Goal: Task Accomplishment & Management: Use online tool/utility

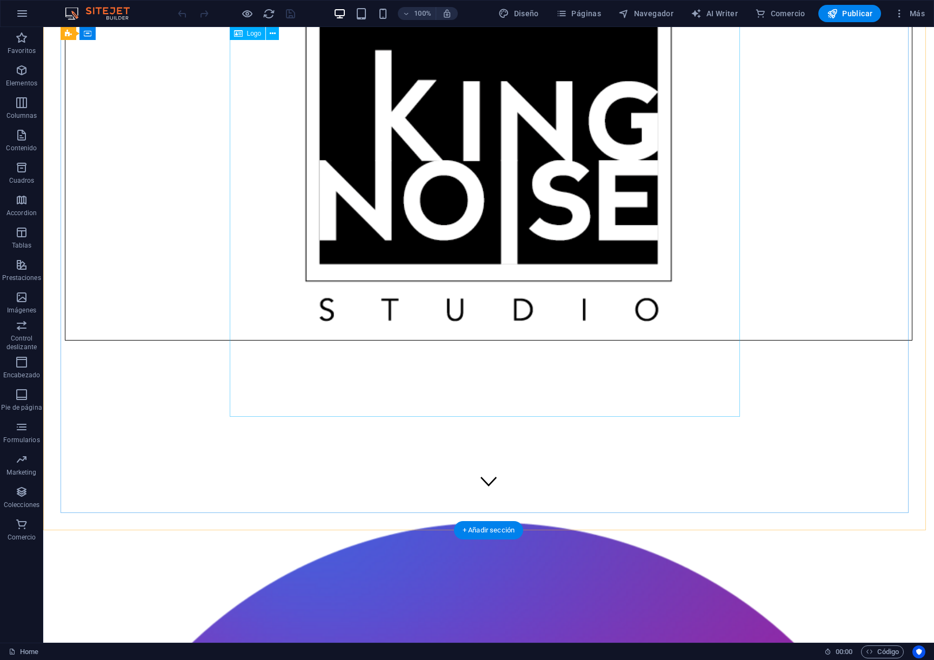
scroll to position [158, 0]
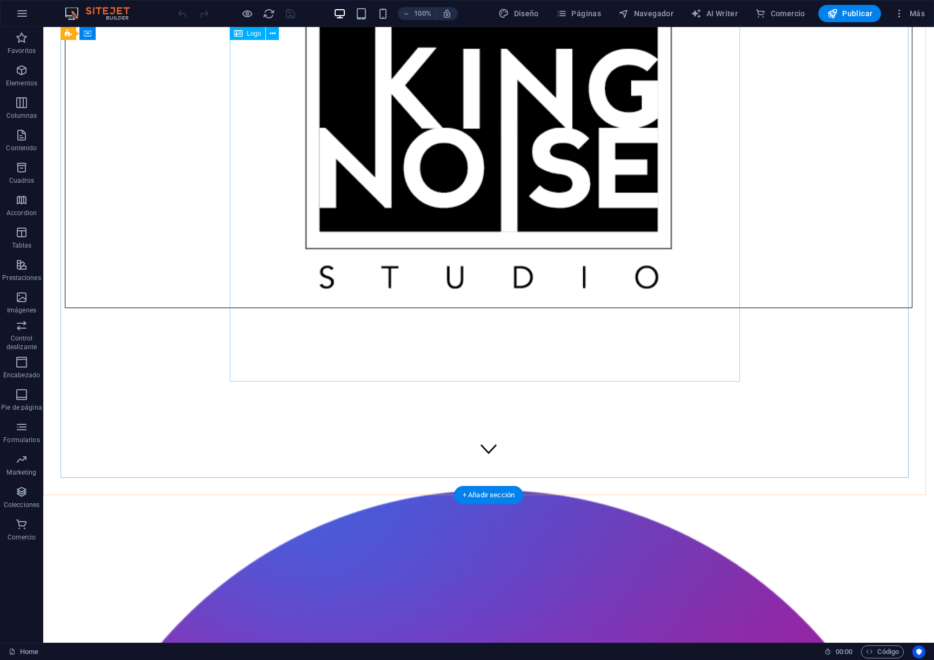
scroll to position [24, 0]
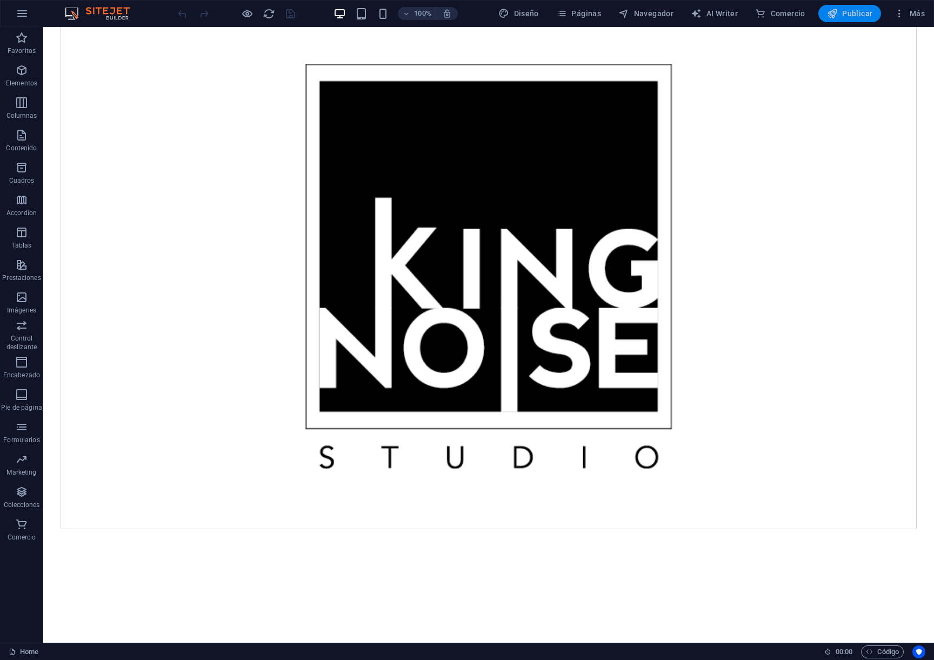
click at [852, 15] on span "Publicar" at bounding box center [850, 13] width 46 height 11
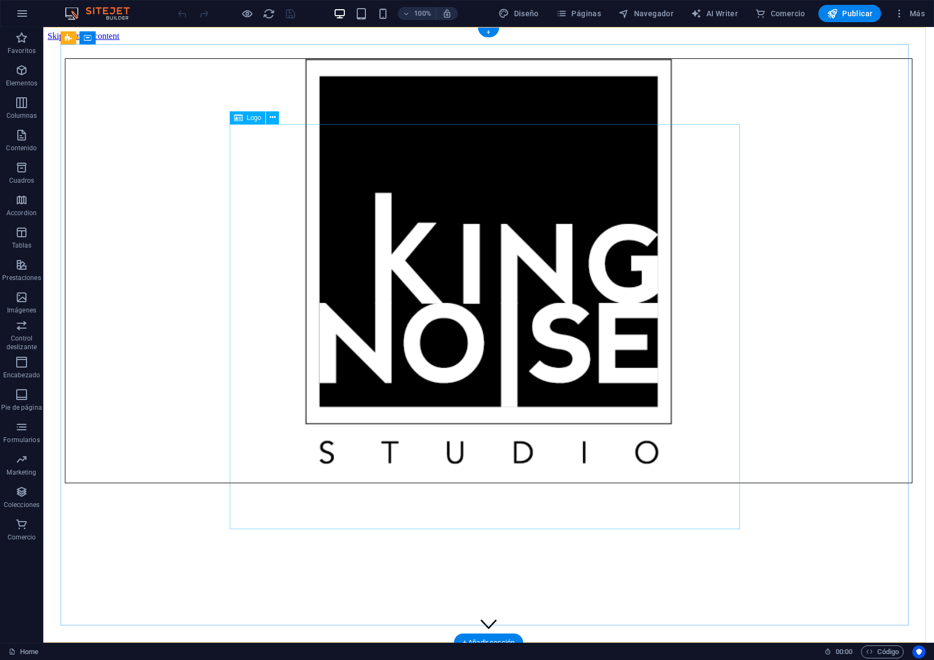
click at [414, 198] on div at bounding box center [488, 262] width 846 height 407
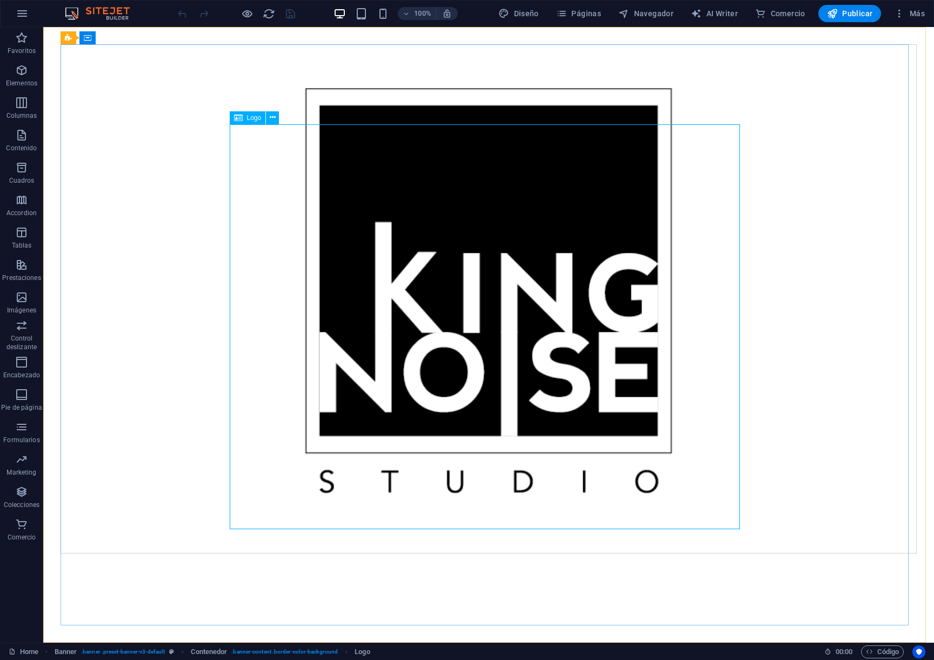
click at [260, 118] on span "Logo" at bounding box center [254, 118] width 15 height 6
click at [249, 119] on span "Logo" at bounding box center [254, 118] width 15 height 6
click at [276, 117] on button at bounding box center [272, 117] width 13 height 13
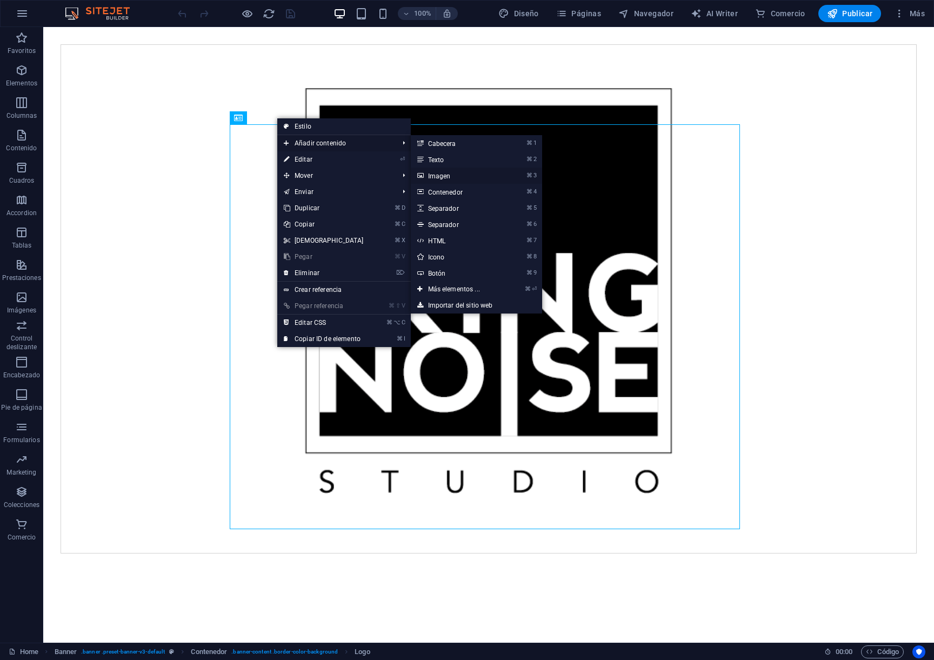
click at [447, 175] on link "⌘ 3 Imagen" at bounding box center [456, 175] width 91 height 16
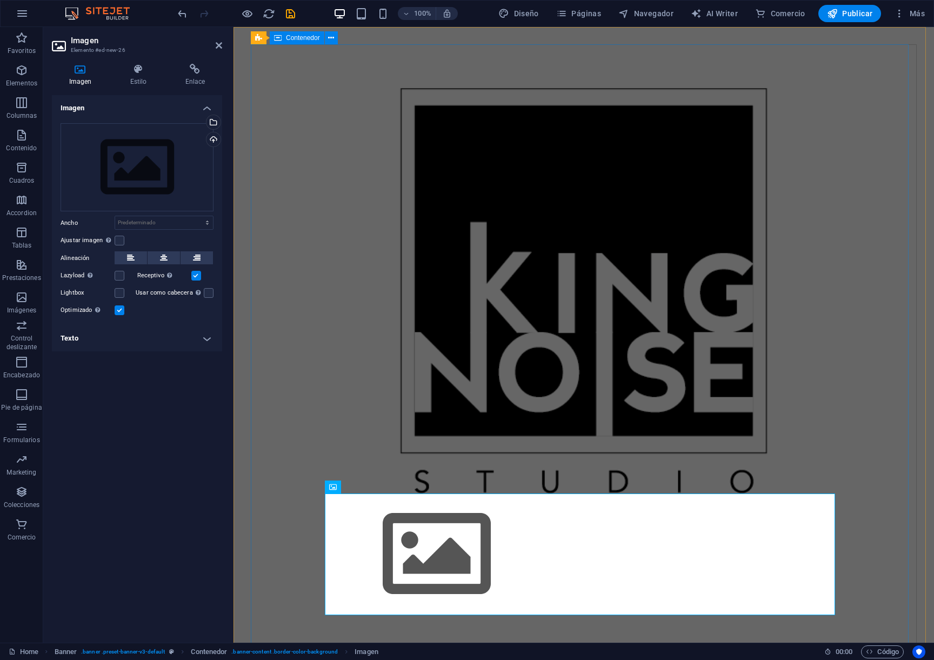
click at [489, 246] on div at bounding box center [584, 290] width 510 height 405
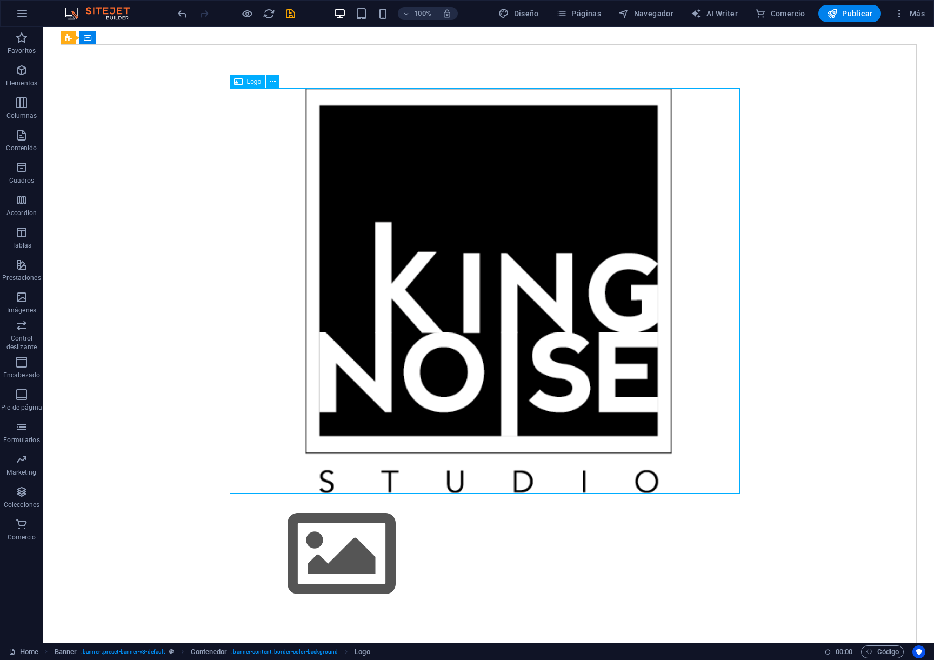
click at [313, 149] on div at bounding box center [488, 290] width 510 height 405
click at [123, 149] on div at bounding box center [489, 359] width 856 height 631
select select "px"
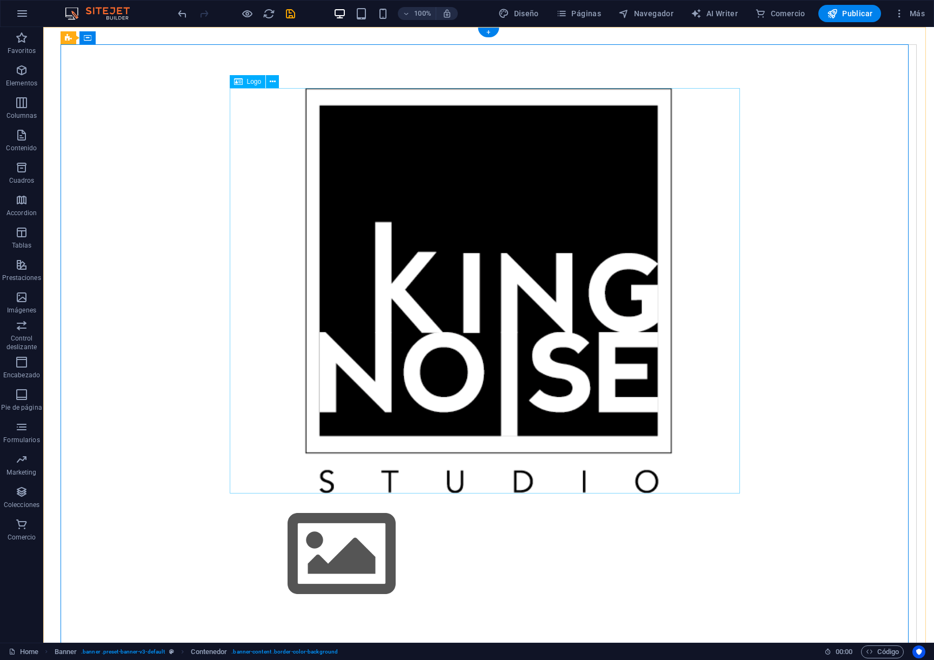
click at [343, 148] on div at bounding box center [488, 290] width 510 height 405
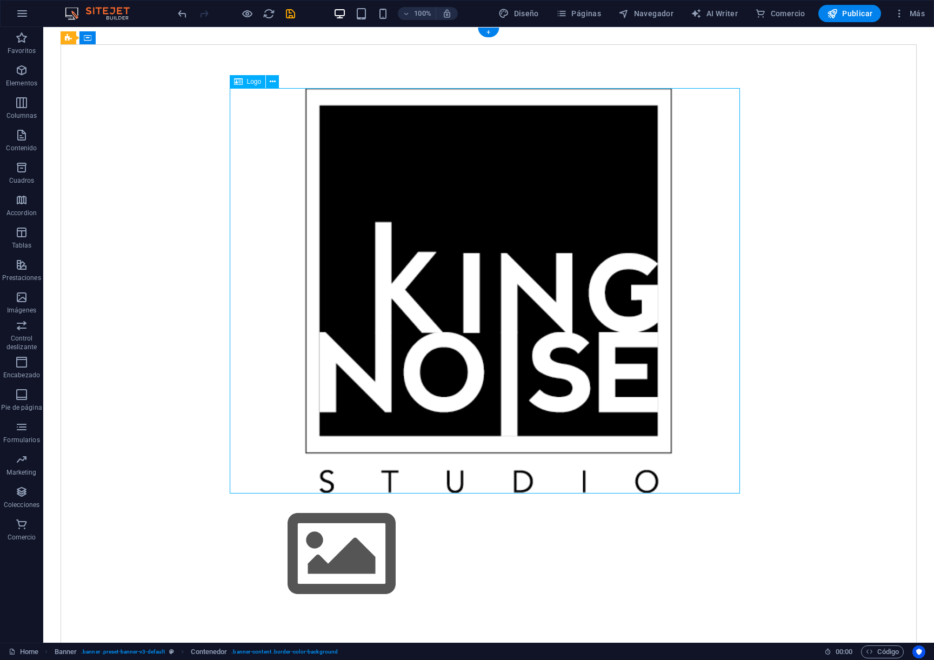
click at [343, 148] on div at bounding box center [488, 290] width 510 height 405
select select "px"
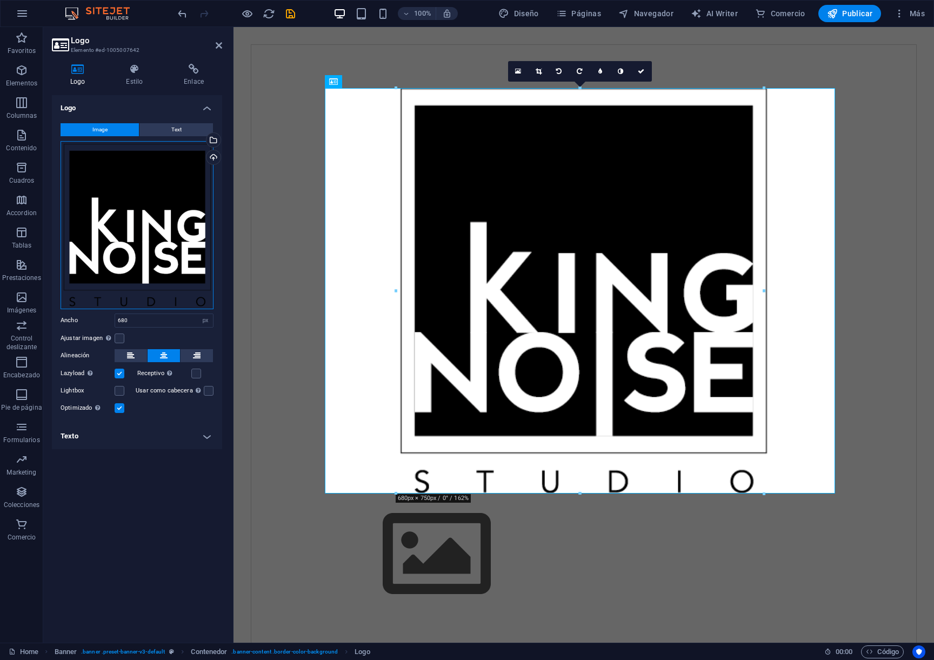
click at [193, 166] on div "Arrastra archivos aquí, haz clic para escoger archivos o selecciona archivos de…" at bounding box center [137, 225] width 153 height 168
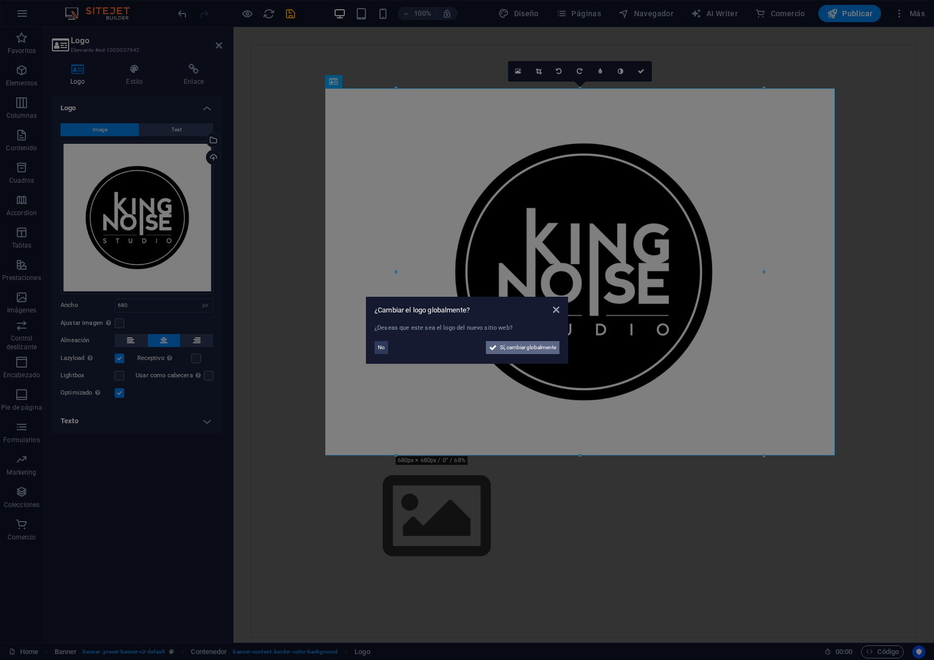
click at [521, 347] on span "Sí, cambiar globalmente" at bounding box center [528, 347] width 56 height 13
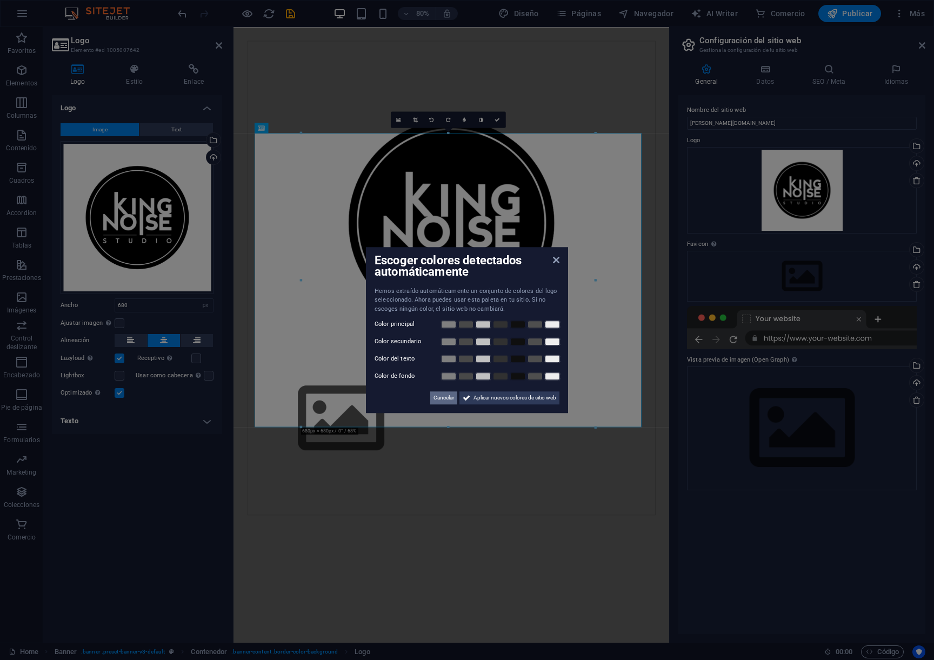
drag, startPoint x: 445, startPoint y: 400, endPoint x: 265, endPoint y: 466, distance: 191.3
click at [445, 400] on span "Cancelar" at bounding box center [443, 397] width 21 height 13
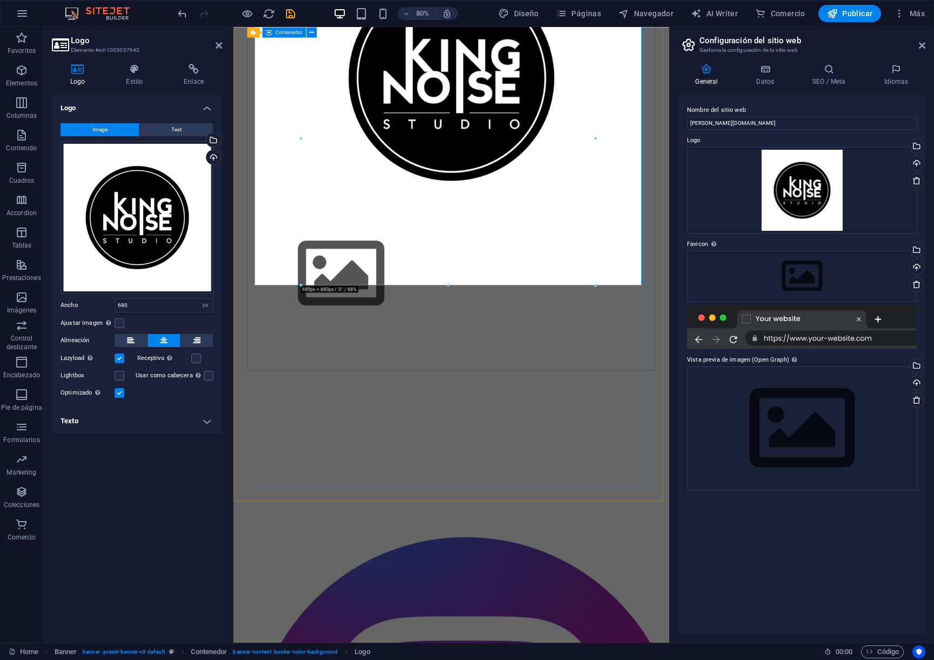
scroll to position [171, 0]
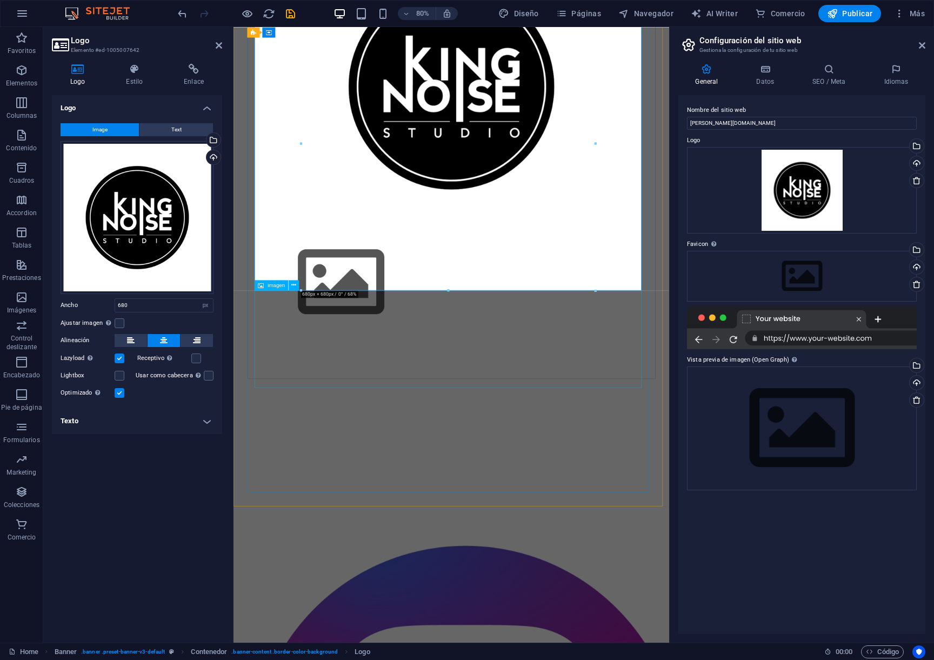
click at [381, 406] on figure at bounding box center [506, 346] width 492 height 122
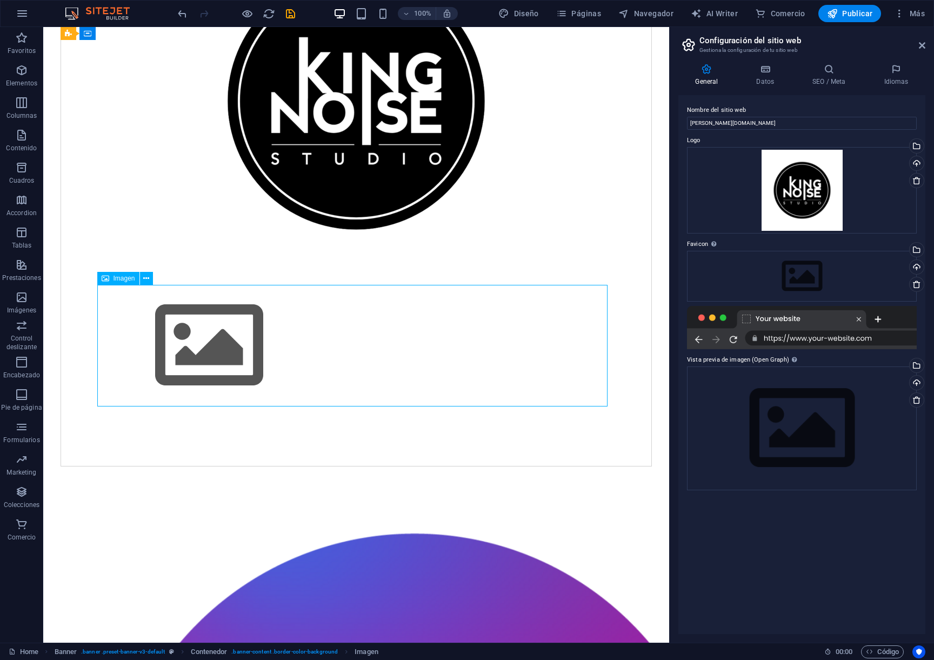
click at [227, 365] on figure at bounding box center [356, 346] width 510 height 122
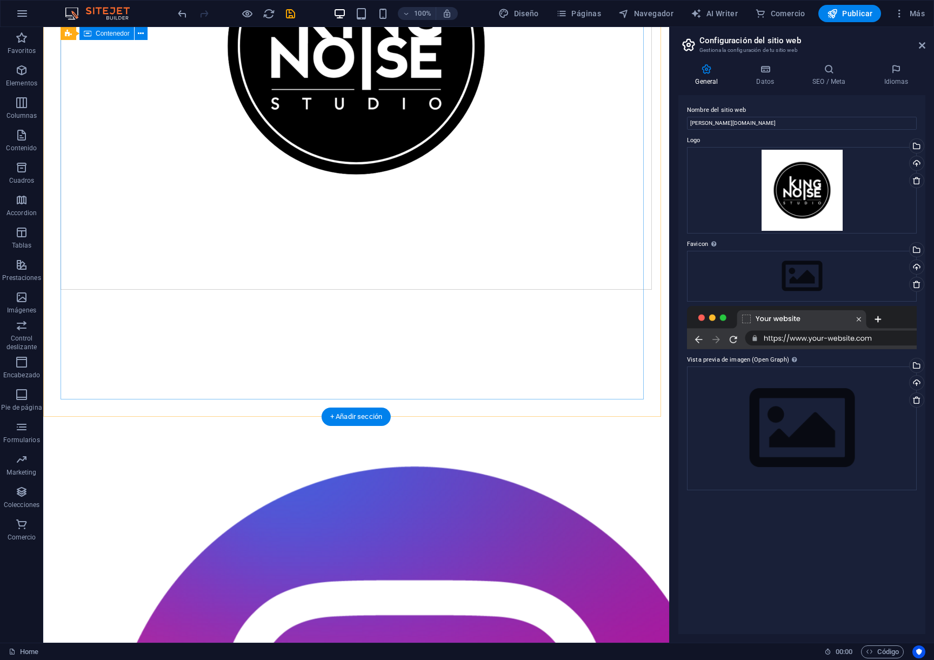
click at [253, 290] on div at bounding box center [356, 53] width 591 height 471
click at [269, 290] on div at bounding box center [356, 53] width 591 height 471
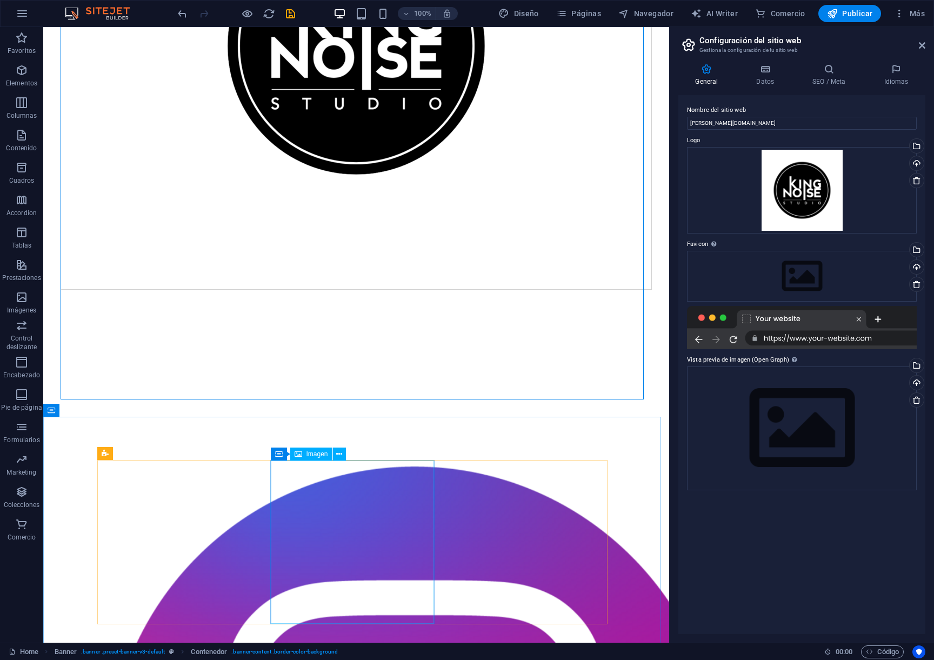
click at [272, 290] on div at bounding box center [356, 53] width 591 height 471
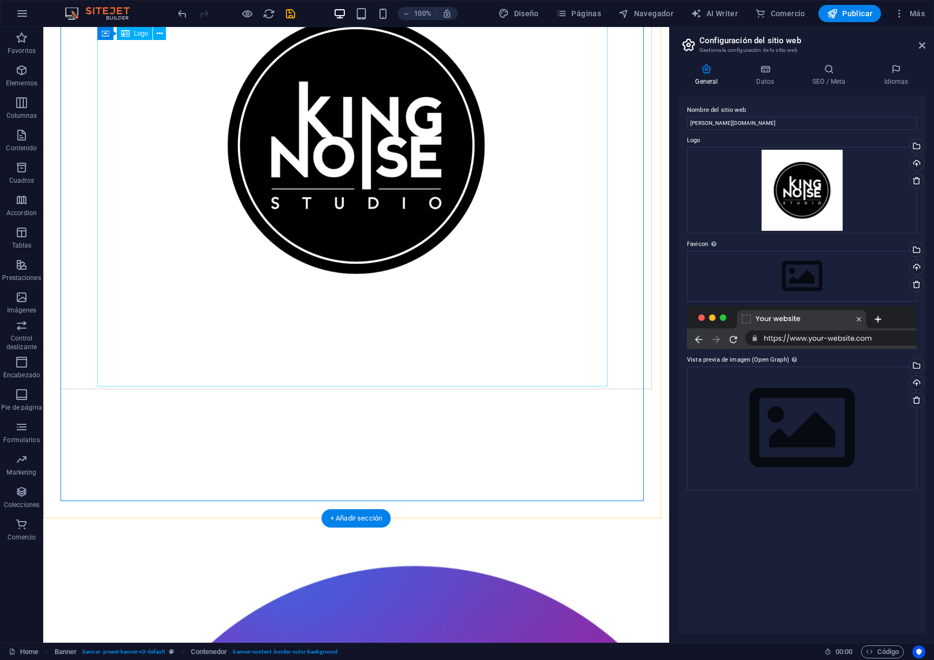
scroll to position [124, 0]
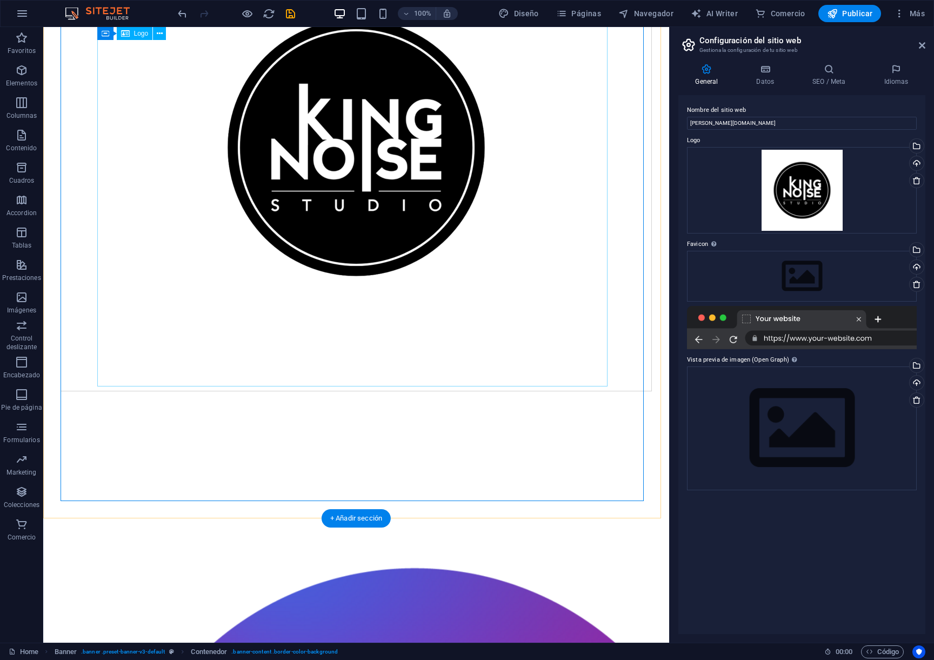
click at [281, 331] on div at bounding box center [356, 147] width 510 height 367
click at [259, 347] on div at bounding box center [356, 343] width 510 height 8
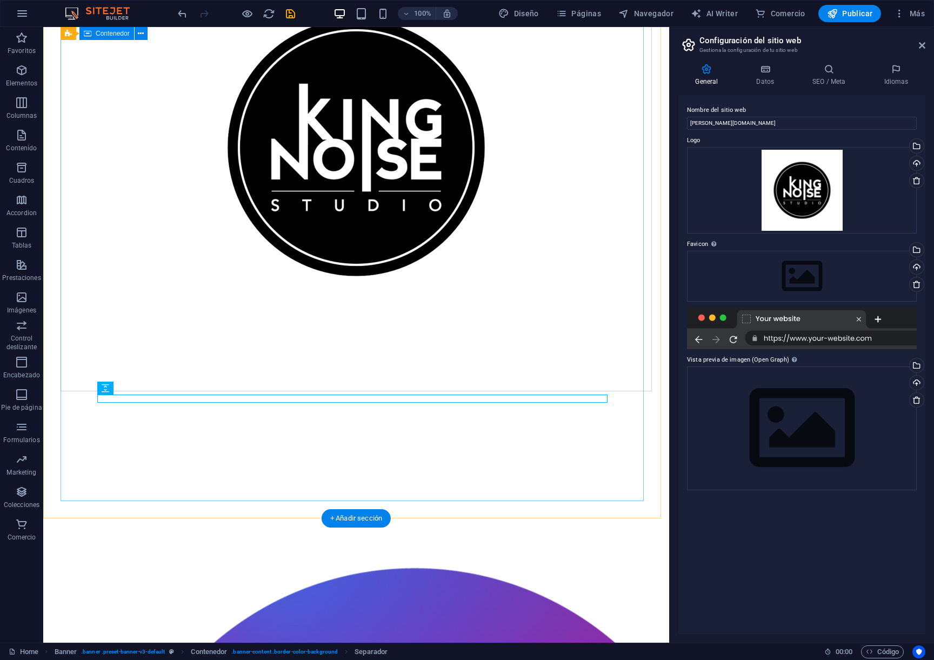
click at [255, 391] on div at bounding box center [356, 155] width 591 height 471
click at [240, 347] on div at bounding box center [356, 343] width 510 height 8
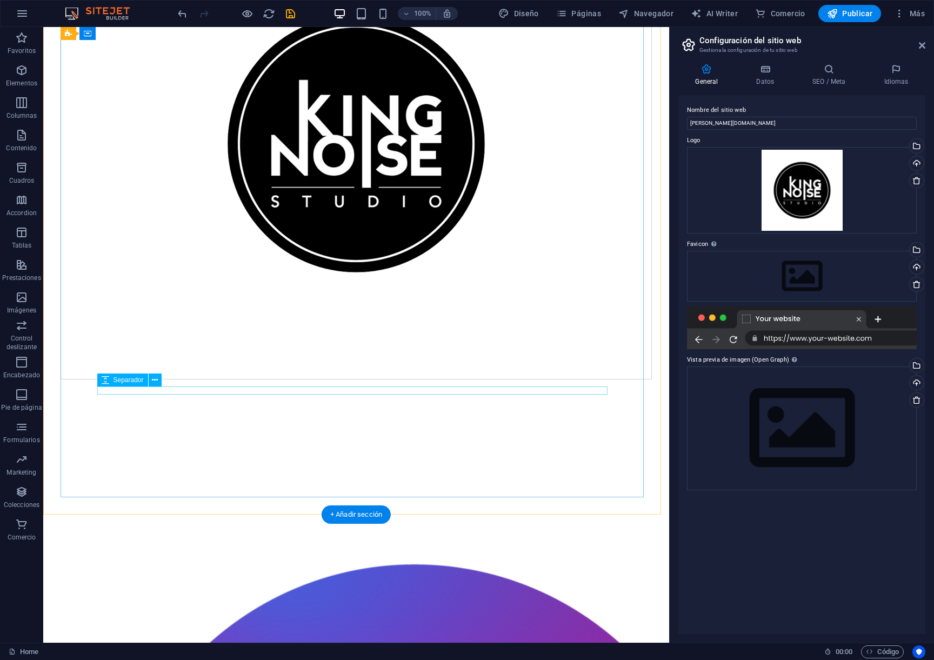
click at [236, 336] on div at bounding box center [356, 331] width 510 height 8
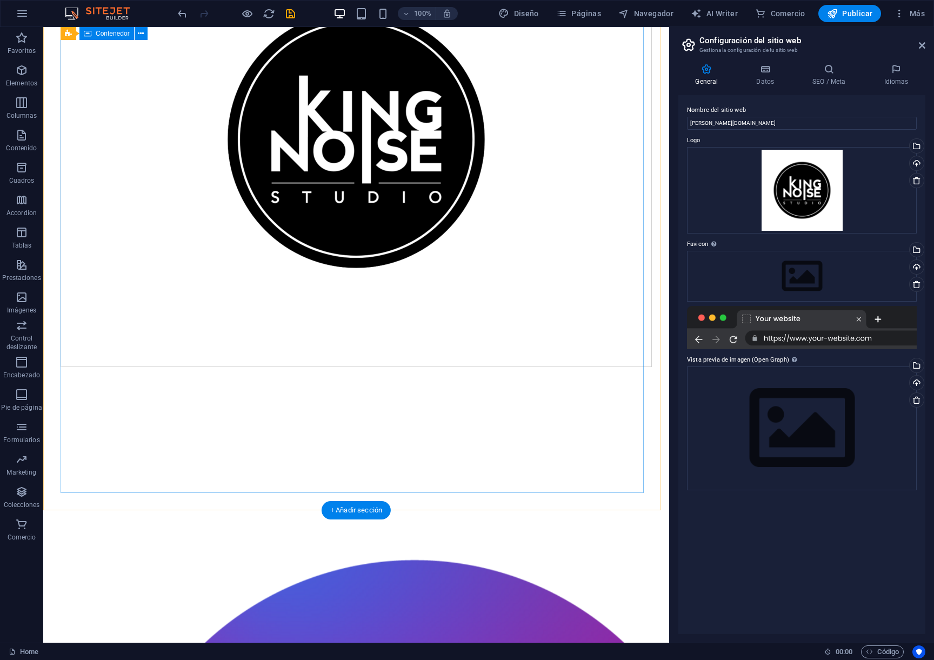
click at [233, 367] on div at bounding box center [356, 139] width 591 height 455
click at [300, 323] on div at bounding box center [356, 139] width 510 height 367
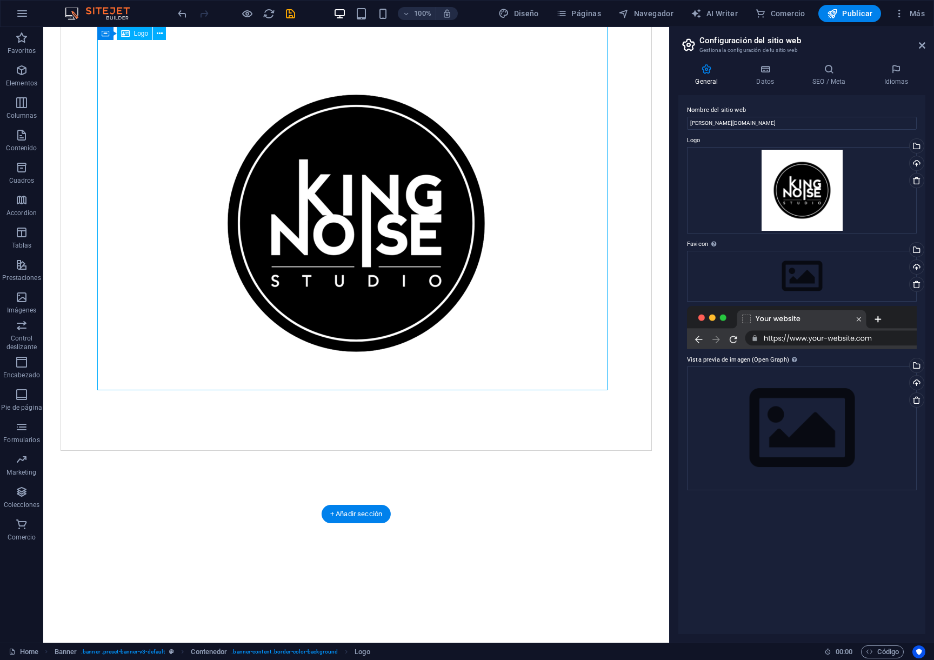
scroll to position [44, 0]
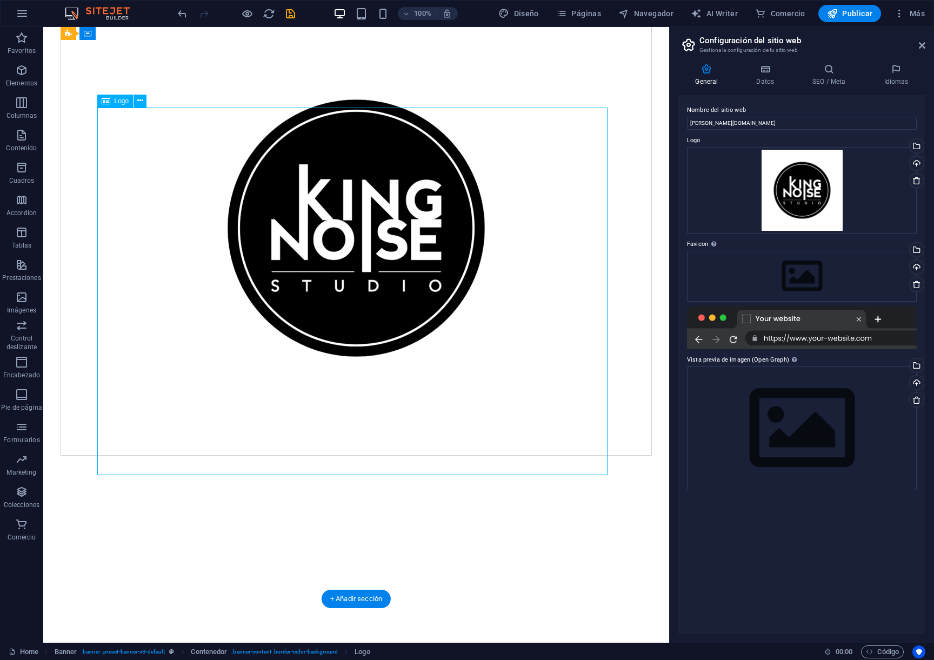
click at [423, 284] on div at bounding box center [356, 227] width 510 height 367
click at [333, 241] on div at bounding box center [356, 227] width 510 height 367
select select "px"
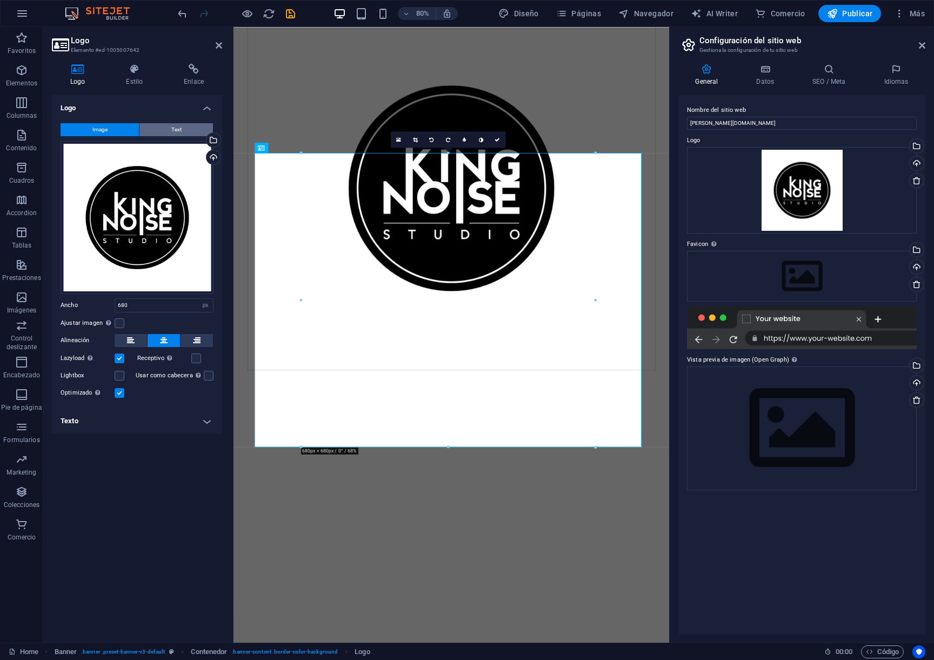
click at [170, 130] on button "Text" at bounding box center [175, 129] width 73 height 13
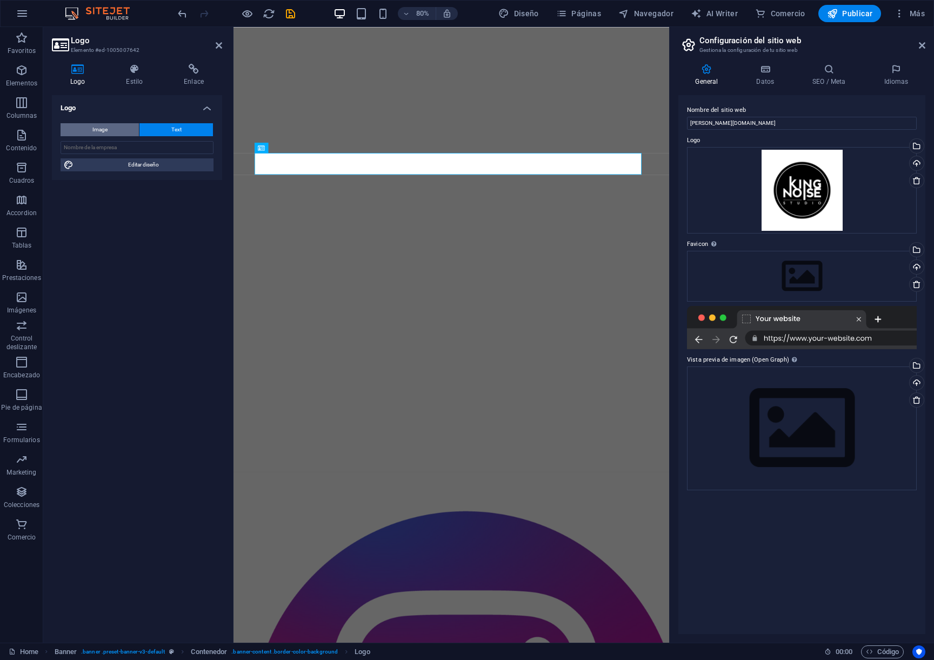
click at [131, 129] on button "Image" at bounding box center [100, 129] width 78 height 13
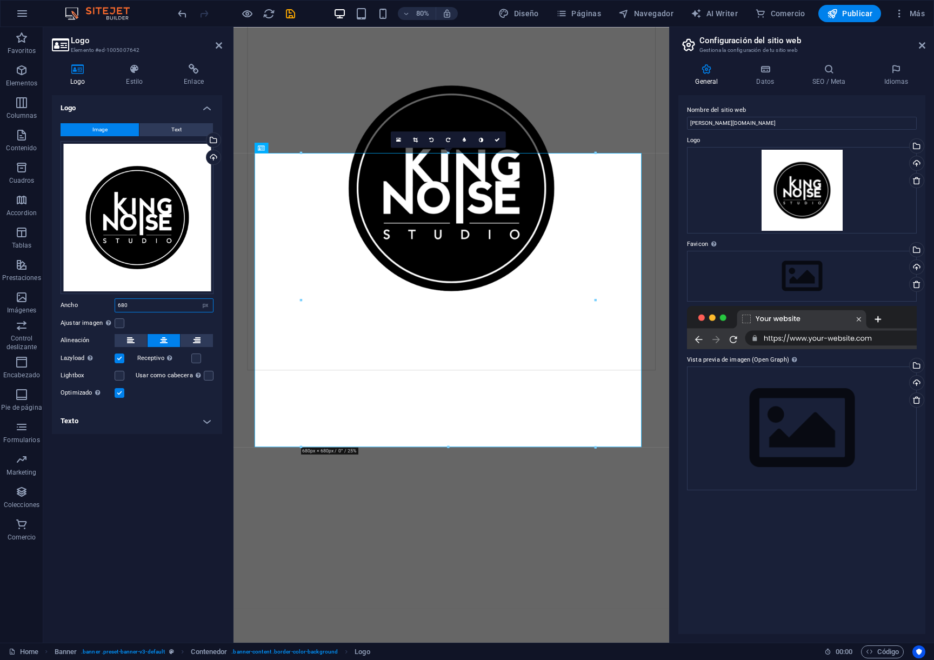
click at [136, 304] on input "680" at bounding box center [164, 305] width 98 height 13
drag, startPoint x: 143, startPoint y: 304, endPoint x: 112, endPoint y: 306, distance: 31.4
click at [112, 306] on div "Ancho 680 Predeterminado automático px rem % em vh vw" at bounding box center [137, 305] width 153 height 14
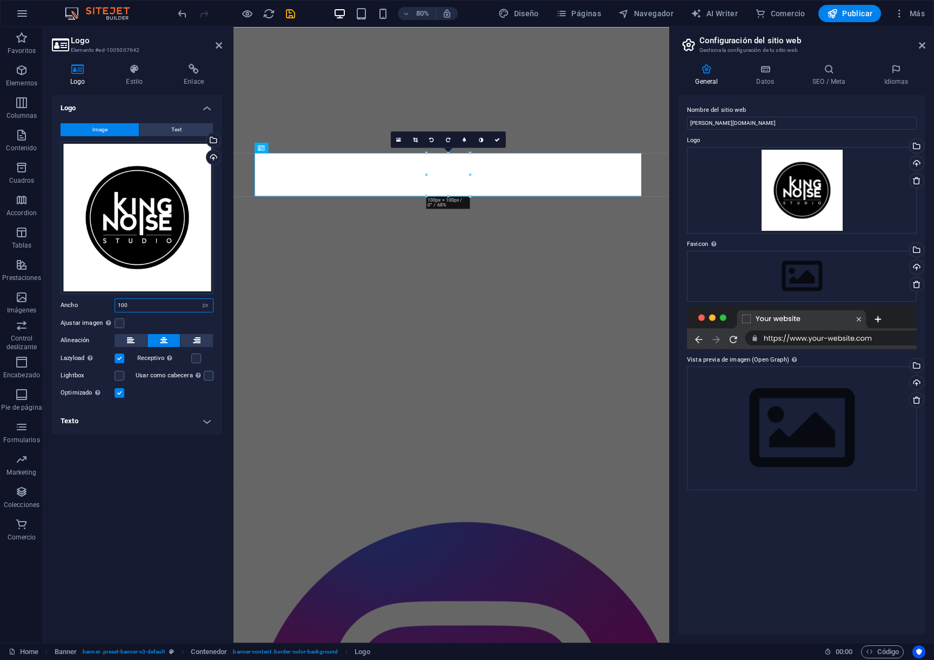
drag, startPoint x: 152, startPoint y: 308, endPoint x: 125, endPoint y: 309, distance: 27.0
click at [117, 309] on input "100" at bounding box center [164, 305] width 98 height 13
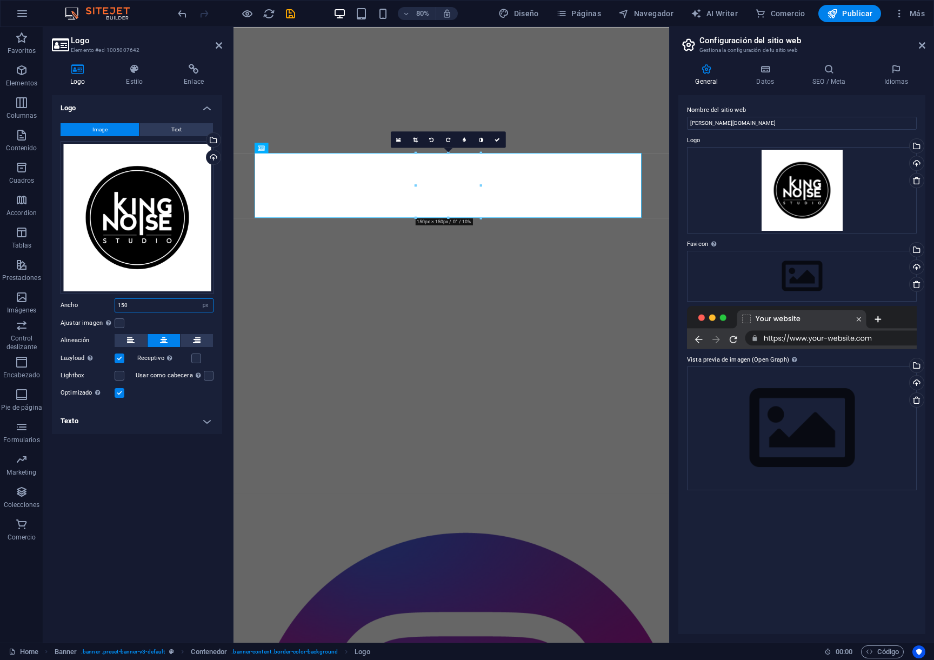
click at [150, 307] on input "150" at bounding box center [164, 305] width 98 height 13
drag, startPoint x: 148, startPoint y: 308, endPoint x: 86, endPoint y: 313, distance: 61.3
click at [86, 313] on div "Image Text Arrastra archivos aquí, haz clic para escoger archivos o selecciona …" at bounding box center [137, 261] width 170 height 293
type input "1"
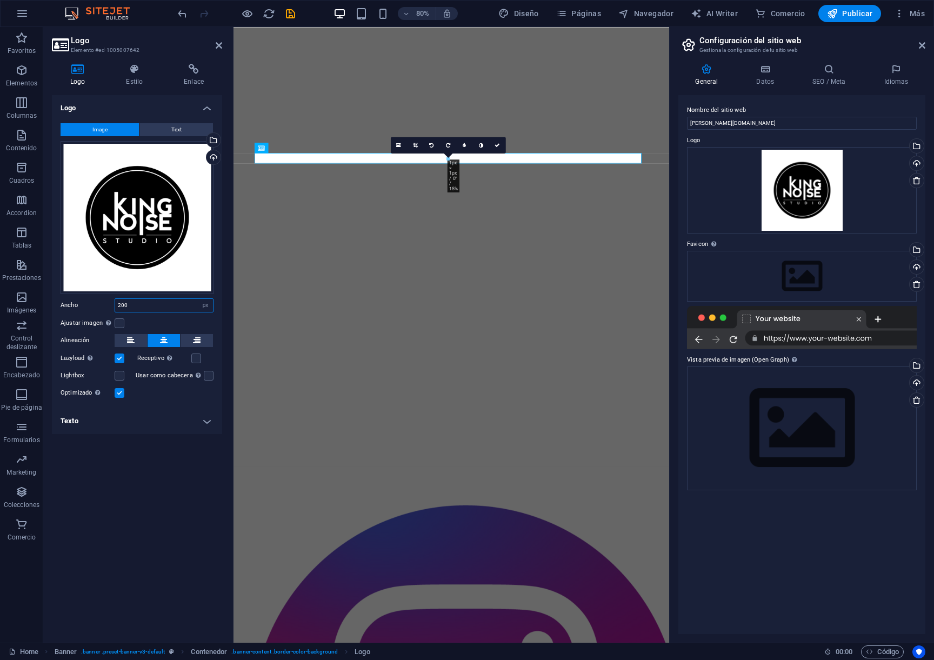
type input "200"
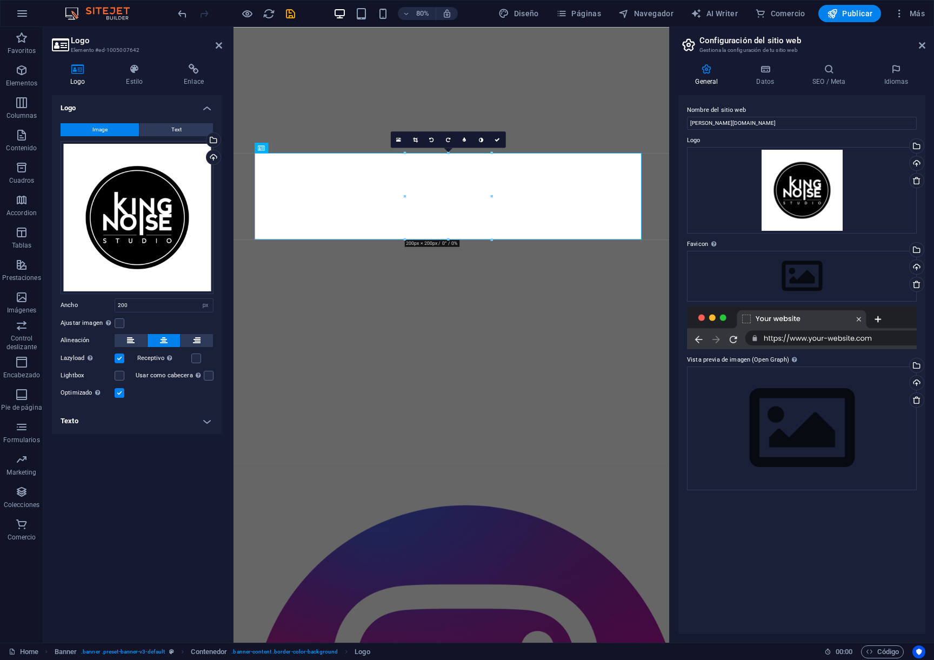
scroll to position [173, 0]
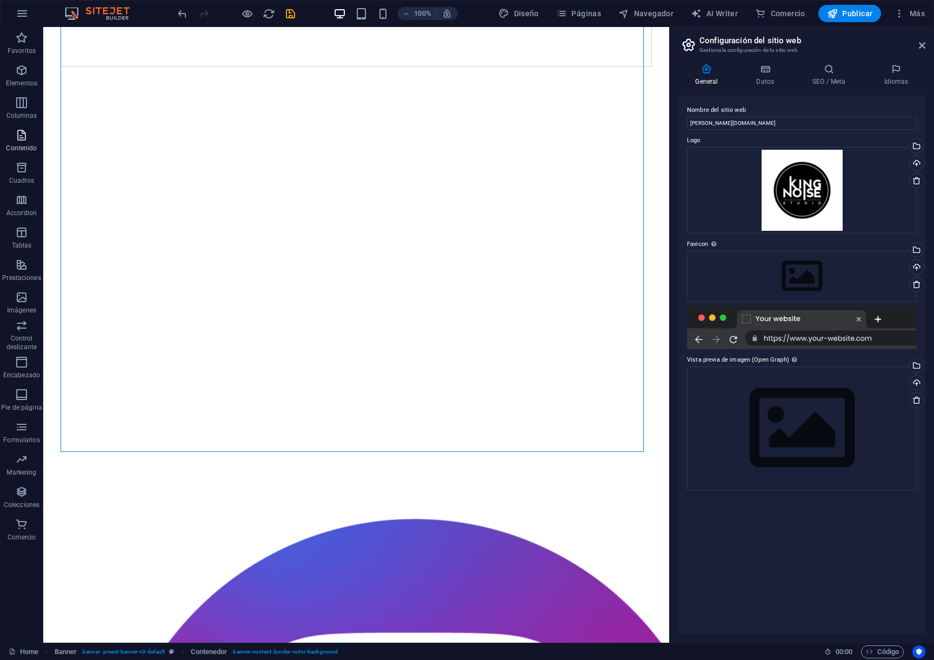
drag, startPoint x: 16, startPoint y: 116, endPoint x: 37, endPoint y: 126, distance: 23.0
click at [18, 116] on p "Columnas" at bounding box center [21, 115] width 31 height 9
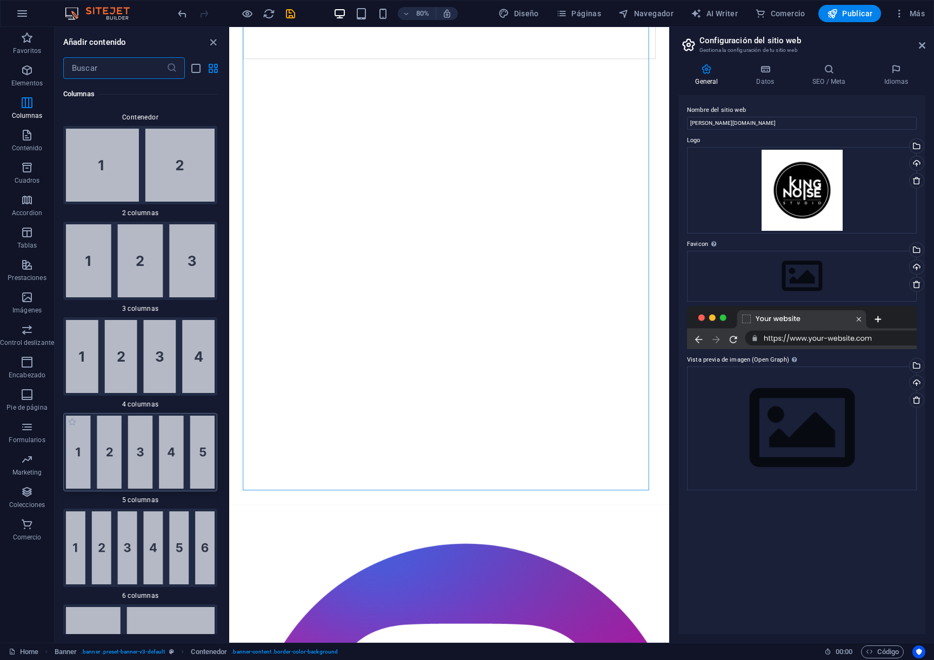
scroll to position [830, 0]
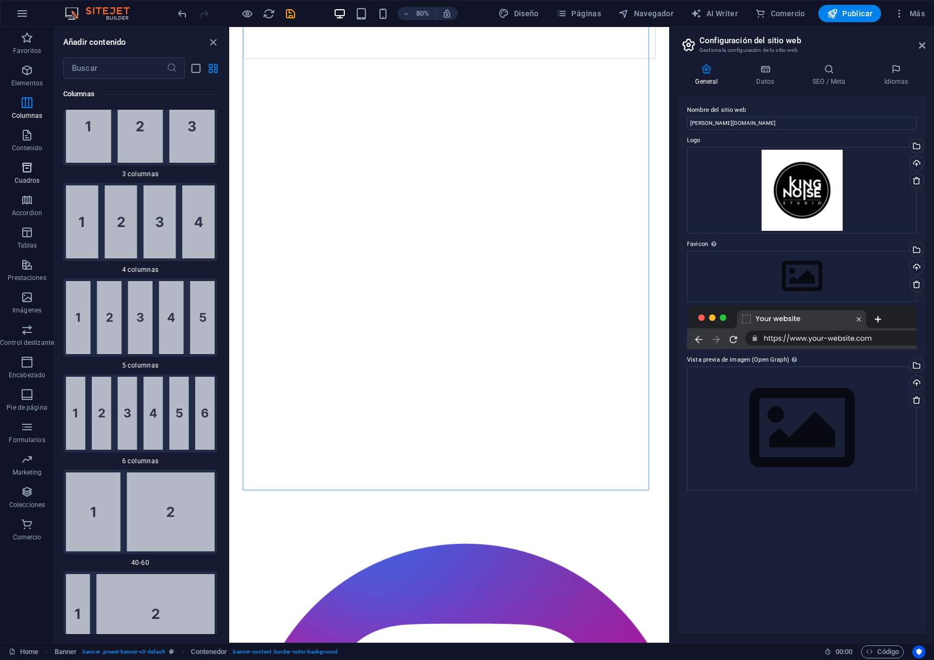
click at [24, 171] on icon "button" at bounding box center [27, 167] width 13 height 13
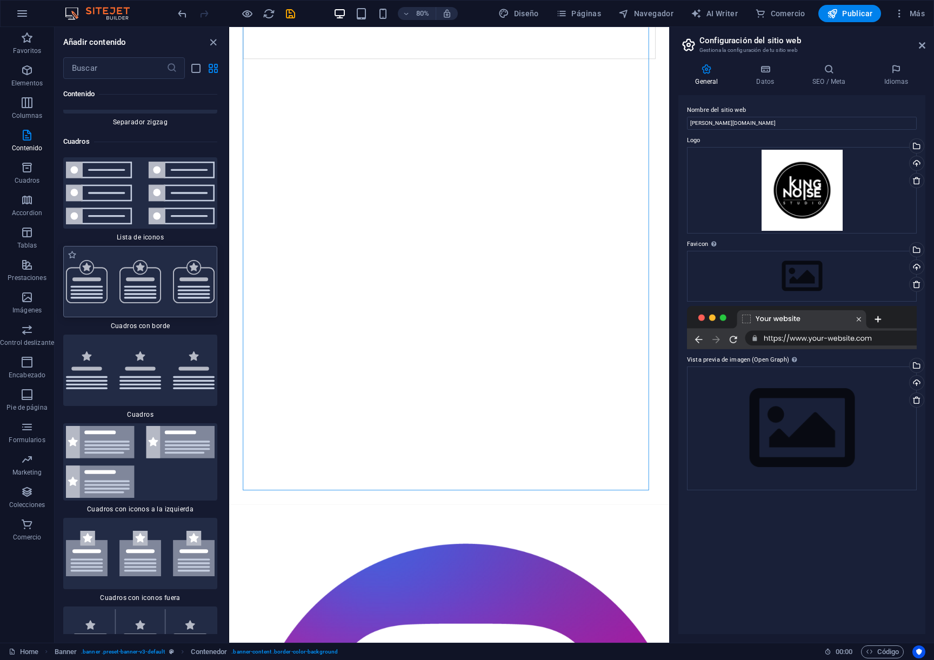
scroll to position [5800, 0]
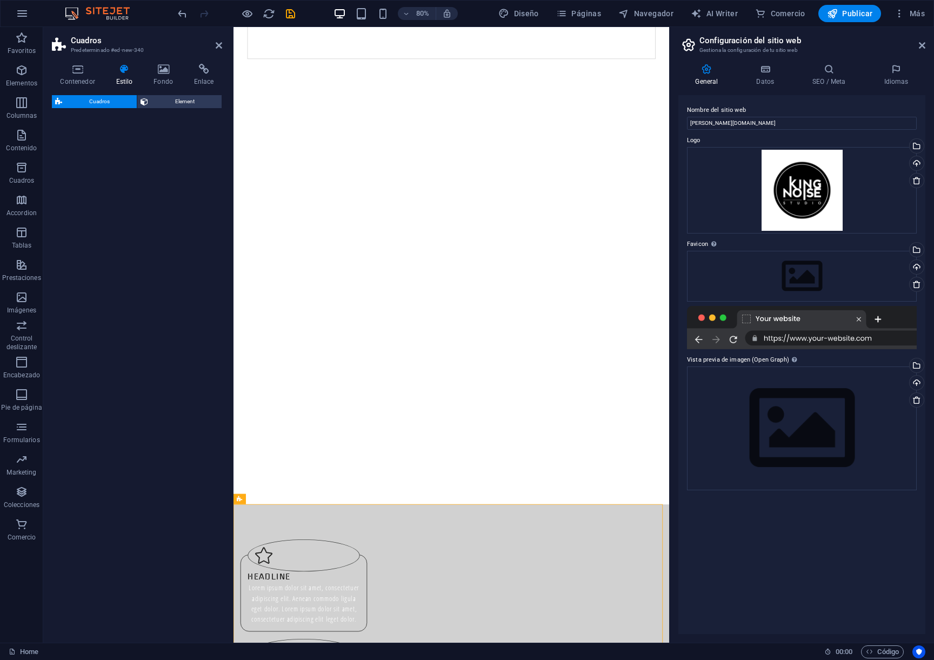
select select "rem"
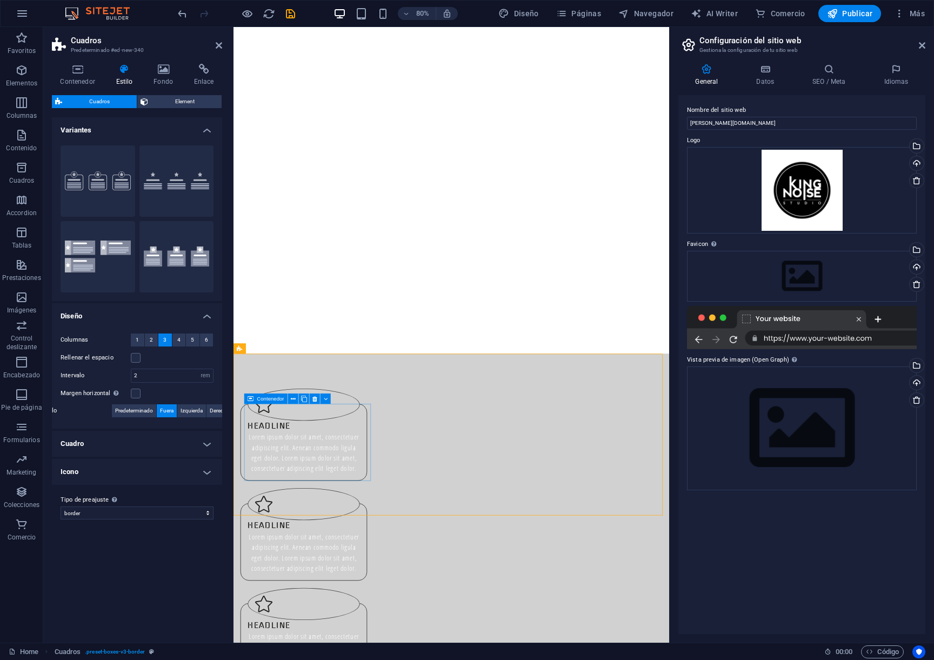
scroll to position [251, 0]
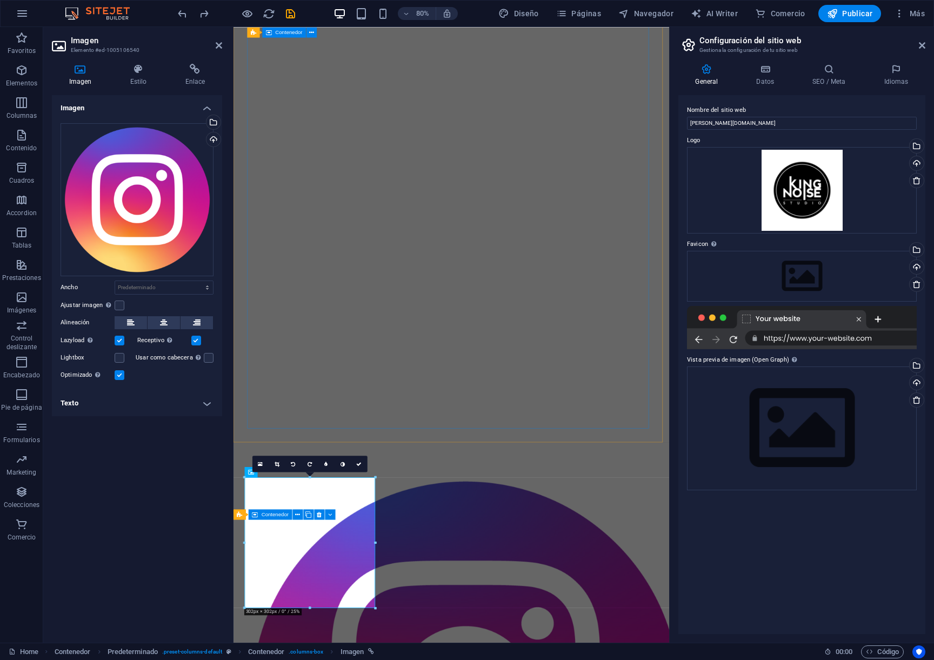
drag, startPoint x: 397, startPoint y: 229, endPoint x: 560, endPoint y: 180, distance: 170.6
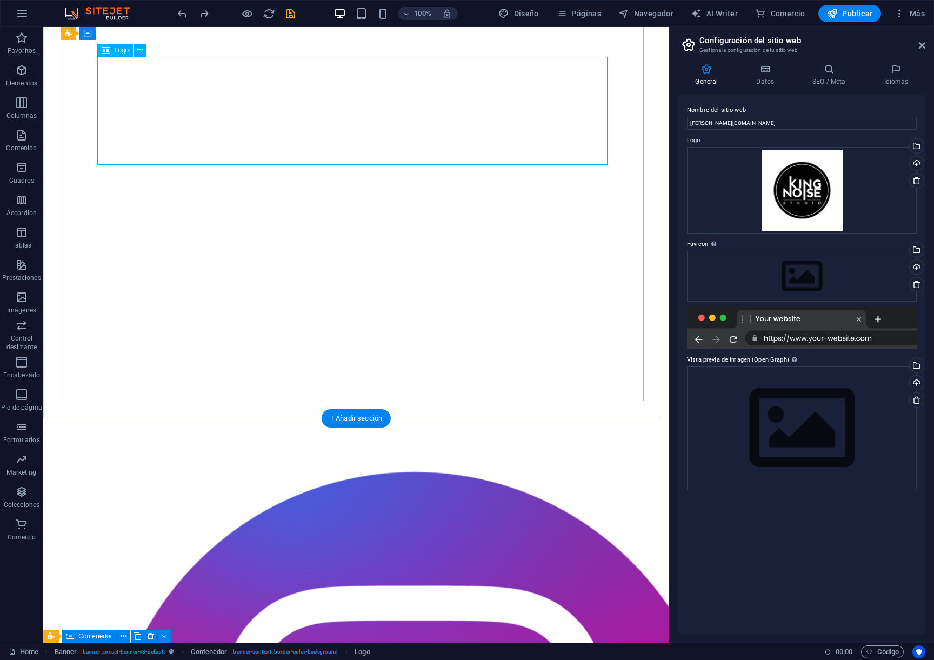
scroll to position [209, 0]
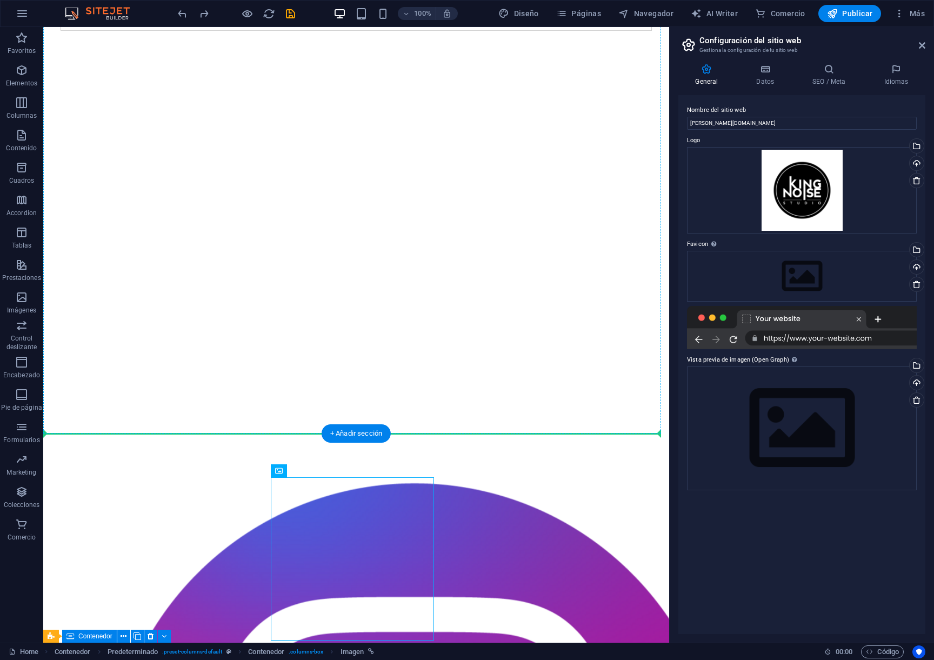
drag, startPoint x: 319, startPoint y: 507, endPoint x: 327, endPoint y: 292, distance: 214.7
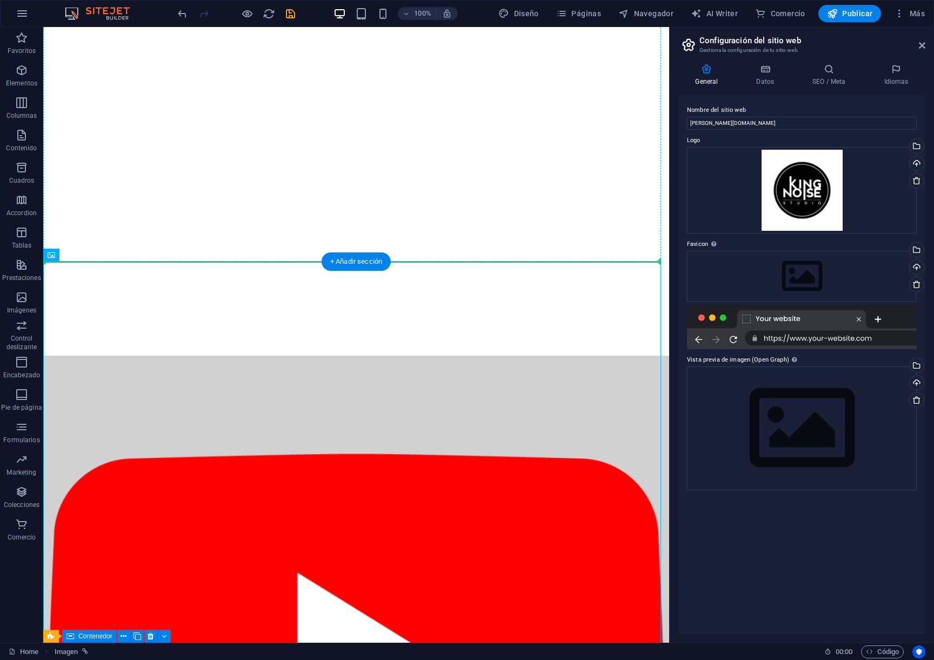
drag, startPoint x: 341, startPoint y: 419, endPoint x: 327, endPoint y: 79, distance: 340.1
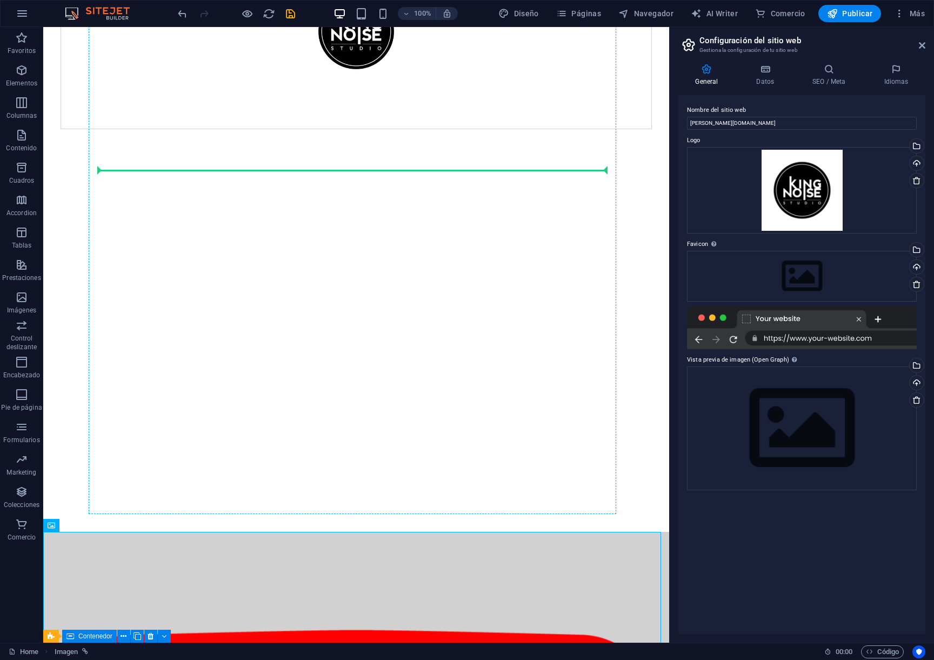
scroll to position [0, 0]
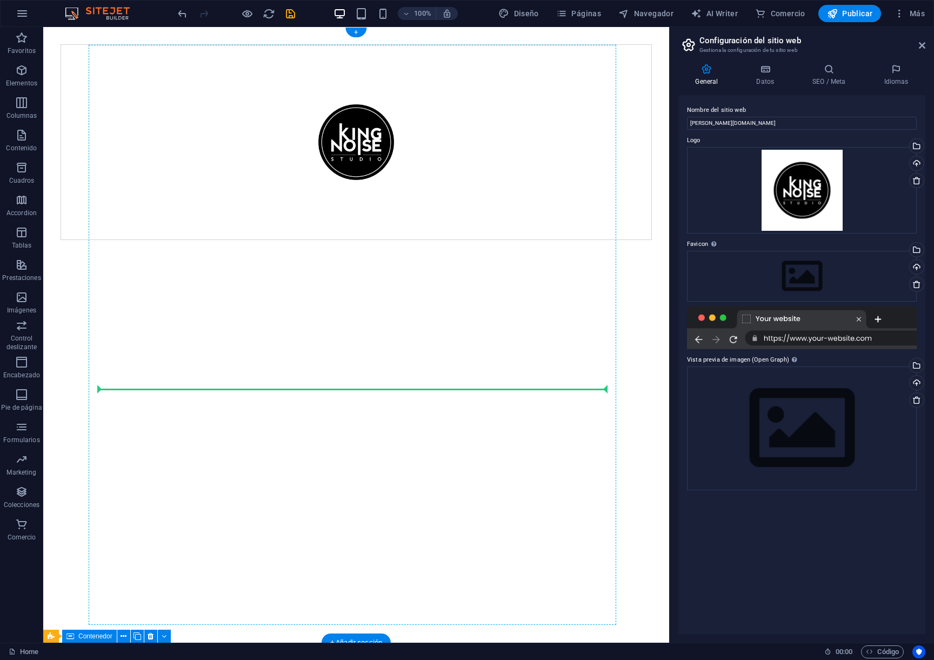
drag, startPoint x: 326, startPoint y: 594, endPoint x: 385, endPoint y: 388, distance: 213.7
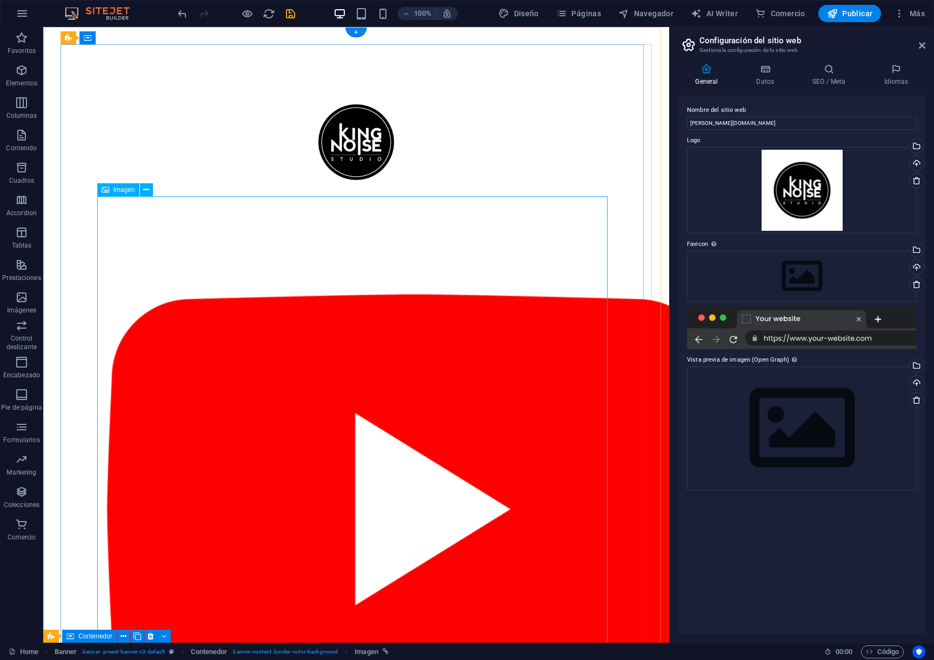
click at [381, 380] on figure at bounding box center [356, 509] width 510 height 626
click at [141, 219] on figure at bounding box center [356, 509] width 510 height 626
click at [205, 274] on figure at bounding box center [356, 509] width 510 height 626
click at [180, 309] on figure at bounding box center [356, 509] width 510 height 626
click at [22, 101] on icon "button" at bounding box center [21, 102] width 13 height 13
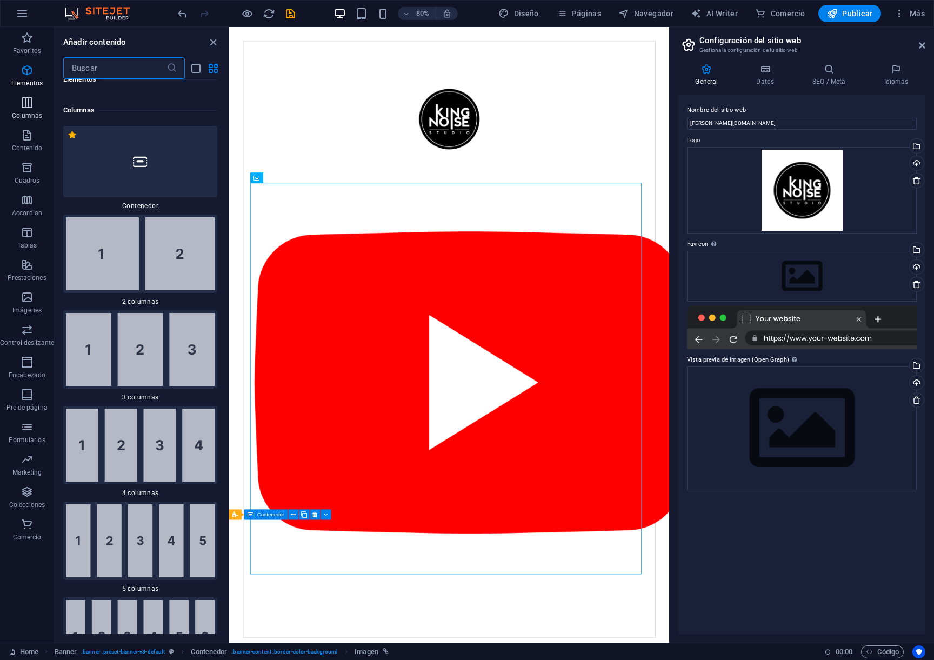
scroll to position [624, 0]
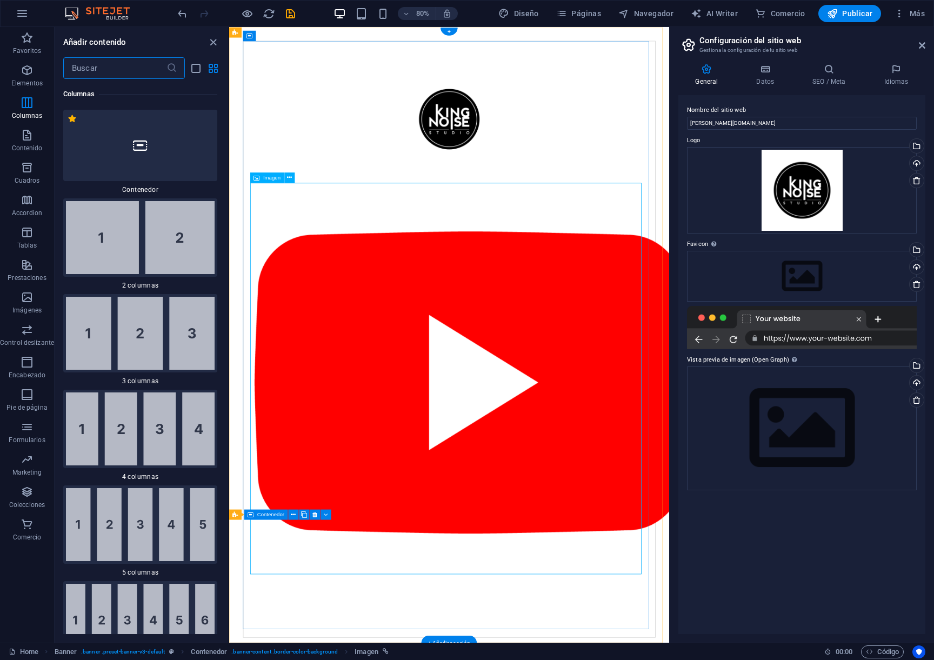
click at [403, 415] on figure at bounding box center [504, 471] width 497 height 550
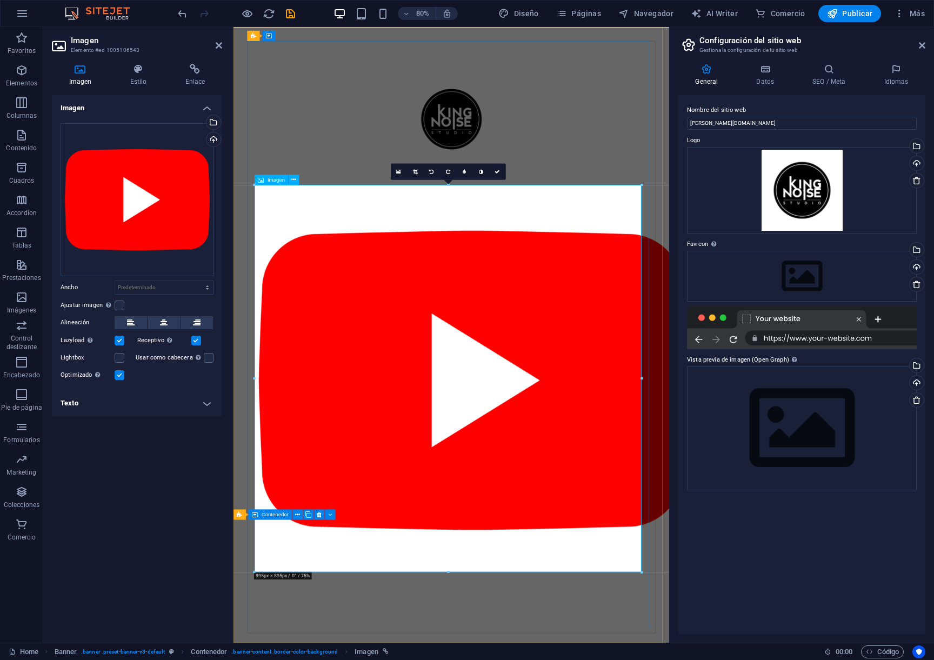
click at [290, 265] on figure at bounding box center [506, 468] width 492 height 545
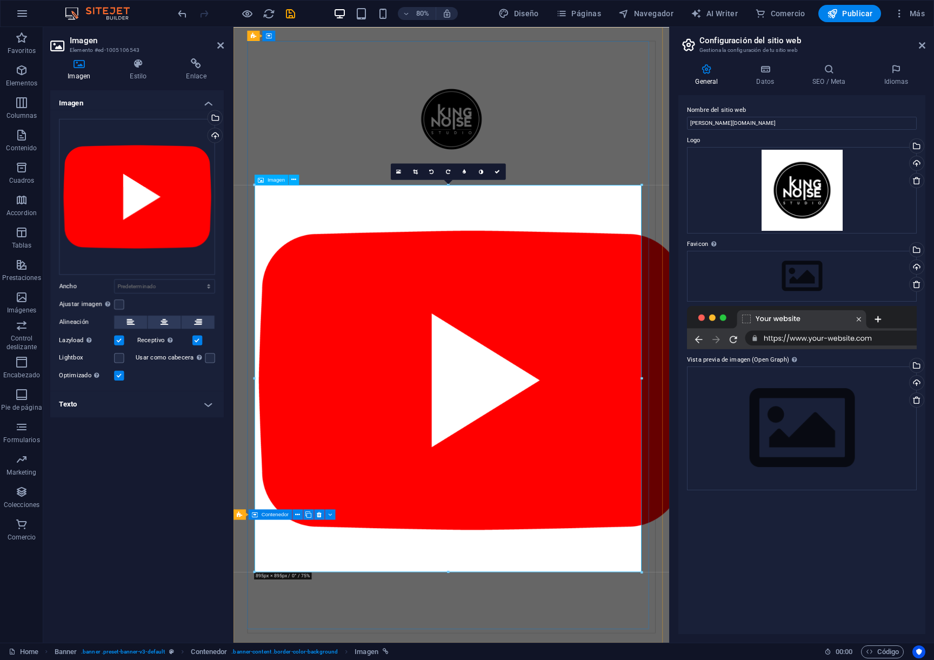
click at [290, 265] on figure at bounding box center [506, 468] width 492 height 545
click at [291, 265] on figure at bounding box center [506, 468] width 492 height 545
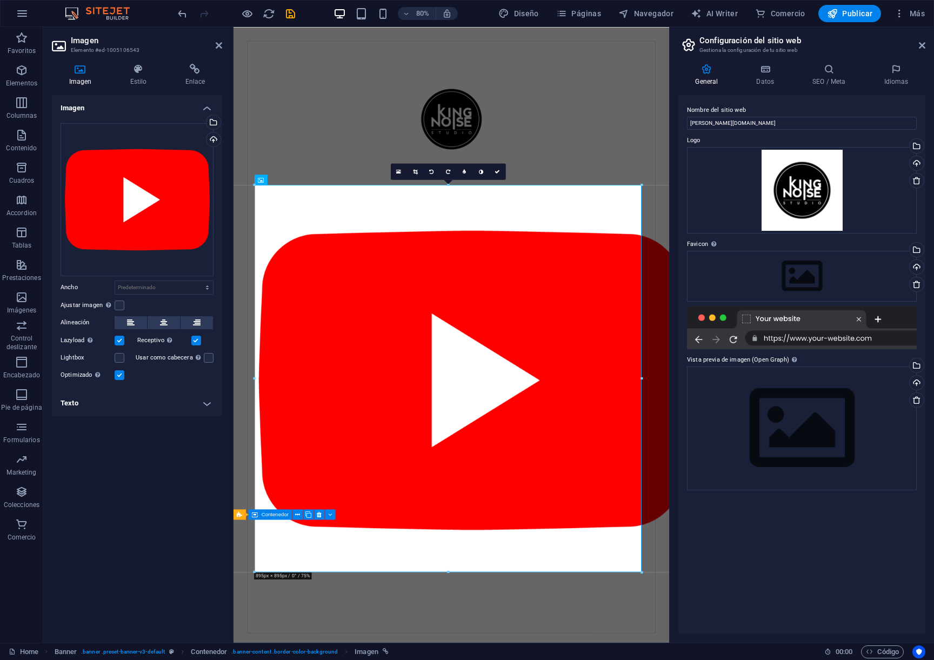
click at [226, 45] on aside "Imagen Elemento #ed-1005106543 Imagen Estilo Enlace Imagen Arrastra archivos aq…" at bounding box center [138, 334] width 190 height 615
click at [219, 42] on icon at bounding box center [219, 45] width 6 height 9
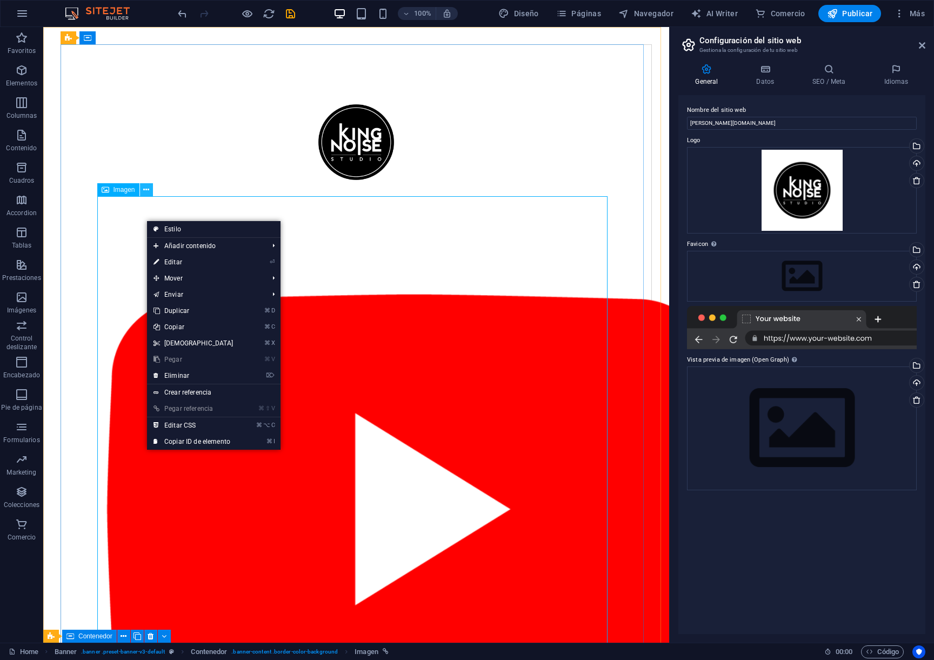
click at [148, 188] on icon at bounding box center [146, 189] width 6 height 11
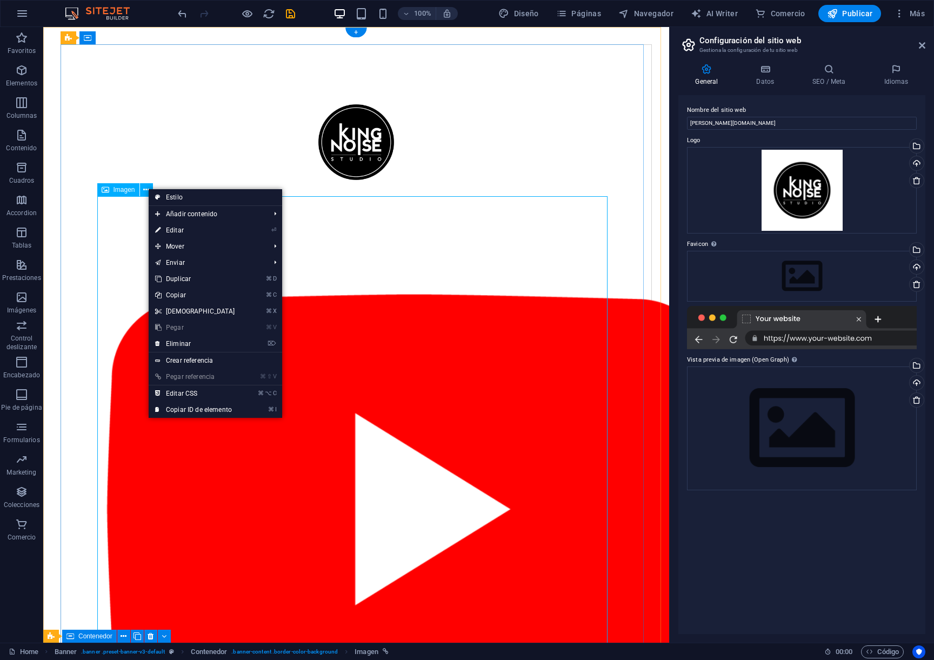
click at [125, 215] on figure at bounding box center [356, 509] width 510 height 626
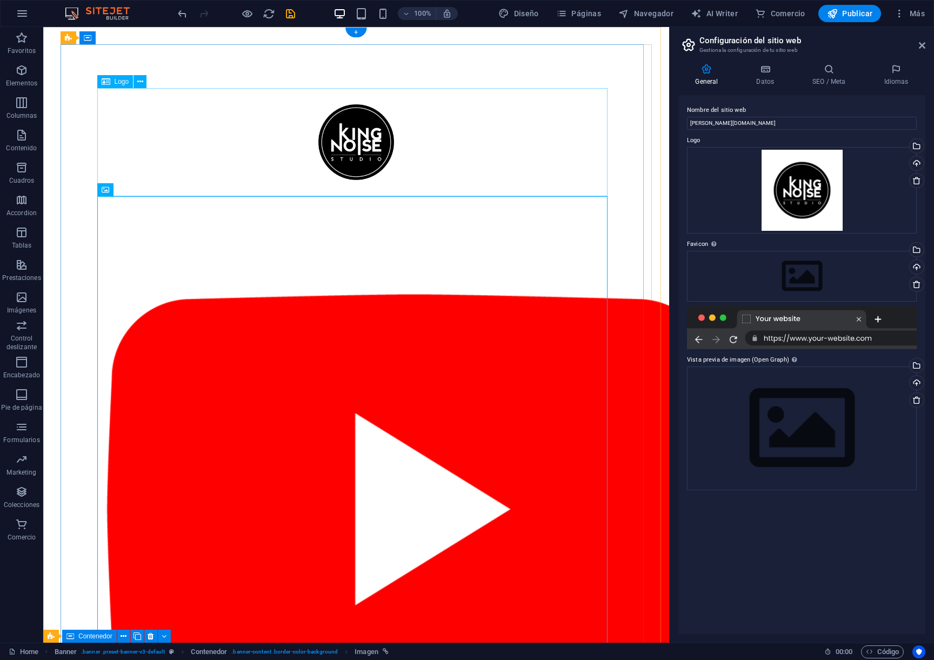
click at [103, 157] on div at bounding box center [356, 142] width 510 height 108
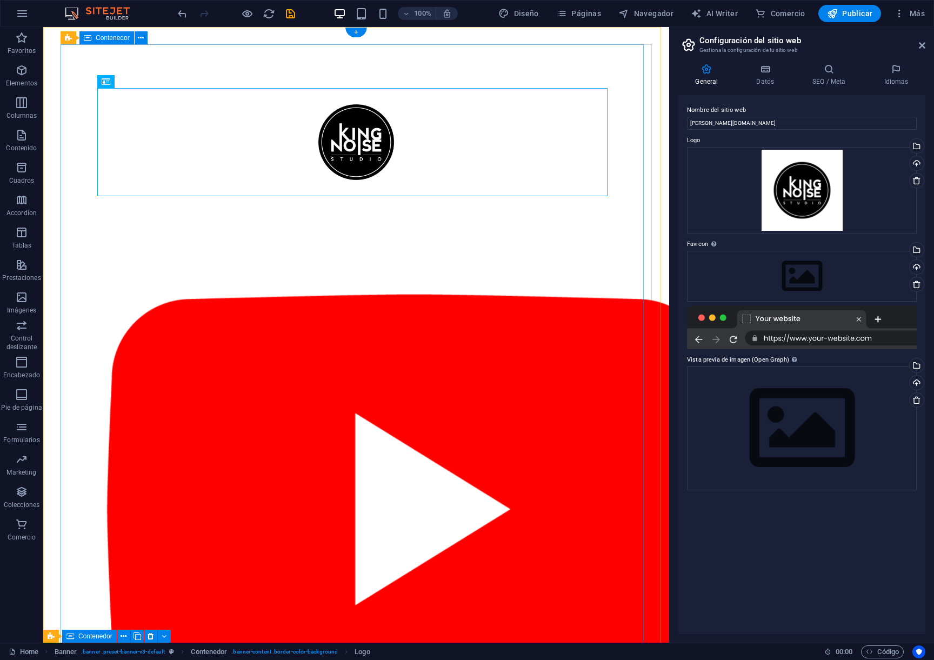
click at [85, 212] on div at bounding box center [356, 454] width 591 height 821
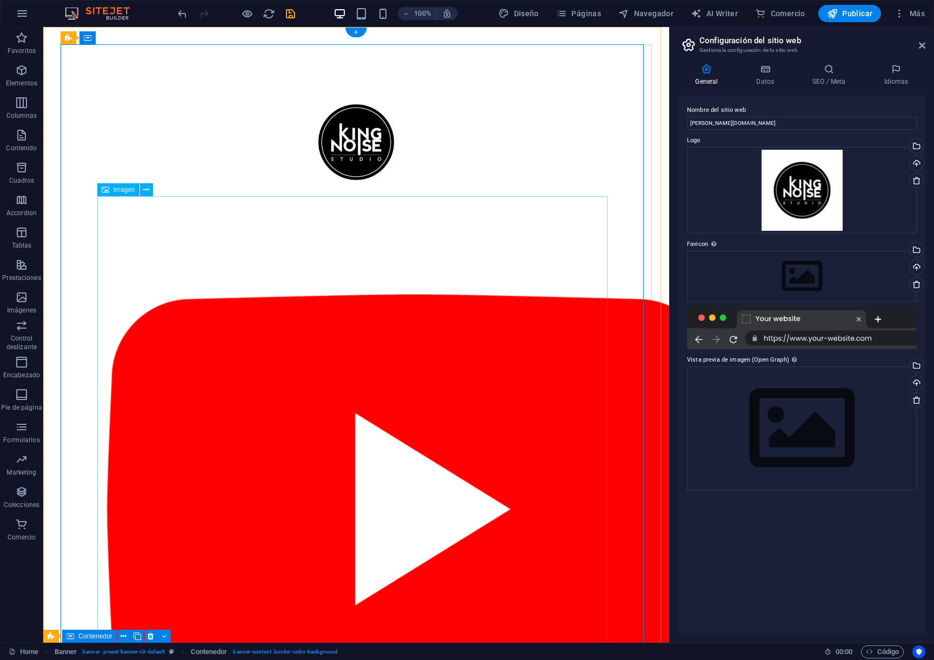
click at [101, 210] on figure at bounding box center [356, 509] width 510 height 626
click at [146, 194] on icon at bounding box center [146, 189] width 6 height 11
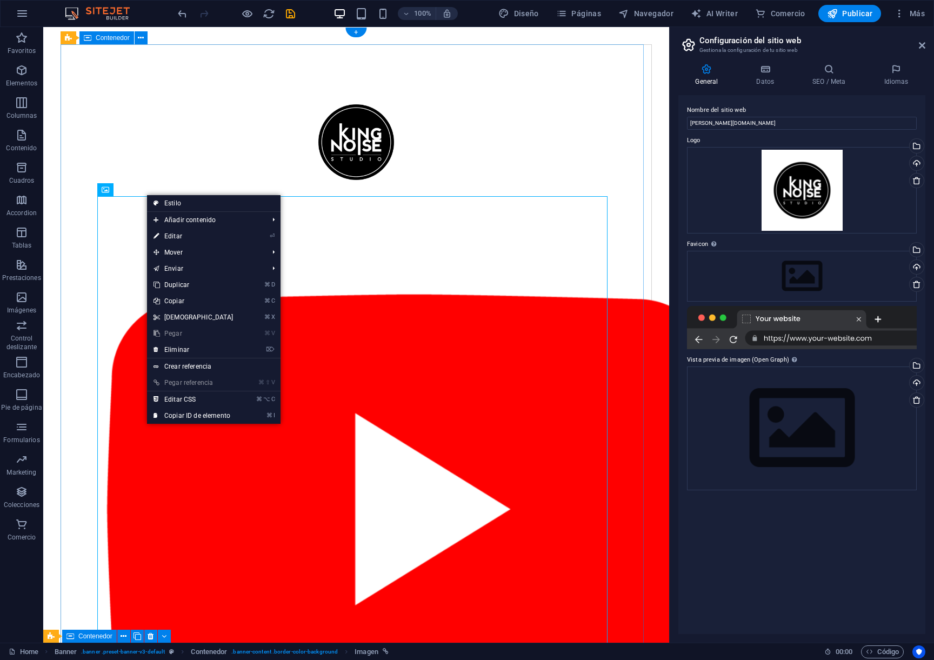
click at [91, 210] on div at bounding box center [356, 454] width 591 height 821
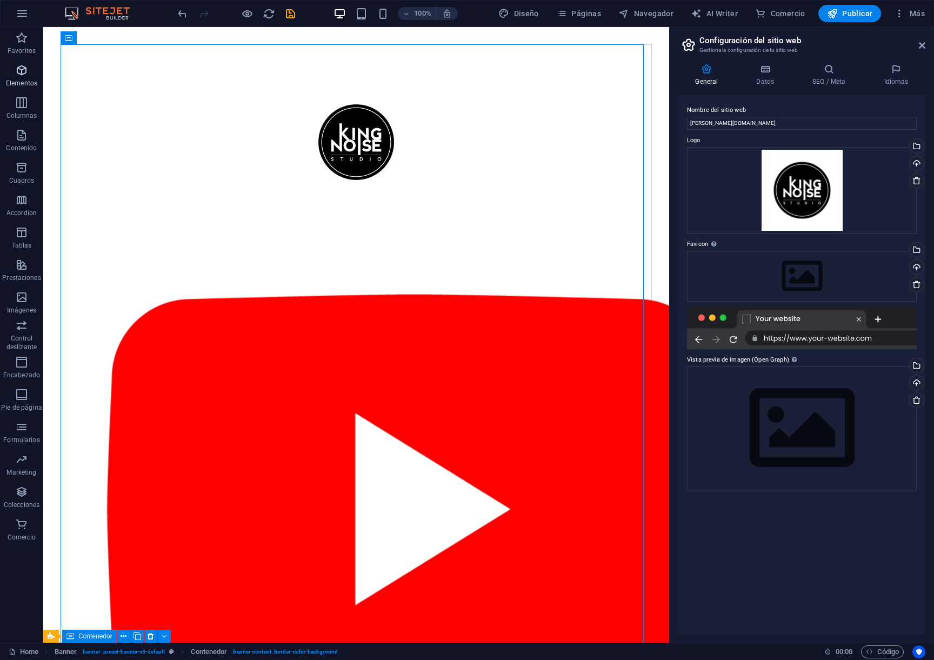
click at [23, 75] on icon "button" at bounding box center [21, 70] width 13 height 13
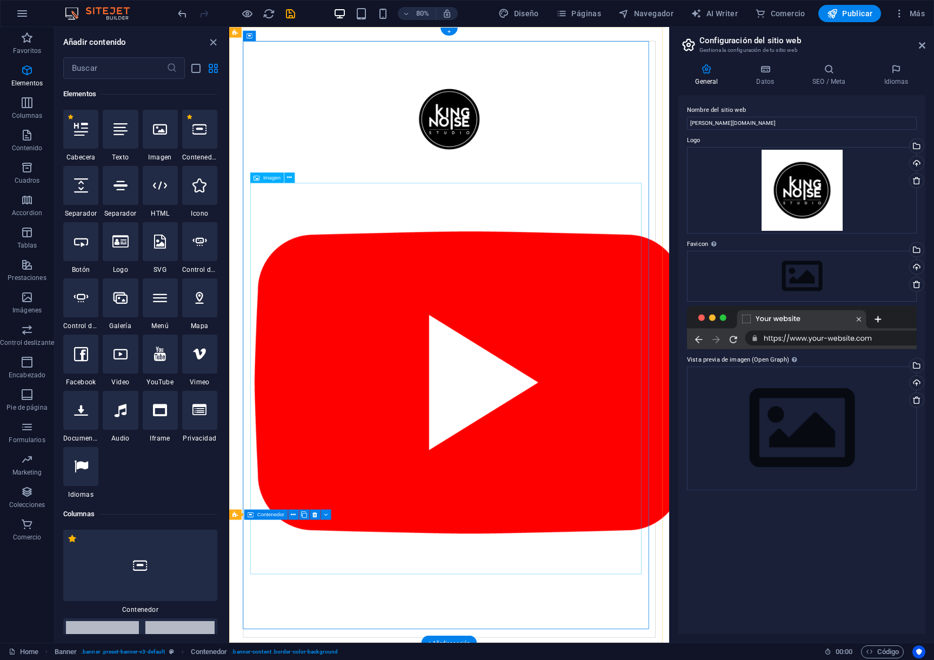
scroll to position [204, 0]
drag, startPoint x: 544, startPoint y: 328, endPoint x: 552, endPoint y: 338, distance: 12.3
click at [544, 329] on figure at bounding box center [504, 471] width 497 height 550
click at [519, 340] on figure at bounding box center [504, 471] width 497 height 550
click at [387, 270] on figure at bounding box center [504, 471] width 497 height 550
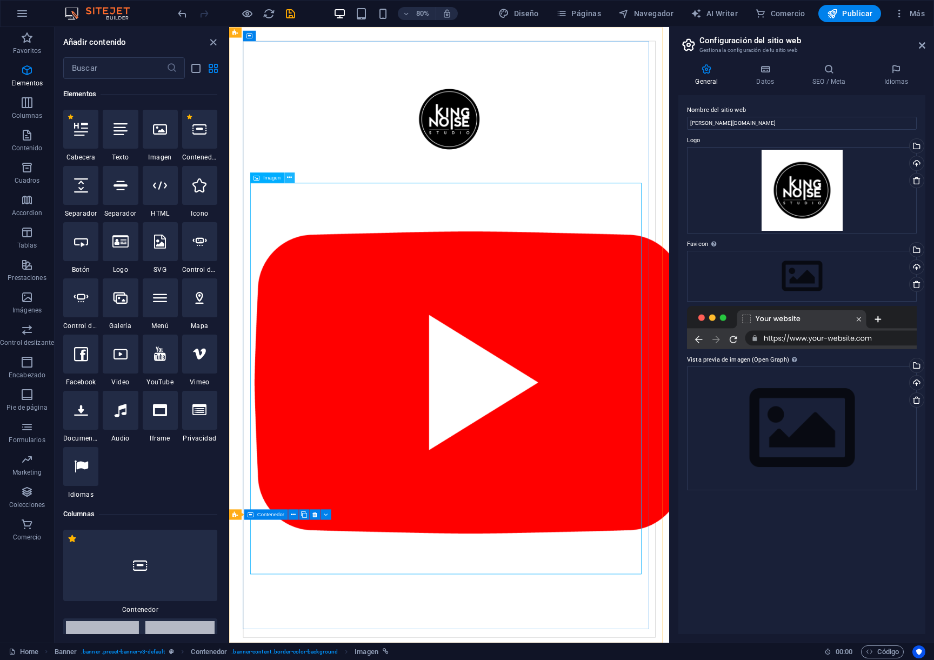
click at [295, 180] on div "Imagen" at bounding box center [275, 177] width 50 height 11
click at [292, 179] on button at bounding box center [289, 177] width 10 height 10
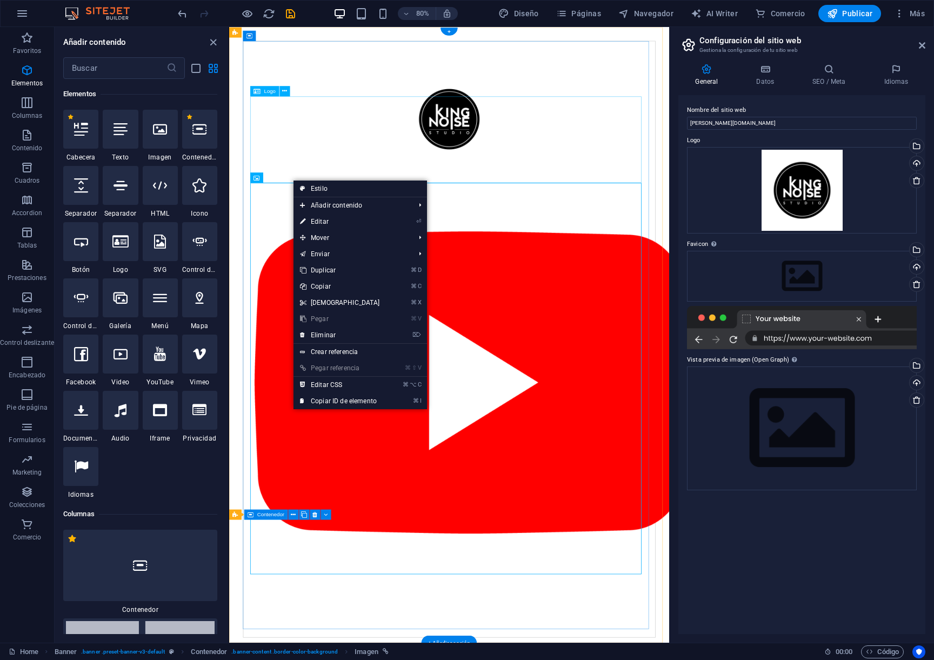
click at [314, 196] on div at bounding box center [504, 142] width 497 height 108
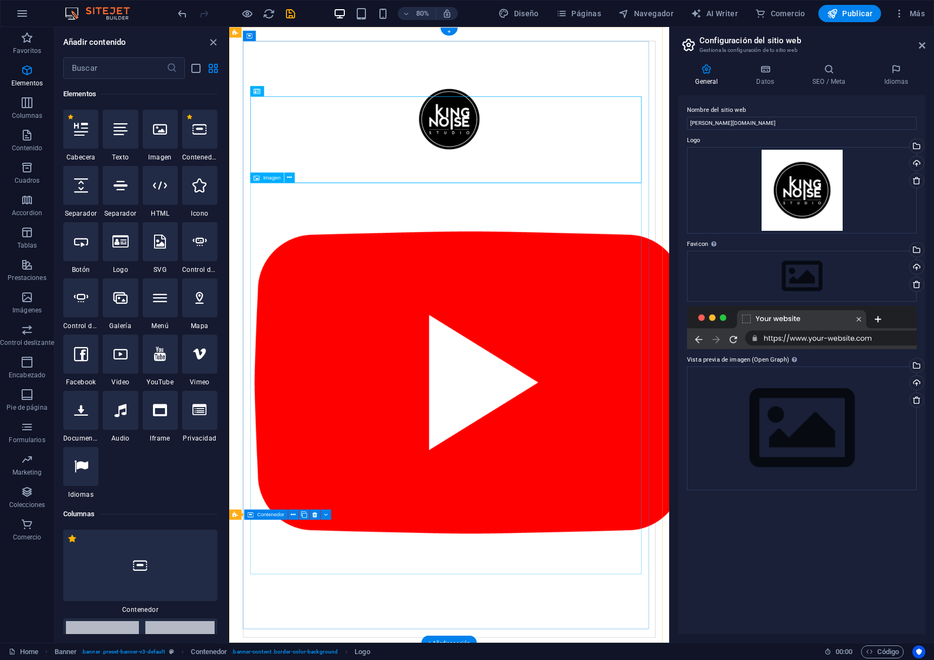
click at [300, 229] on figure at bounding box center [504, 471] width 497 height 550
click at [320, 222] on figure at bounding box center [504, 471] width 497 height 550
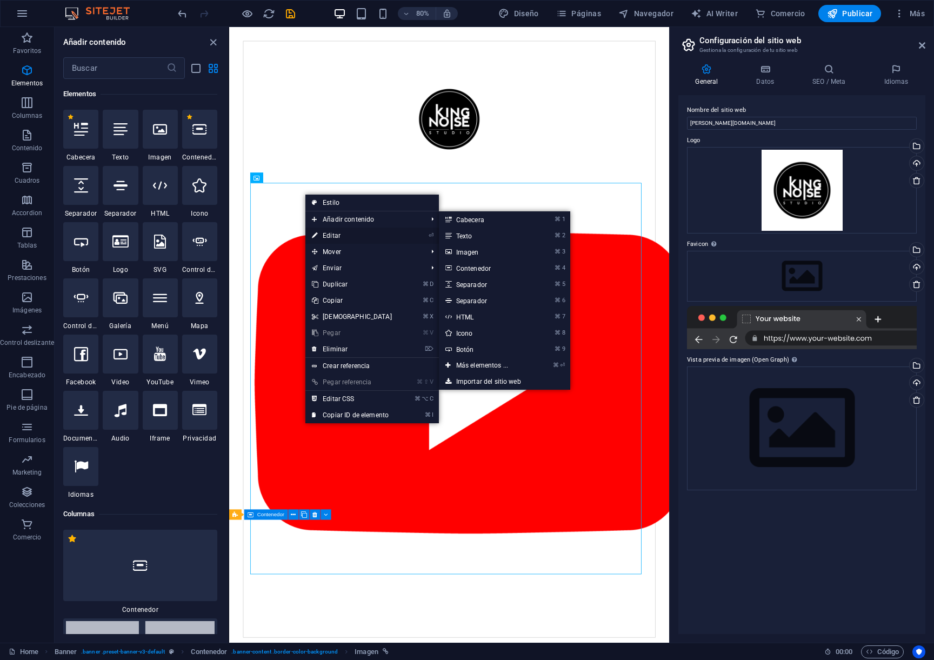
click at [340, 234] on link "⏎ Editar" at bounding box center [351, 235] width 93 height 16
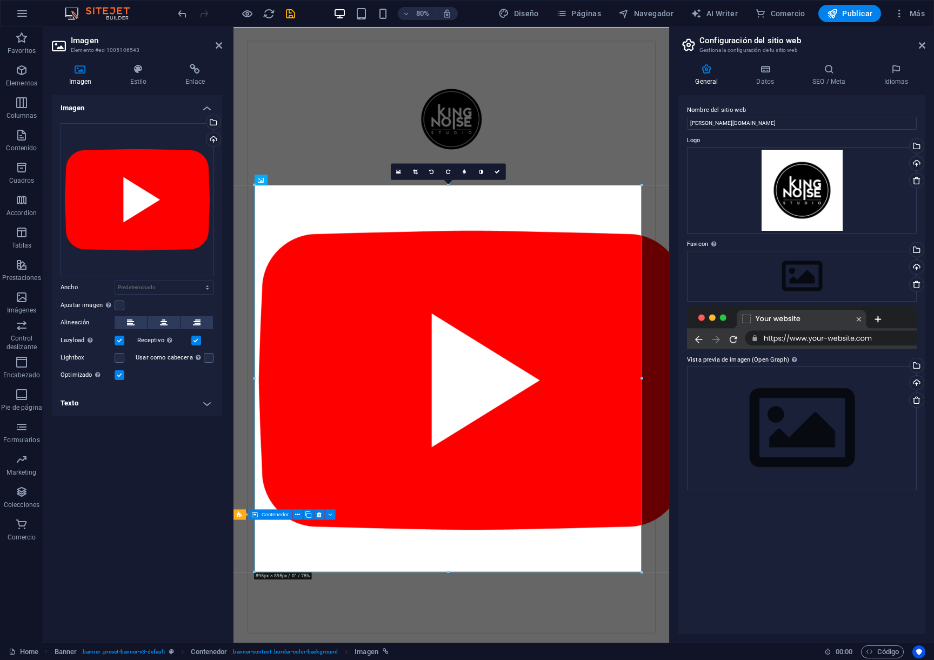
click at [88, 44] on h2 "Imagen" at bounding box center [146, 41] width 151 height 10
click at [368, 659] on figure at bounding box center [506, 468] width 492 height 545
drag, startPoint x: 363, startPoint y: 719, endPoint x: 356, endPoint y: 703, distance: 17.7
click at [363, 659] on div at bounding box center [506, 414] width 510 height 740
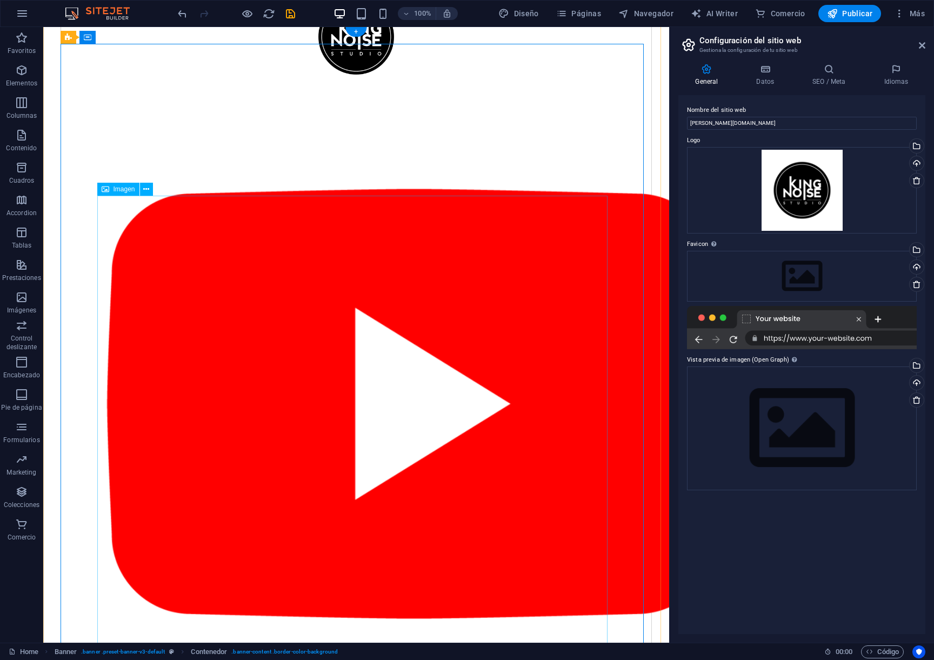
scroll to position [110, 0]
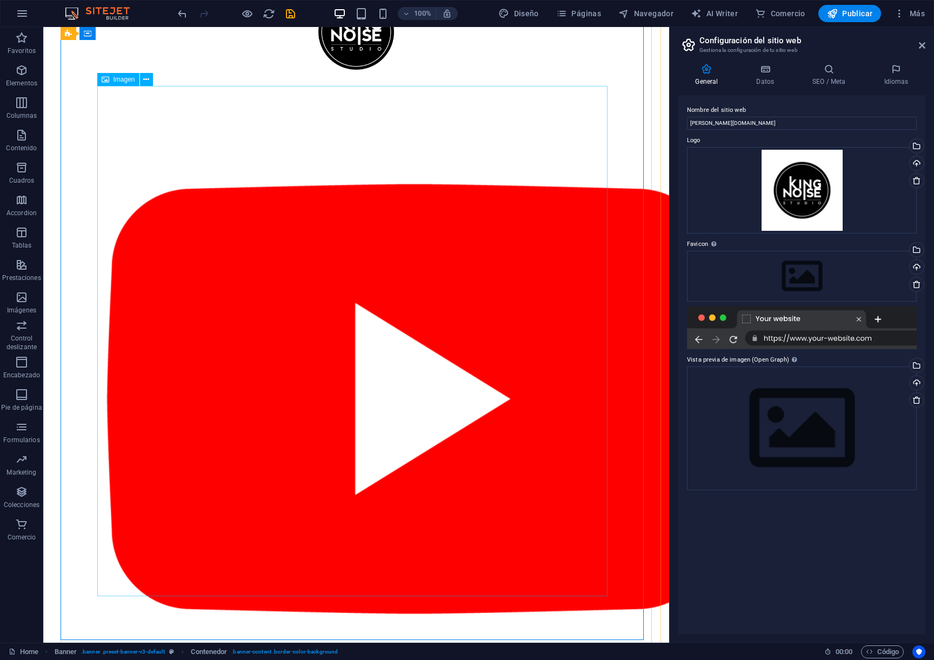
click at [185, 591] on figure at bounding box center [356, 399] width 510 height 626
click at [186, 593] on figure at bounding box center [356, 399] width 510 height 626
click at [187, 594] on figure at bounding box center [356, 399] width 510 height 626
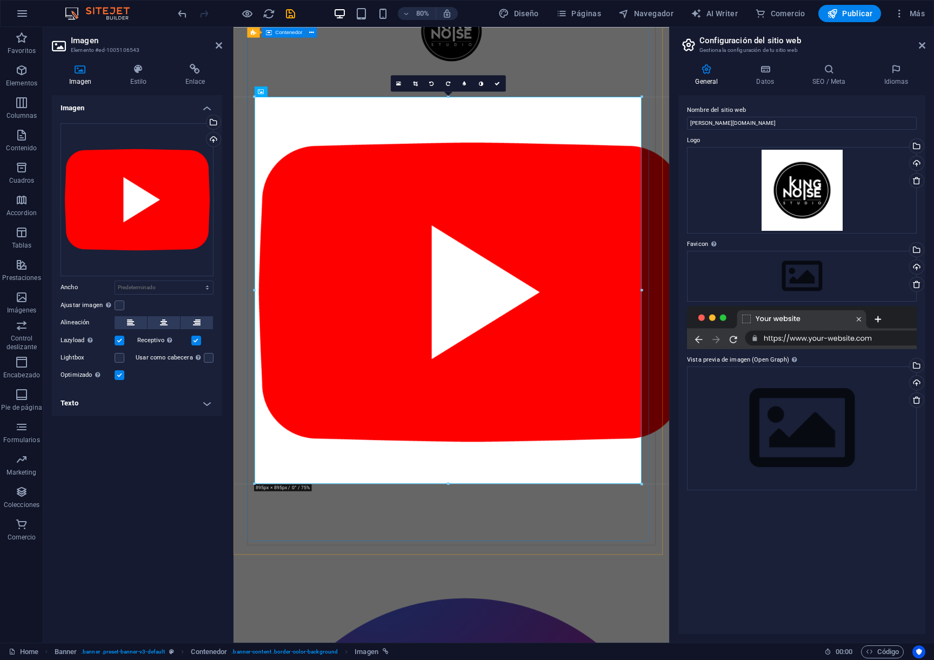
click at [271, 604] on div at bounding box center [506, 304] width 510 height 740
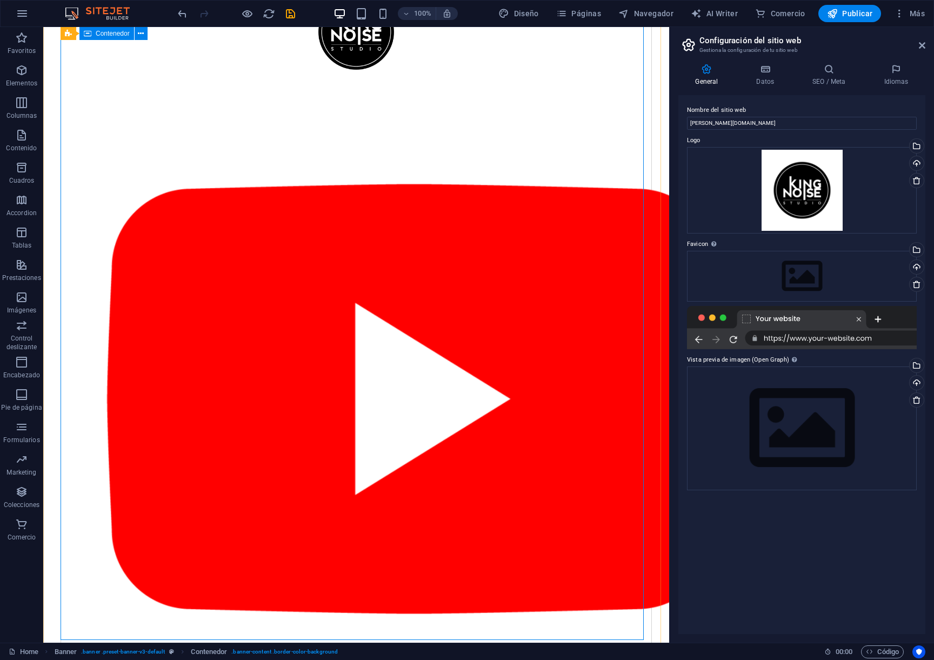
click at [90, 34] on icon at bounding box center [88, 33] width 8 height 13
click at [92, 37] on div "Contenedor" at bounding box center [106, 33] width 55 height 13
click at [102, 33] on span "Contenedor" at bounding box center [113, 33] width 34 height 6
click at [140, 36] on icon at bounding box center [141, 33] width 6 height 11
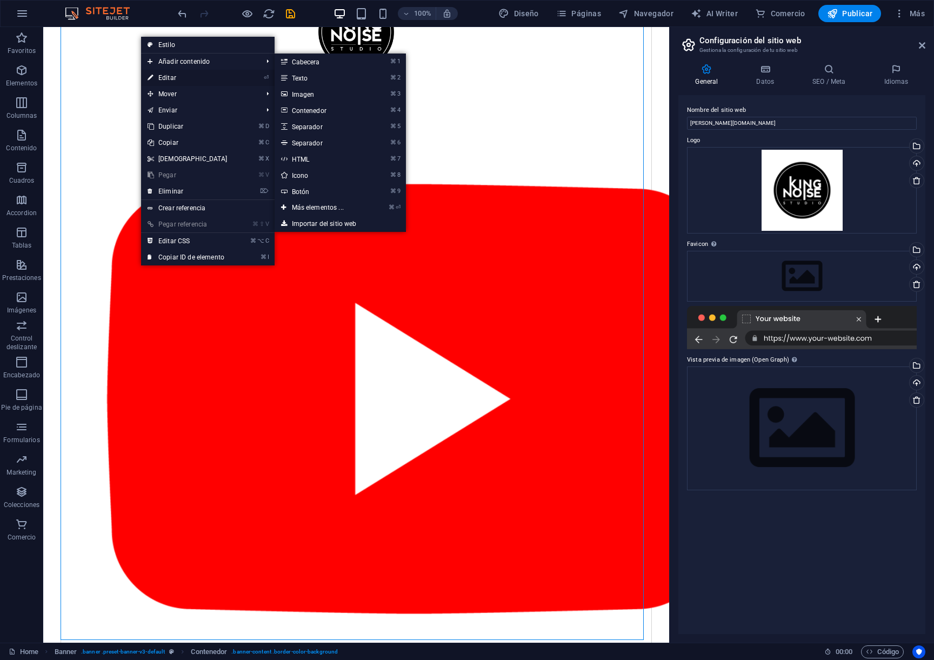
click at [180, 77] on link "⏎ Editar" at bounding box center [187, 78] width 93 height 16
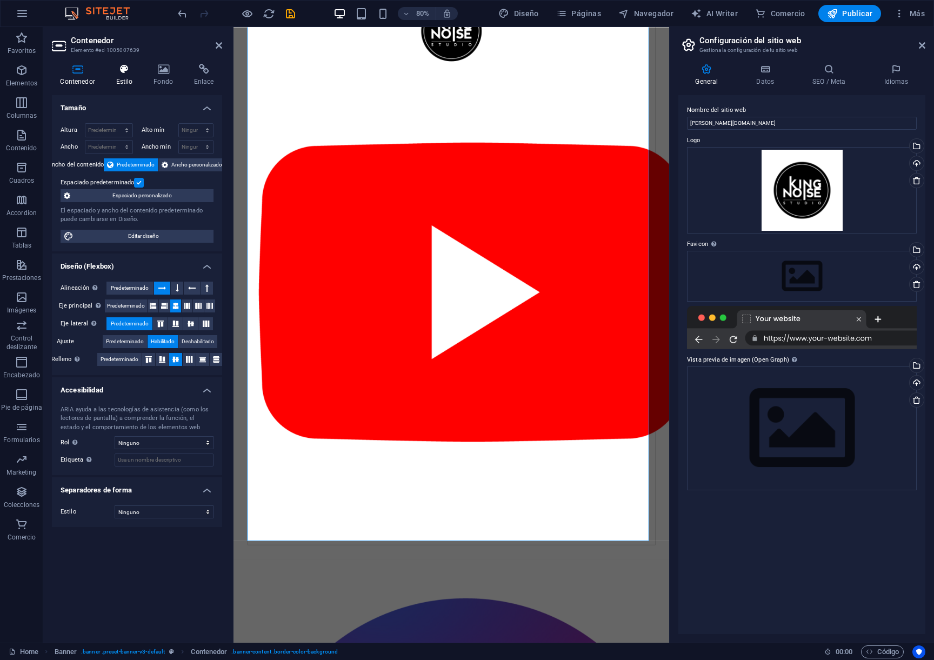
click at [127, 74] on icon at bounding box center [124, 69] width 33 height 11
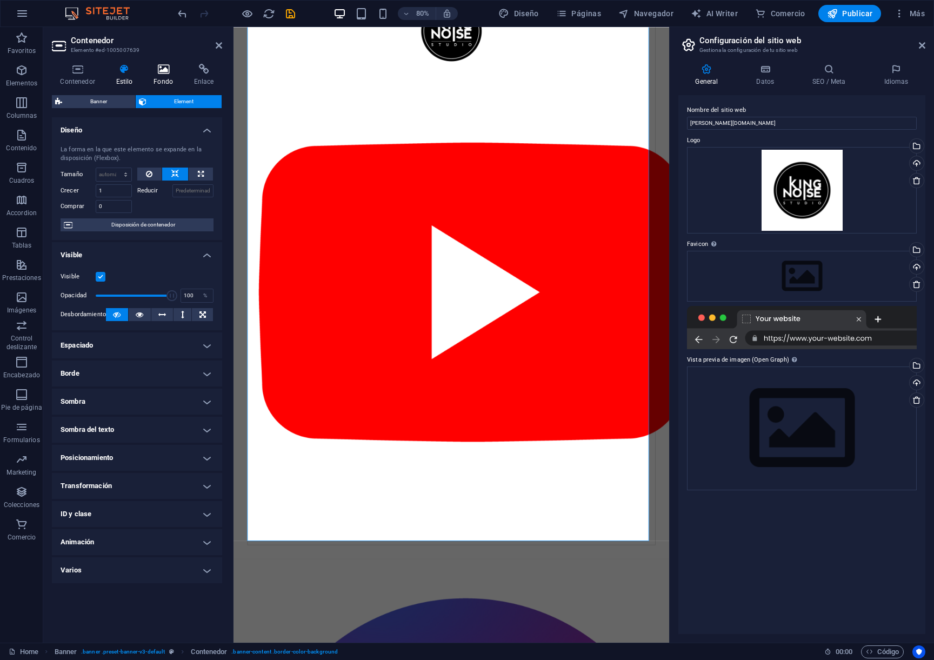
click at [153, 73] on icon at bounding box center [163, 69] width 36 height 11
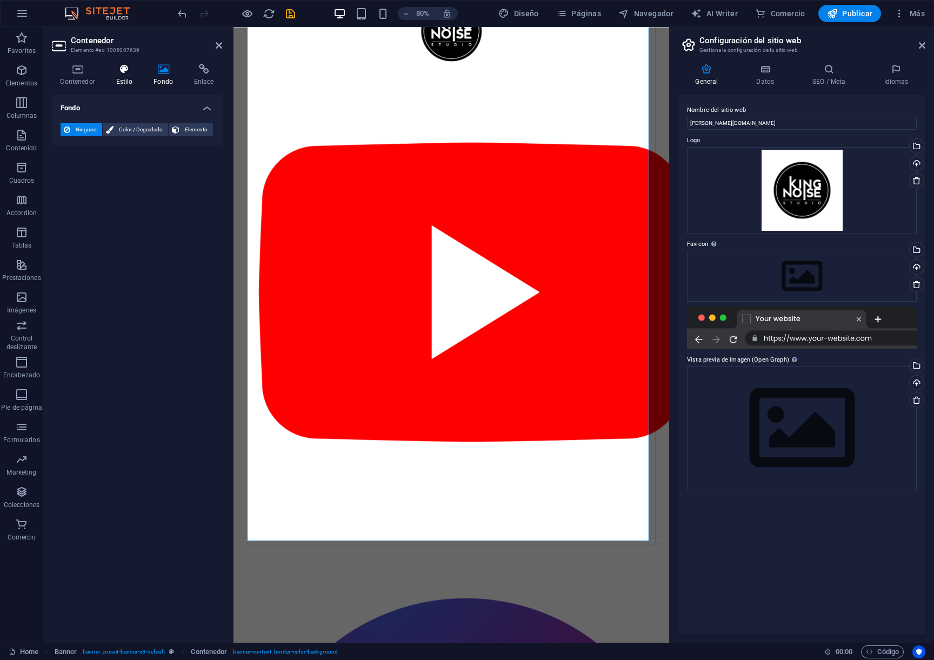
drag, startPoint x: 129, startPoint y: 75, endPoint x: 110, endPoint y: 73, distance: 19.6
click at [129, 75] on h4 "Estilo" at bounding box center [127, 75] width 38 height 23
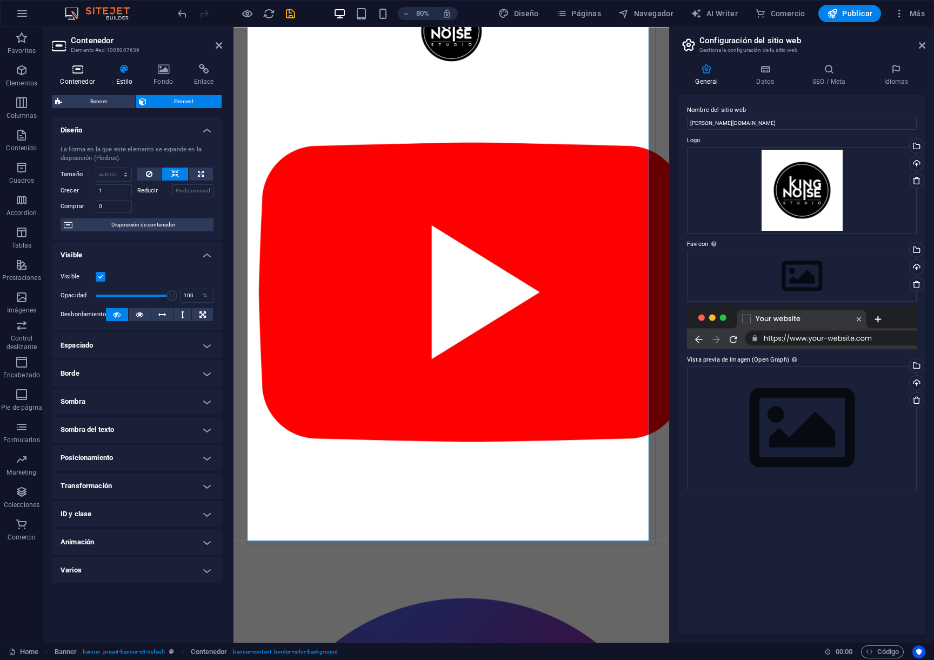
click at [85, 72] on icon at bounding box center [77, 69] width 51 height 11
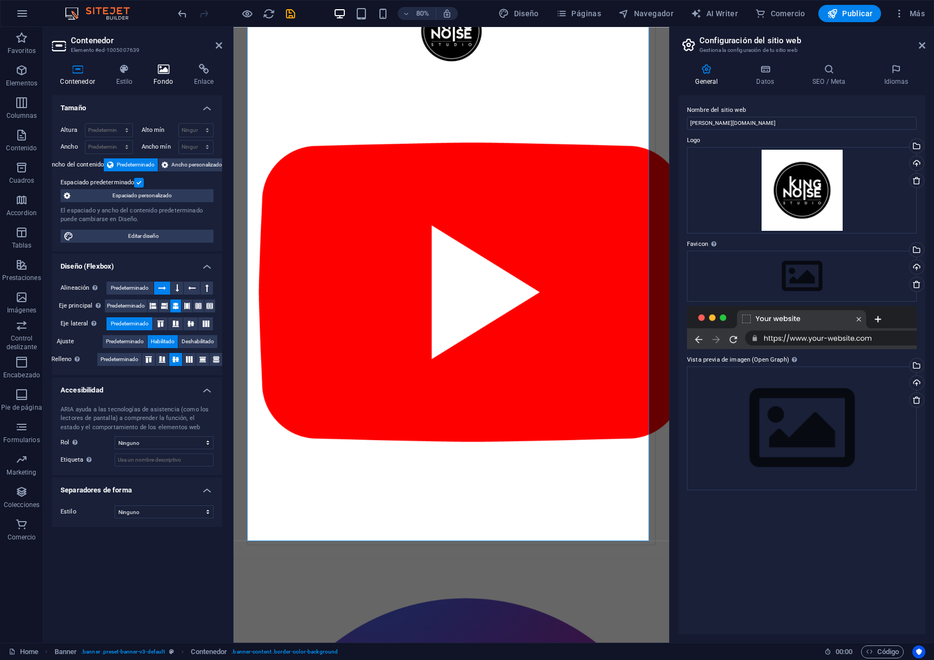
click at [153, 72] on icon at bounding box center [163, 69] width 36 height 11
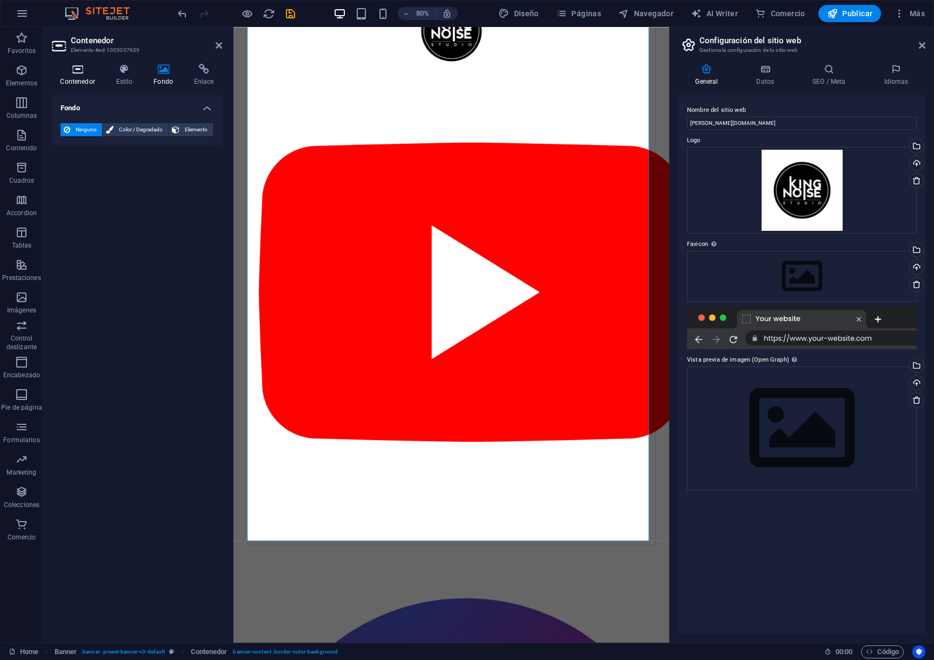
click at [81, 76] on h4 "Contenedor" at bounding box center [80, 75] width 56 height 23
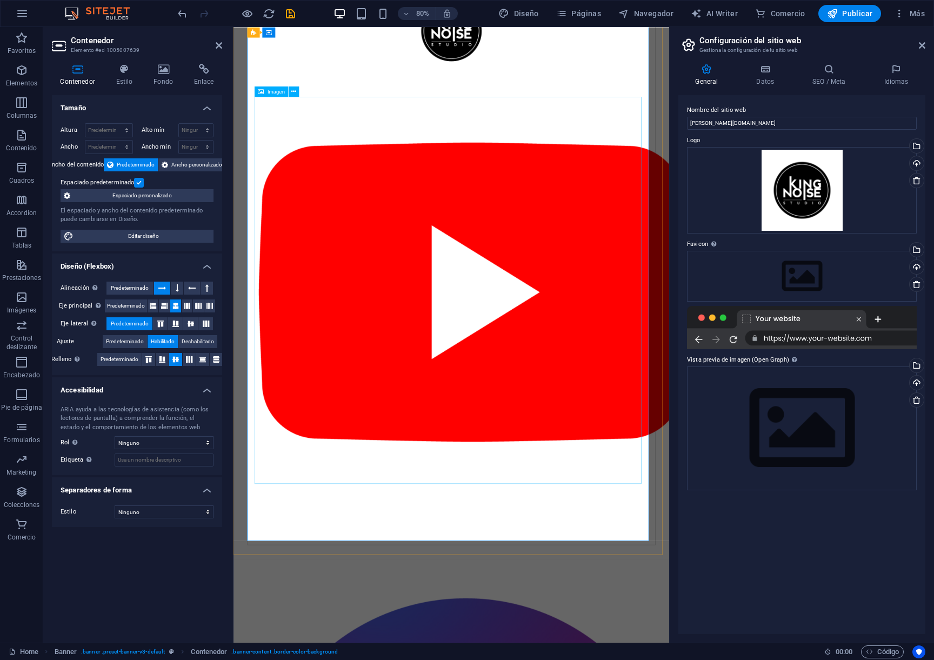
click at [277, 136] on figure at bounding box center [506, 358] width 492 height 545
click at [401, 75] on div at bounding box center [506, 32] width 492 height 108
click at [466, 67] on div at bounding box center [506, 32] width 492 height 108
select select "px"
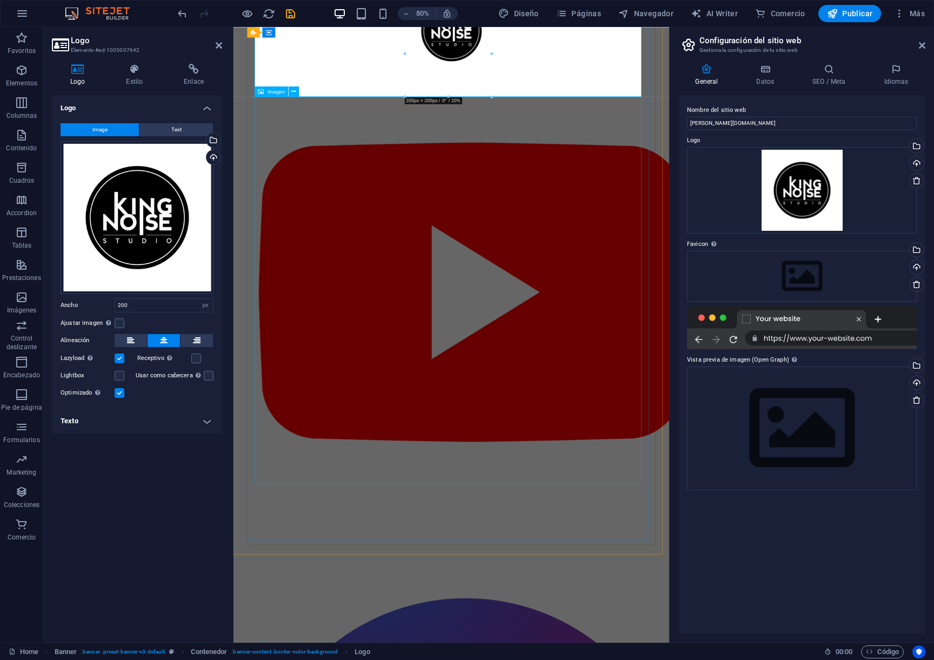
click at [396, 334] on figure at bounding box center [506, 358] width 492 height 545
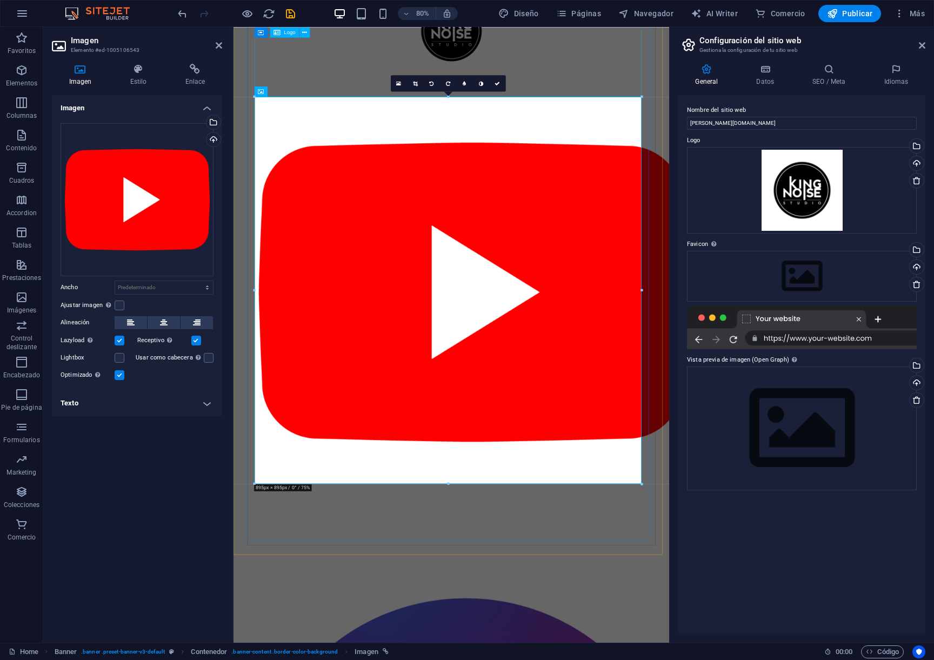
click at [491, 45] on div at bounding box center [506, 32] width 492 height 108
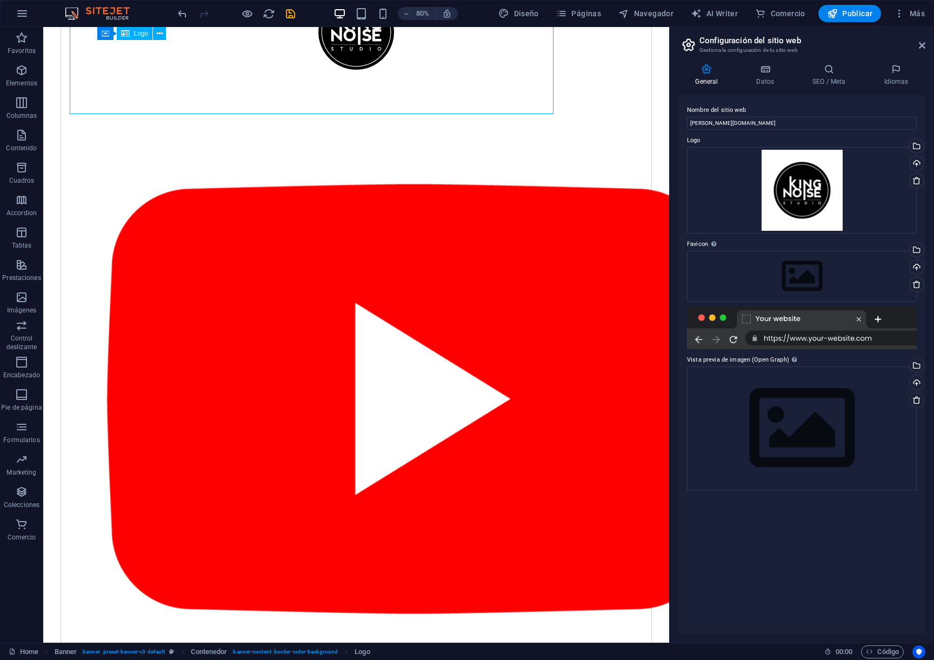
click at [442, 45] on div at bounding box center [356, 32] width 510 height 108
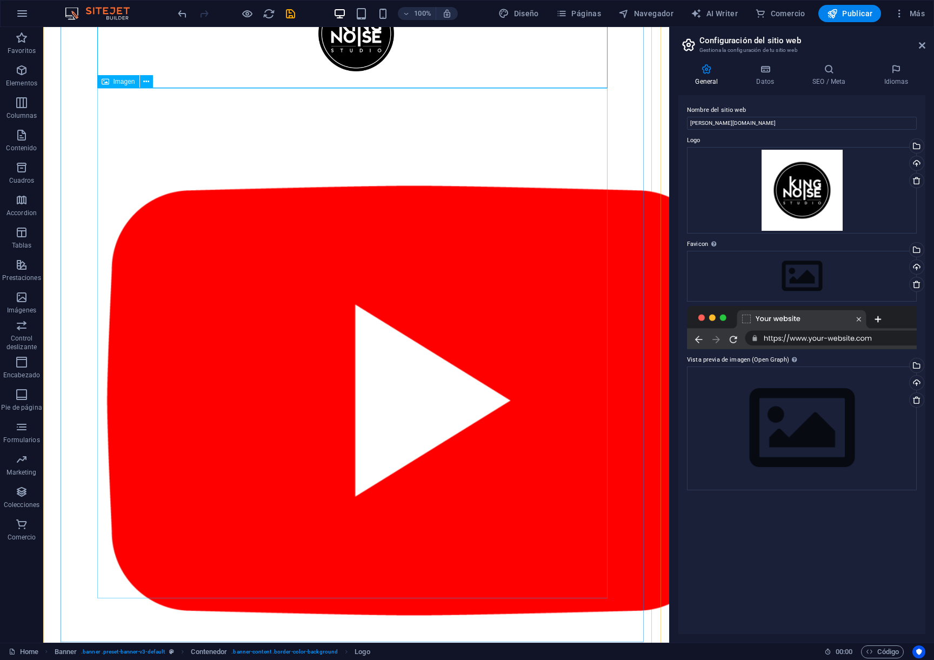
scroll to position [108, 0]
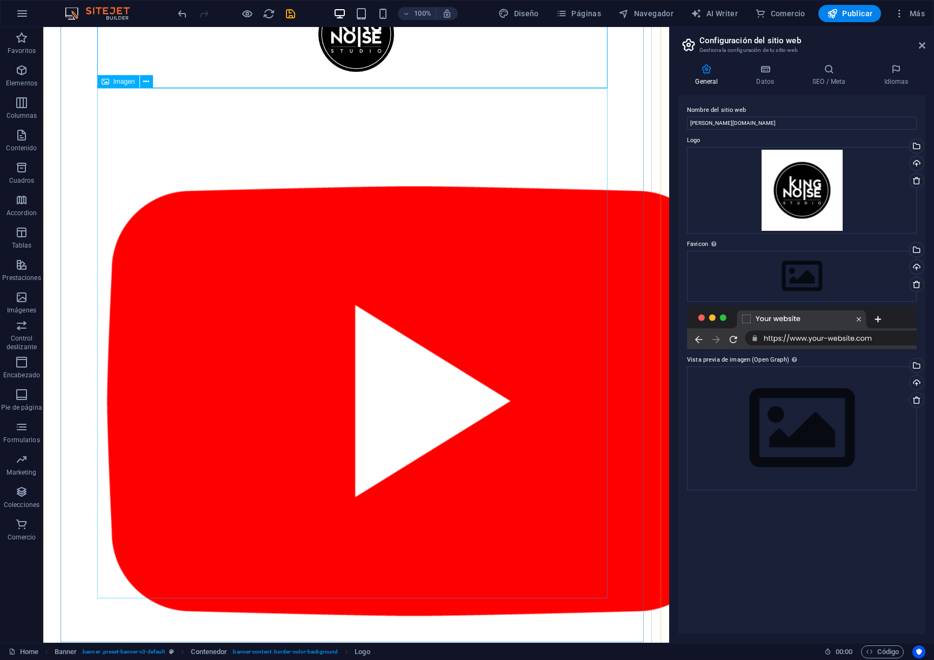
click at [281, 292] on figure at bounding box center [356, 401] width 510 height 626
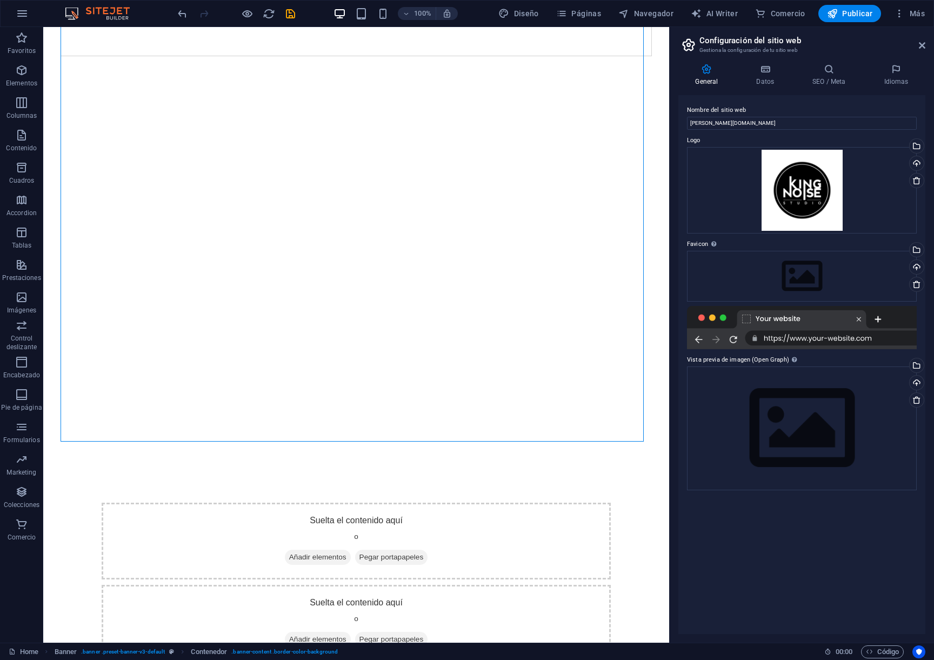
click at [928, 48] on aside "Configuración del sitio web Gestiona la configuración de tu sitio web General D…" at bounding box center [801, 334] width 265 height 615
click at [924, 48] on icon at bounding box center [922, 45] width 6 height 9
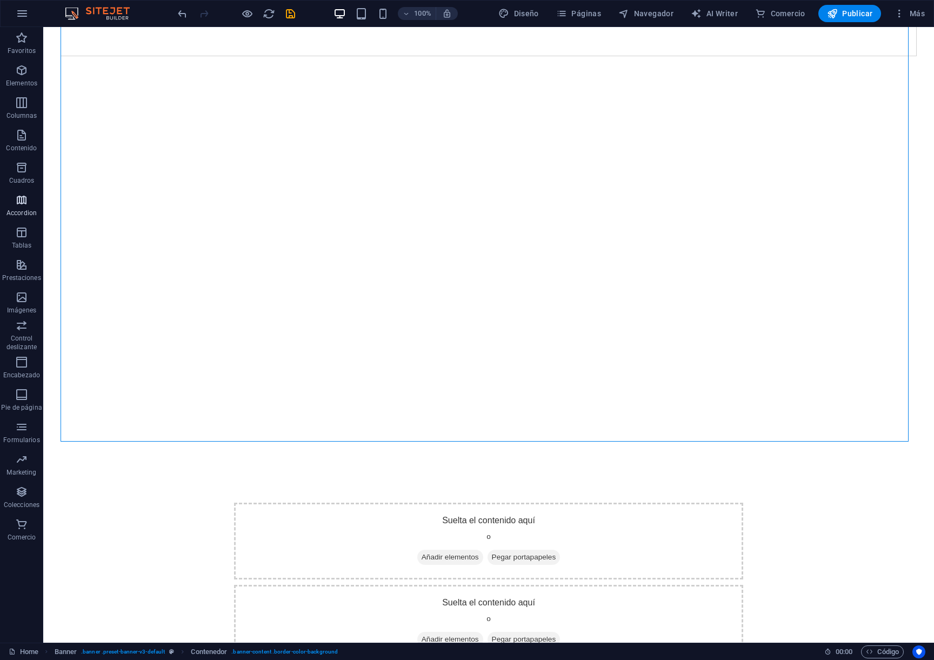
click at [23, 203] on icon "button" at bounding box center [21, 199] width 13 height 13
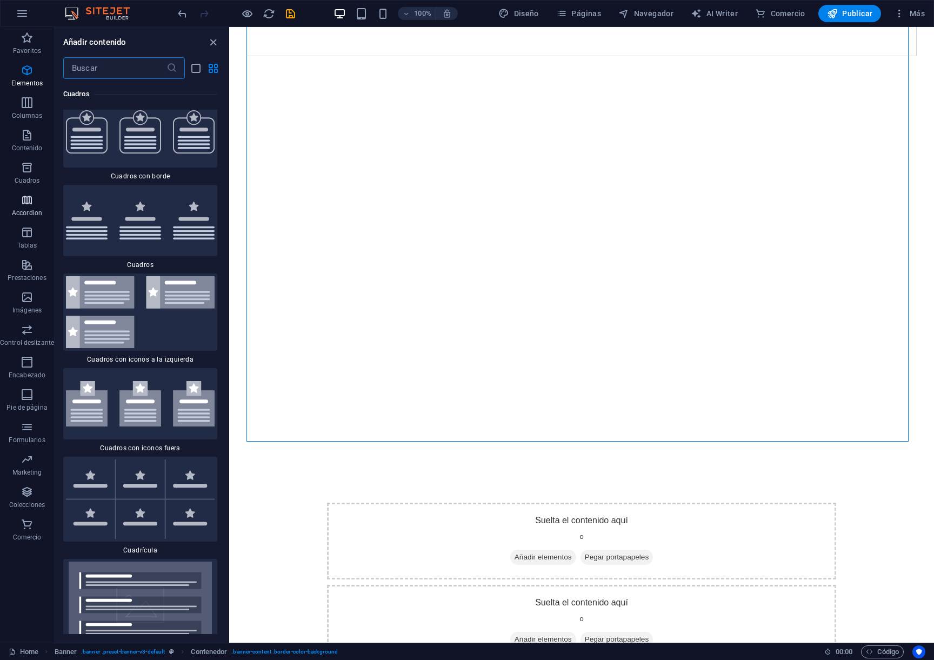
scroll to position [6658, 0]
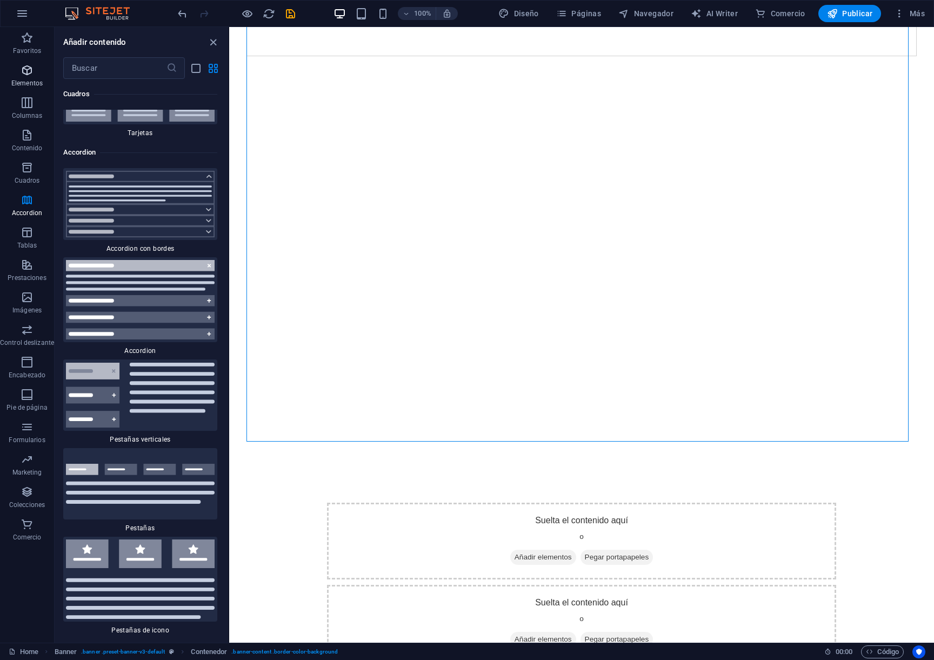
click at [32, 79] on p "Elementos" at bounding box center [26, 83] width 31 height 9
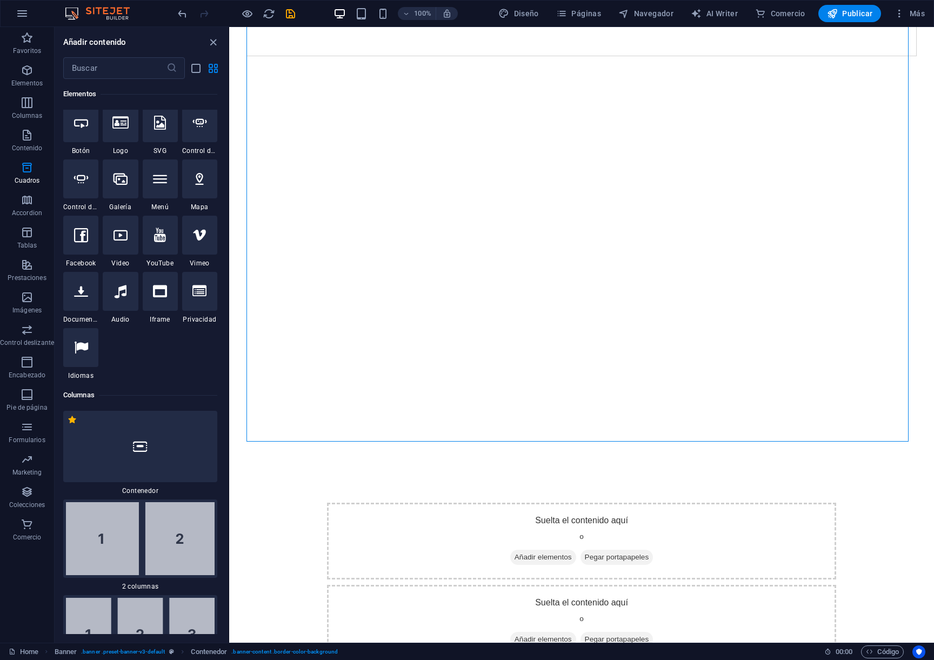
scroll to position [204, 0]
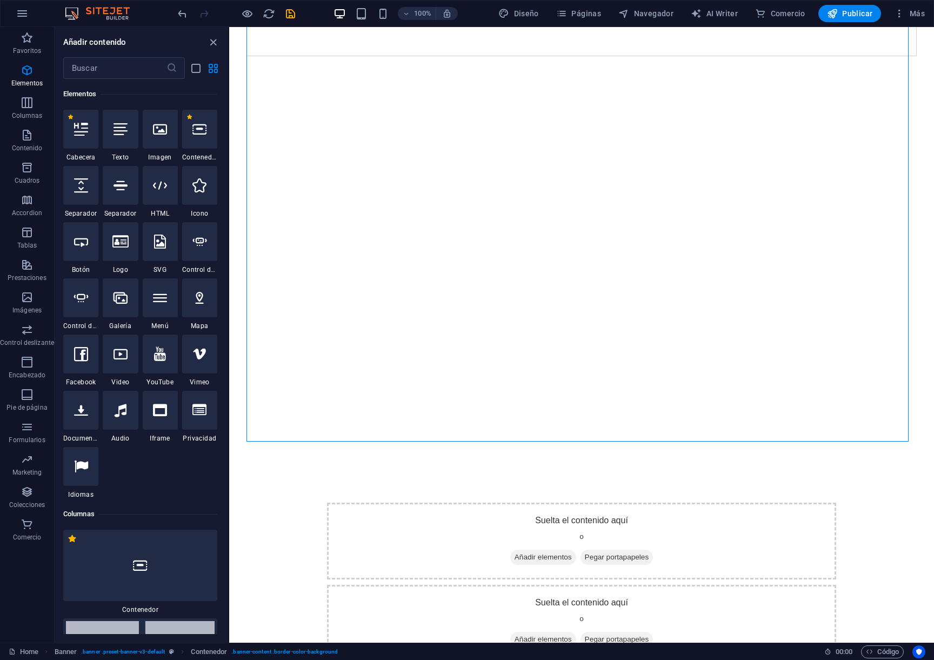
click at [119, 79] on div "Elementos" at bounding box center [140, 94] width 154 height 30
click at [123, 71] on input "text" at bounding box center [114, 68] width 103 height 22
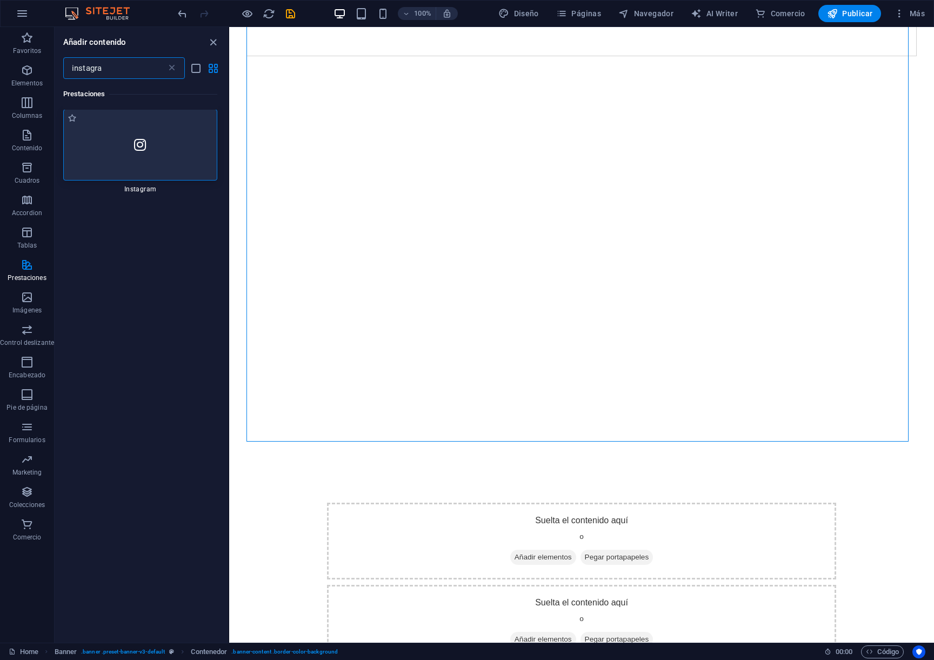
scroll to position [0, 0]
type input "instagra"
click at [122, 133] on div at bounding box center [140, 145] width 154 height 71
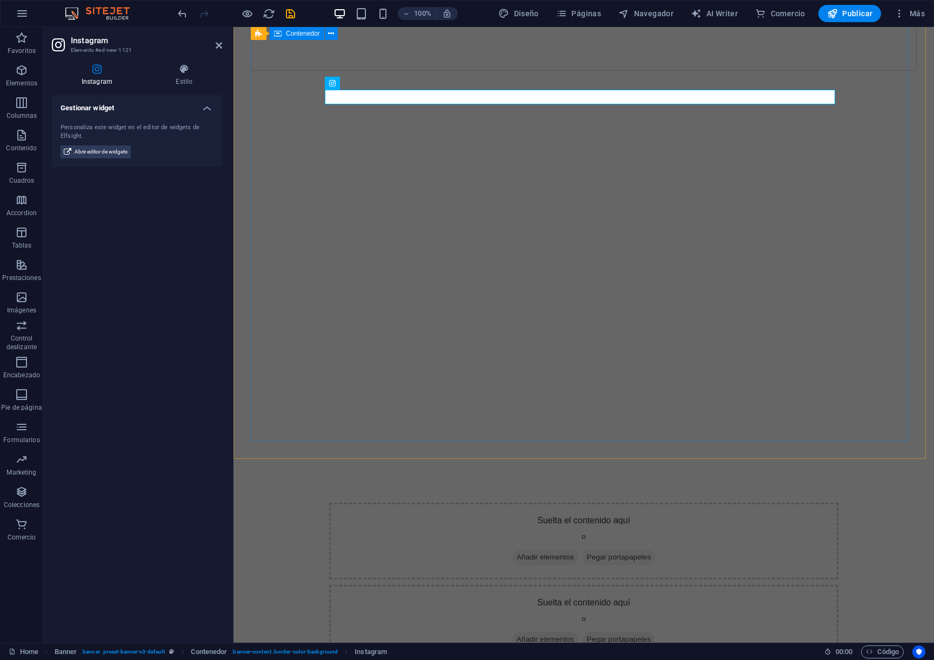
scroll to position [177, 0]
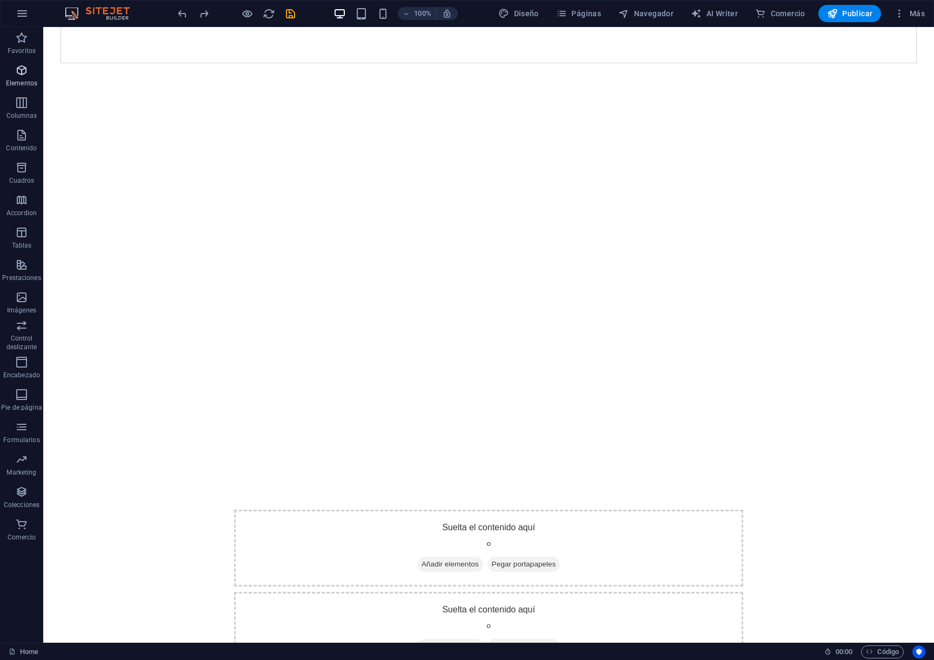
click at [22, 73] on icon "button" at bounding box center [21, 70] width 13 height 13
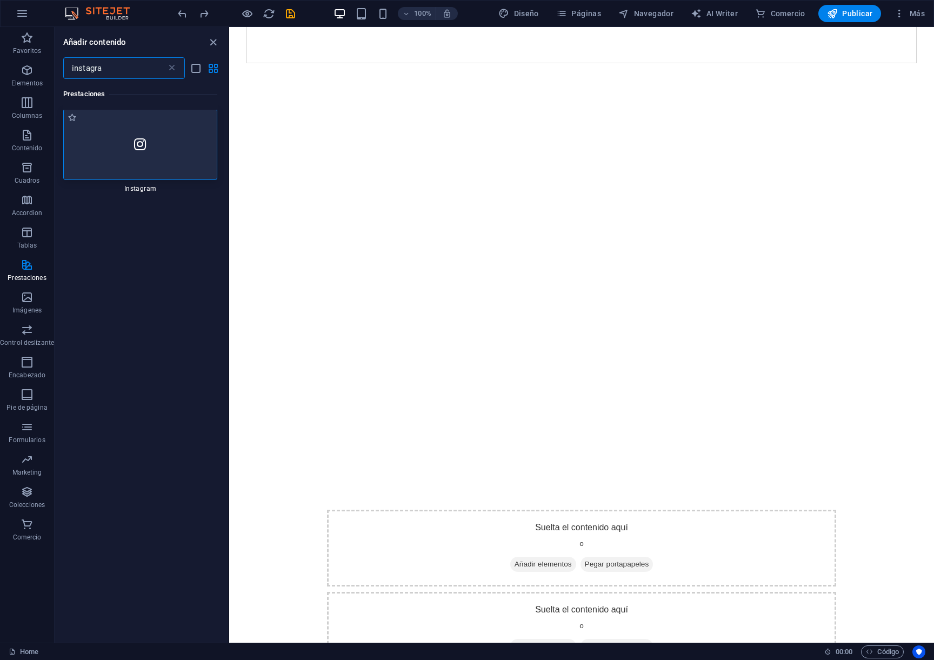
scroll to position [0, 0]
type input "instagra"
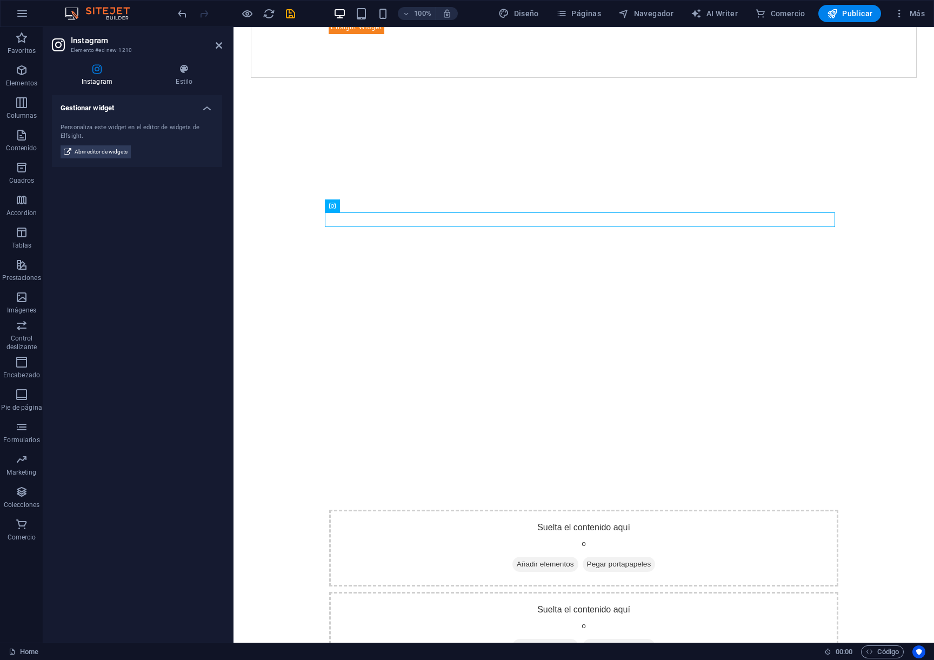
scroll to position [169, 0]
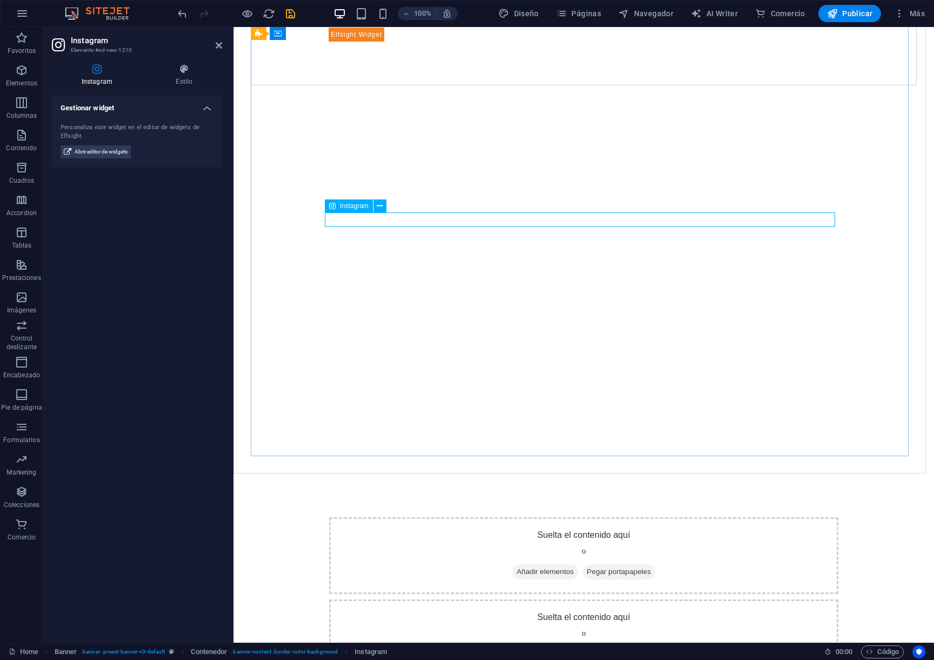
click at [342, 42] on div at bounding box center [584, 34] width 510 height 15
click at [382, 207] on icon at bounding box center [380, 205] width 6 height 11
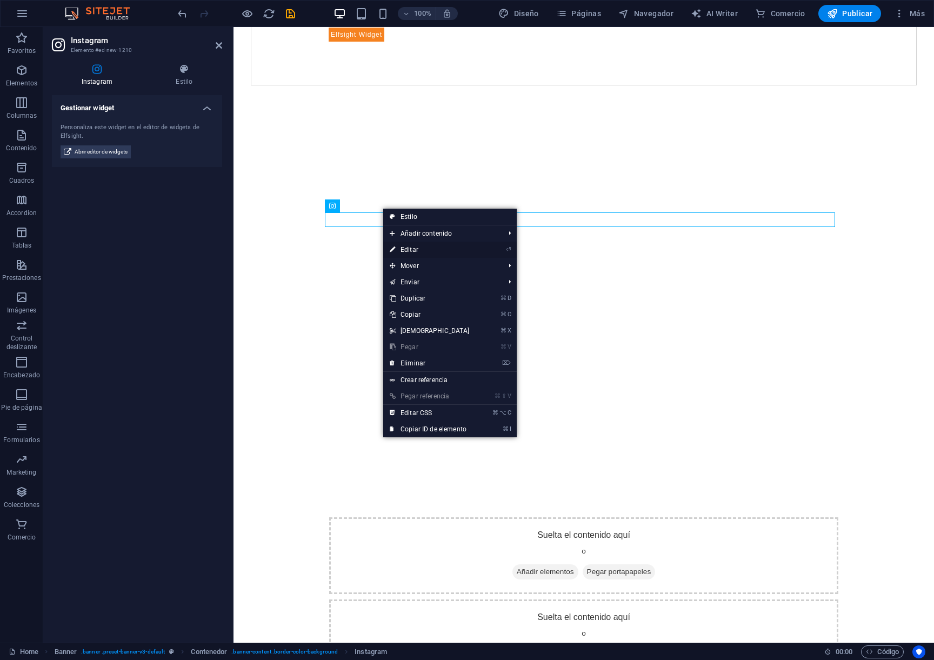
drag, startPoint x: 430, startPoint y: 251, endPoint x: 195, endPoint y: 224, distance: 237.1
click at [430, 251] on link "⏎ Editar" at bounding box center [429, 250] width 93 height 16
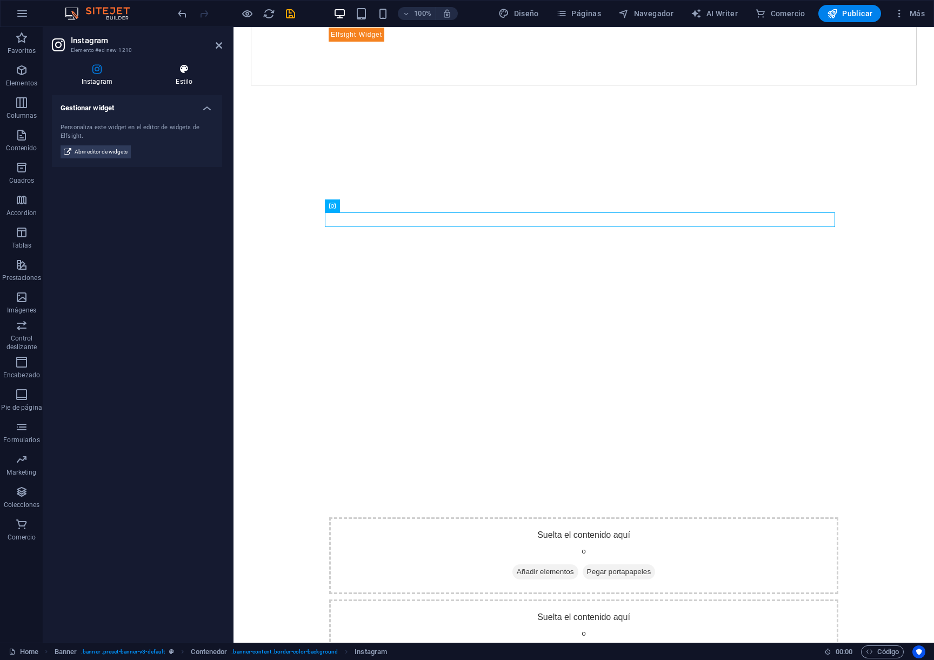
click at [185, 74] on icon at bounding box center [184, 69] width 76 height 11
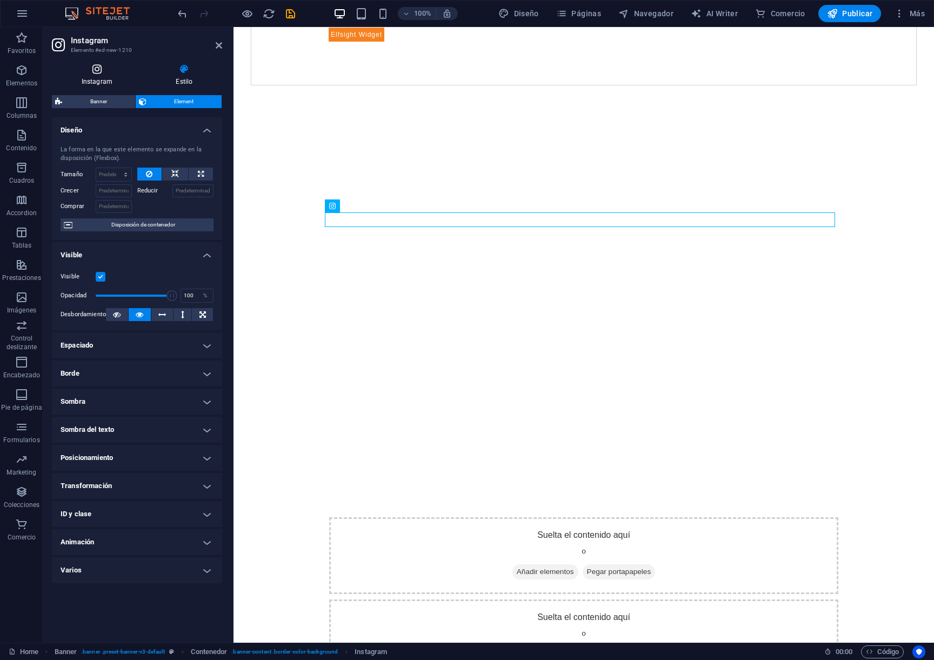
click at [117, 75] on h4 "Instagram" at bounding box center [99, 75] width 95 height 23
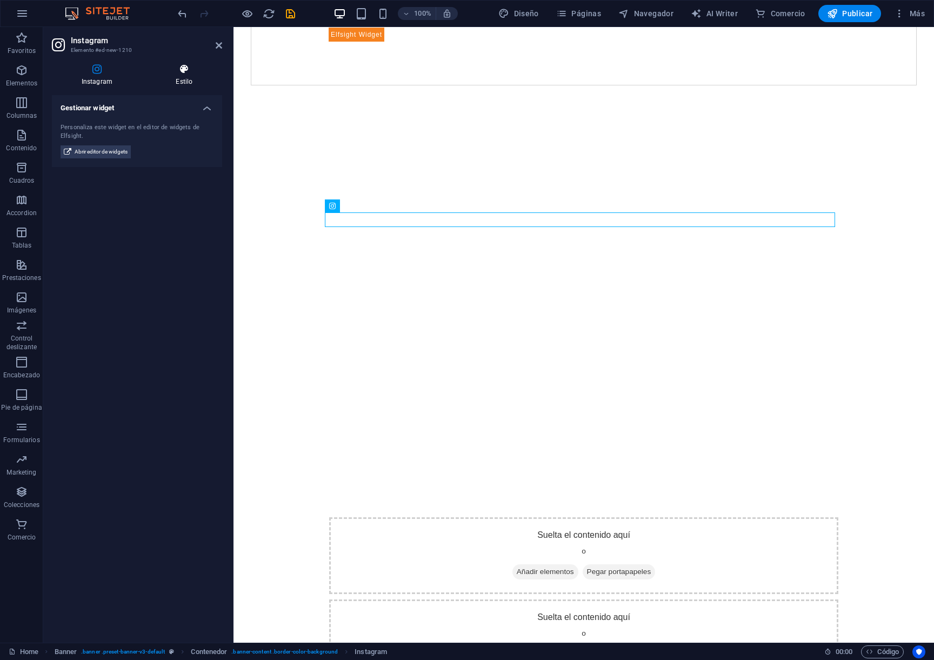
click at [179, 79] on h4 "Estilo" at bounding box center [184, 75] width 76 height 23
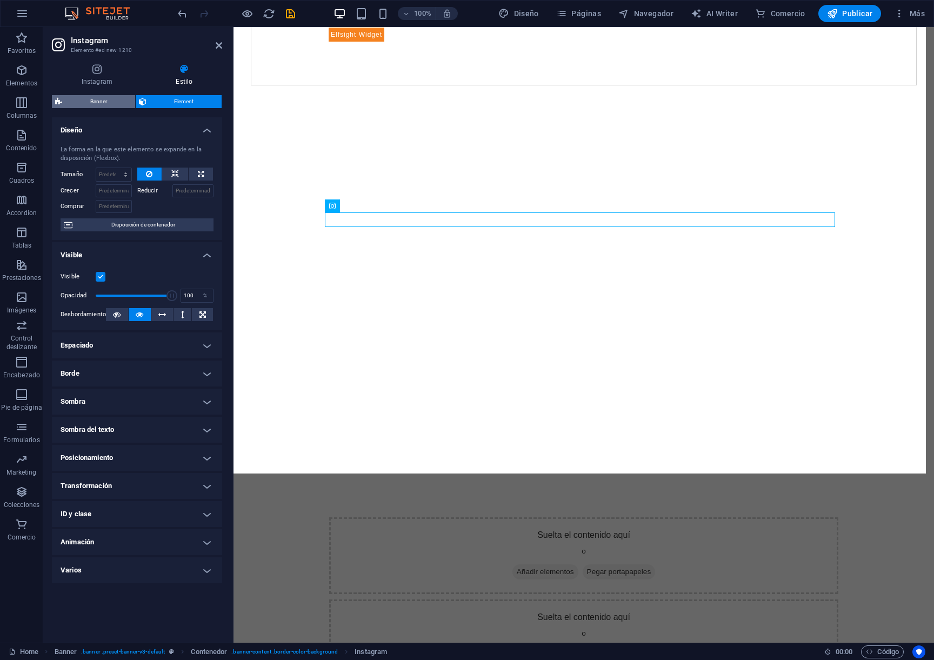
click at [97, 102] on span "Banner" at bounding box center [98, 101] width 66 height 13
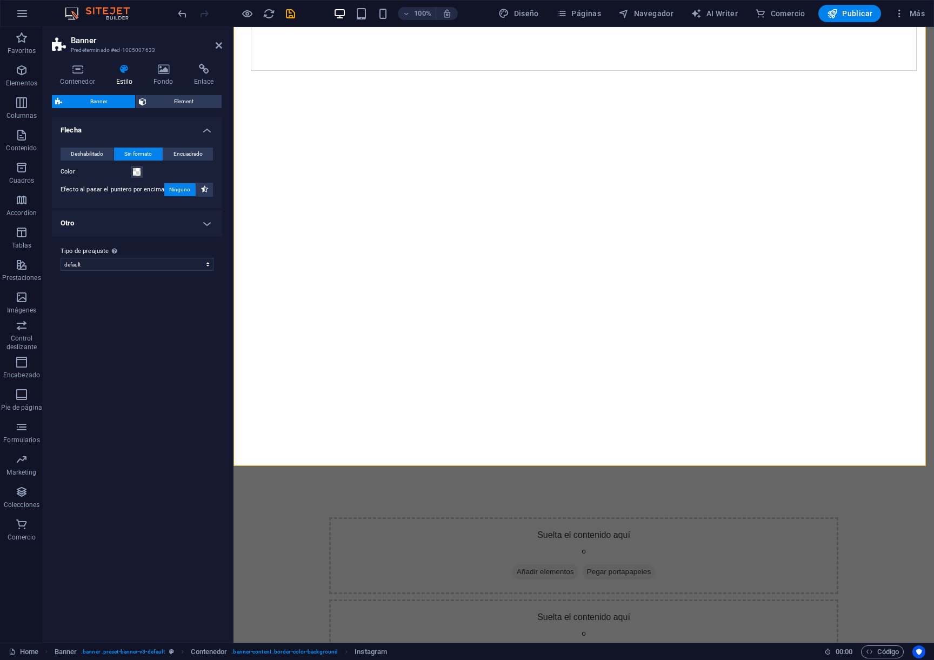
scroll to position [177, 0]
click at [183, 100] on span "Element" at bounding box center [184, 101] width 69 height 13
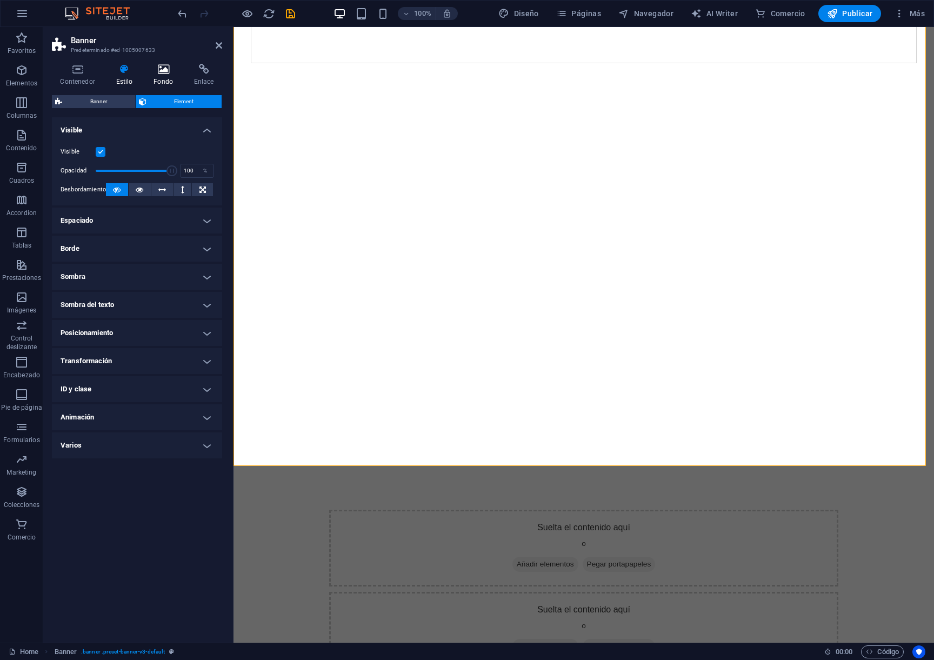
click at [164, 71] on icon at bounding box center [163, 69] width 36 height 11
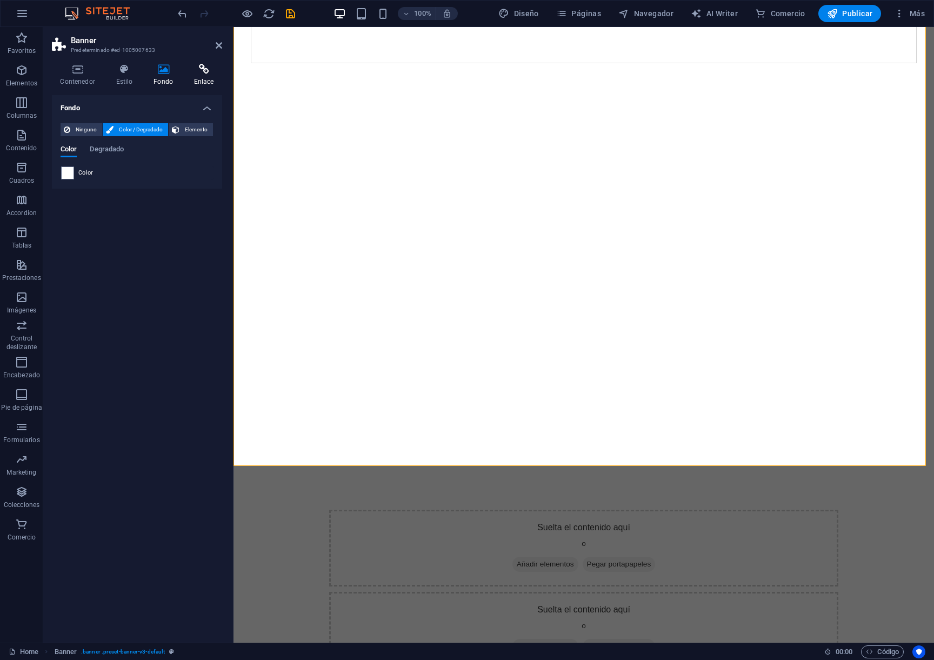
click at [197, 74] on icon at bounding box center [203, 69] width 37 height 11
click at [123, 130] on span "Página" at bounding box center [120, 129] width 17 height 13
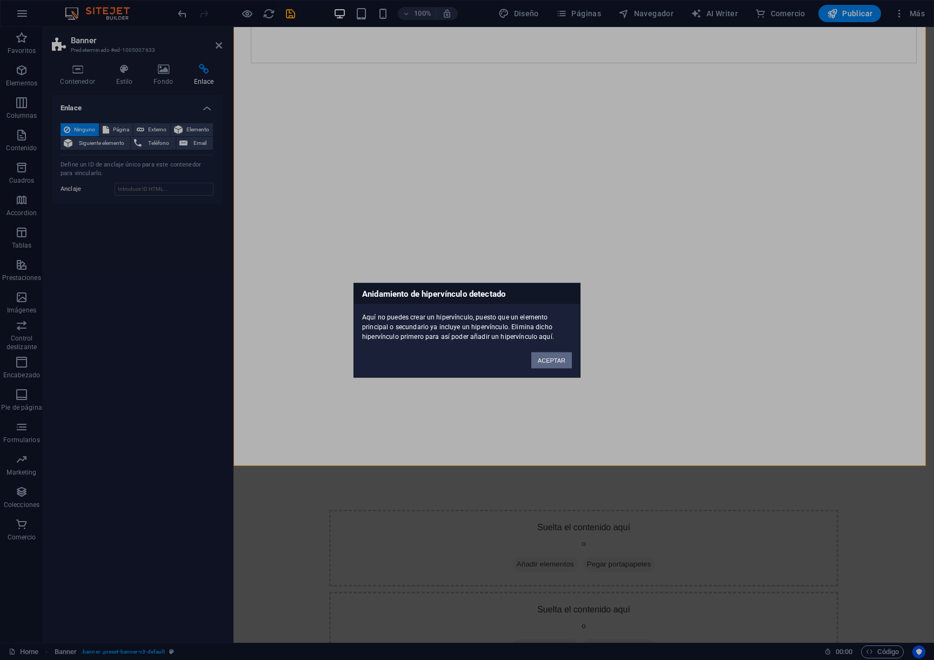
drag, startPoint x: 561, startPoint y: 366, endPoint x: 327, endPoint y: 339, distance: 235.5
click at [561, 366] on button "ACEPTAR" at bounding box center [551, 360] width 41 height 16
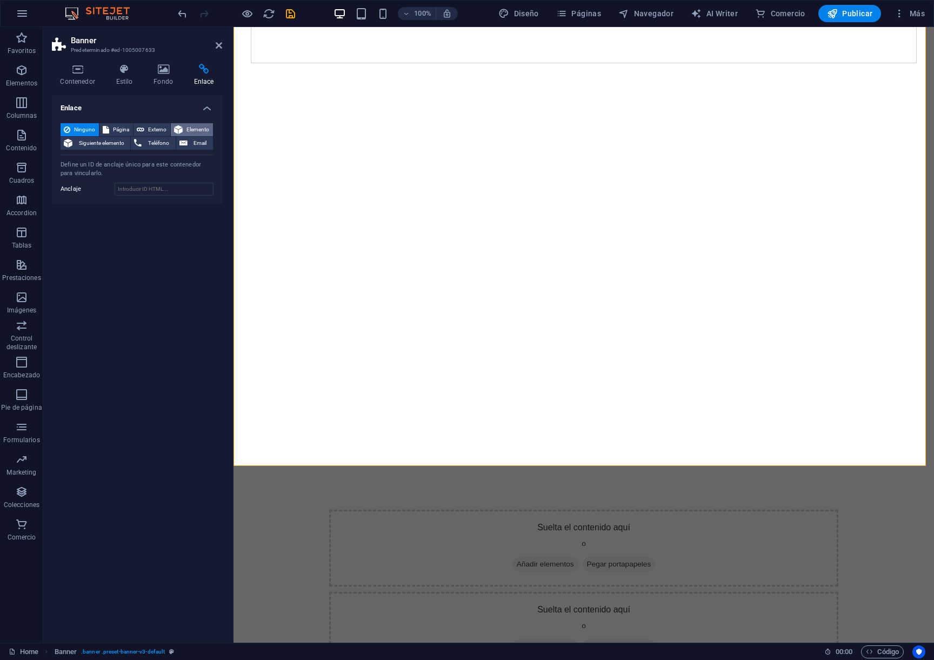
click at [197, 127] on span "Elemento" at bounding box center [198, 129] width 24 height 13
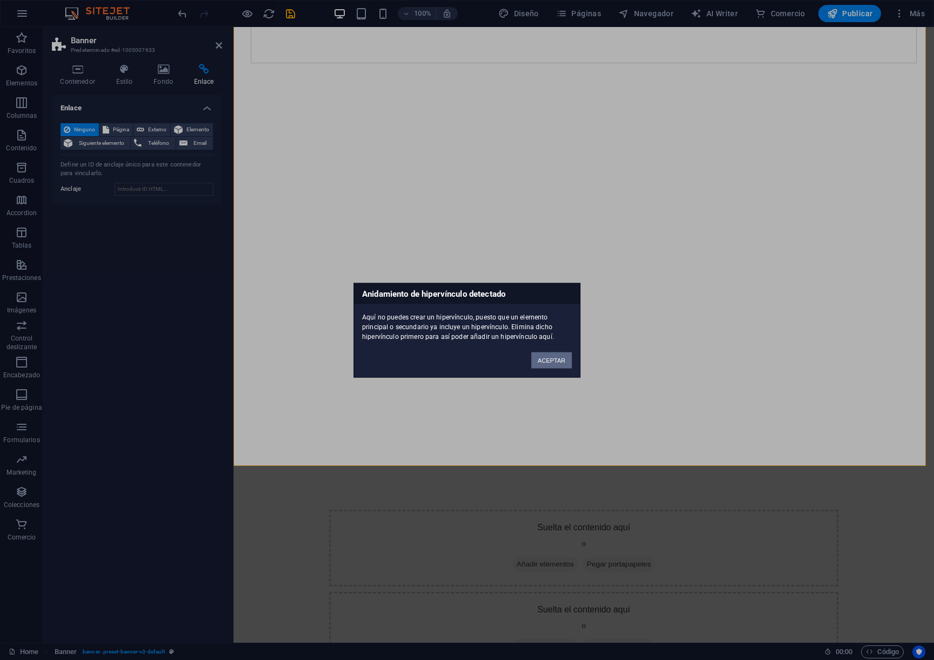
click at [541, 367] on button "ACEPTAR" at bounding box center [551, 360] width 41 height 16
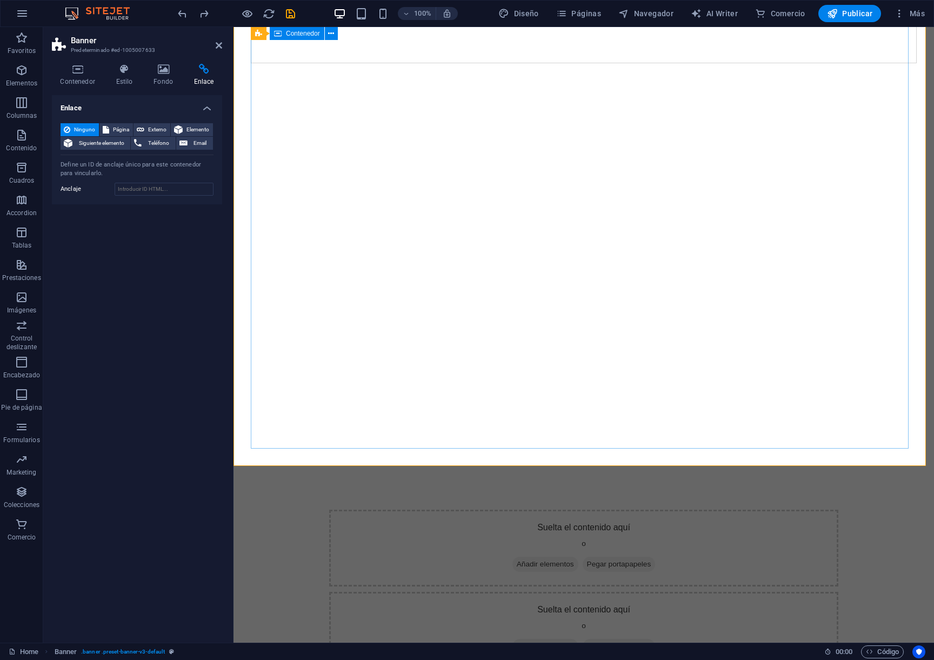
click at [224, 42] on aside "Banner Predeterminado #ed-1005007633 Contenedor Estilo Fondo Enlace Tamaño Altu…" at bounding box center [138, 334] width 190 height 615
click at [183, 16] on icon "undo" at bounding box center [182, 14] width 12 height 12
click at [183, 17] on icon "undo" at bounding box center [182, 14] width 12 height 12
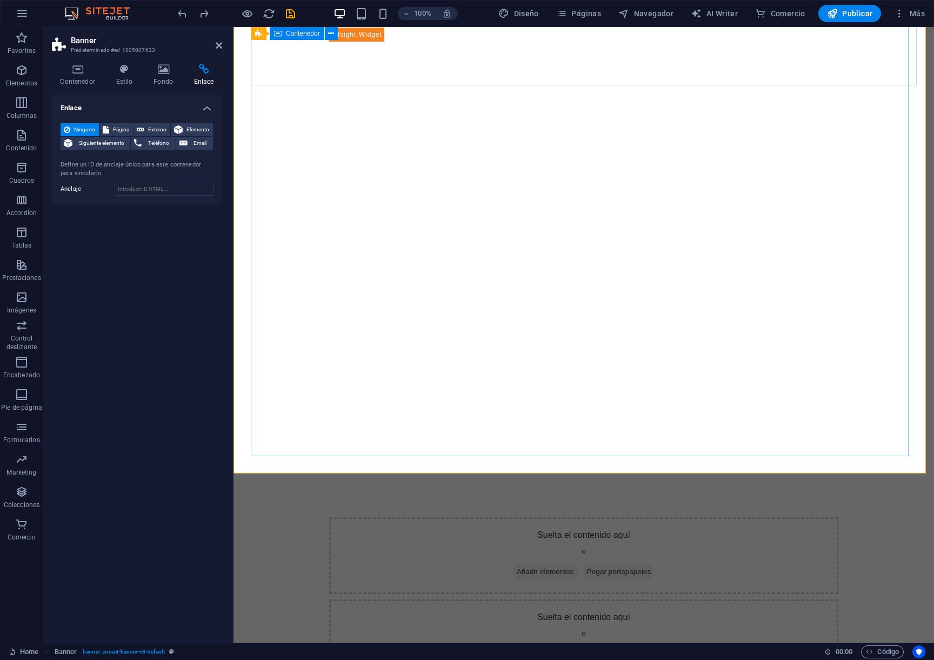
click at [353, 42] on div at bounding box center [584, 34] width 510 height 15
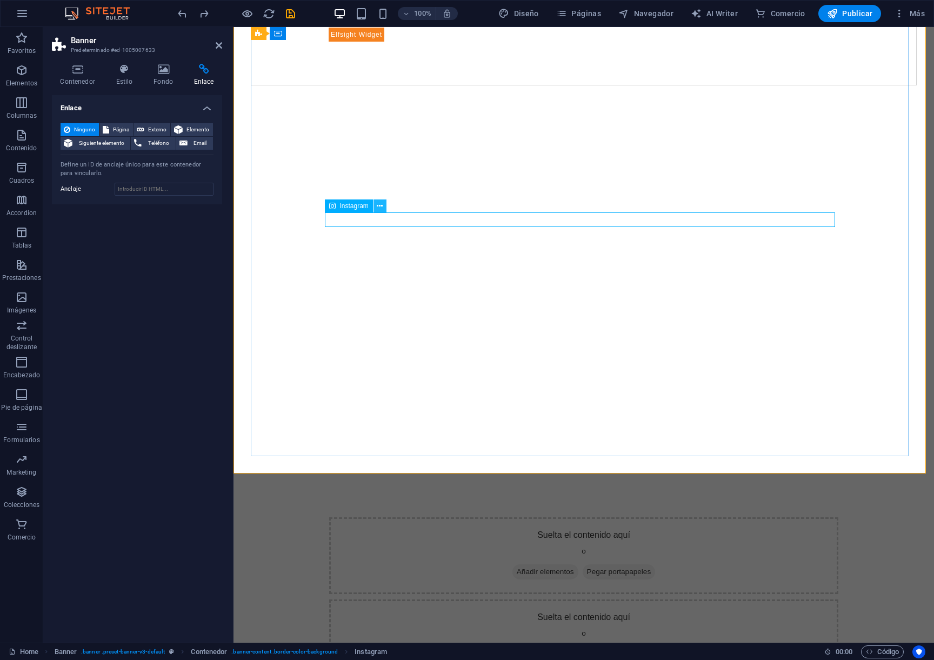
click at [380, 210] on icon at bounding box center [380, 205] width 6 height 11
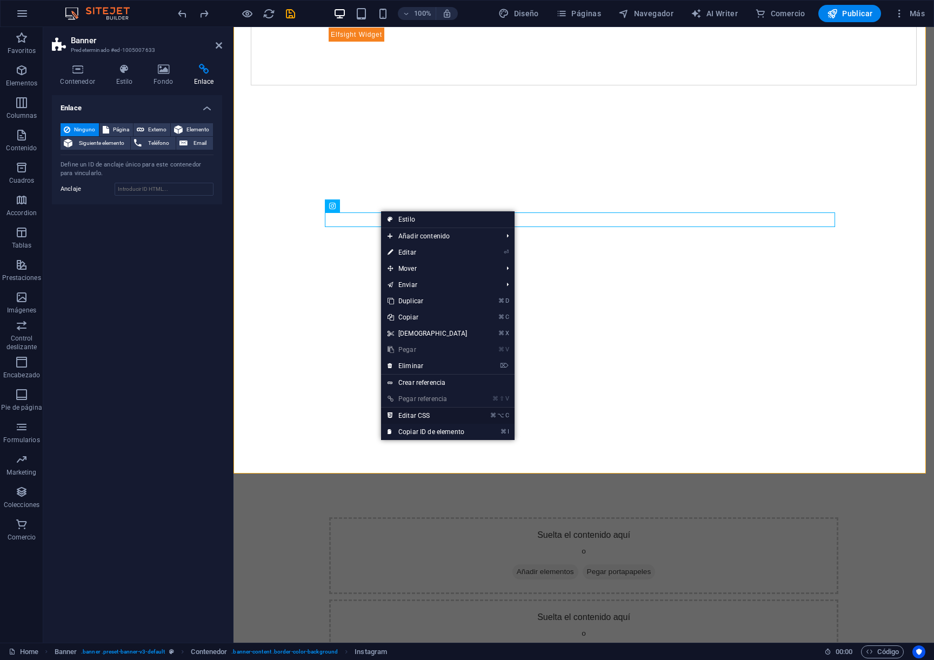
click at [443, 419] on link "⌘ ⌥ C Editar CSS" at bounding box center [427, 415] width 93 height 16
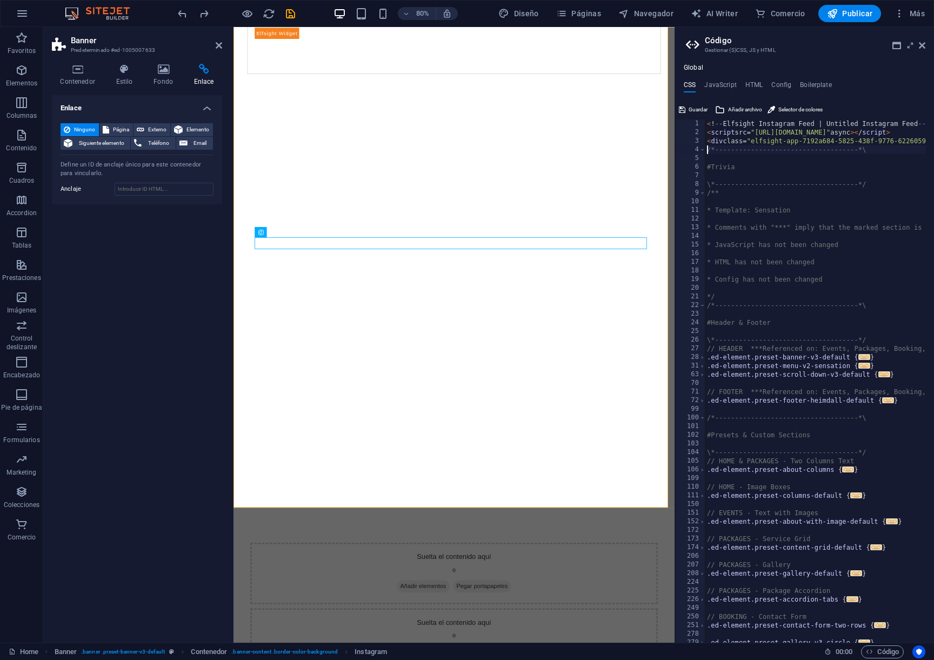
scroll to position [0, 0]
type textarea "<div class="elfsight-app-7192a684-5825-438f-9776-6226059db50b" data-elfsight-ap…"
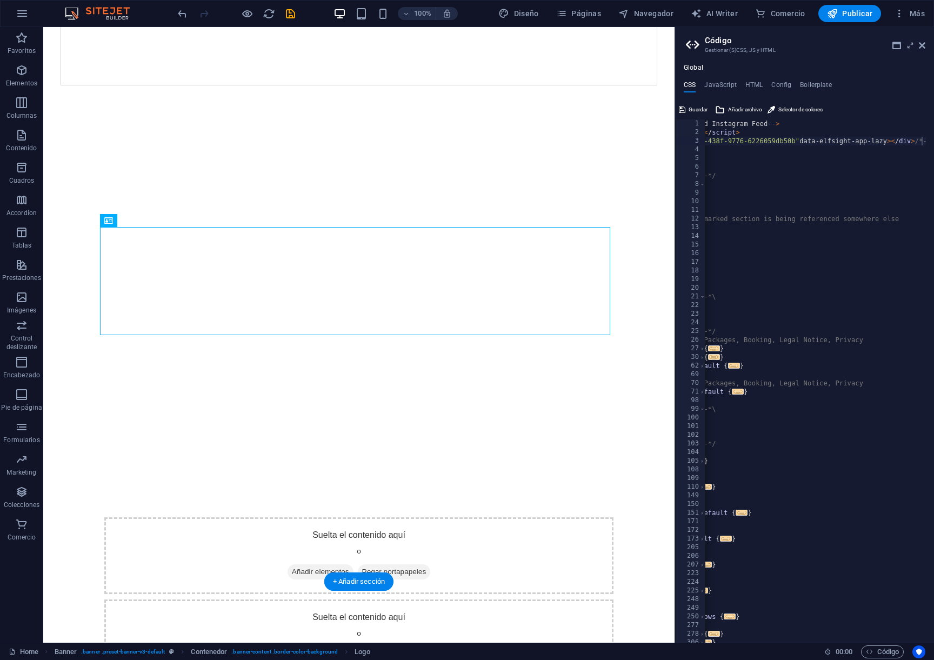
scroll to position [61, 0]
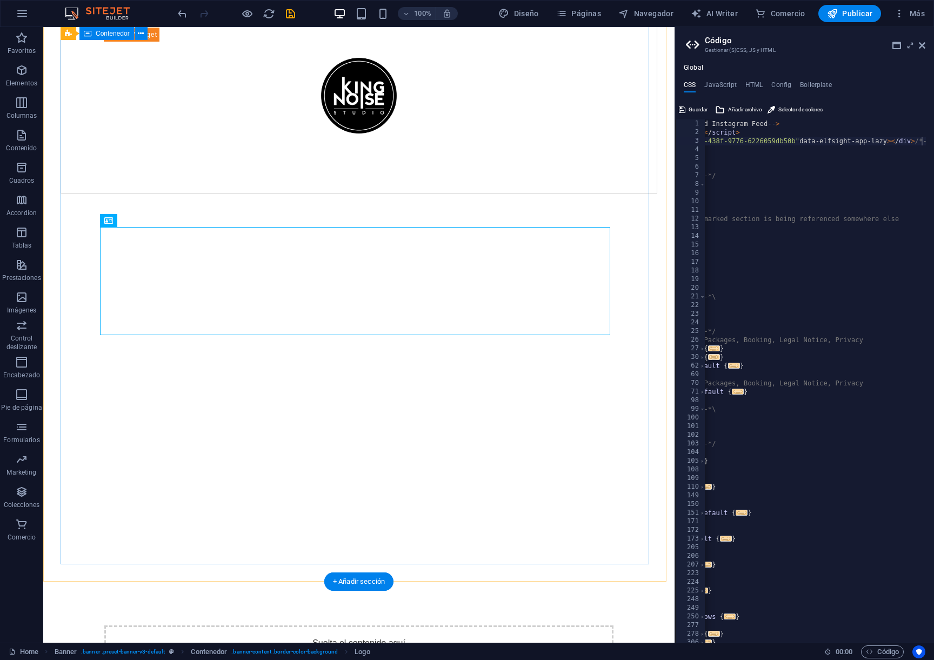
click at [197, 173] on div at bounding box center [359, 88] width 596 height 210
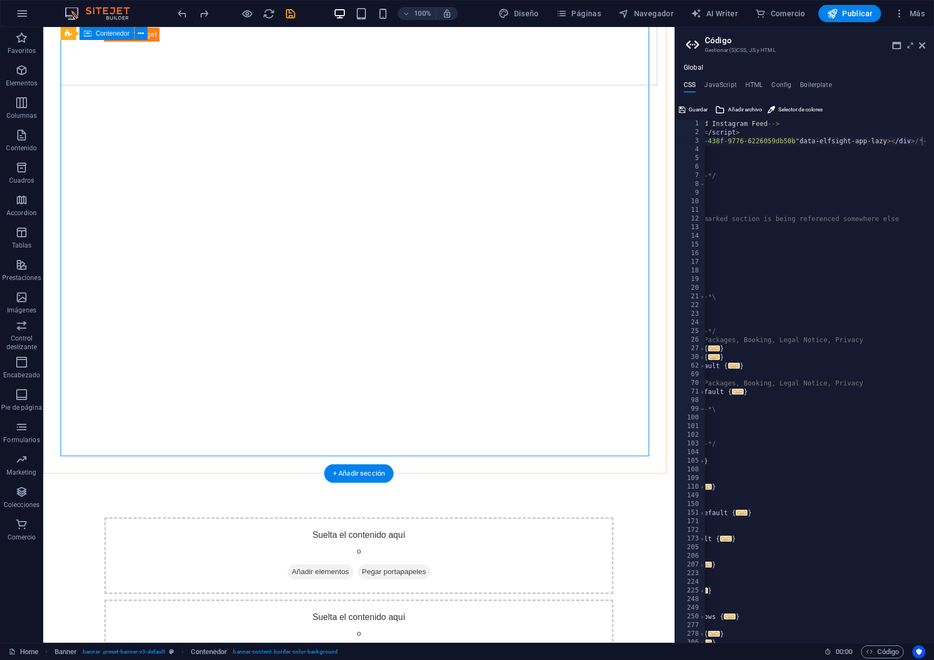
scroll to position [177, 0]
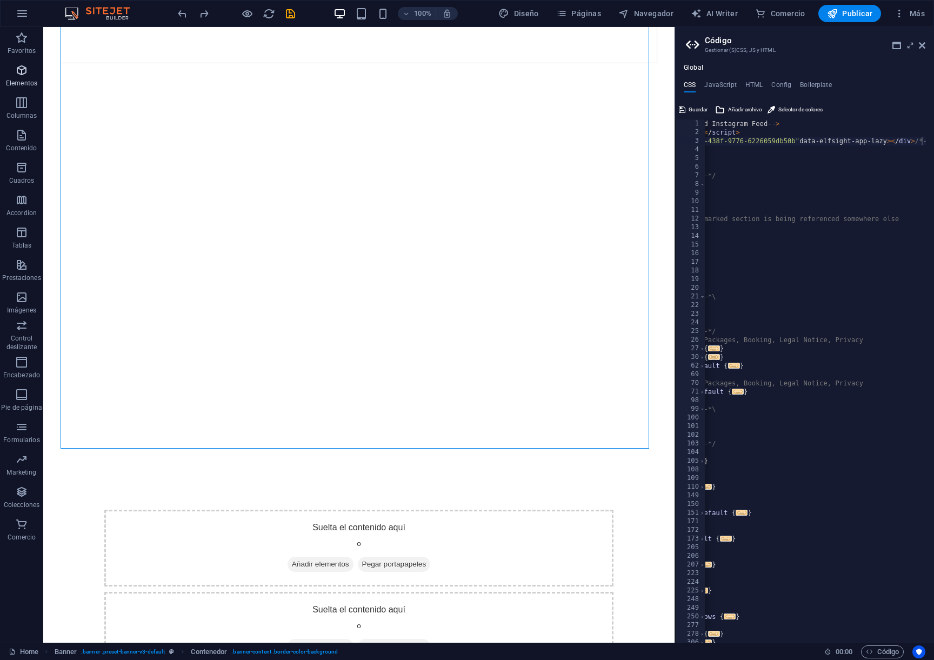
click at [15, 73] on icon "button" at bounding box center [21, 70] width 13 height 13
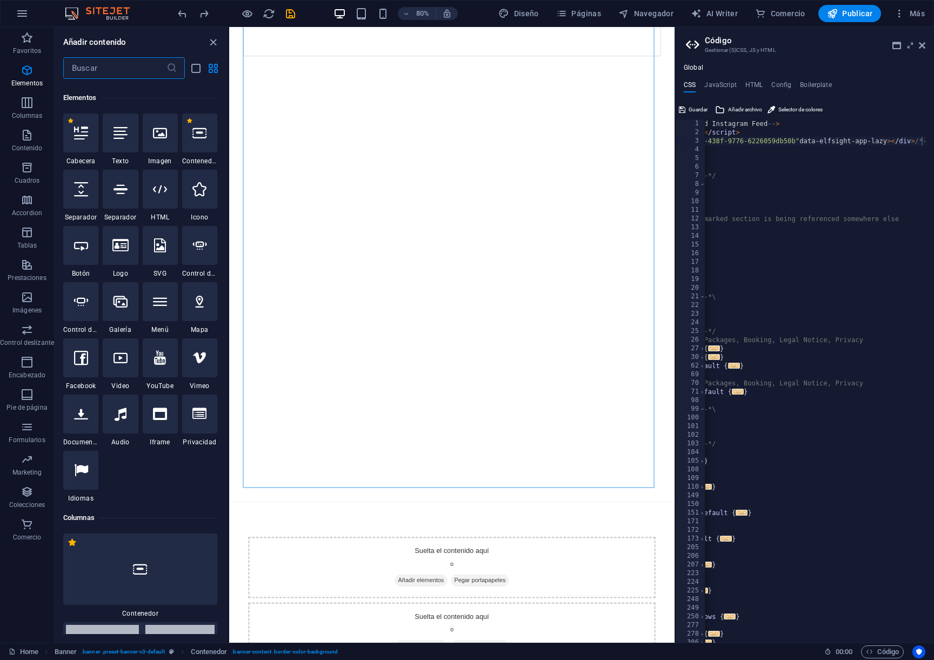
scroll to position [204, 0]
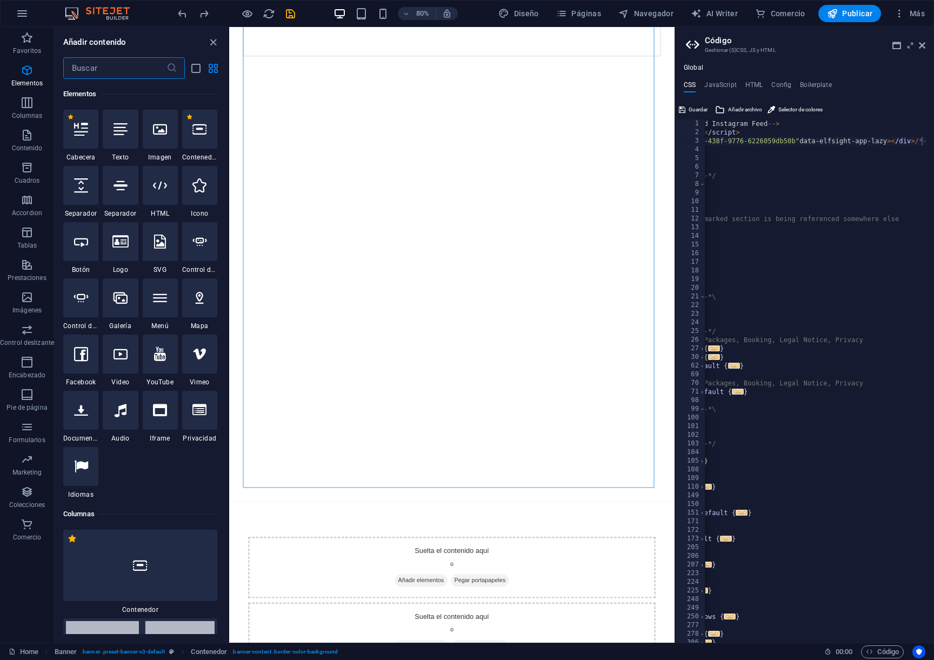
click at [102, 72] on input "text" at bounding box center [114, 68] width 103 height 22
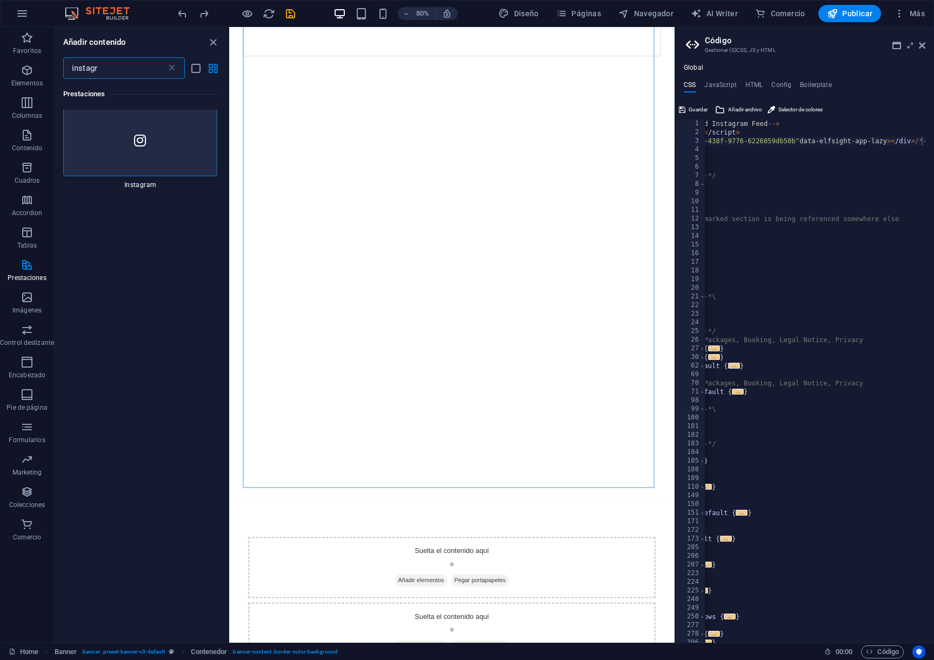
scroll to position [0, 0]
type input "instagr"
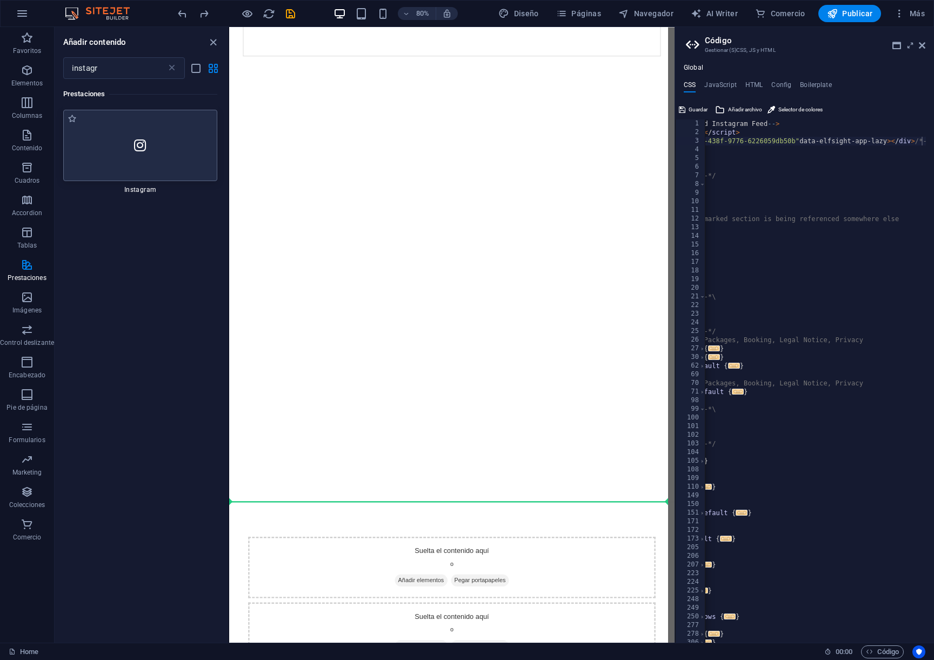
scroll to position [184, 0]
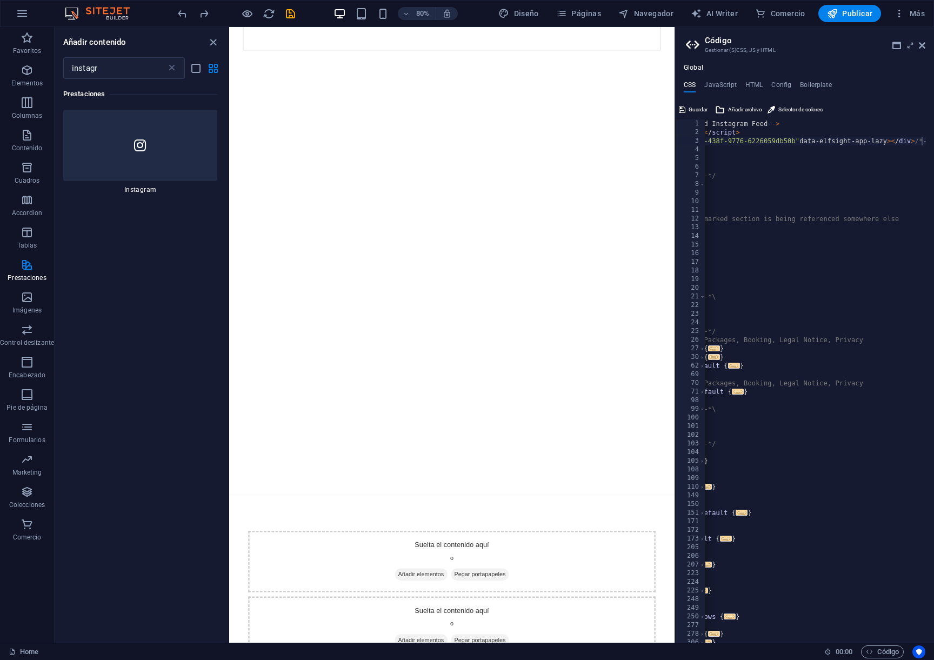
click at [803, 133] on div "< ! -- Elfsight Instagram Feed | Untitled Instagram Feed -- > < script src= "ht…" at bounding box center [818, 385] width 528 height 532
type textarea "<div class="elfsight-app-7192a684-5825-438f-9776-6226059db50b" data-elfsight-ap…"
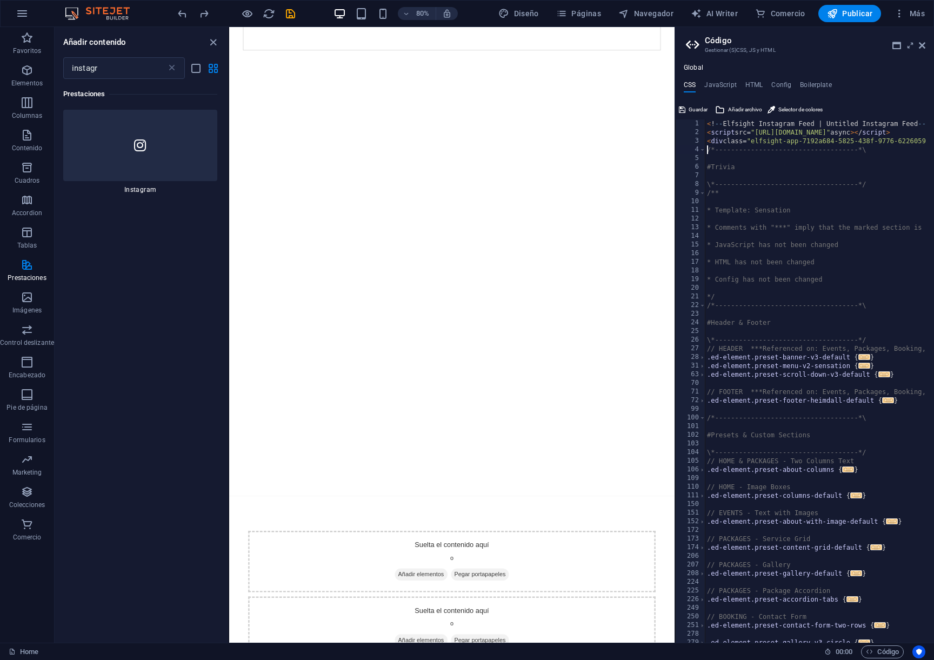
scroll to position [0, 0]
drag, startPoint x: 922, startPoint y: 45, endPoint x: 671, endPoint y: 31, distance: 251.1
click at [922, 45] on icon at bounding box center [922, 45] width 6 height 9
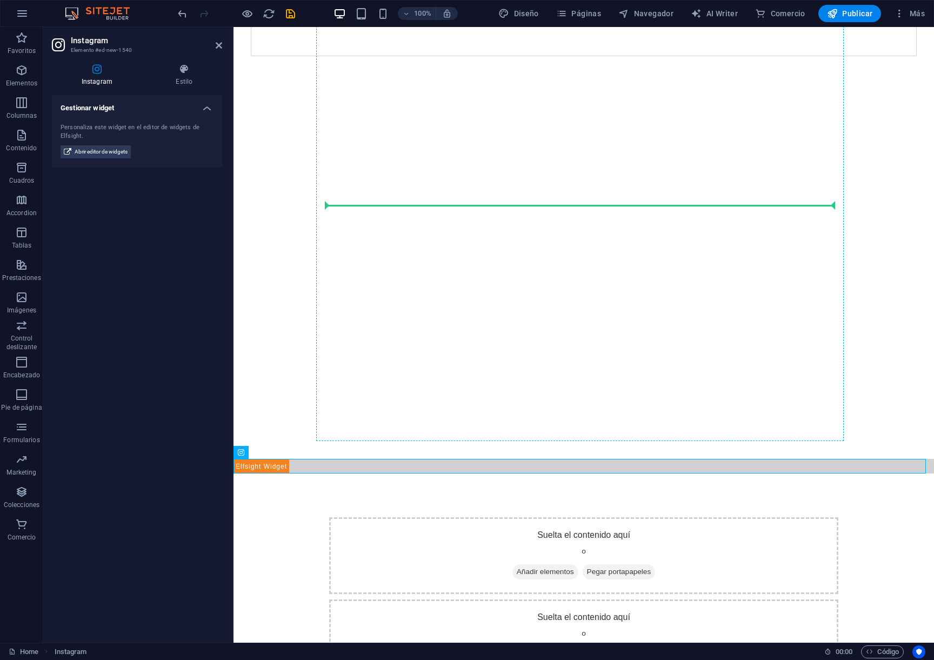
drag, startPoint x: 327, startPoint y: 470, endPoint x: 567, endPoint y: 200, distance: 360.1
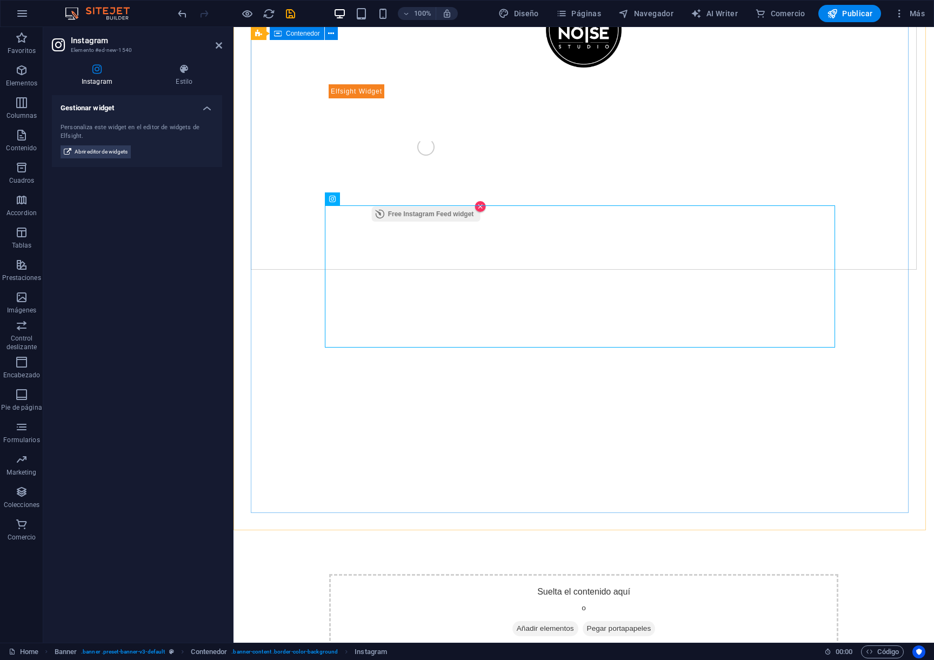
scroll to position [15, 0]
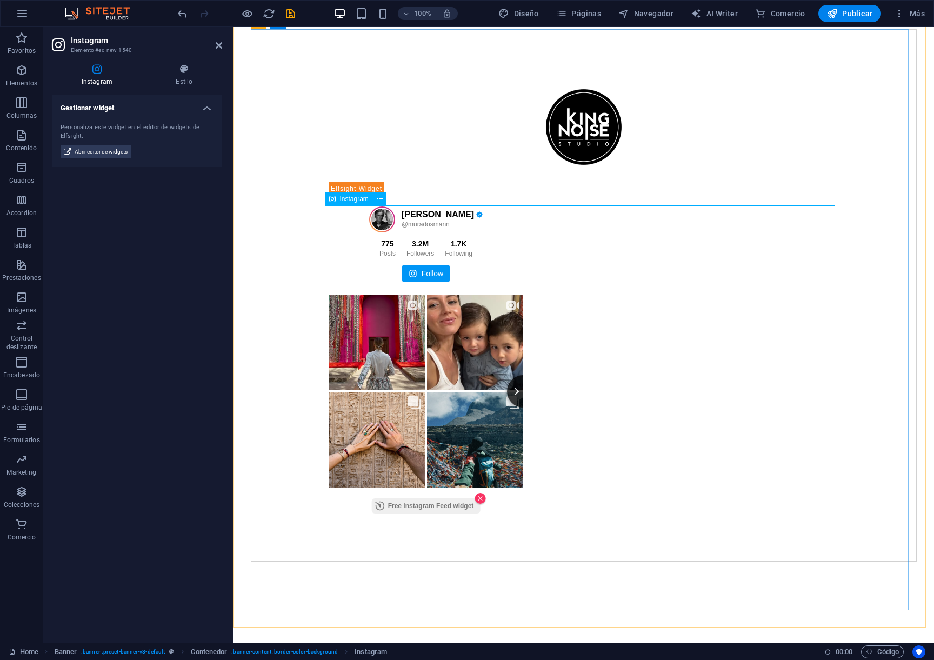
click at [605, 351] on div "MURAD OSMANN @muradosmann 775 Posts 3.2M 1.7K" at bounding box center [584, 349] width 510 height 337
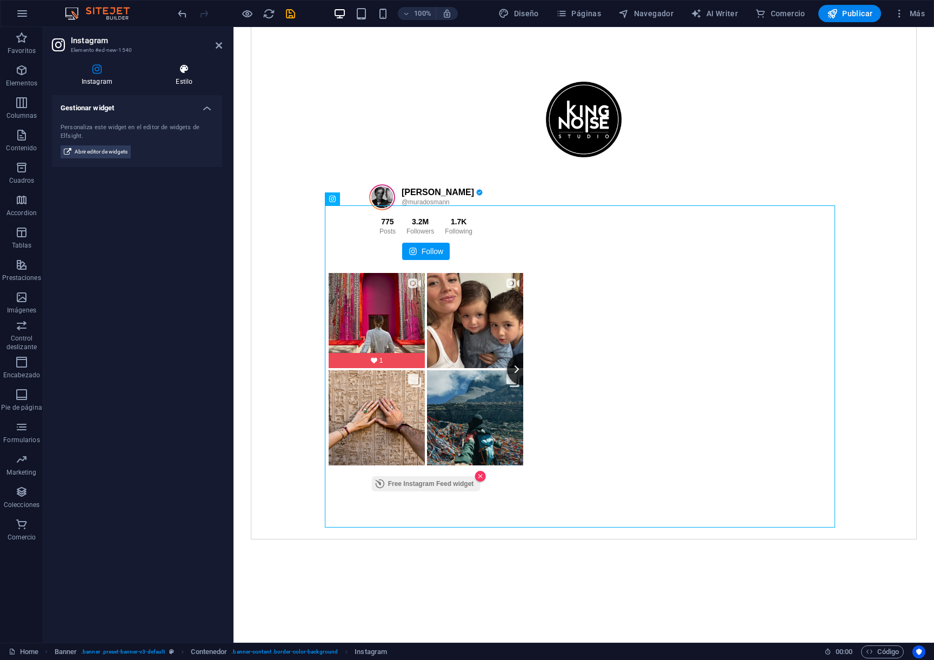
click at [187, 78] on h4 "Estilo" at bounding box center [184, 75] width 76 height 23
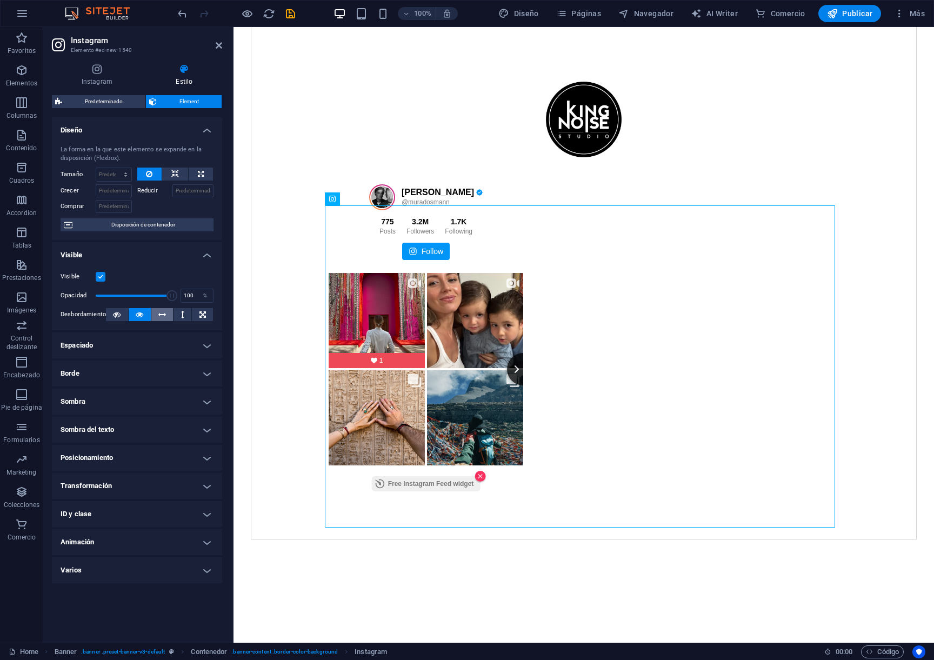
click at [165, 317] on icon at bounding box center [162, 314] width 8 height 13
click at [349, 109] on div at bounding box center [584, 119] width 510 height 108
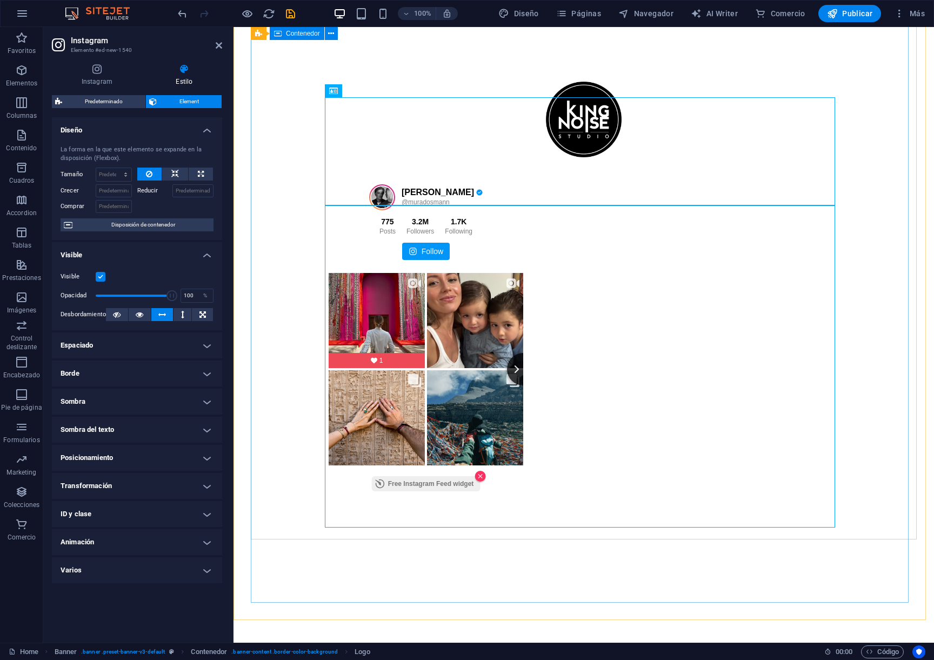
click at [477, 210] on div "MURAD OSMANN @muradosmann 775 Posts 3.2M 1.7K" at bounding box center [584, 334] width 510 height 322
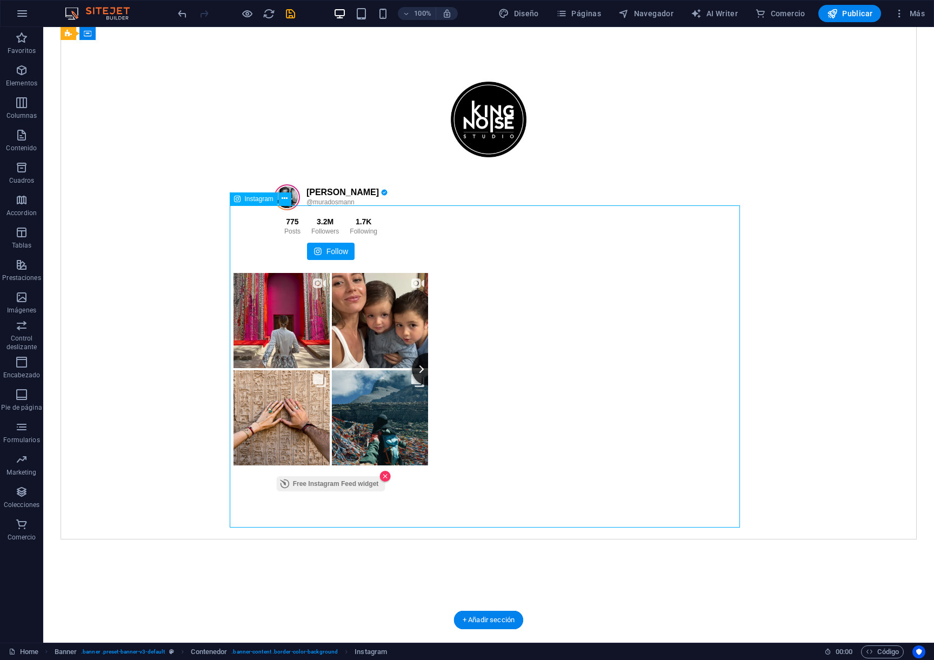
click at [350, 269] on div "MURAD OSMANN @muradosmann 775 Posts 3.2M 1.7K" at bounding box center [488, 334] width 510 height 322
click at [490, 337] on div "MURAD OSMANN @muradosmann 775 Posts 3.2M 1.7K" at bounding box center [488, 334] width 510 height 322
click at [420, 327] on div "MURAD OSMANN @muradosmann 775 Posts 3.2M 1.7K" at bounding box center [488, 334] width 510 height 322
click at [288, 200] on button at bounding box center [284, 198] width 13 height 13
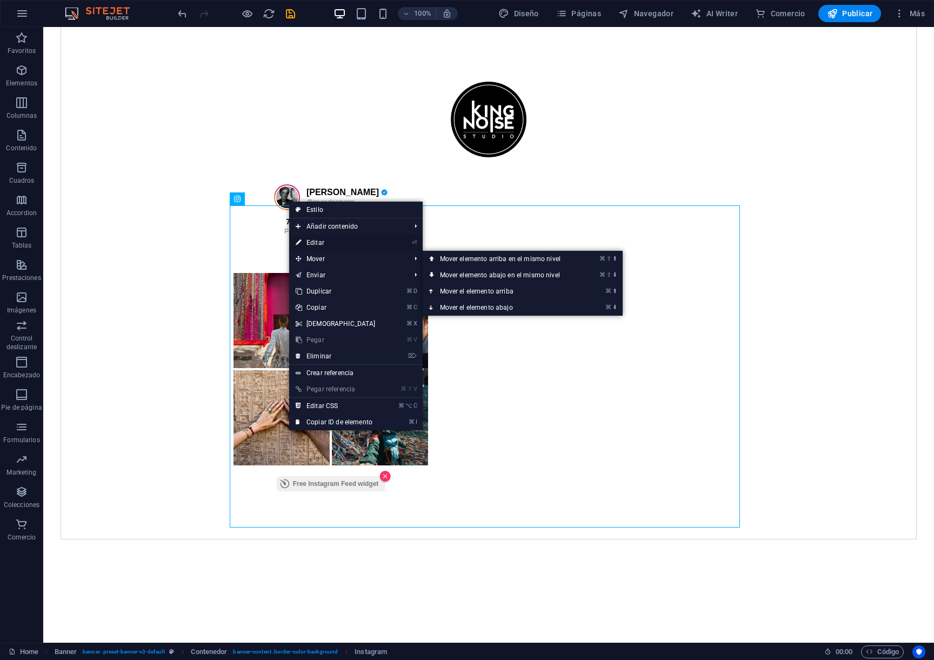
click at [330, 237] on link "⏎ Editar" at bounding box center [335, 242] width 93 height 16
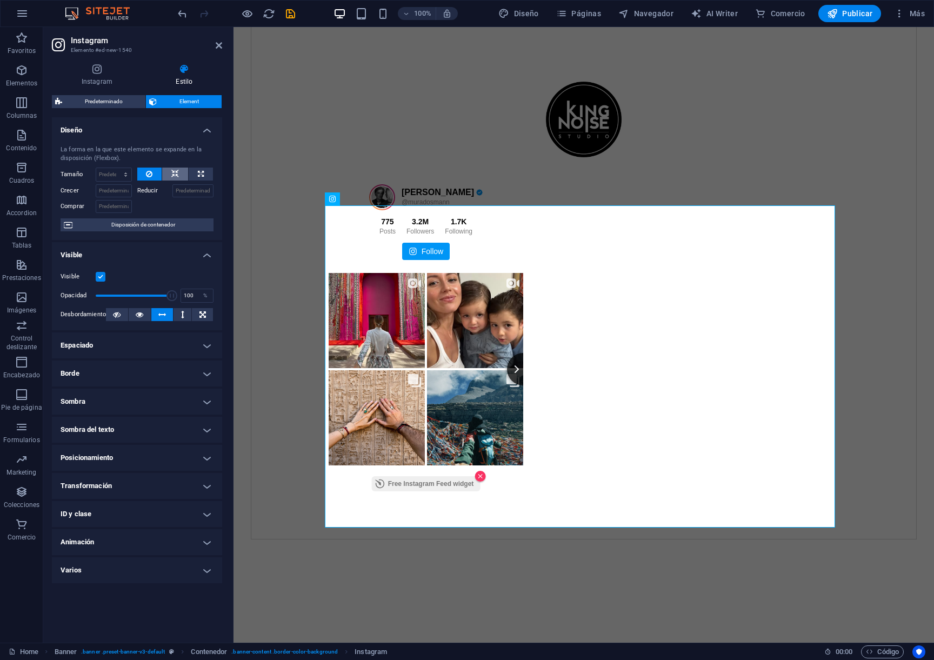
click at [178, 177] on icon at bounding box center [175, 173] width 8 height 13
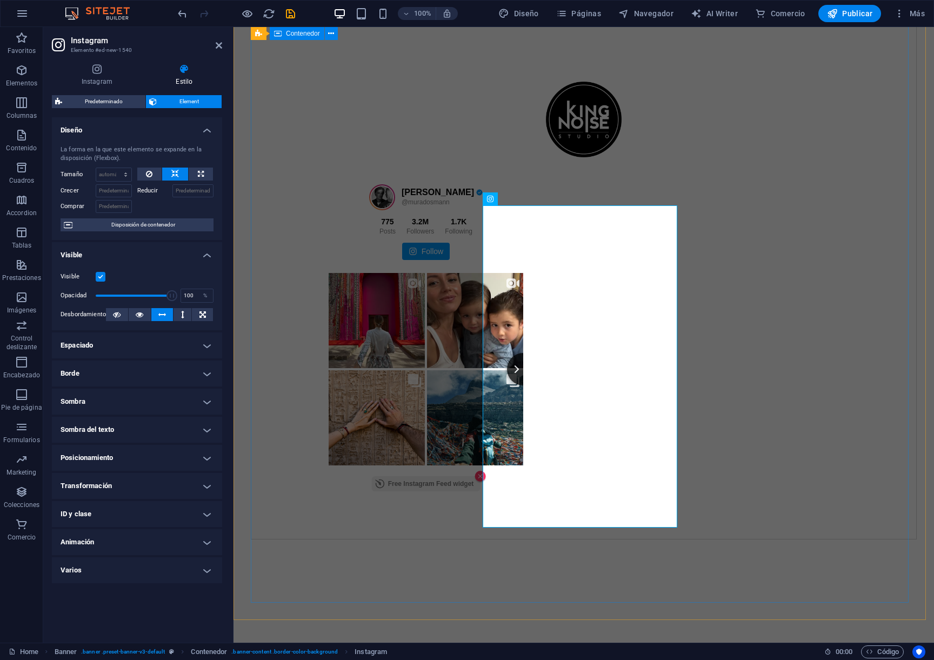
click at [332, 257] on div "MURAD OSMANN @muradosmann 775 Posts 3.2M 1.7K" at bounding box center [584, 281] width 666 height 518
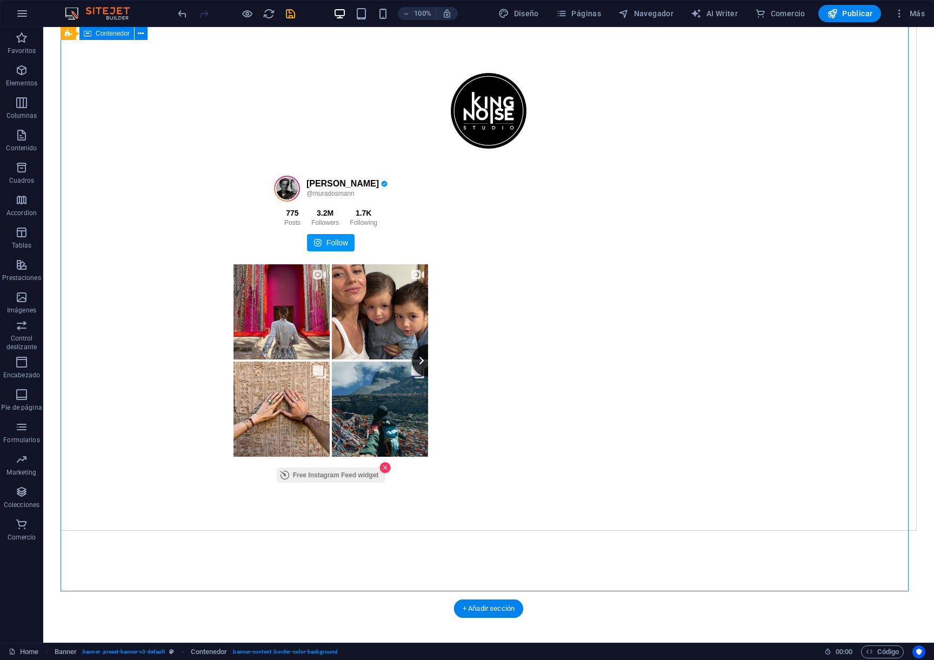
scroll to position [39, 0]
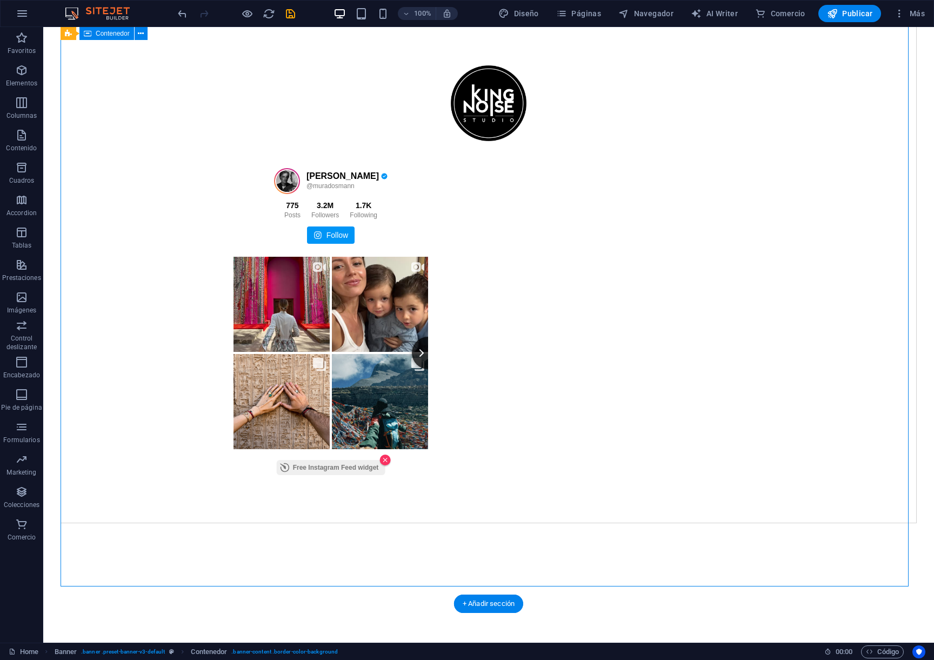
click at [628, 347] on div "MURAD OSMANN @muradosmann 775 Posts 3.2M 1.7K" at bounding box center [489, 264] width 856 height 518
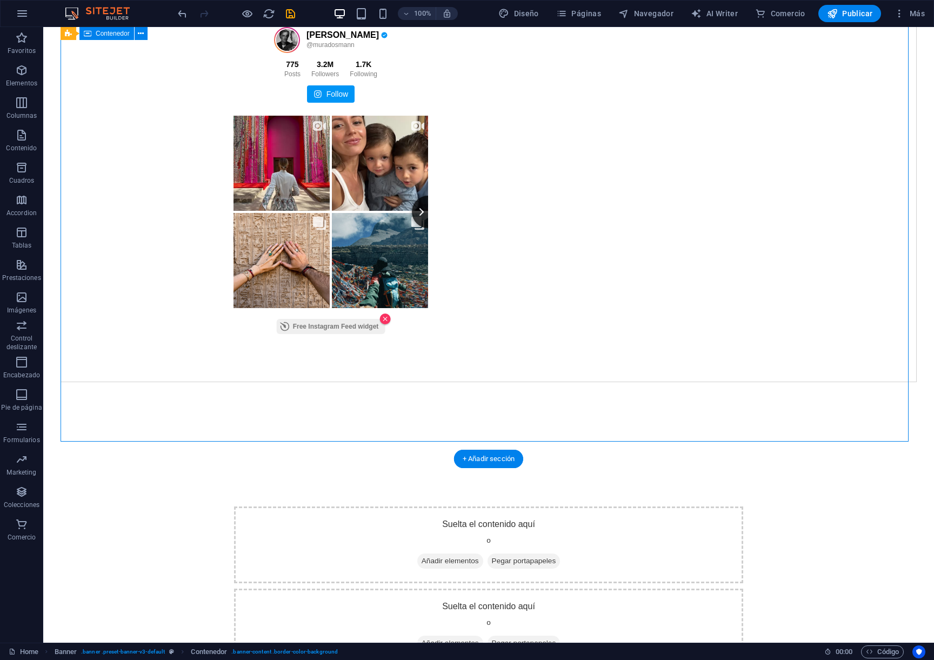
scroll to position [184, 0]
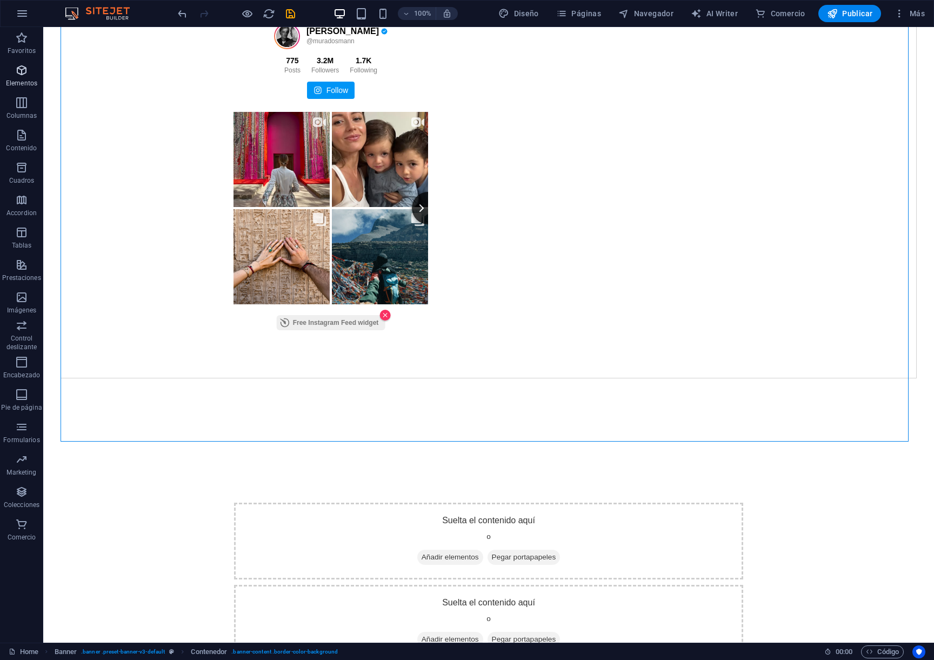
click at [27, 76] on icon "button" at bounding box center [21, 70] width 13 height 13
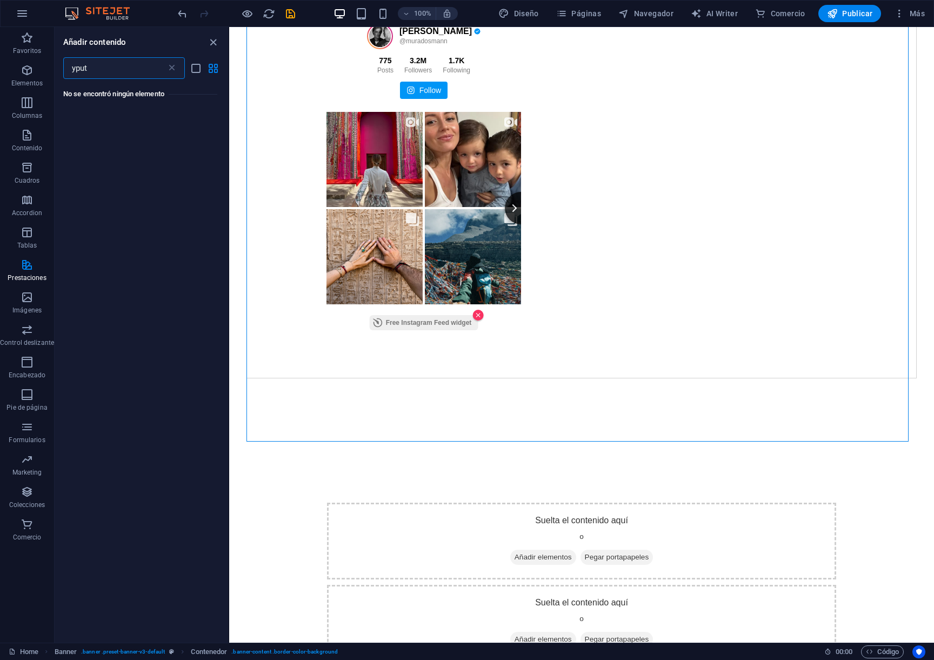
scroll to position [0, 0]
type input "you"
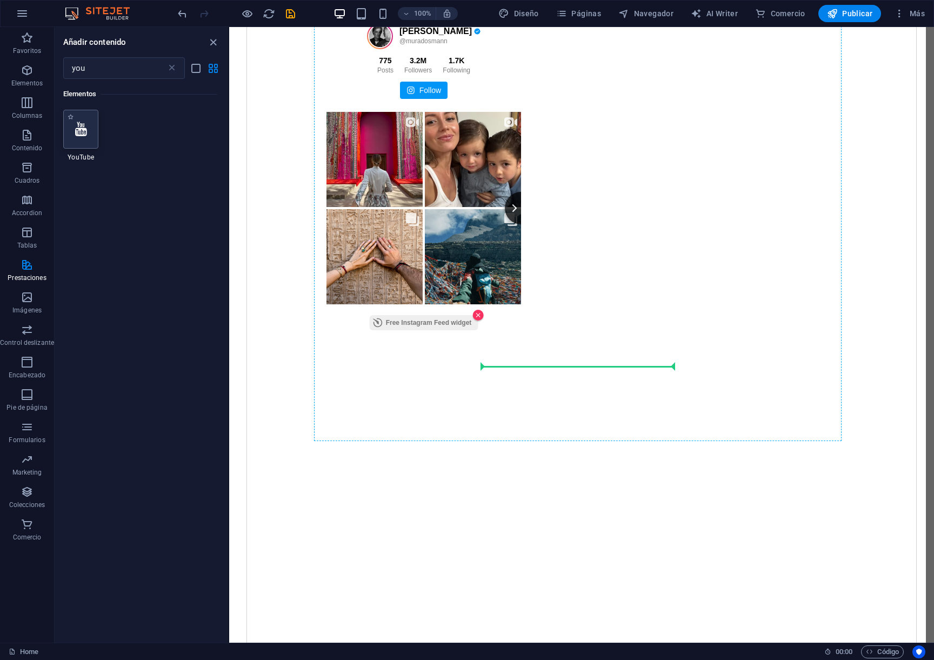
select select "ar16_9"
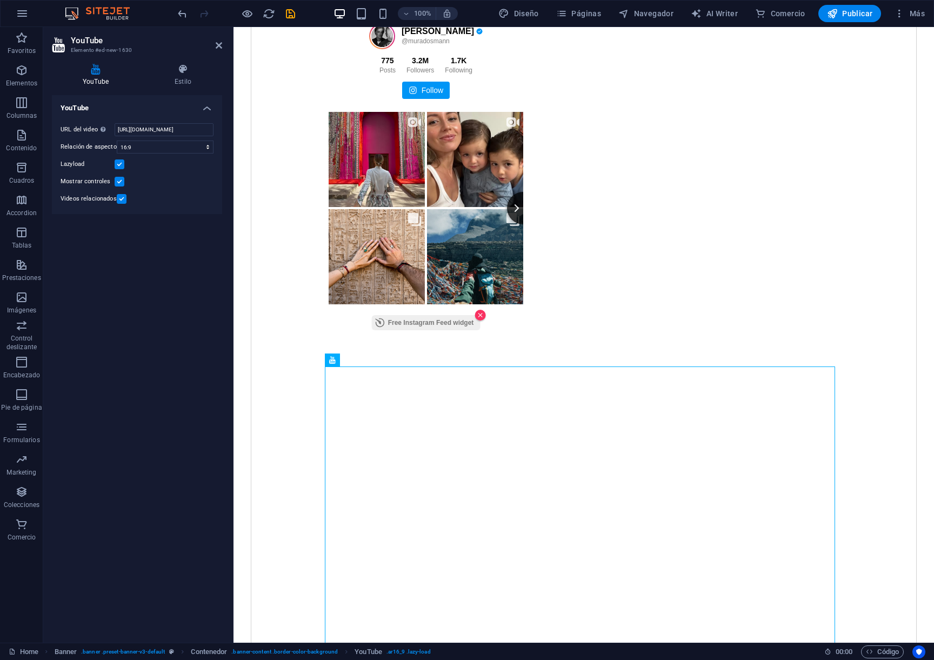
scroll to position [152, 0]
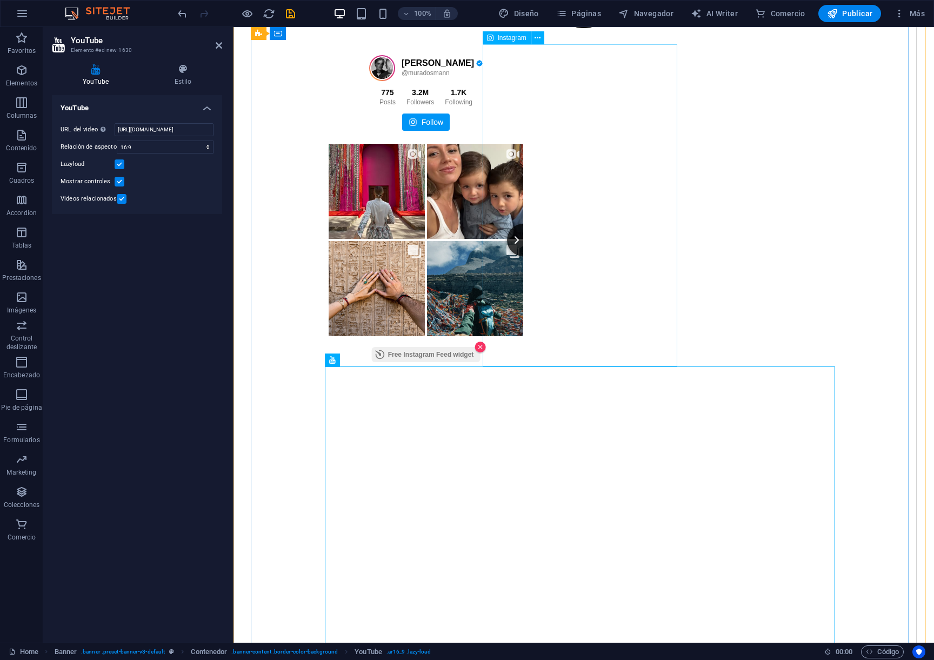
click at [631, 346] on div "MURAD OSMANN @muradosmann 775 Posts 3.2M 1.7K" at bounding box center [584, 205] width 510 height 322
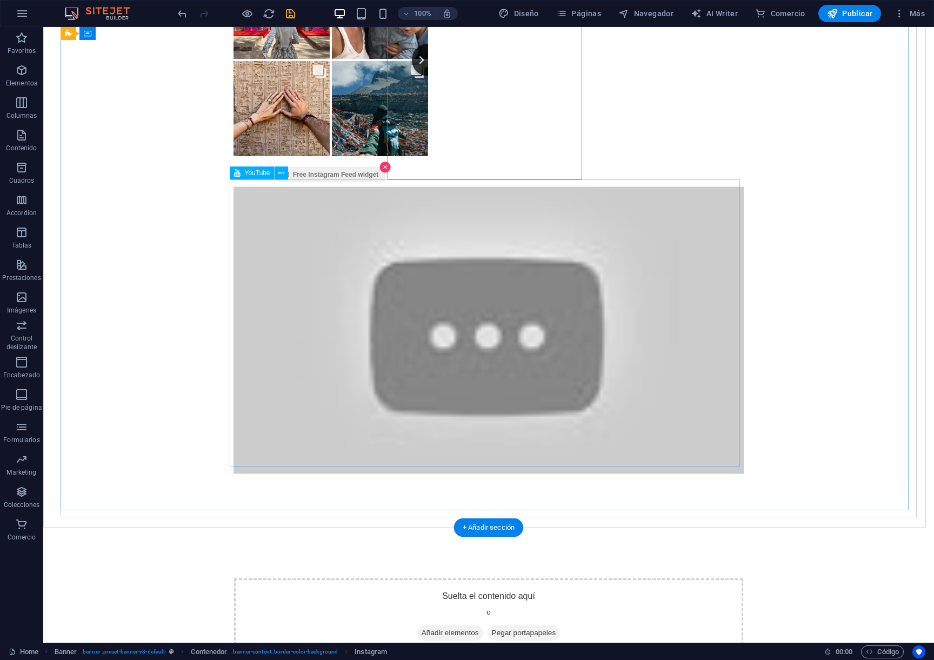
scroll to position [339, 0]
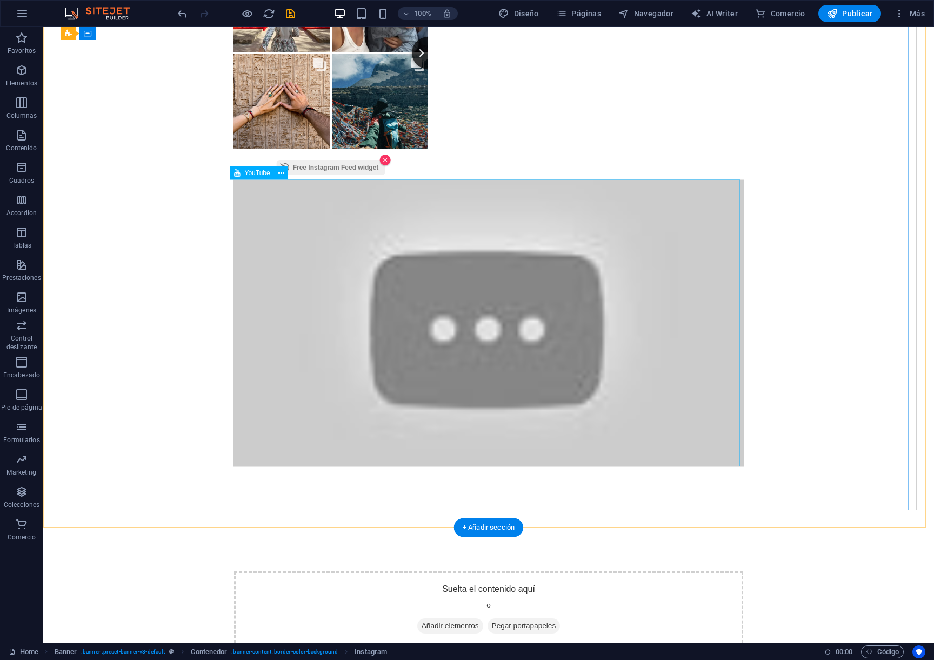
click at [398, 312] on div at bounding box center [488, 322] width 510 height 287
click at [276, 172] on button at bounding box center [281, 172] width 13 height 13
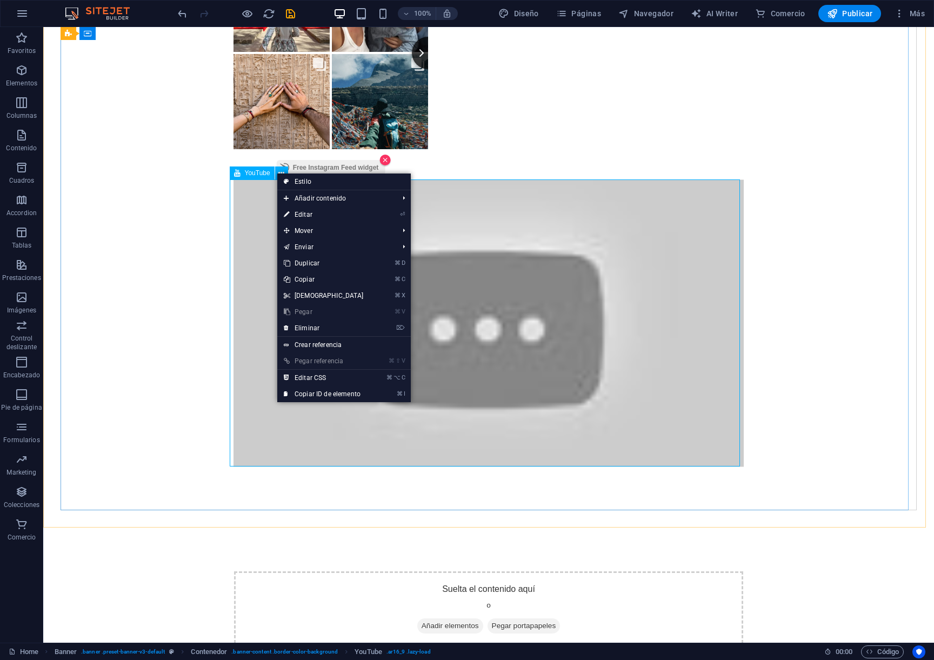
click at [242, 172] on div "YouTube" at bounding box center [252, 172] width 45 height 13
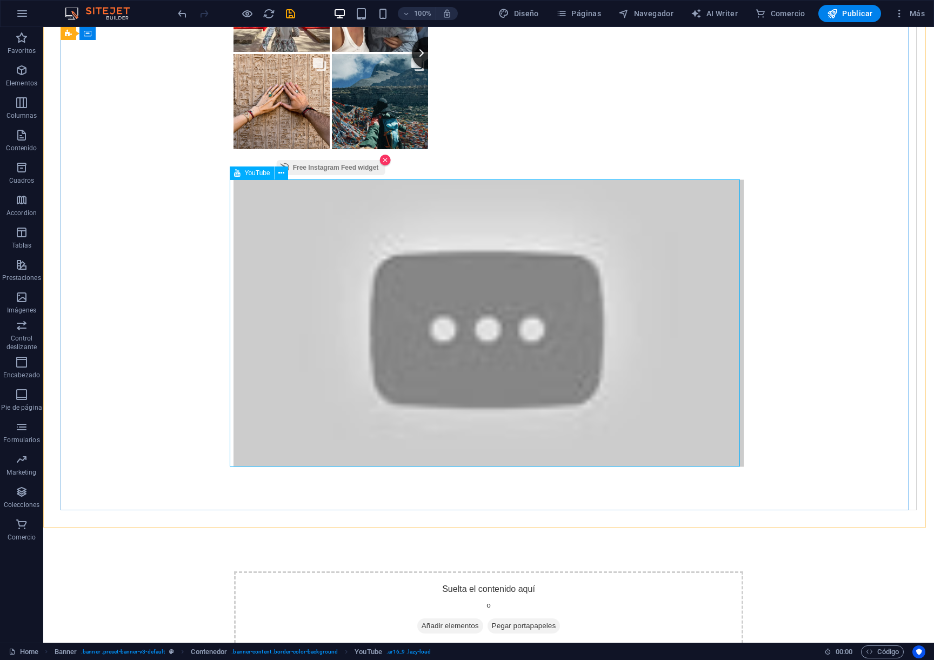
click at [242, 172] on div "YouTube" at bounding box center [252, 172] width 45 height 13
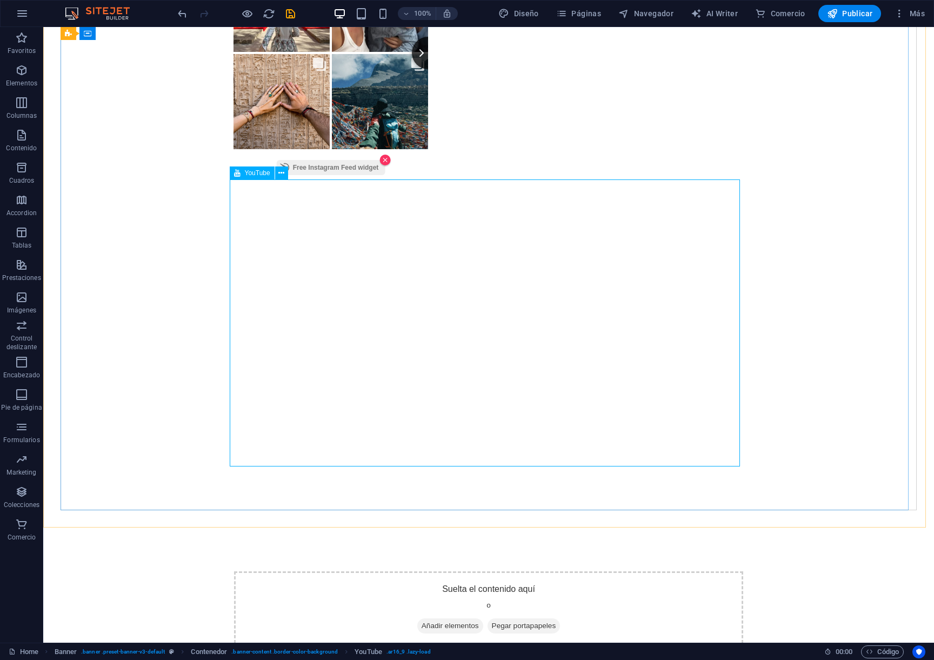
select select "ar16_9"
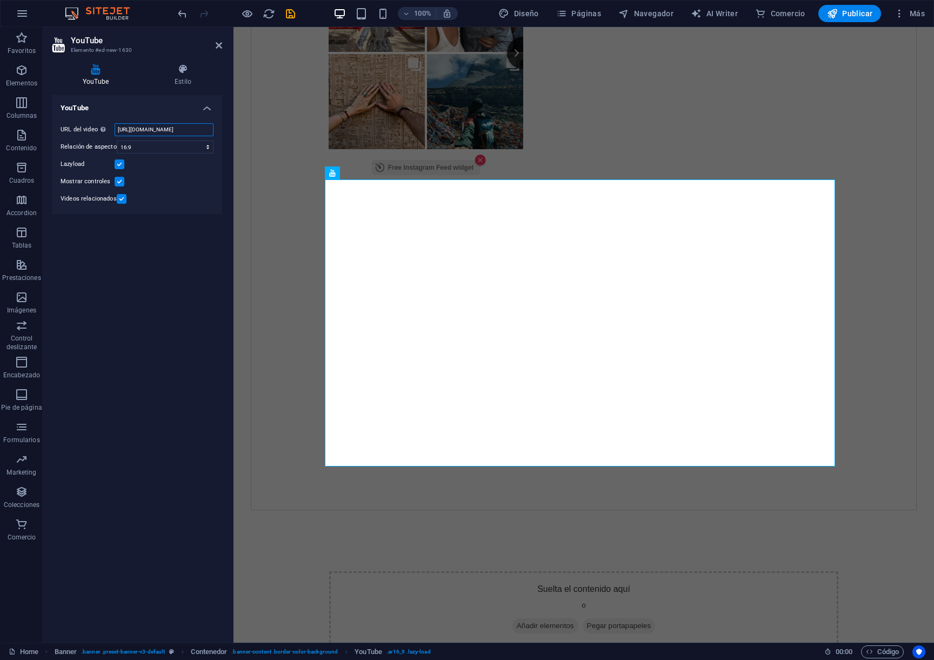
click at [138, 129] on input "https://www.youtube.com/watch?v=hnoviHgPHkY" at bounding box center [164, 129] width 99 height 13
paste input "@estudiokingnoise"
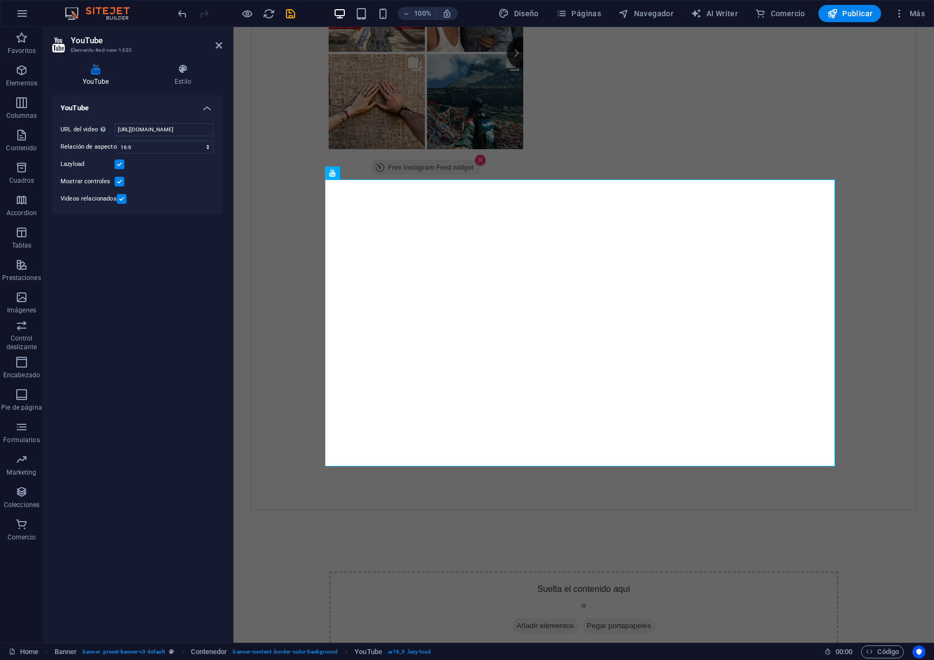
scroll to position [0, 0]
click at [639, 336] on div at bounding box center [584, 322] width 510 height 287
click at [139, 134] on input "https://www.youtube.com/@estudiokingnoise" at bounding box center [164, 129] width 99 height 13
click at [139, 132] on input "https://www.youtube.com/@estudiokingnoise" at bounding box center [164, 129] width 99 height 13
click at [139, 131] on input "https://www.youtube.com/@estudiokingnoise" at bounding box center [164, 129] width 99 height 13
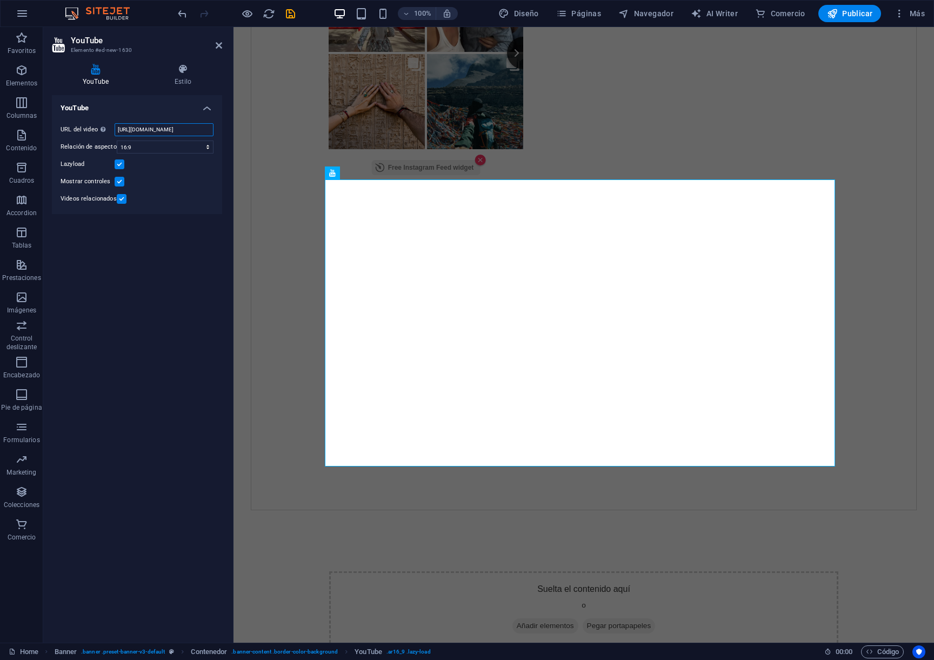
click at [139, 131] on input "https://www.youtube.com/@estudiokingnoise" at bounding box center [164, 129] width 99 height 13
paste input "watch?v=hpF8J0-7S1I&t=44s"
click at [166, 128] on input "https://www.youtube.com/watch?v=hpF8J0-7S1I&t=44s" at bounding box center [164, 129] width 99 height 13
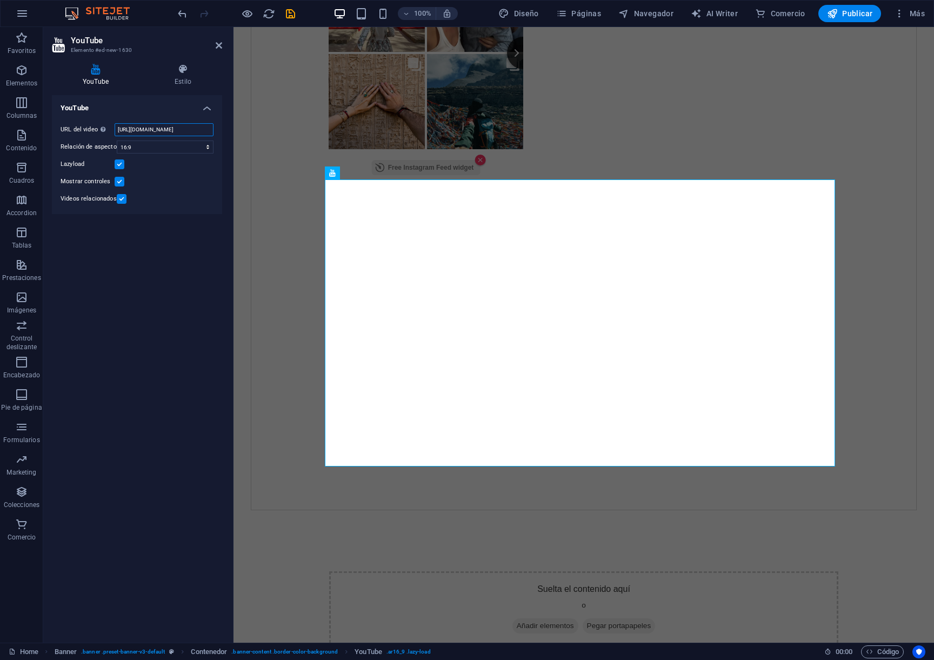
click at [166, 126] on input "https://www.youtube.com/watch?v=hpF8J0-7S1I&t=44s" at bounding box center [164, 129] width 99 height 13
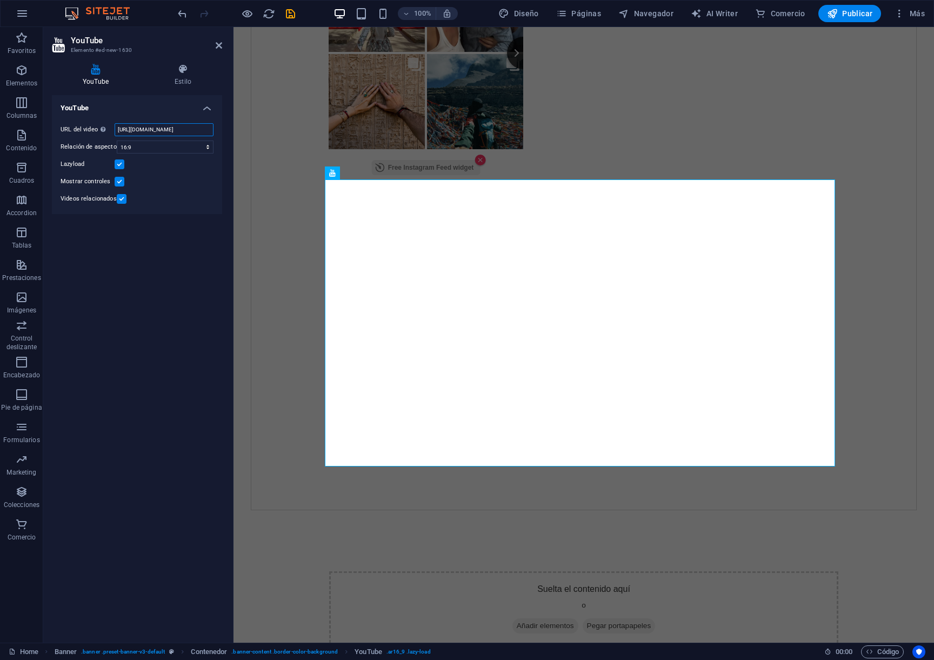
click at [166, 126] on input "https://www.youtube.com/watch?v=hpF8J0-7S1I&t=44s" at bounding box center [164, 129] width 99 height 13
paste input "@estudiokingnoise"
type input "https://www.youtube.com/@estudiokingnoise"
click at [181, 147] on select "16:10 16:9 4:3 2:1 1:1" at bounding box center [165, 146] width 97 height 13
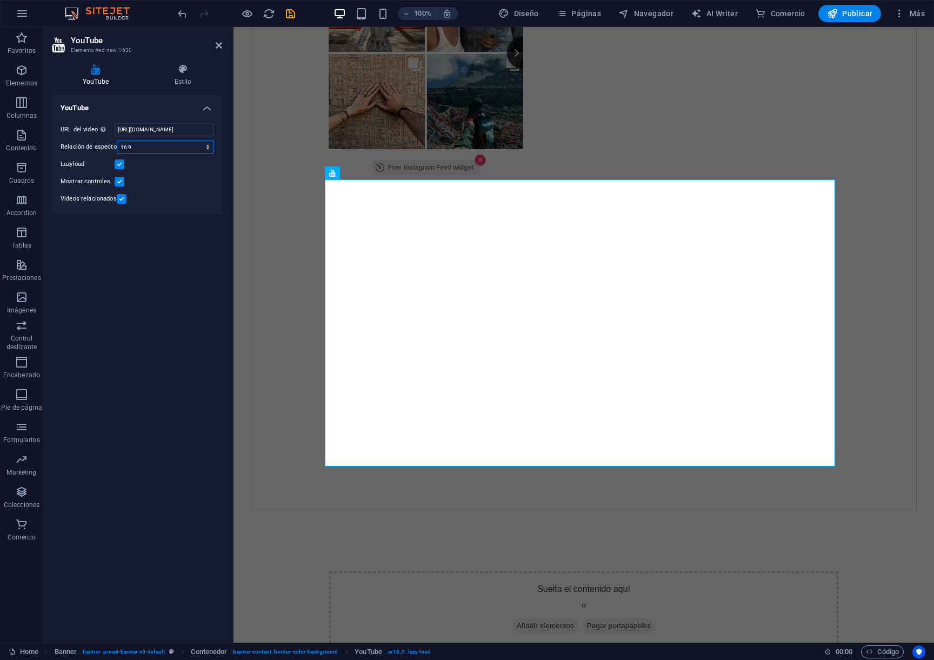
scroll to position [0, 0]
click at [117, 140] on select "16:10 16:9 4:3 2:1 1:1" at bounding box center [165, 146] width 97 height 13
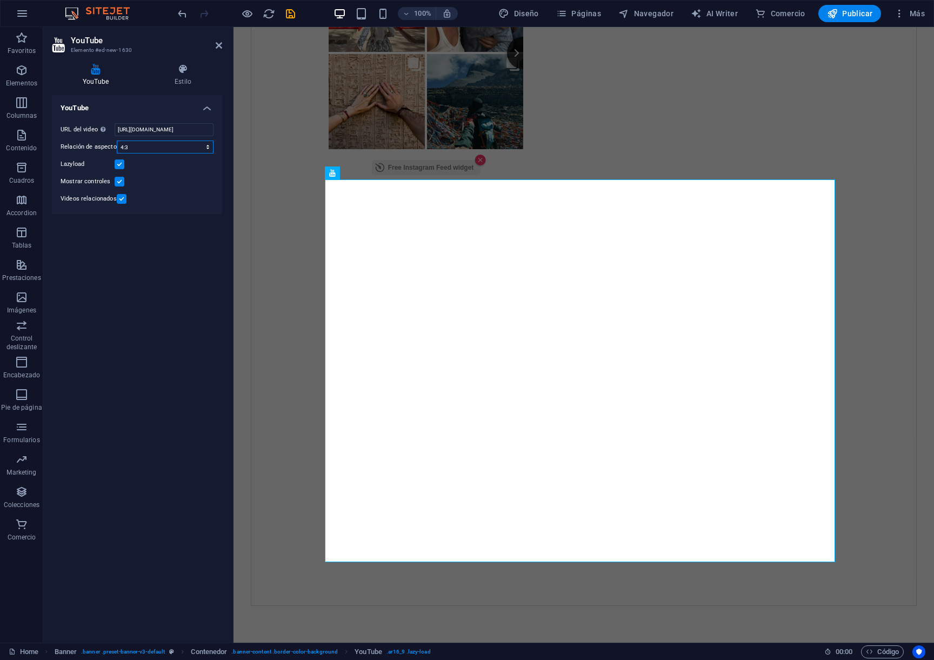
click at [178, 150] on select "16:10 16:9 4:3 2:1 1:1" at bounding box center [165, 146] width 97 height 13
click at [117, 140] on select "16:10 16:9 4:3 2:1 1:1" at bounding box center [165, 146] width 97 height 13
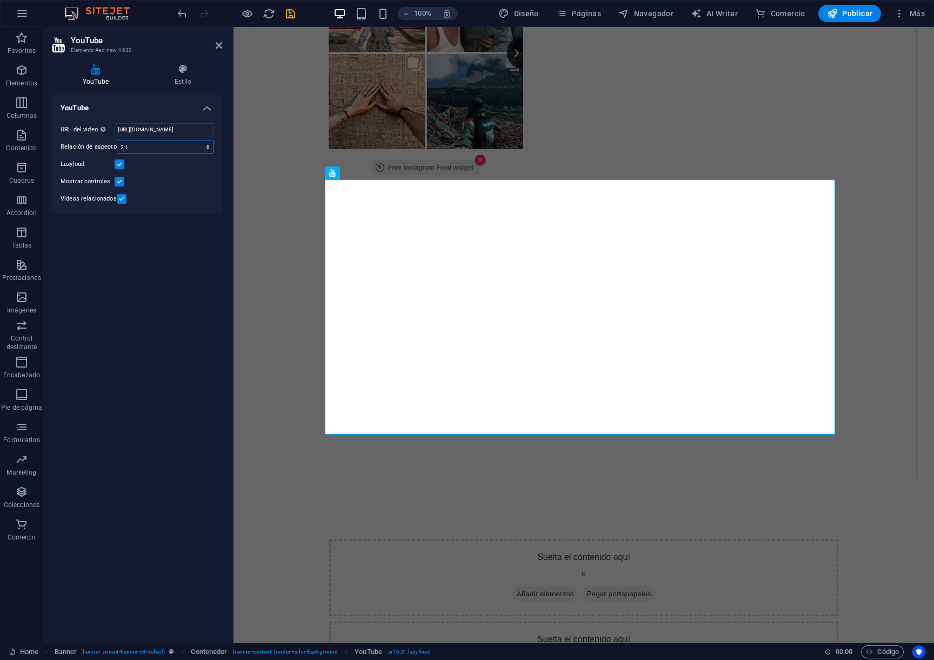
click at [164, 147] on select "16:10 16:9 4:3 2:1 1:1" at bounding box center [165, 146] width 97 height 13
click at [117, 140] on select "16:10 16:9 4:3 2:1 1:1" at bounding box center [165, 146] width 97 height 13
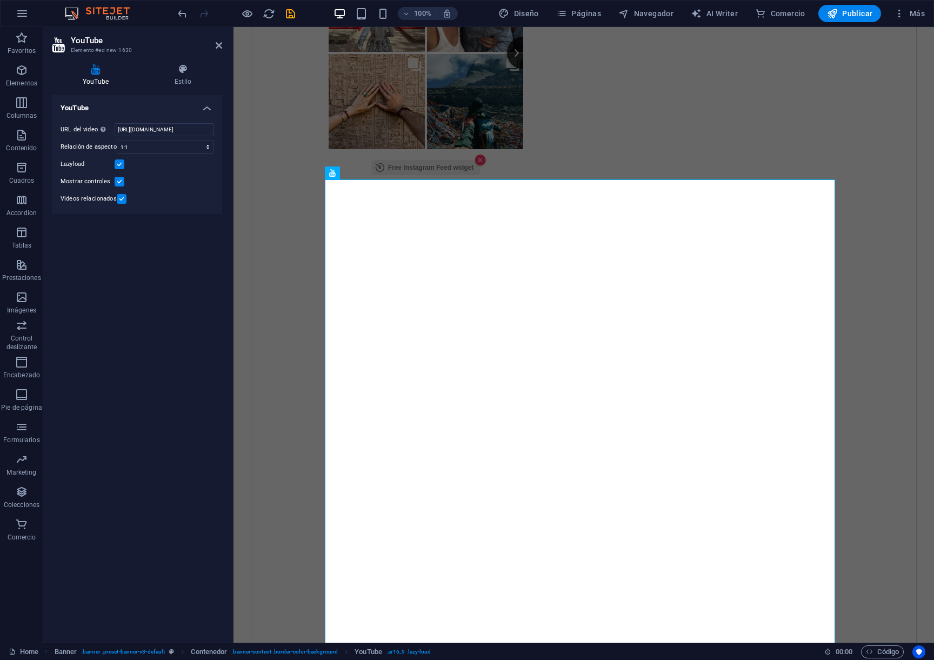
click at [123, 179] on label at bounding box center [120, 182] width 10 height 10
click at [0, 0] on input "Mostrar controles" at bounding box center [0, 0] width 0 height 0
click at [120, 203] on label at bounding box center [122, 199] width 10 height 10
click at [0, 0] on input "Videos relacionados" at bounding box center [0, 0] width 0 height 0
click at [120, 203] on label at bounding box center [122, 199] width 10 height 10
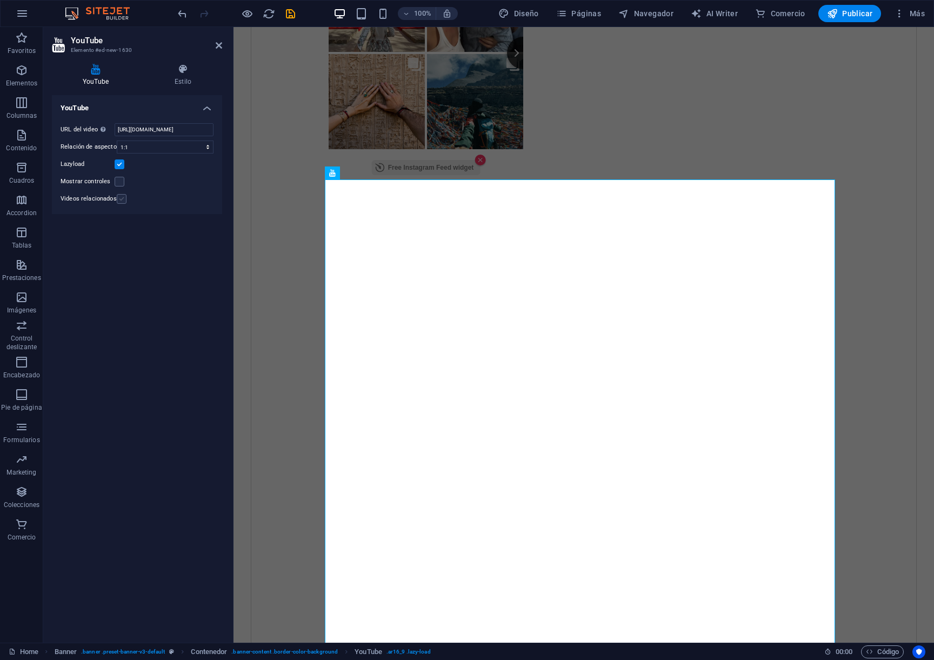
click at [0, 0] on input "Videos relacionados" at bounding box center [0, 0] width 0 height 0
click at [123, 178] on label at bounding box center [120, 182] width 10 height 10
click at [0, 0] on input "Mostrar controles" at bounding box center [0, 0] width 0 height 0
click at [157, 146] on select "16:10 16:9 4:3 2:1 1:1" at bounding box center [165, 146] width 97 height 13
select select "ar16_10"
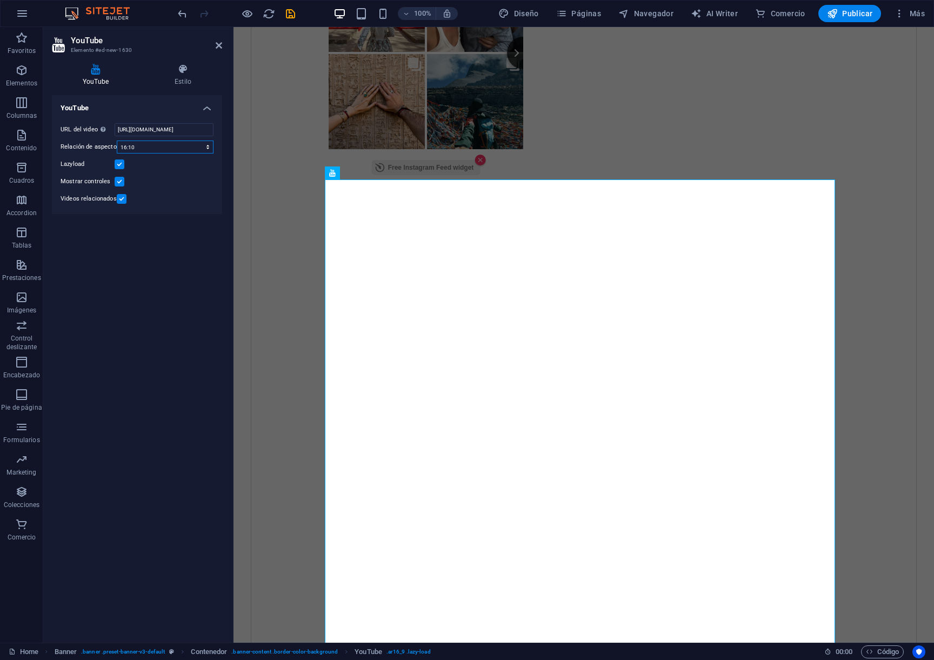
click at [117, 140] on select "16:10 16:9 4:3 2:1 1:1" at bounding box center [165, 146] width 97 height 13
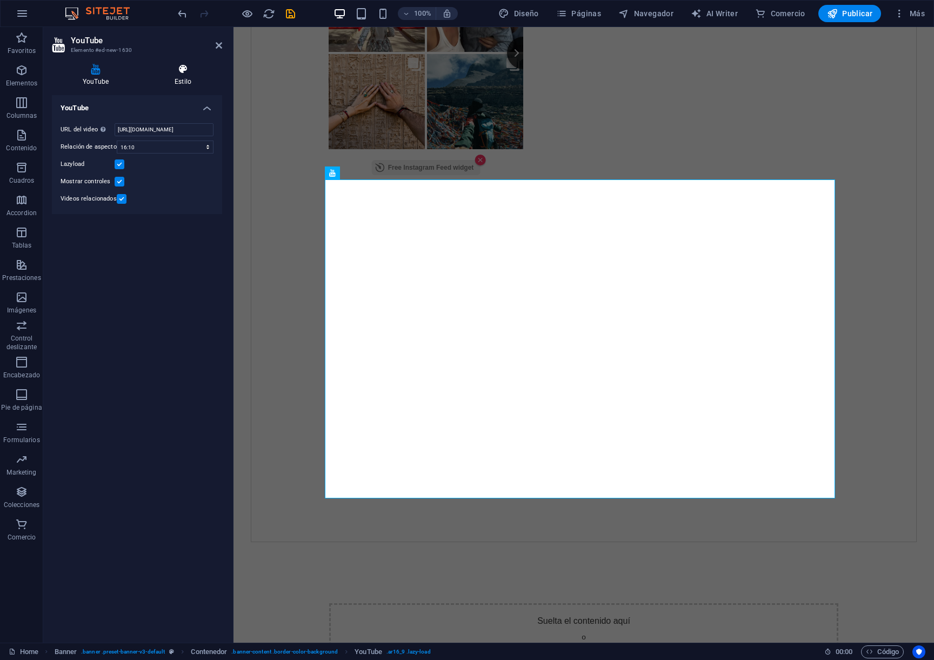
click at [184, 82] on h4 "Estilo" at bounding box center [183, 75] width 78 height 23
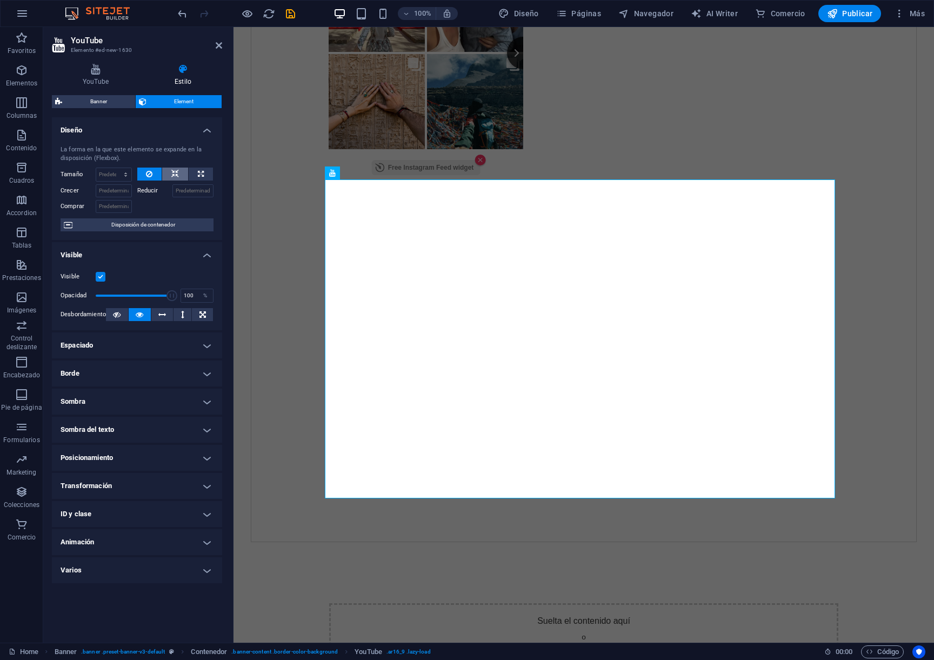
click at [173, 171] on icon at bounding box center [175, 173] width 8 height 13
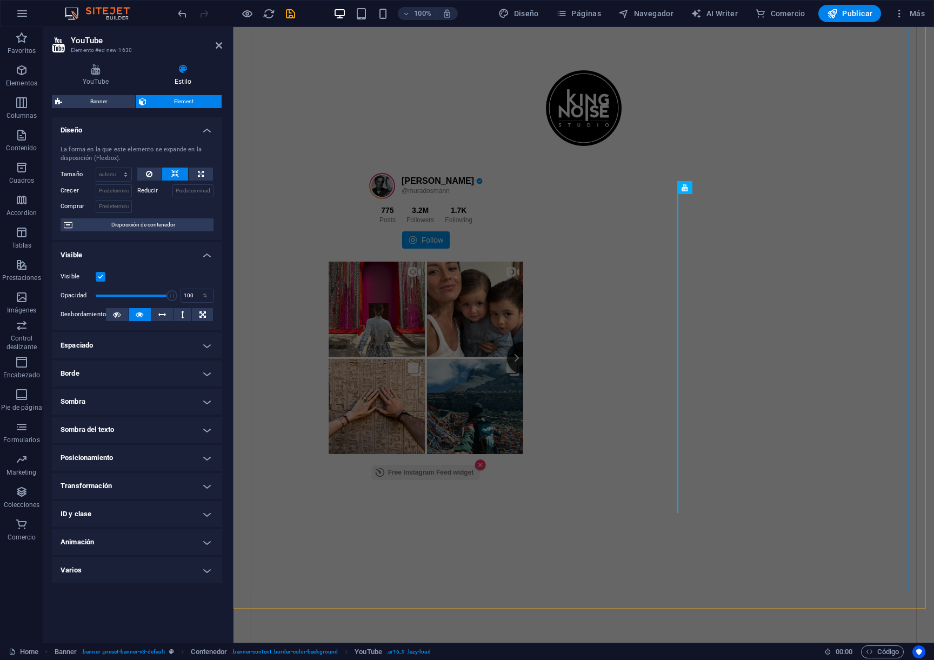
scroll to position [102, 0]
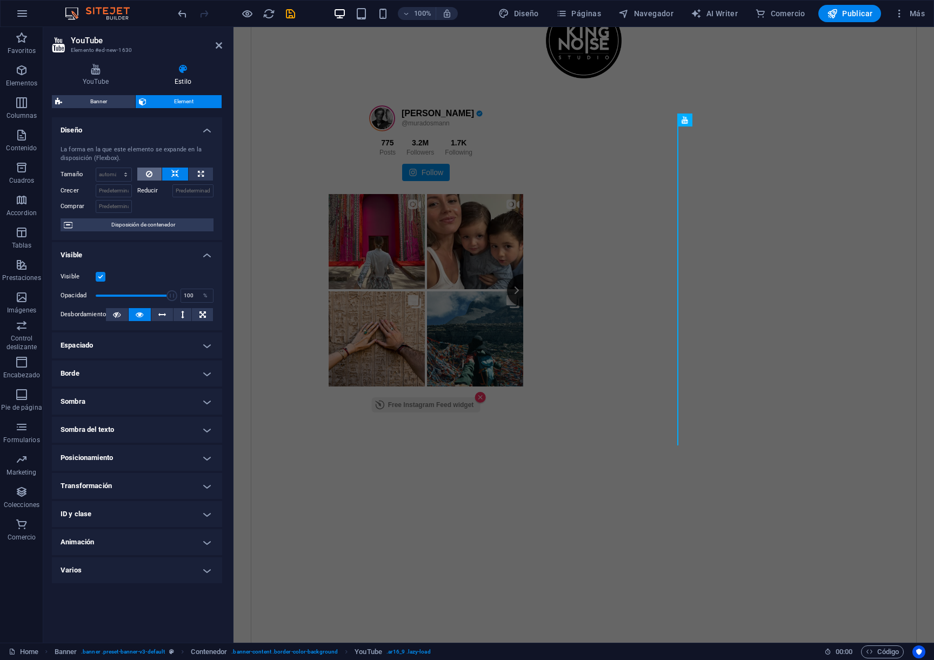
click at [151, 171] on icon at bounding box center [149, 173] width 6 height 13
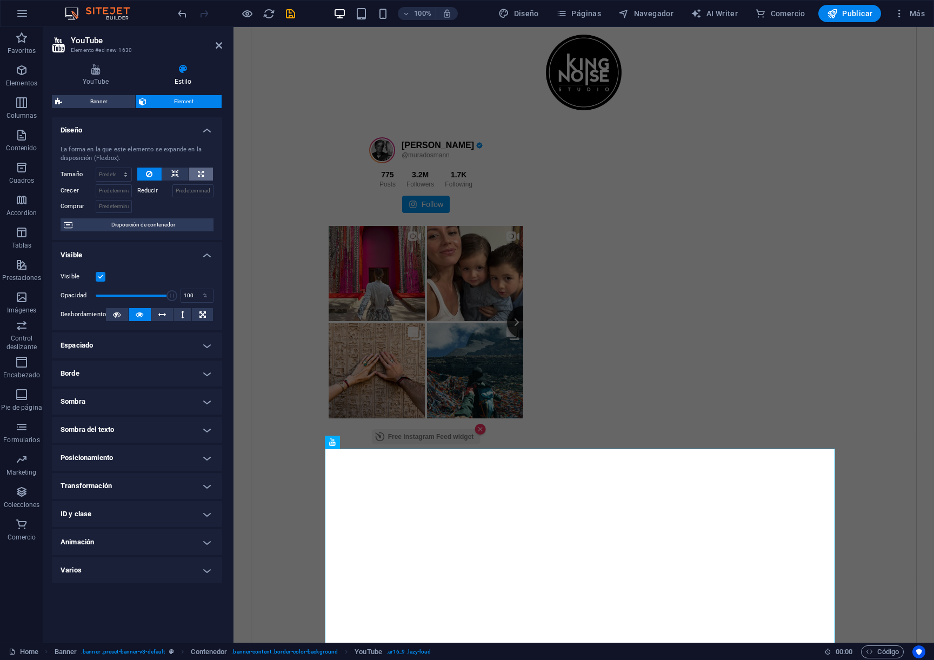
click at [203, 179] on icon at bounding box center [201, 173] width 6 height 13
type input "100"
select select "%"
click at [204, 175] on button at bounding box center [201, 173] width 24 height 13
drag, startPoint x: 182, startPoint y: 173, endPoint x: 173, endPoint y: 179, distance: 10.5
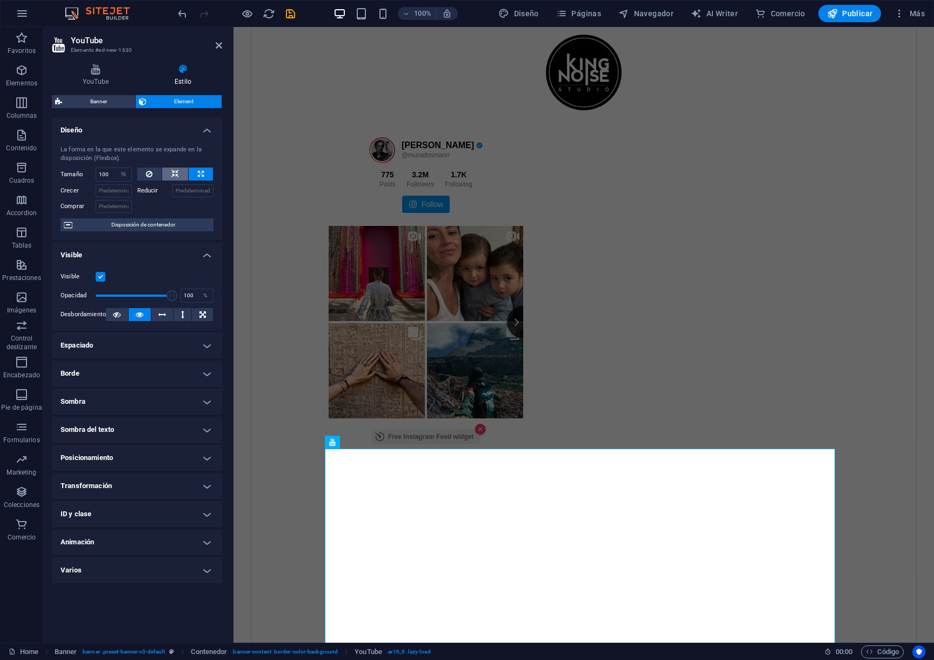
click at [182, 173] on button at bounding box center [175, 173] width 26 height 13
select select "DISABLED_OPTION_VALUE"
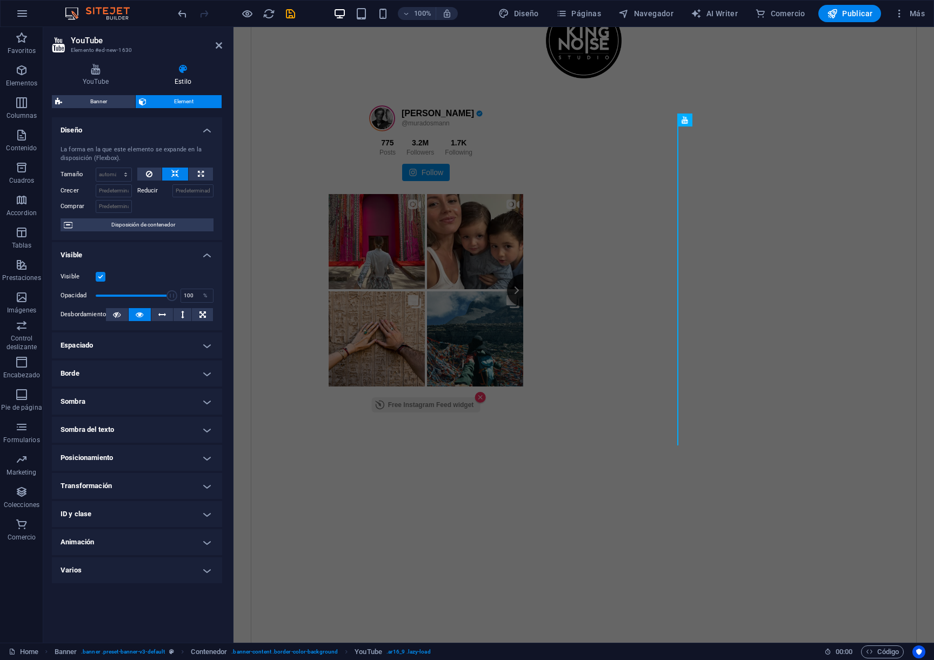
click at [149, 190] on label "Reducir" at bounding box center [154, 190] width 35 height 13
click at [172, 190] on input "Reducir" at bounding box center [193, 190] width 42 height 13
click at [147, 176] on icon at bounding box center [149, 173] width 6 height 13
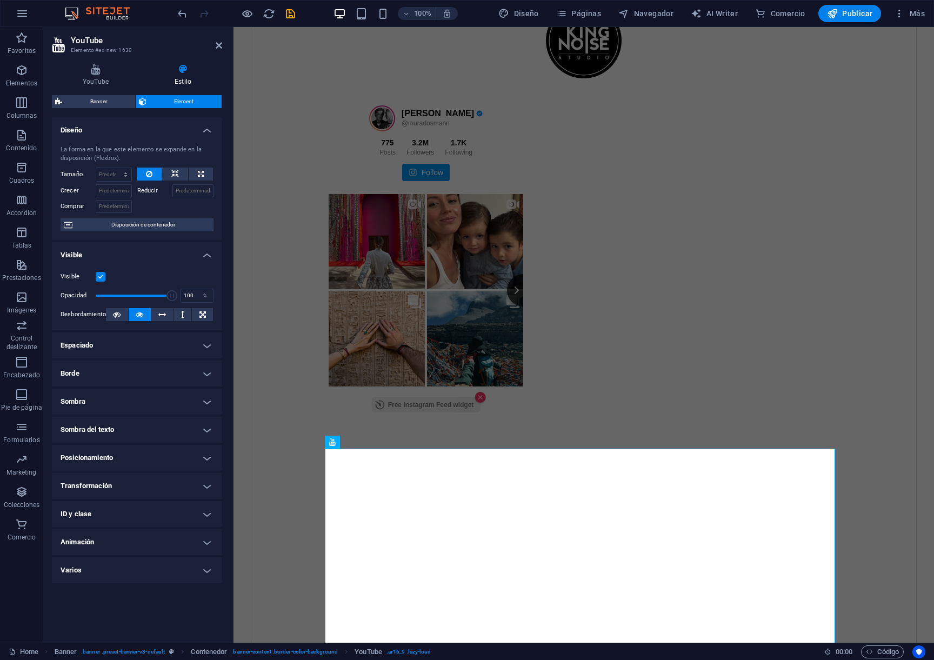
scroll to position [70, 0]
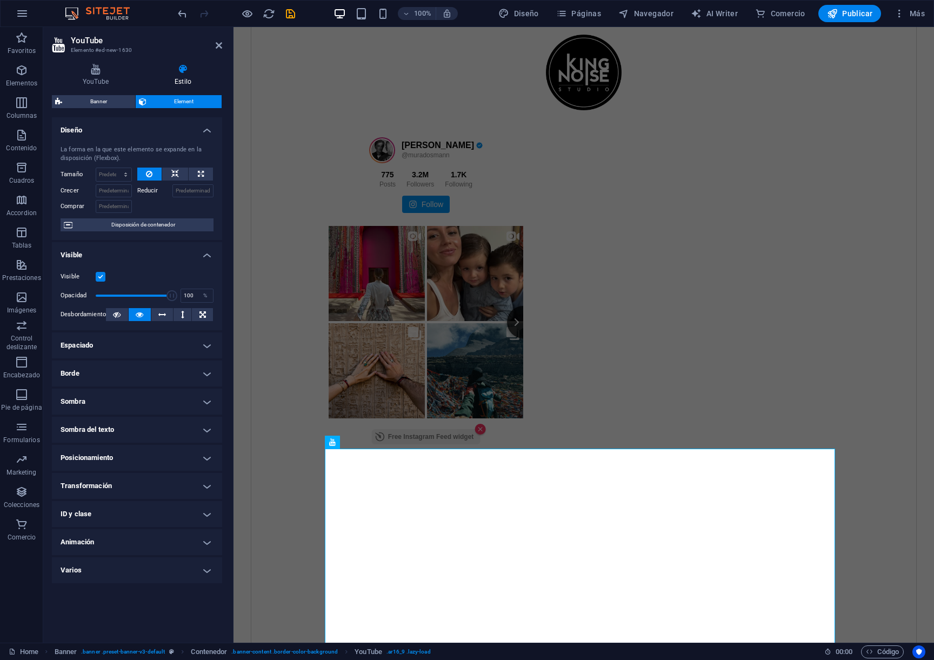
click at [202, 344] on h4 "Espaciado" at bounding box center [137, 345] width 170 height 26
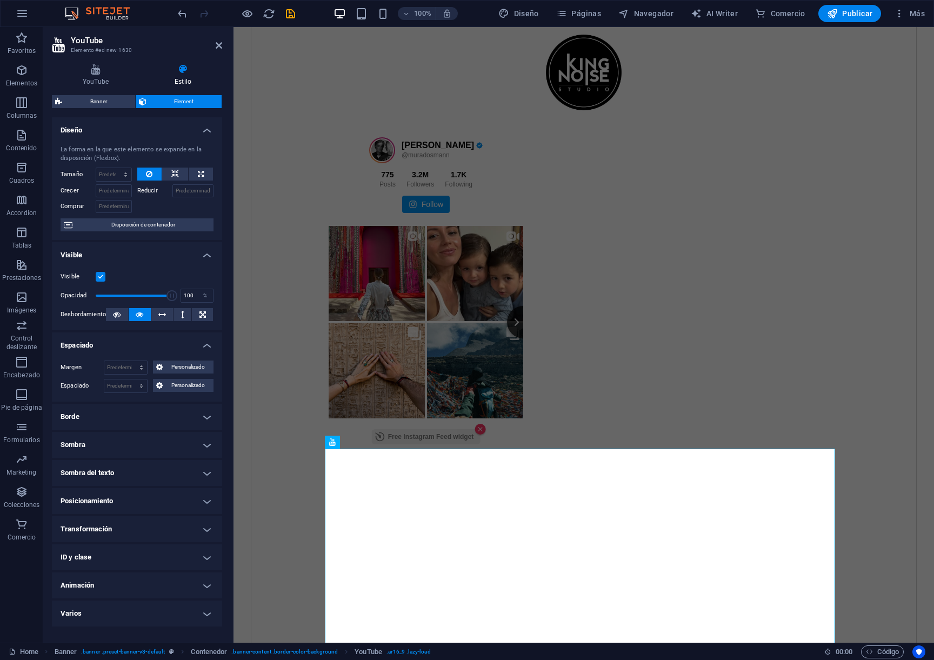
click at [202, 344] on h4 "Espaciado" at bounding box center [137, 341] width 170 height 19
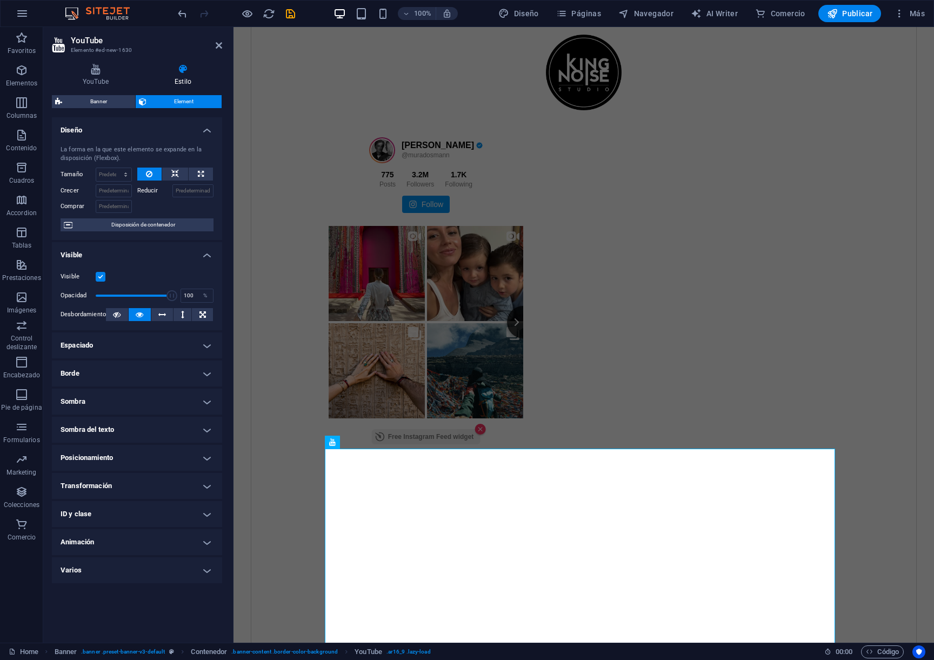
click at [205, 492] on h4 "Transformación" at bounding box center [137, 486] width 170 height 26
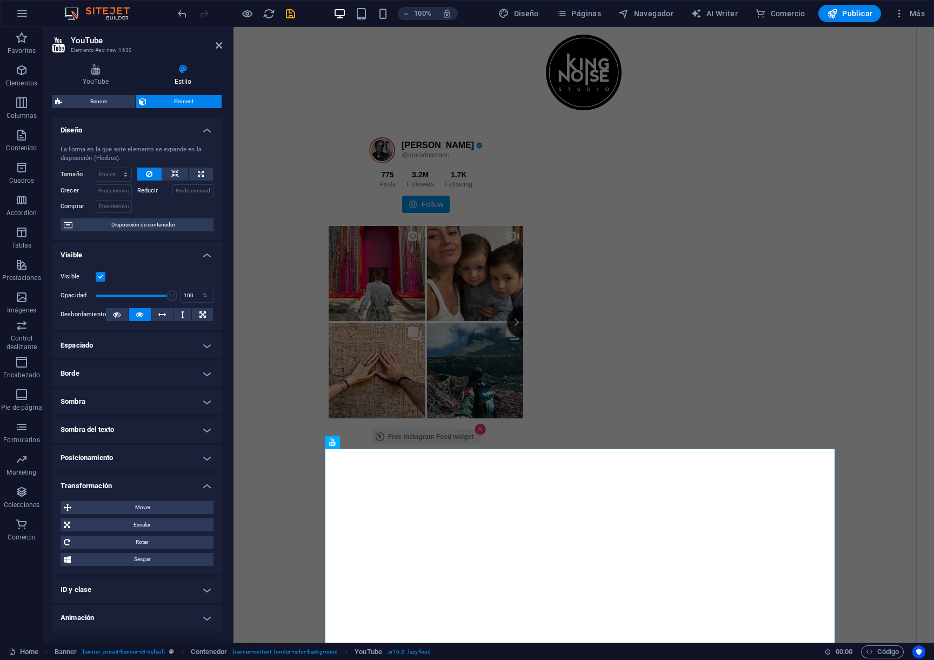
click at [206, 489] on h4 "Transformación" at bounding box center [137, 482] width 170 height 19
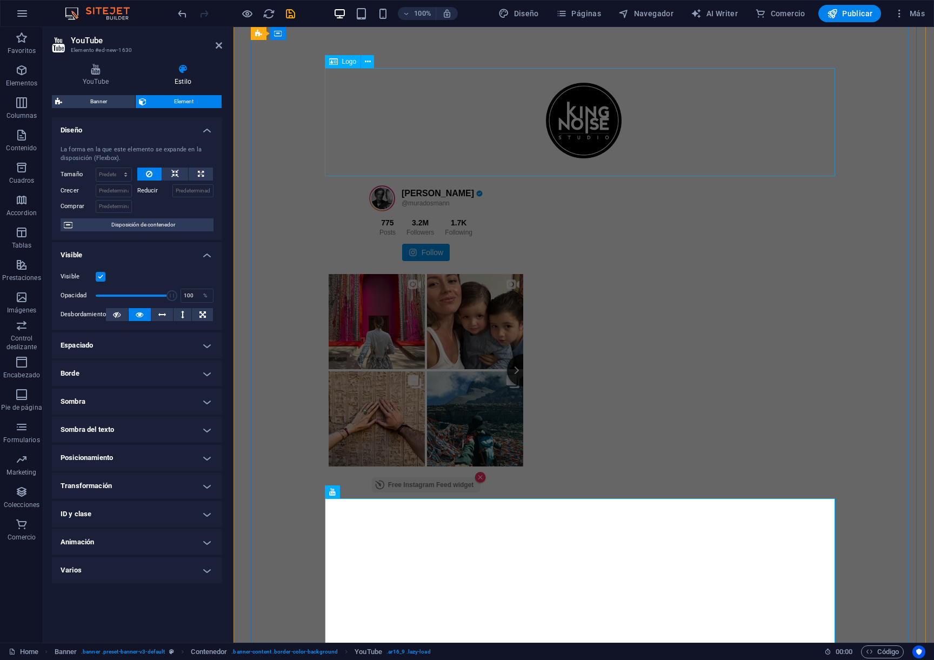
scroll to position [20, 0]
click at [596, 219] on div "MURAD OSMANN @muradosmann 775 Posts 3.2M 1.7K" at bounding box center [584, 337] width 510 height 322
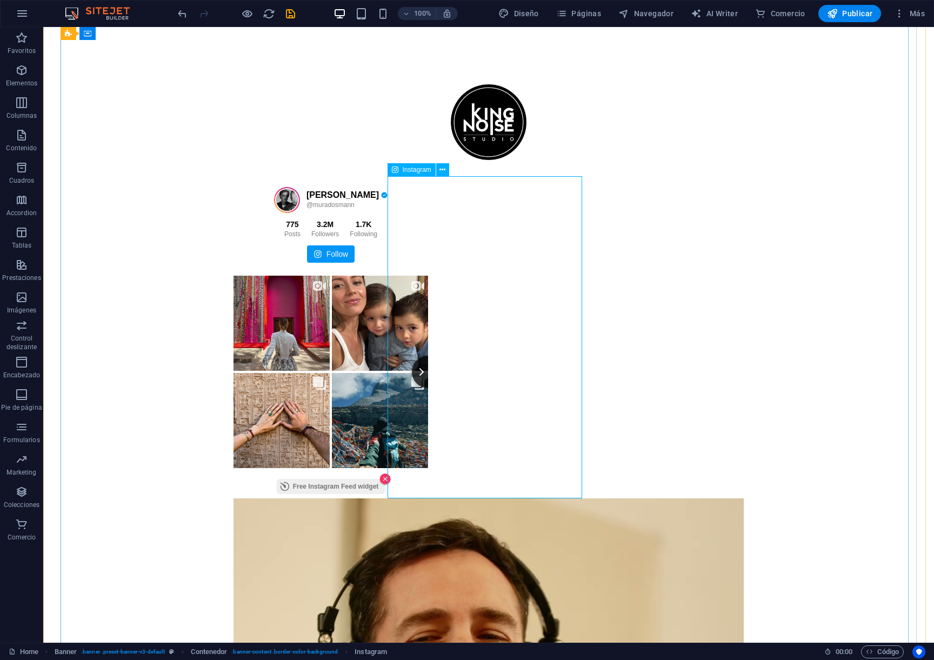
click at [465, 198] on div "MURAD OSMANN @muradosmann 775 Posts 3.2M 1.7K" at bounding box center [488, 337] width 510 height 322
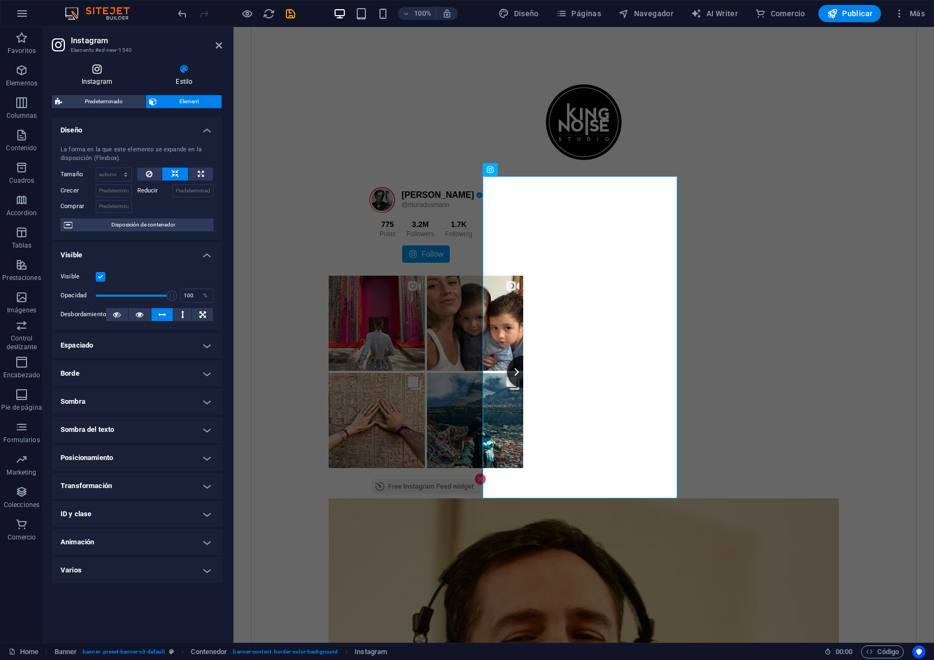
click at [96, 77] on h4 "Instagram" at bounding box center [99, 75] width 95 height 23
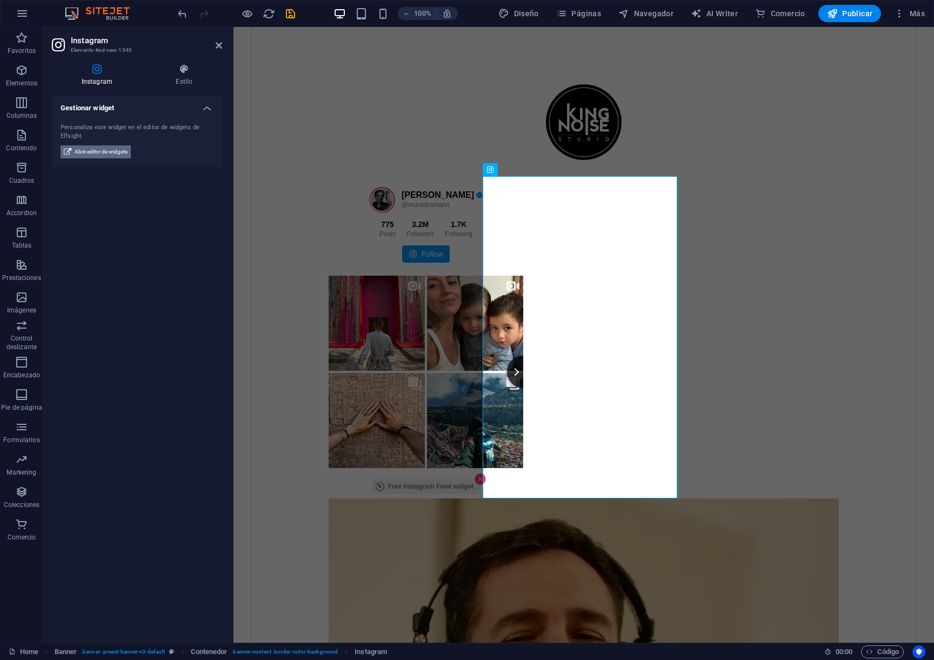
click at [101, 152] on span "Abrir editor de widgets" at bounding box center [101, 151] width 53 height 13
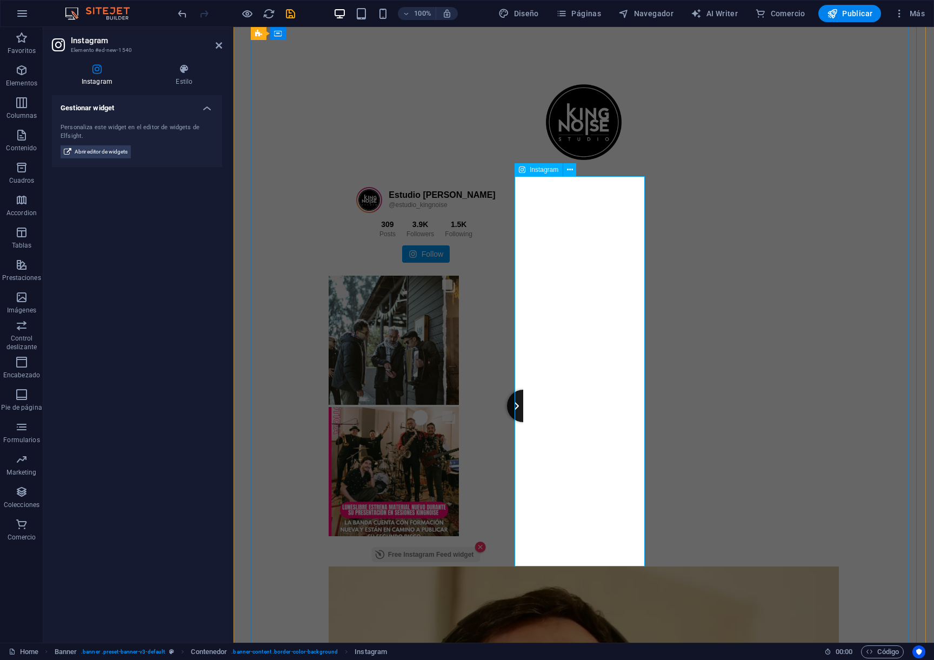
click at [539, 399] on button "Next slide" at bounding box center [523, 406] width 32 height 32
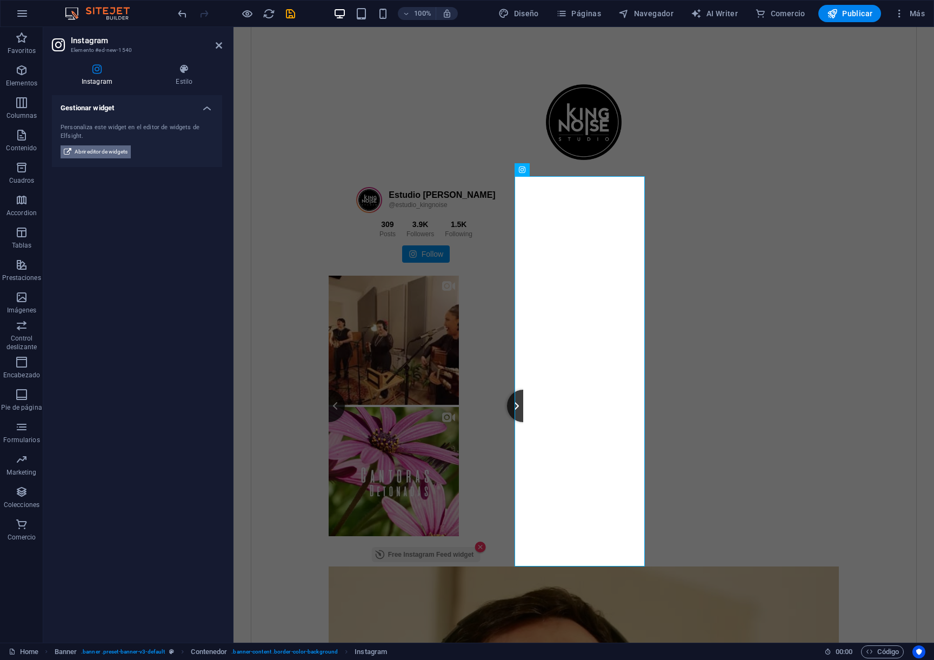
click at [114, 155] on span "Abrir editor de widgets" at bounding box center [101, 151] width 53 height 13
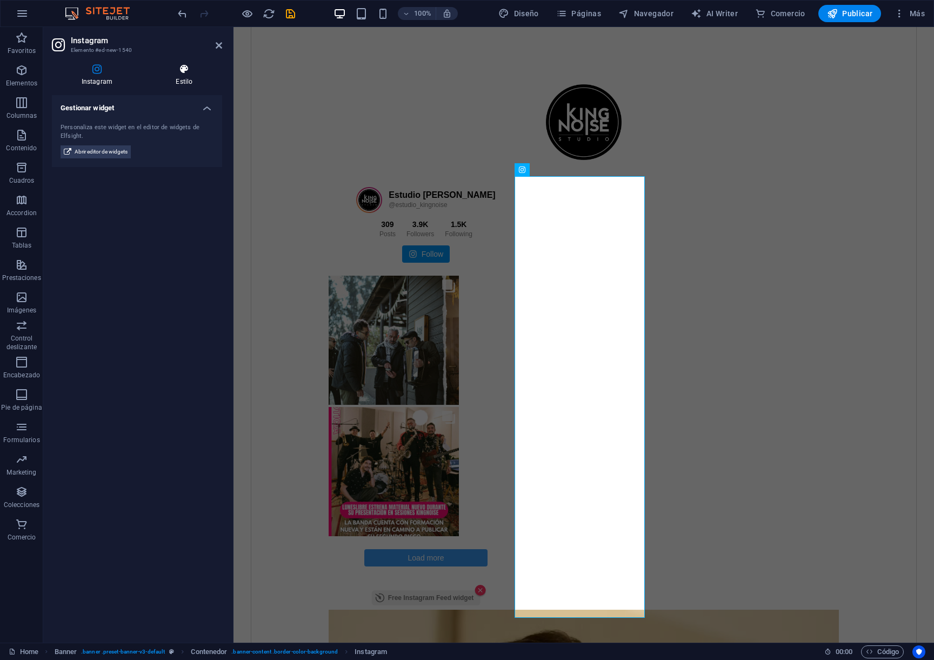
click at [175, 76] on h4 "Estilo" at bounding box center [184, 75] width 76 height 23
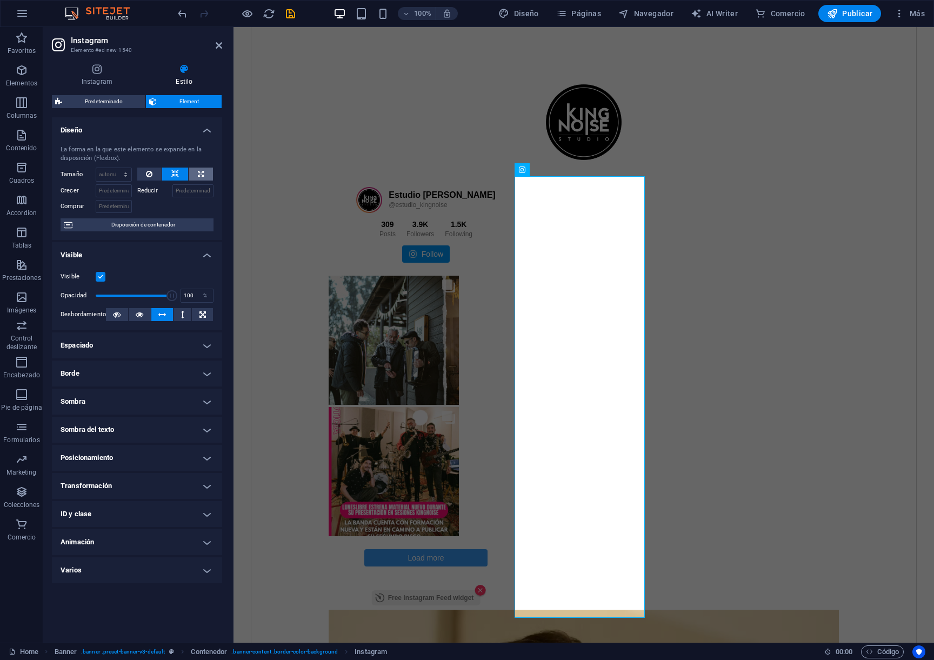
click at [207, 173] on button at bounding box center [201, 173] width 24 height 13
type input "100"
select select "%"
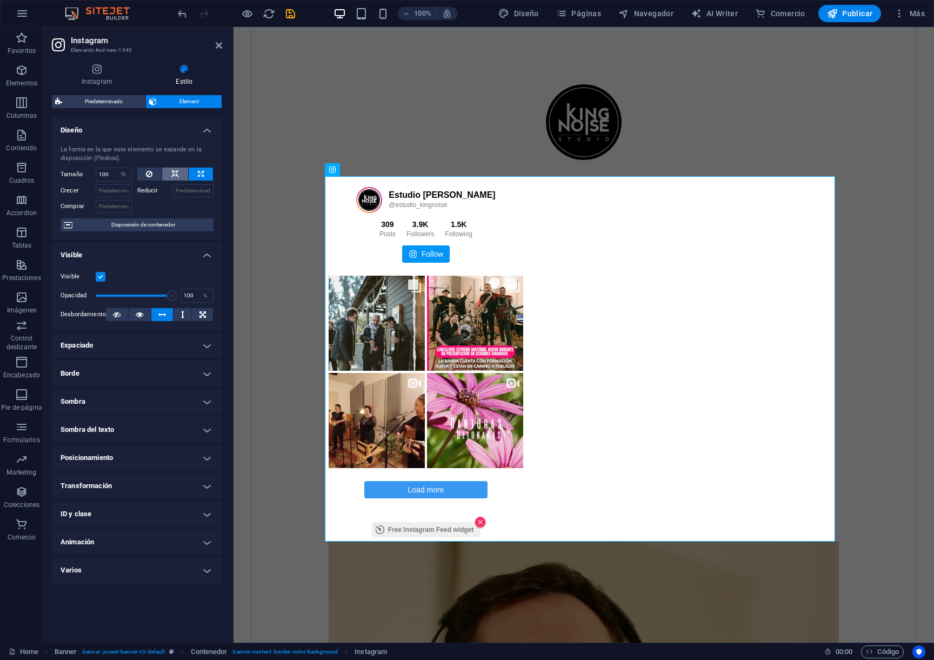
click at [176, 173] on icon at bounding box center [175, 173] width 8 height 13
select select "DISABLED_OPTION_VALUE"
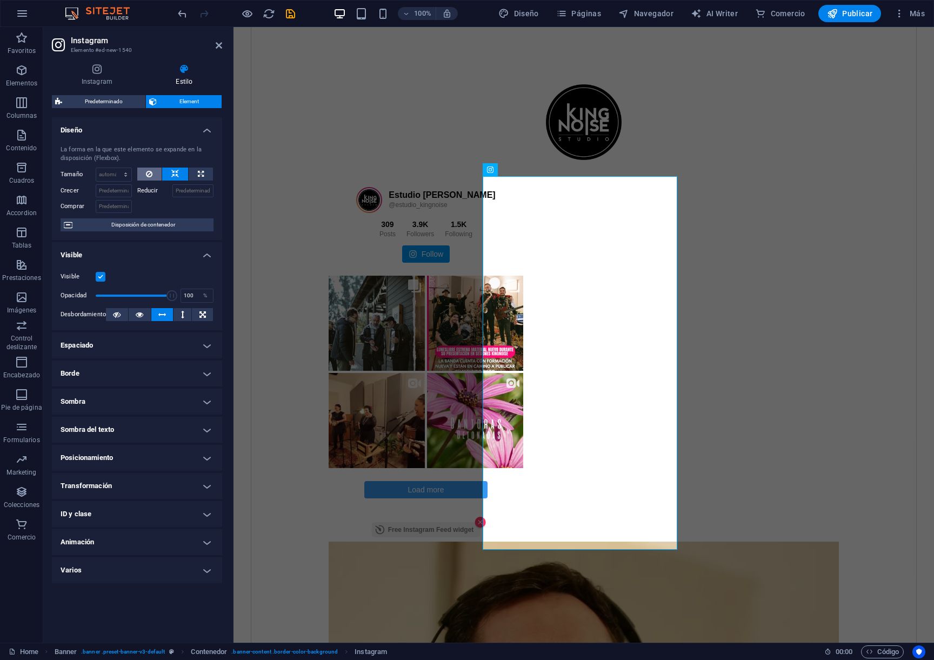
click at [162, 173] on button at bounding box center [149, 173] width 25 height 13
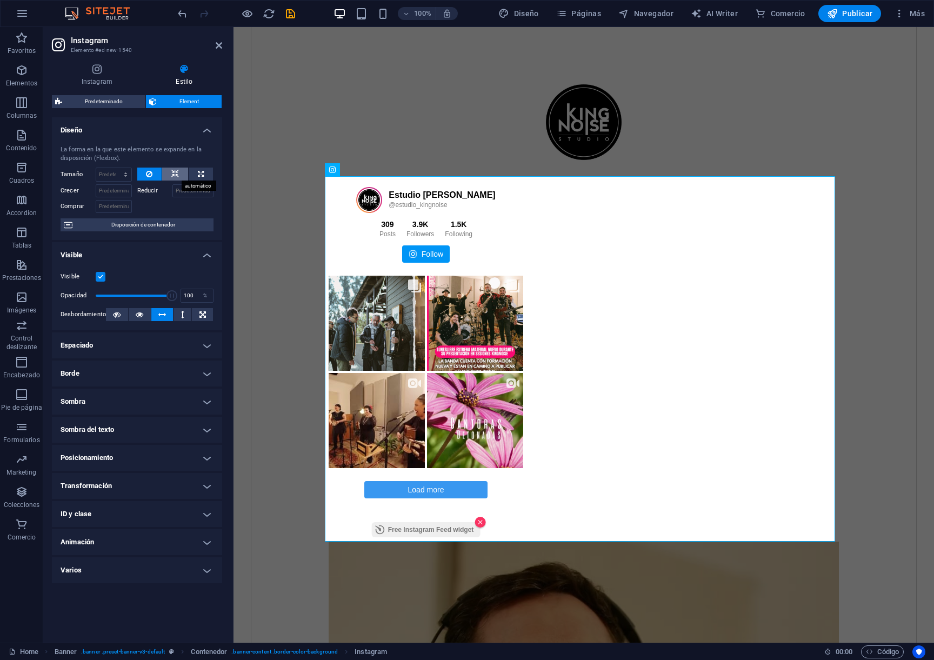
click at [180, 175] on button at bounding box center [175, 173] width 26 height 13
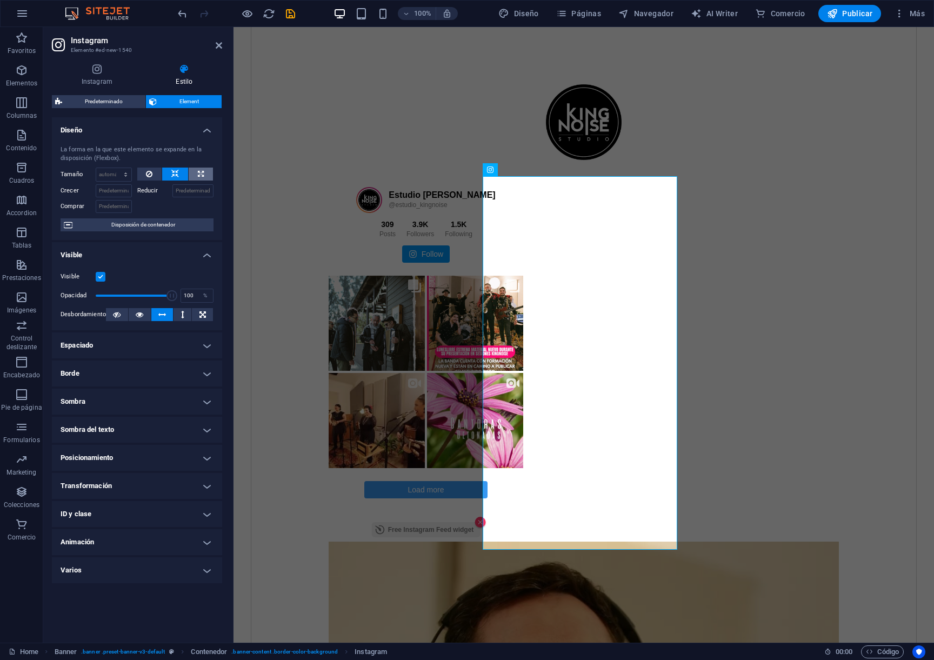
click at [202, 175] on icon at bounding box center [201, 173] width 6 height 13
type input "100"
select select "%"
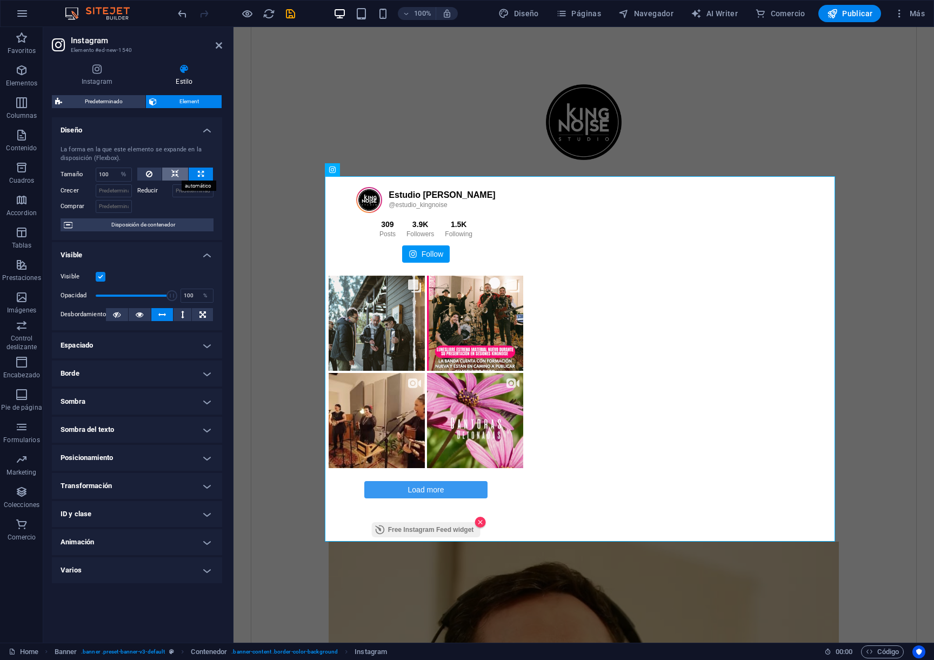
click at [177, 173] on icon at bounding box center [175, 173] width 8 height 13
select select "DISABLED_OPTION_VALUE"
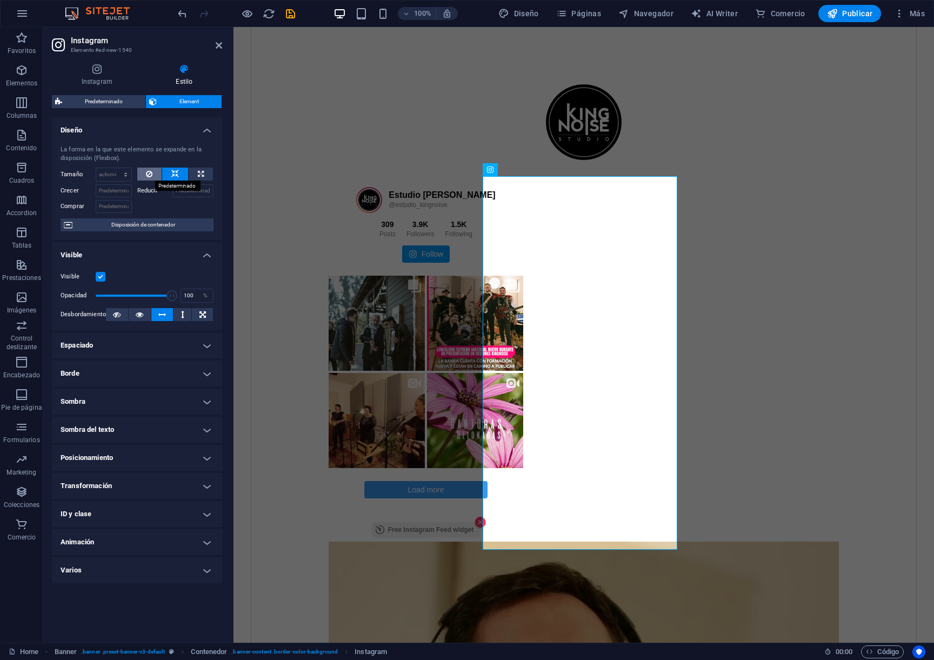
click at [152, 170] on button at bounding box center [149, 173] width 25 height 13
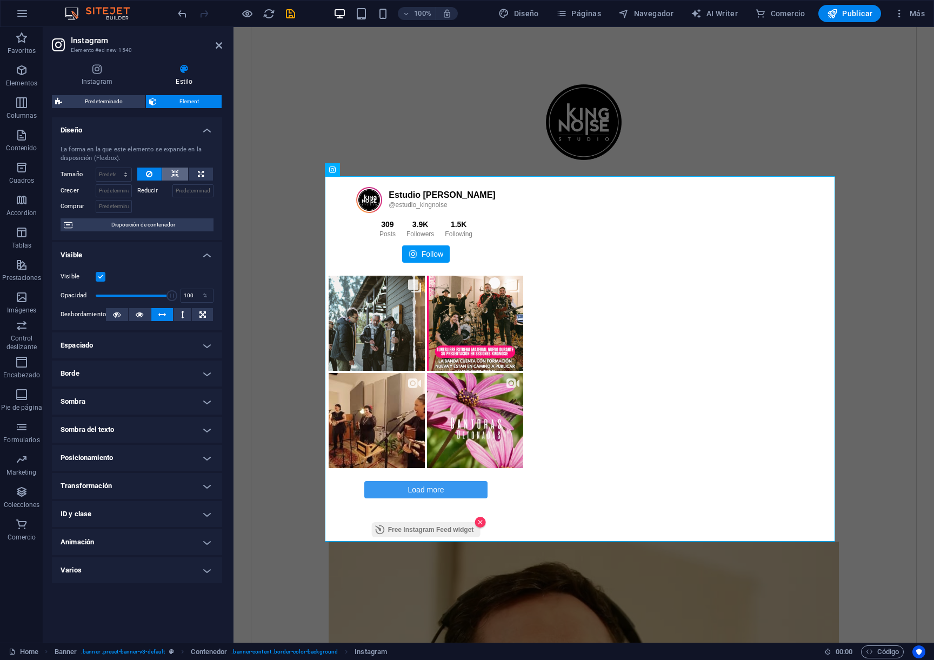
click at [164, 171] on button at bounding box center [175, 173] width 26 height 13
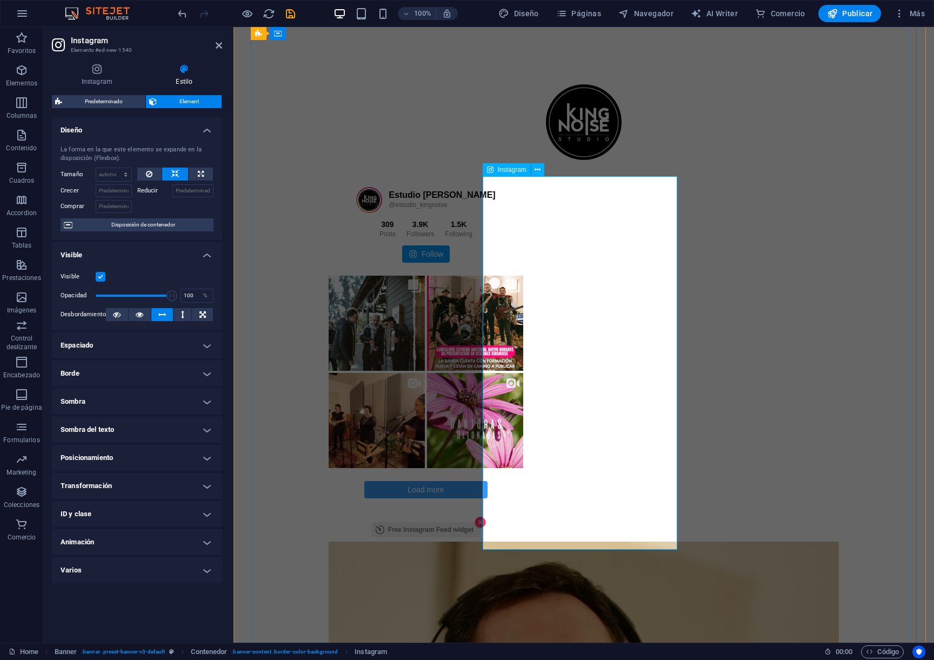
click at [452, 321] on div "Estudio KingNoise @estudio_kingnoise 309 Posts 3.9K Followers" at bounding box center [584, 464] width 666 height 880
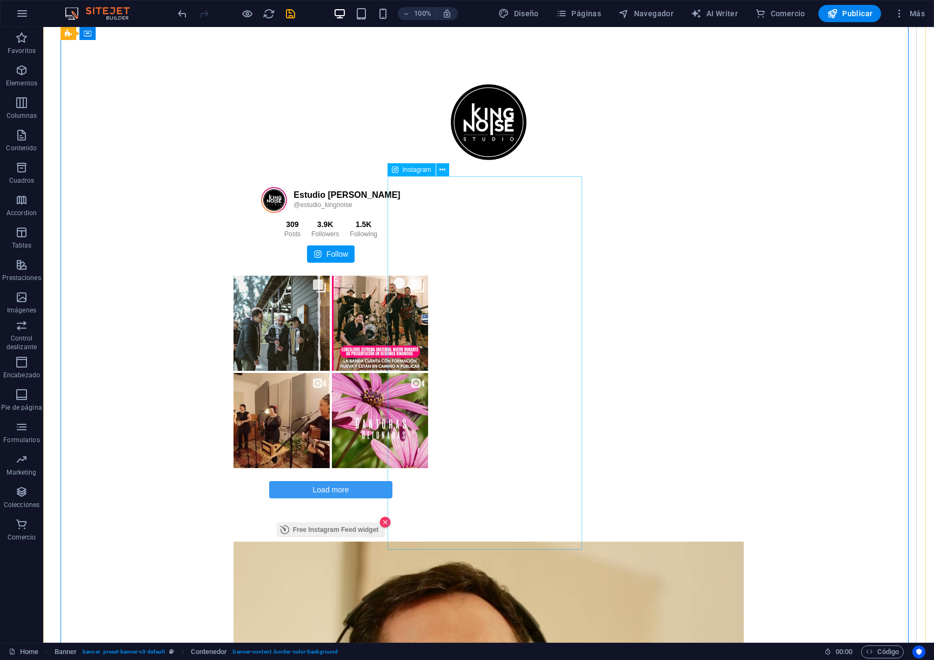
click at [506, 490] on div "Estudio KingNoise @estudio_kingnoise 309 Posts 3.9K Followers" at bounding box center [488, 358] width 510 height 365
click at [537, 521] on div "Estudio KingNoise @estudio_kingnoise 309 Posts 3.9K Followers" at bounding box center [488, 358] width 510 height 365
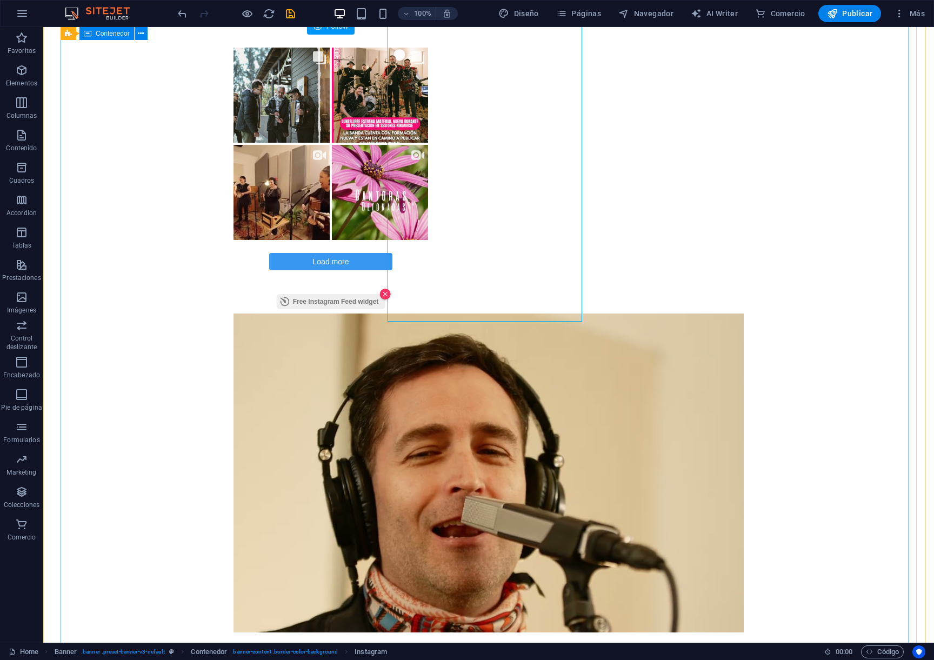
click at [666, 264] on div "Estudio KingNoise @estudio_kingnoise 309 Posts 3.9K Followers" at bounding box center [489, 236] width 856 height 880
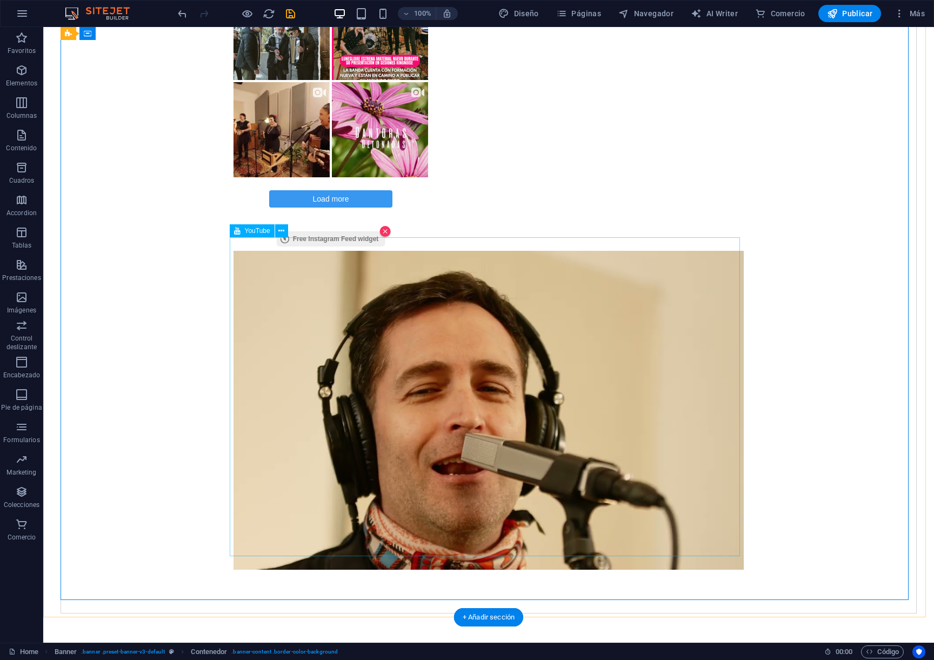
scroll to position [333, 0]
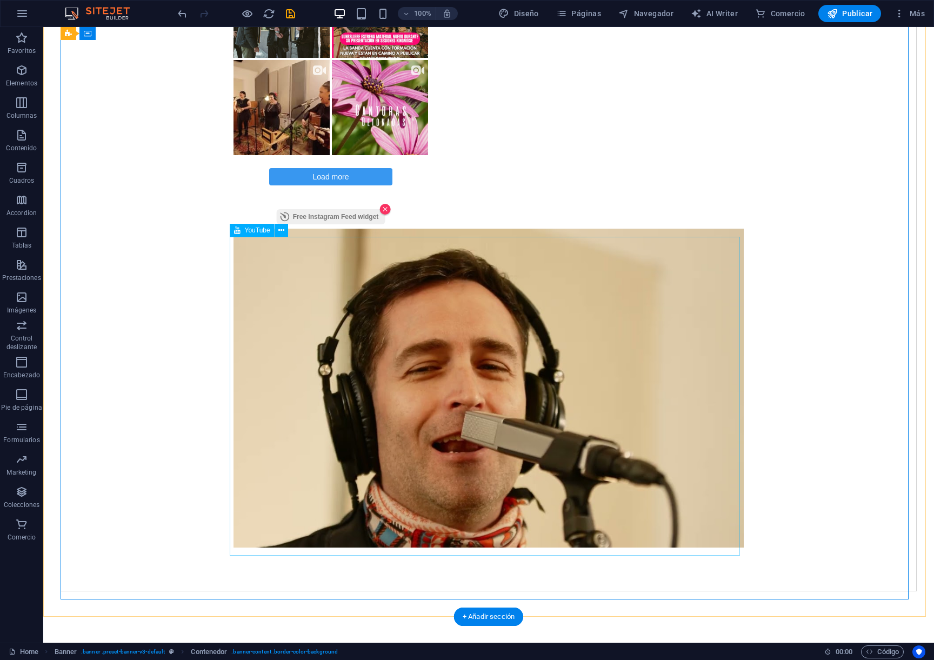
click at [418, 361] on div at bounding box center [488, 388] width 510 height 319
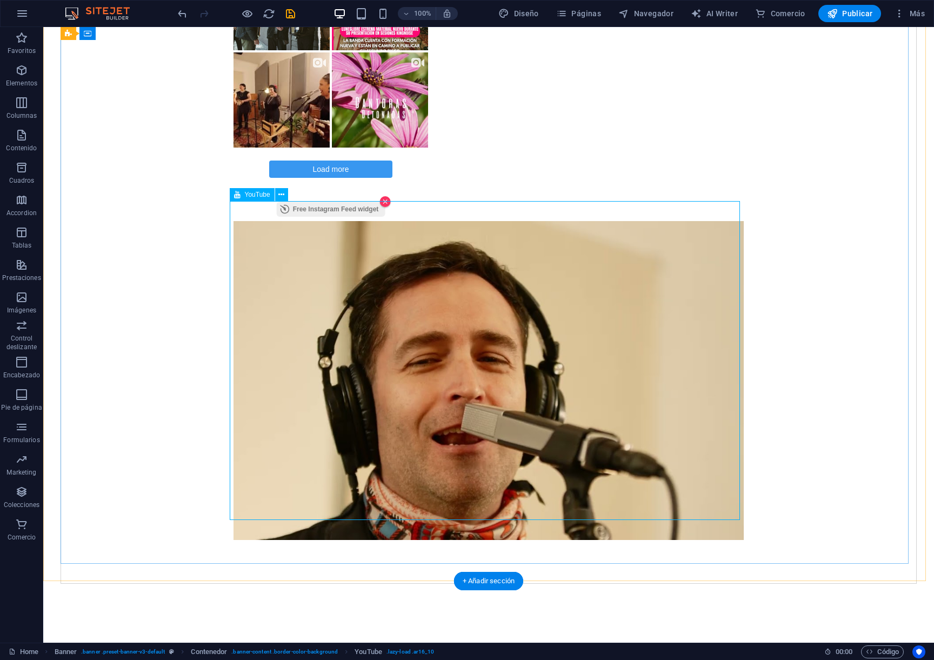
scroll to position [471, 0]
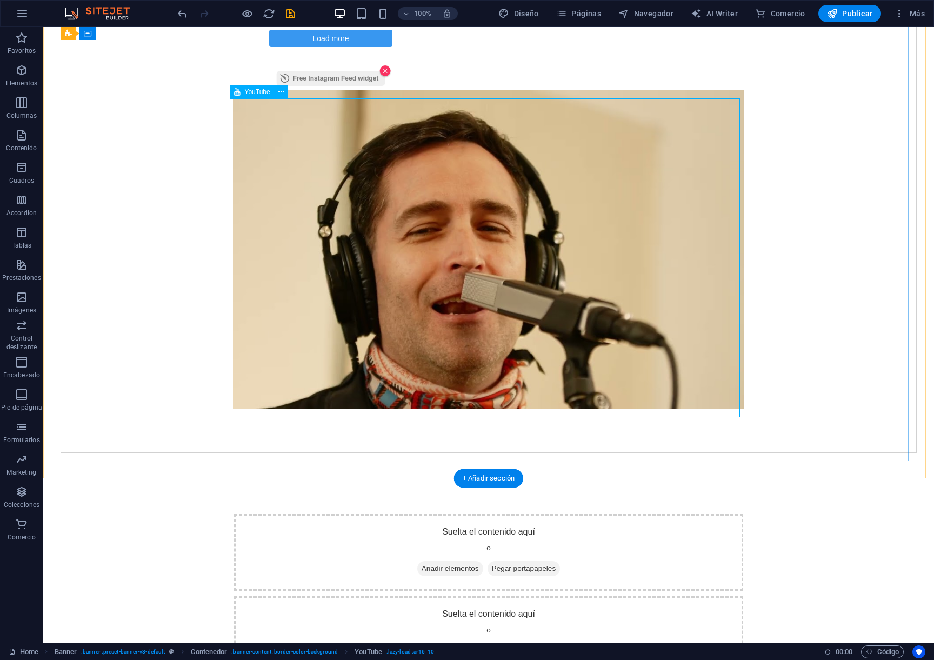
click at [497, 264] on div at bounding box center [488, 249] width 510 height 319
click at [466, 255] on div at bounding box center [488, 249] width 510 height 319
click at [481, 259] on div at bounding box center [488, 249] width 510 height 319
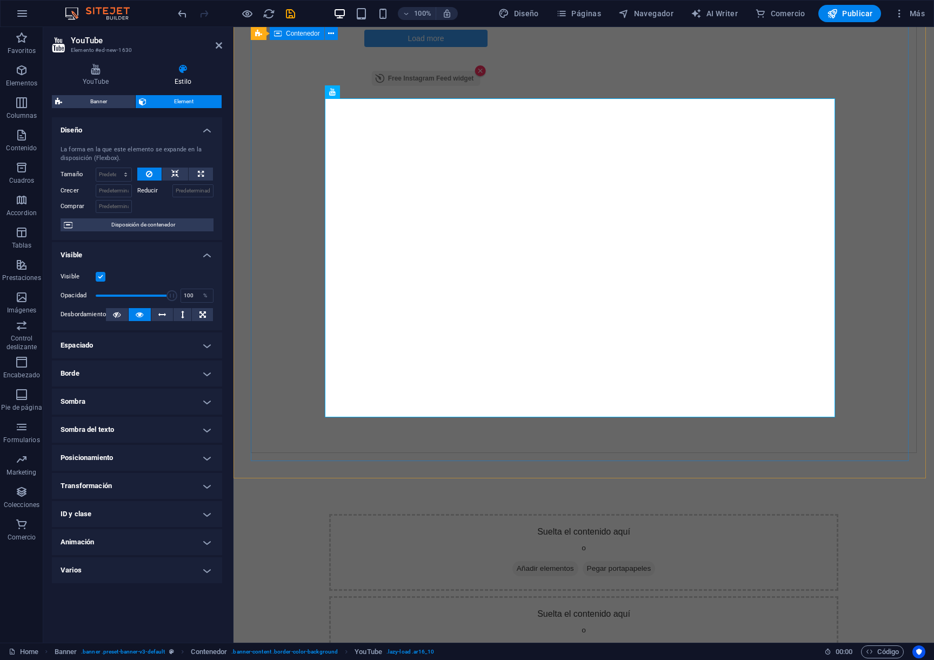
click at [303, 189] on div "Estudio KingNoise @estudio_kingnoise 309 Posts 3.9K Followers" at bounding box center [584, 13] width 666 height 880
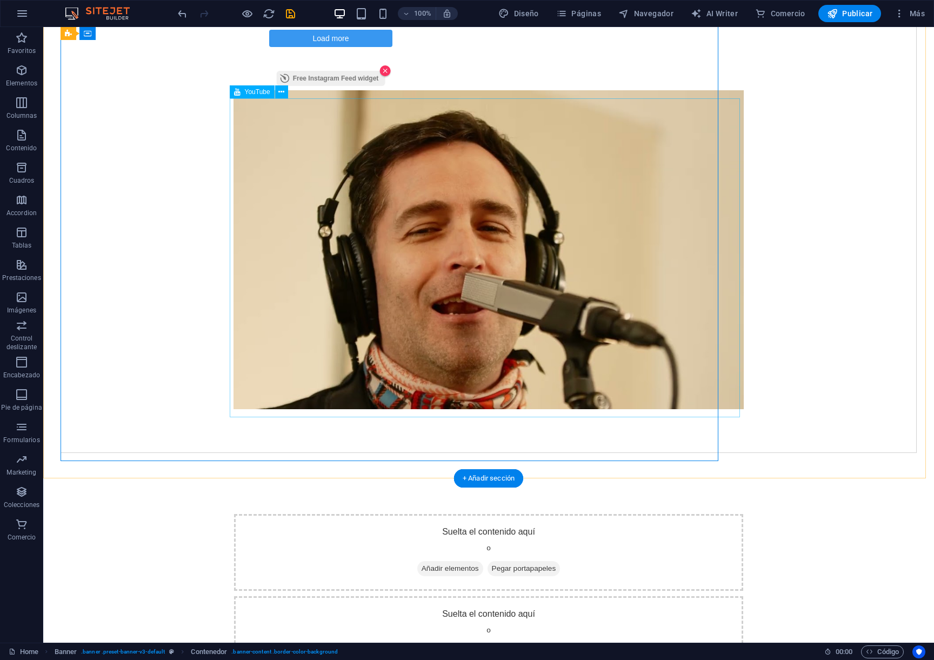
click at [296, 187] on div at bounding box center [488, 249] width 510 height 319
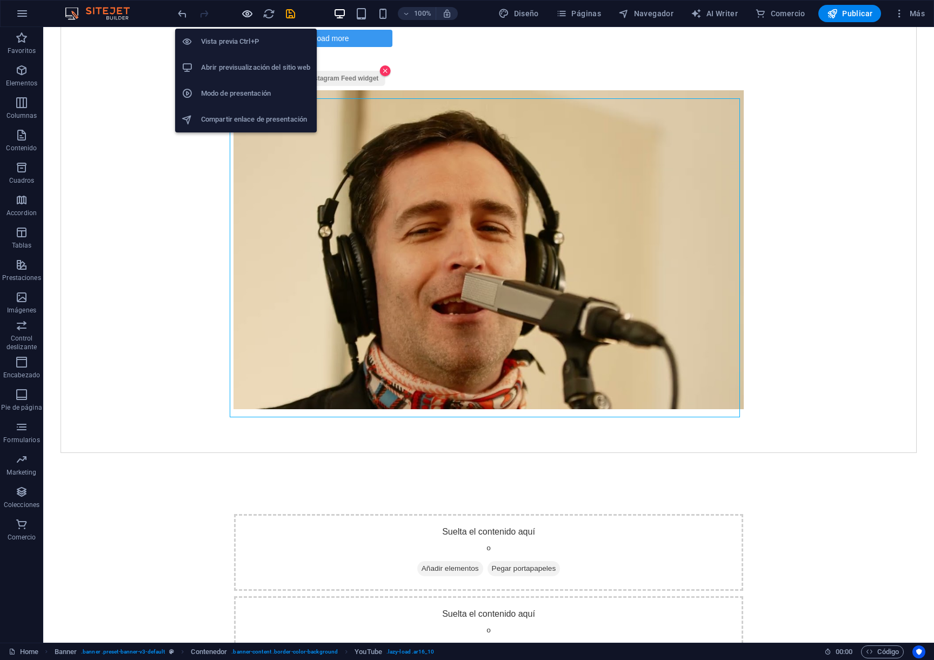
click at [253, 19] on span "button" at bounding box center [246, 14] width 13 height 12
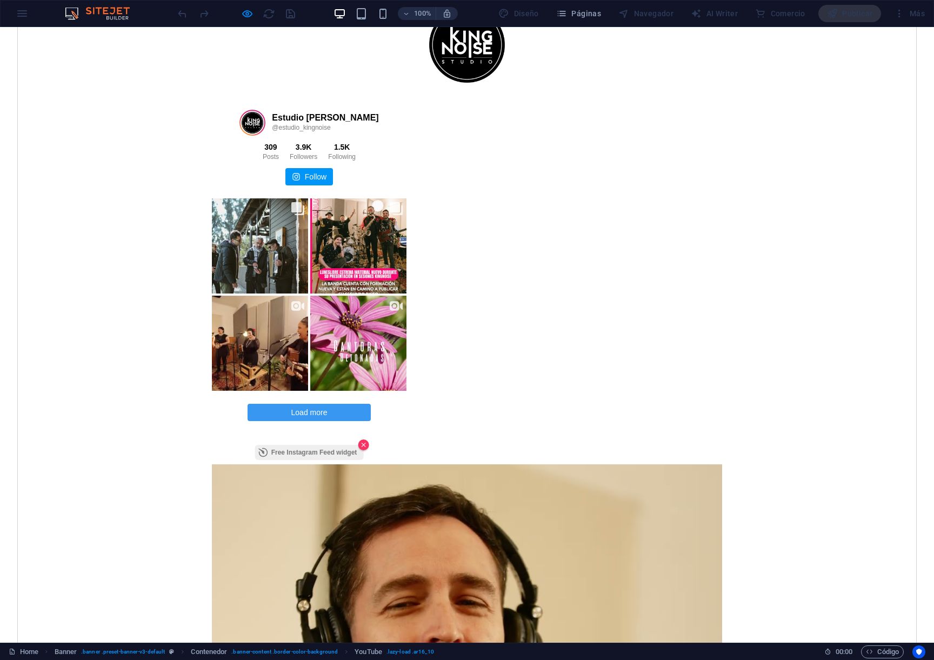
scroll to position [0, 0]
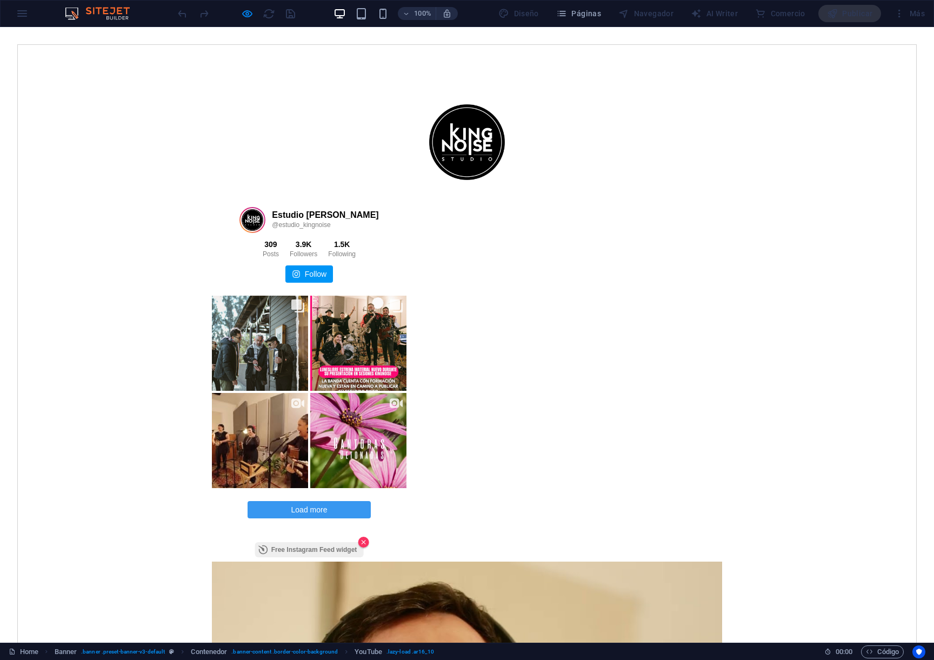
click at [464, 150] on img at bounding box center [467, 142] width 108 height 108
click at [317, 251] on div "Followers" at bounding box center [304, 254] width 28 height 10
click at [356, 246] on div "1.5K" at bounding box center [342, 244] width 28 height 10
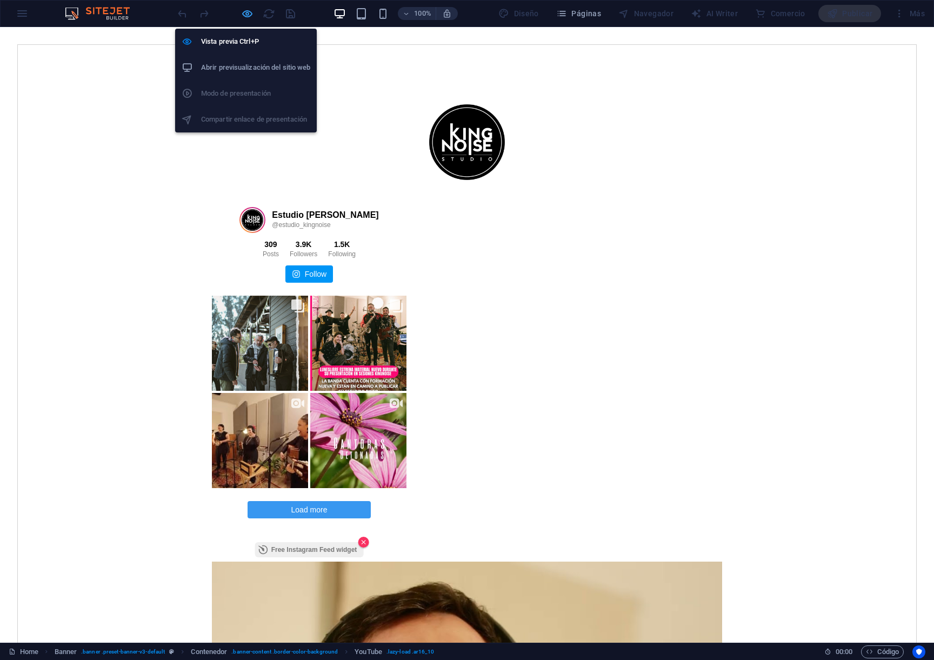
click at [245, 13] on icon "button" at bounding box center [247, 14] width 12 height 12
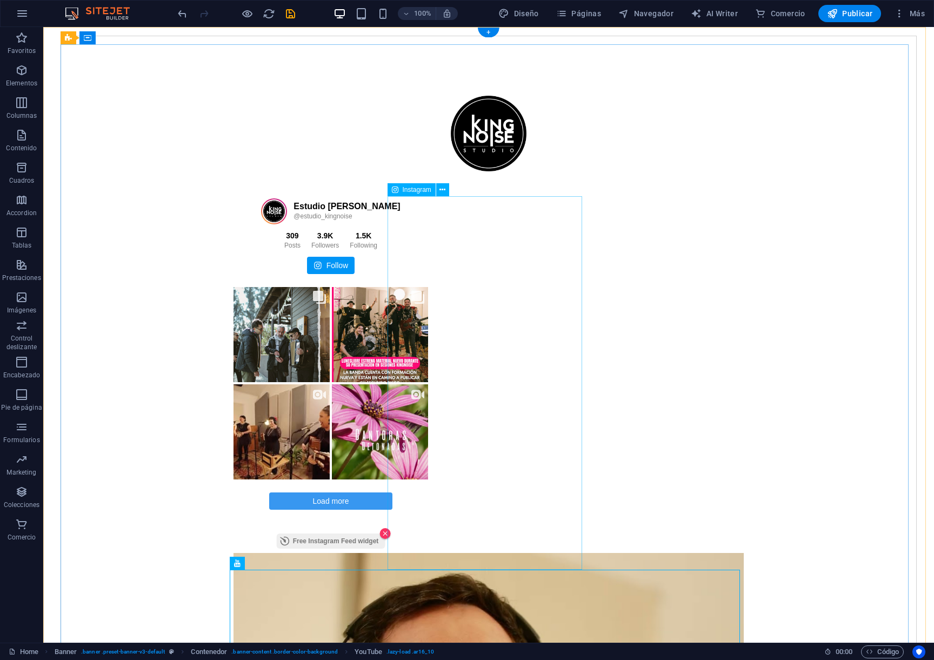
scroll to position [20, 0]
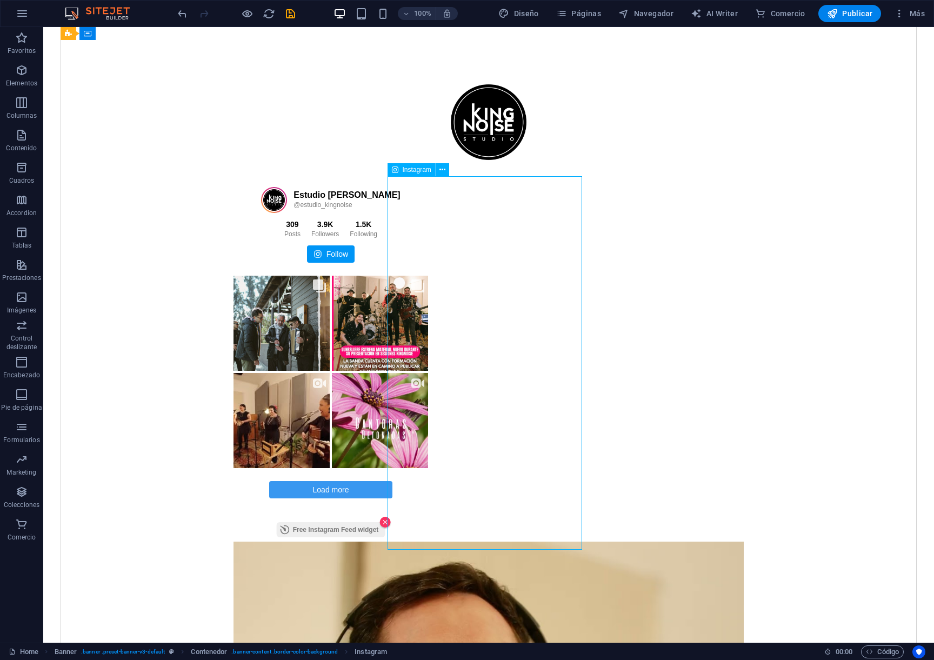
drag, startPoint x: 470, startPoint y: 216, endPoint x: 468, endPoint y: 299, distance: 83.2
click at [468, 299] on div "Estudio KingNoise @estudio_kingnoise 309 Posts 3.9K Followers" at bounding box center [488, 358] width 510 height 365
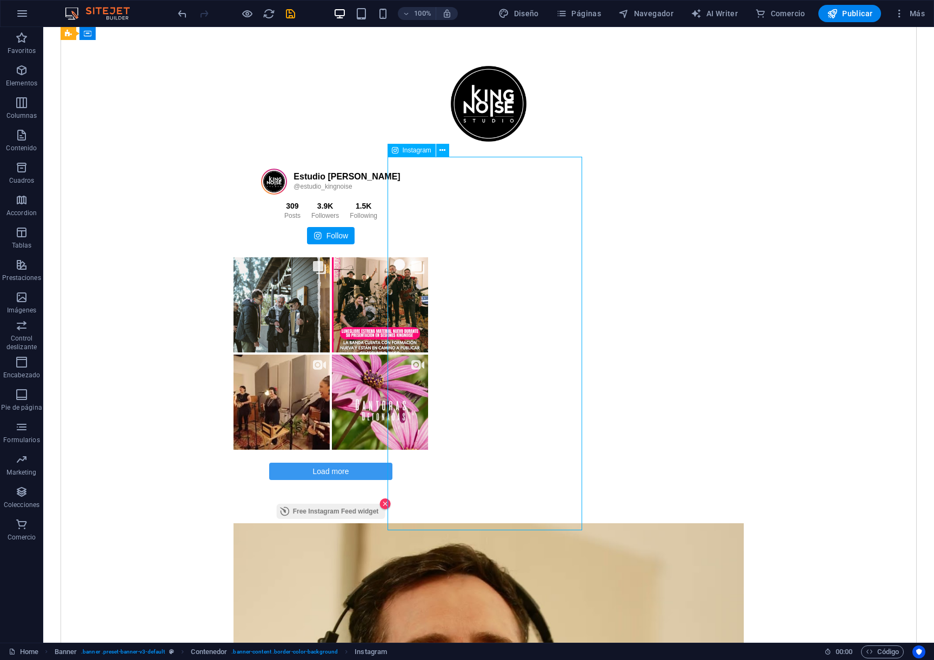
scroll to position [39, 0]
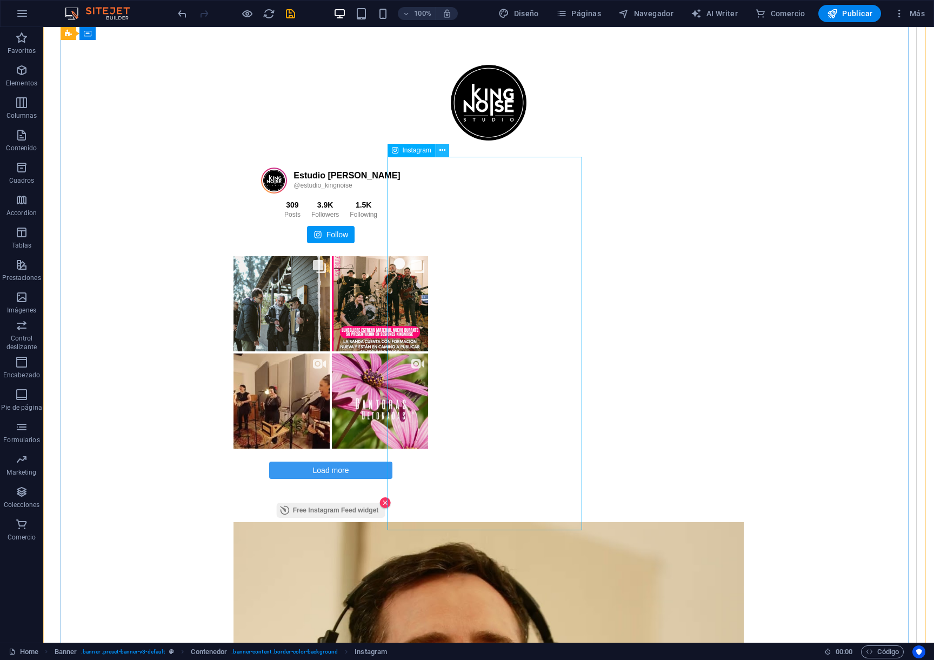
click at [445, 153] on button at bounding box center [442, 150] width 13 height 13
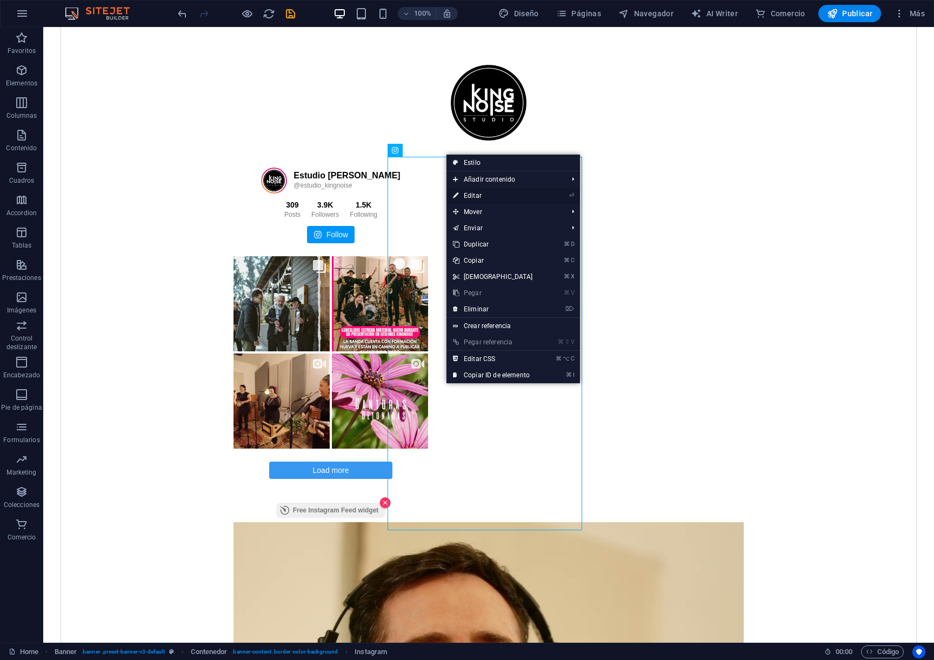
click at [500, 195] on link "⏎ Editar" at bounding box center [492, 195] width 93 height 16
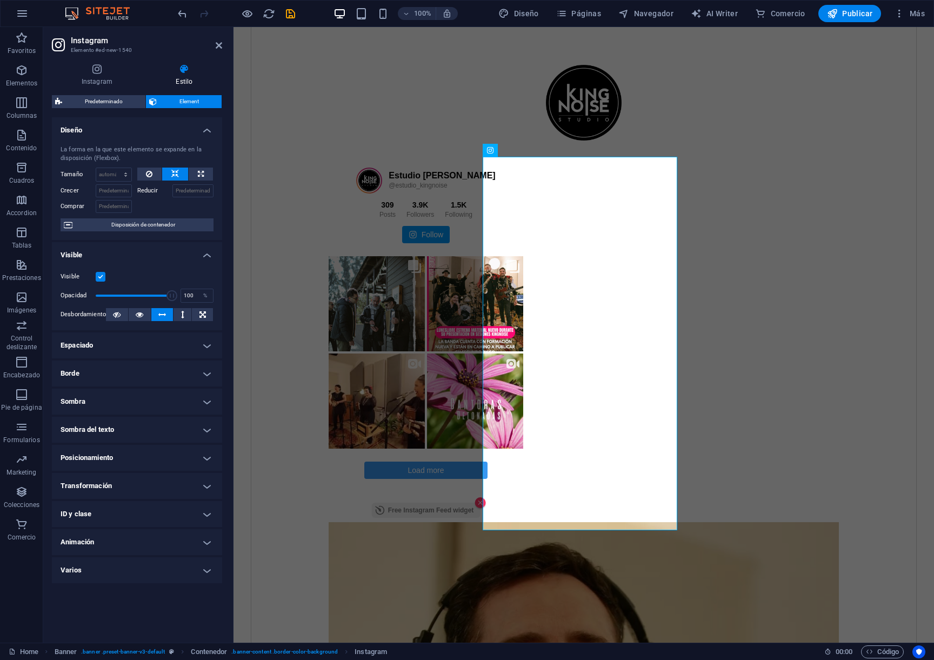
click at [152, 190] on label "Reducir" at bounding box center [154, 190] width 35 height 13
click at [172, 190] on input "Reducir" at bounding box center [193, 190] width 42 height 13
click at [187, 191] on input "Reducir" at bounding box center [193, 190] width 42 height 13
type input "133"
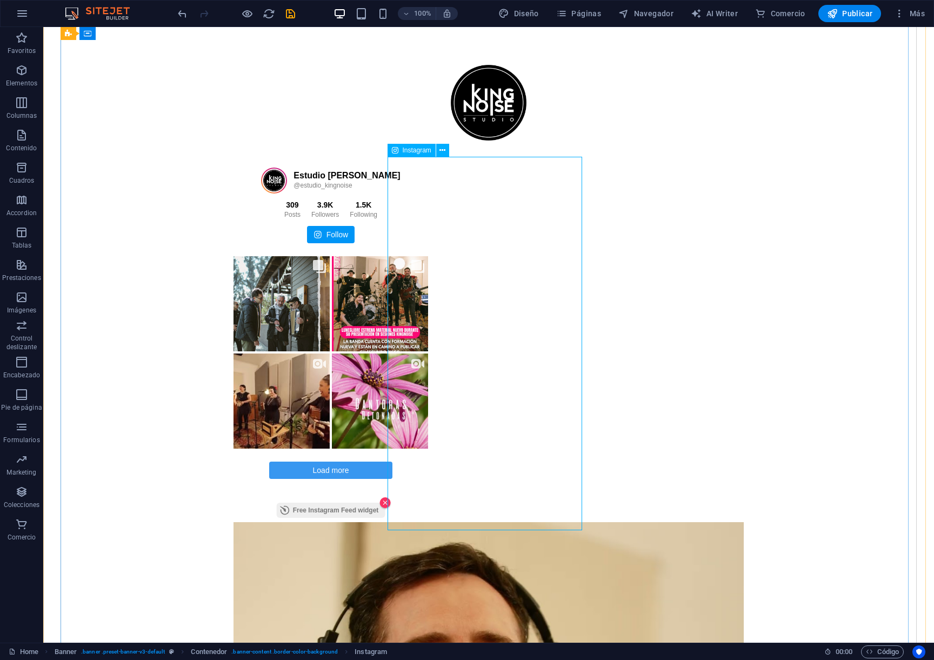
click at [390, 196] on div "Estudio KingNoise @estudio_kingnoise 309 Posts 3.9K Followers" at bounding box center [488, 339] width 510 height 365
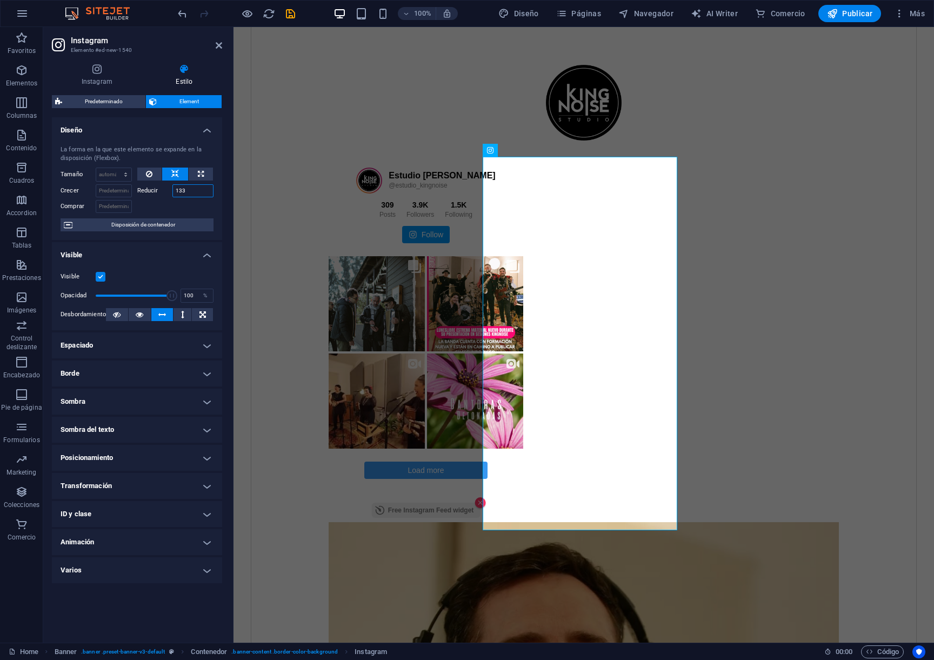
drag, startPoint x: 204, startPoint y: 191, endPoint x: 142, endPoint y: 195, distance: 62.8
click at [140, 195] on div "Reducir 133" at bounding box center [175, 190] width 77 height 13
click at [185, 229] on span "Disposición de contenedor" at bounding box center [143, 224] width 135 height 13
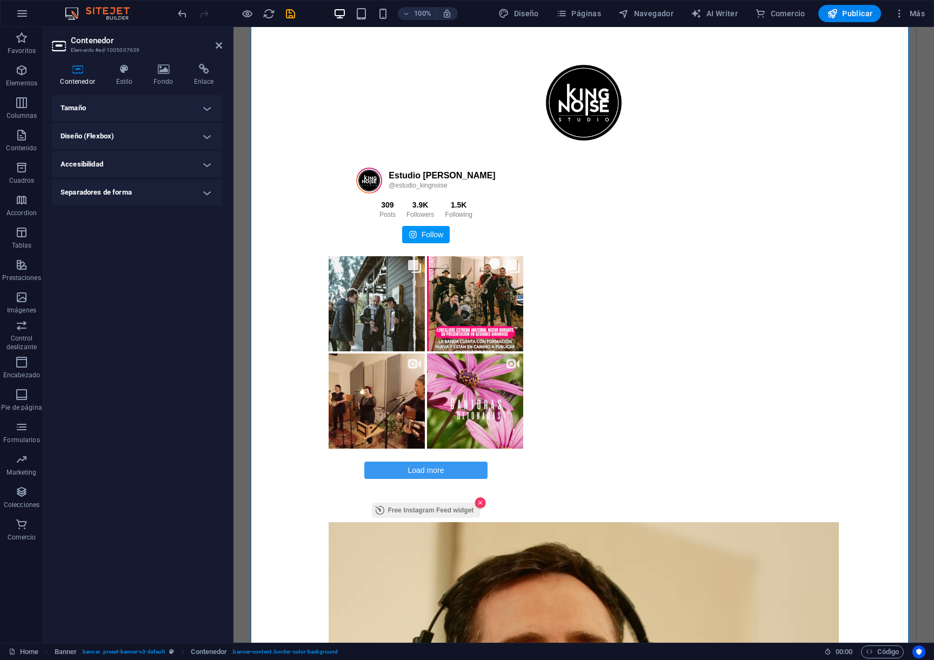
click at [209, 107] on h4 "Tamaño" at bounding box center [137, 108] width 170 height 26
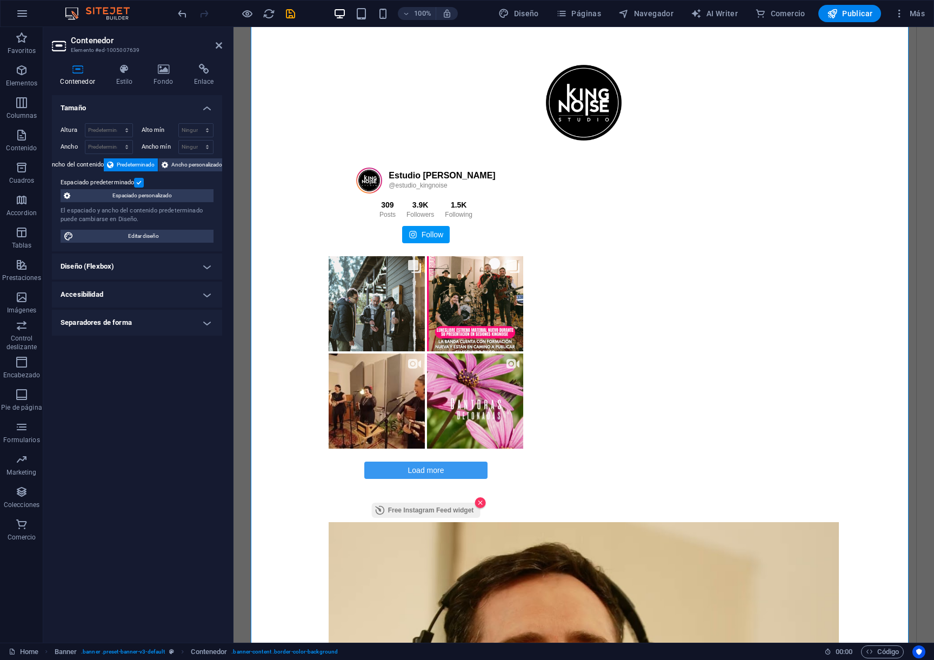
click at [115, 119] on div "Altura Predeterminado px rem % vh vw Alto mín Ninguno px rem % vh vw Ancho Pred…" at bounding box center [137, 183] width 170 height 137
click at [112, 128] on select "Predeterminado px rem % vh vw" at bounding box center [108, 130] width 47 height 13
select select "px"
click at [117, 124] on select "Predeterminado px rem % vh vw" at bounding box center [108, 130] width 47 height 13
type input "1641"
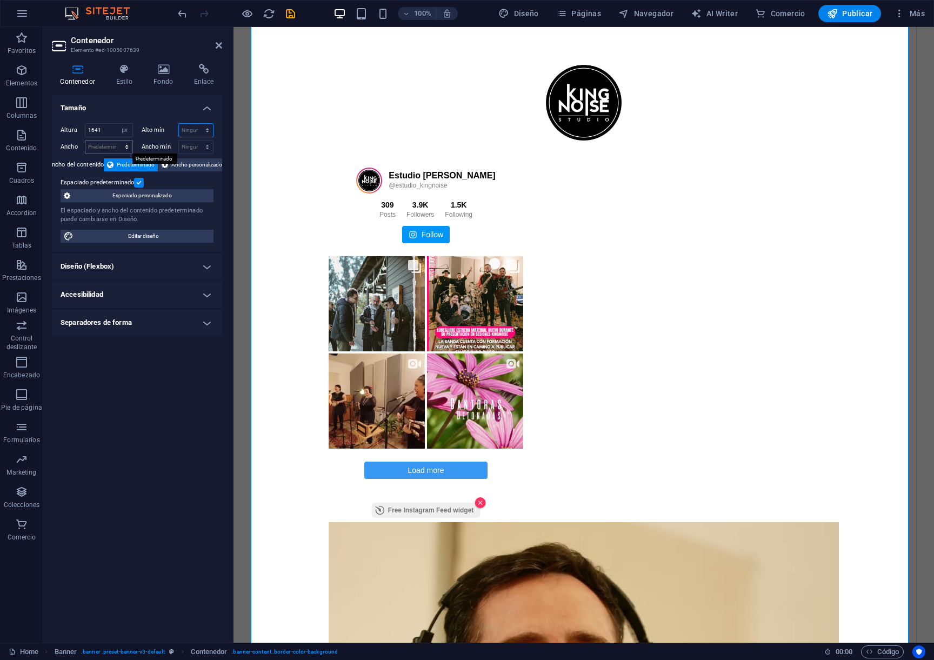
click at [192, 127] on select "Ninguno px rem % vh vw" at bounding box center [196, 130] width 35 height 13
select select "px"
click at [198, 124] on select "Ninguno px rem % vh vw" at bounding box center [196, 130] width 35 height 13
type input "0"
click at [102, 145] on select "Predeterminado px rem % em vh vw" at bounding box center [108, 146] width 47 height 13
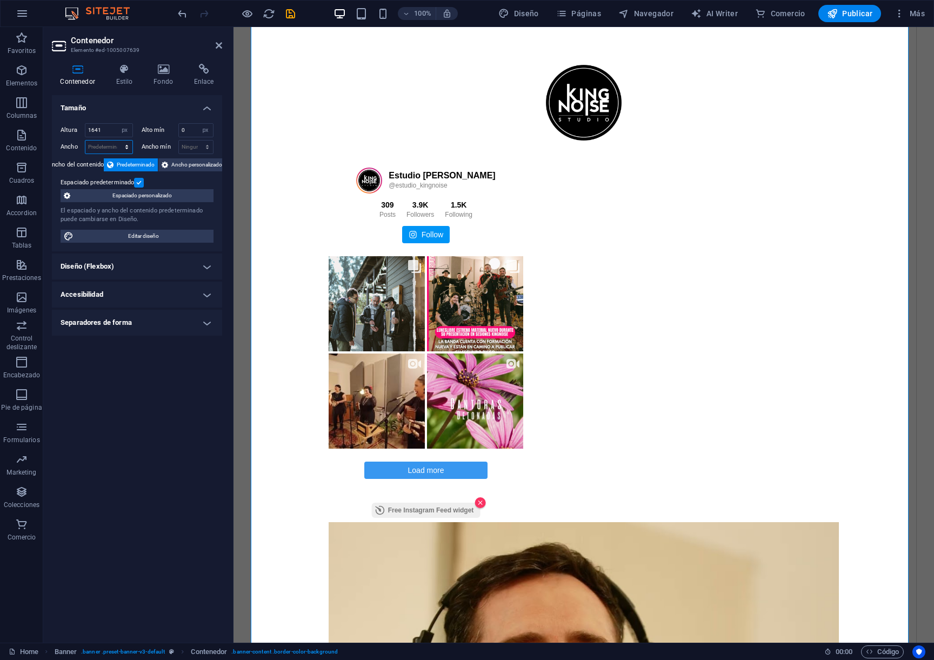
select select "px"
click at [117, 140] on select "Predeterminado px rem % em vh vw" at bounding box center [108, 146] width 47 height 13
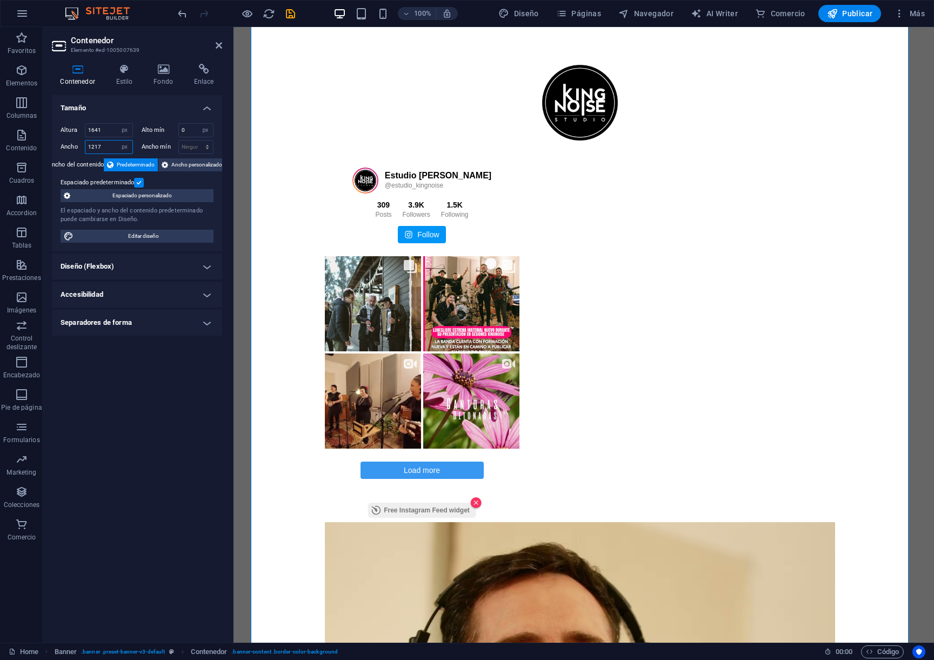
drag, startPoint x: 111, startPoint y: 148, endPoint x: 71, endPoint y: 145, distance: 40.1
click at [71, 145] on div "Ancho 1217 Predeterminado px rem % em vh vw" at bounding box center [97, 147] width 72 height 14
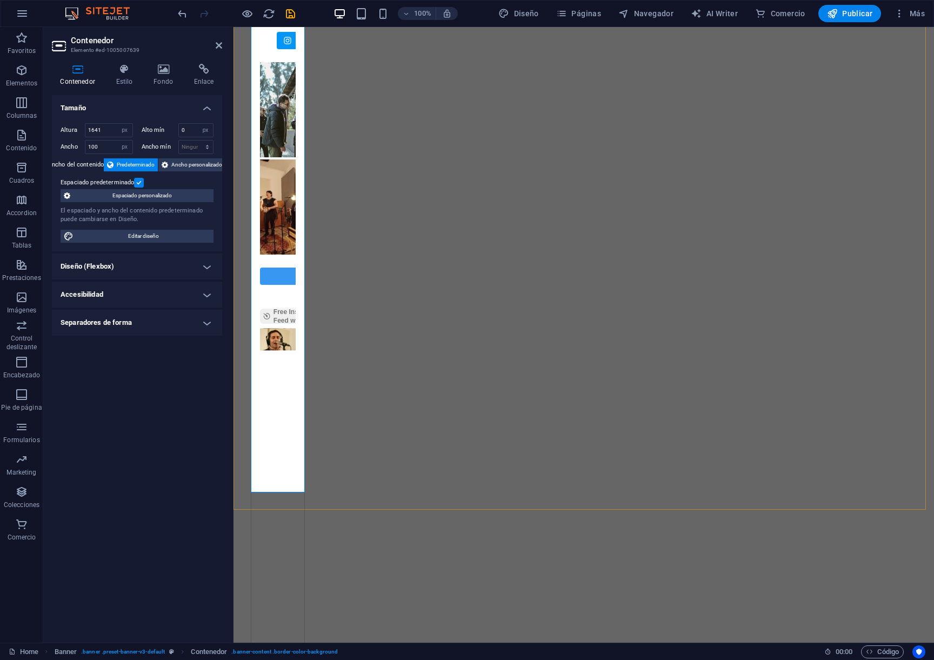
scroll to position [234, 0]
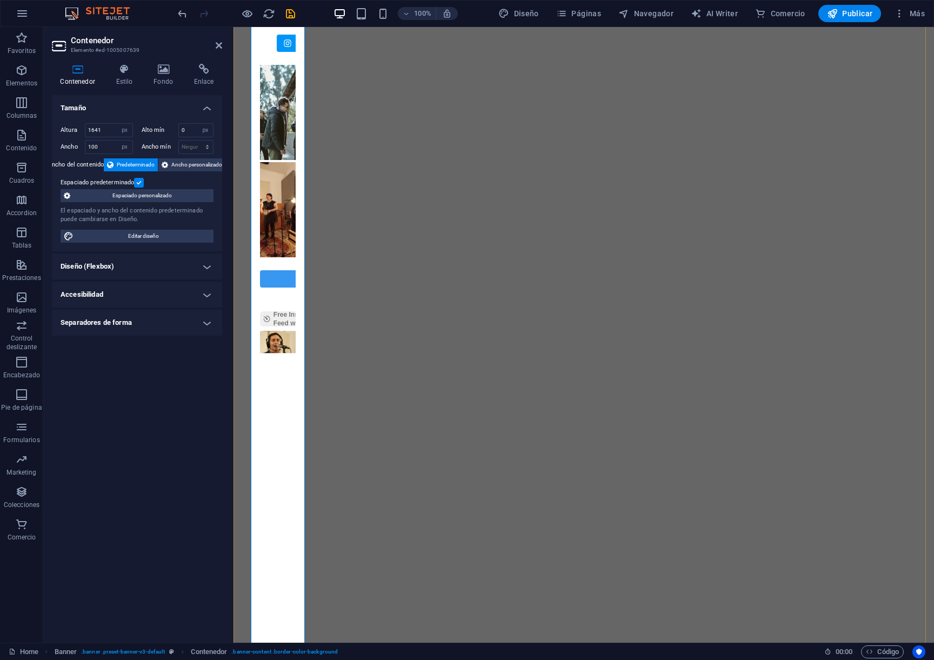
type input "1217"
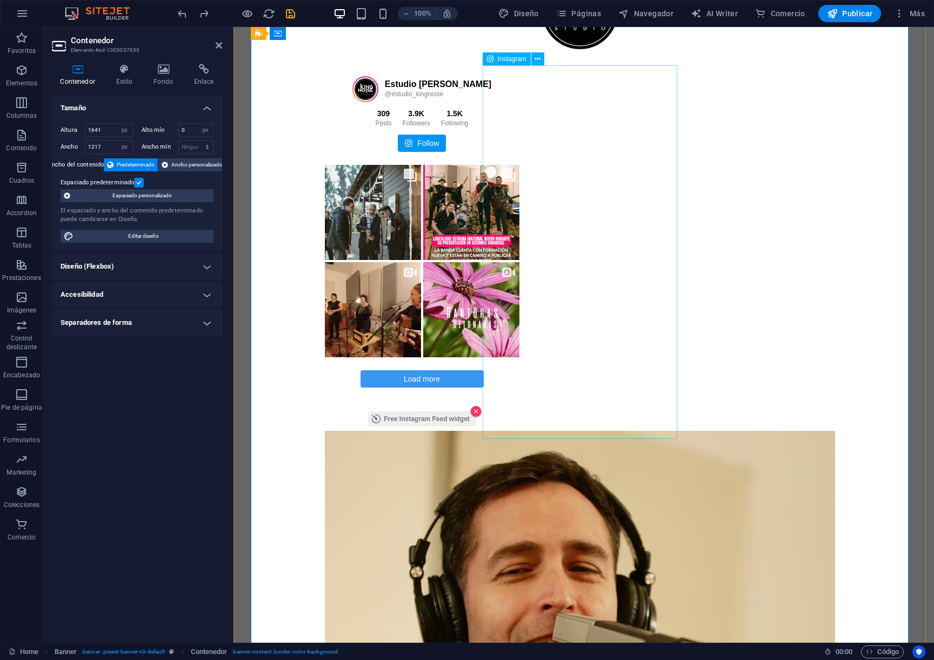
click at [583, 223] on div "Estudio KingNoise @estudio_kingnoise 309 Posts 3.9K Followers" at bounding box center [580, 247] width 510 height 365
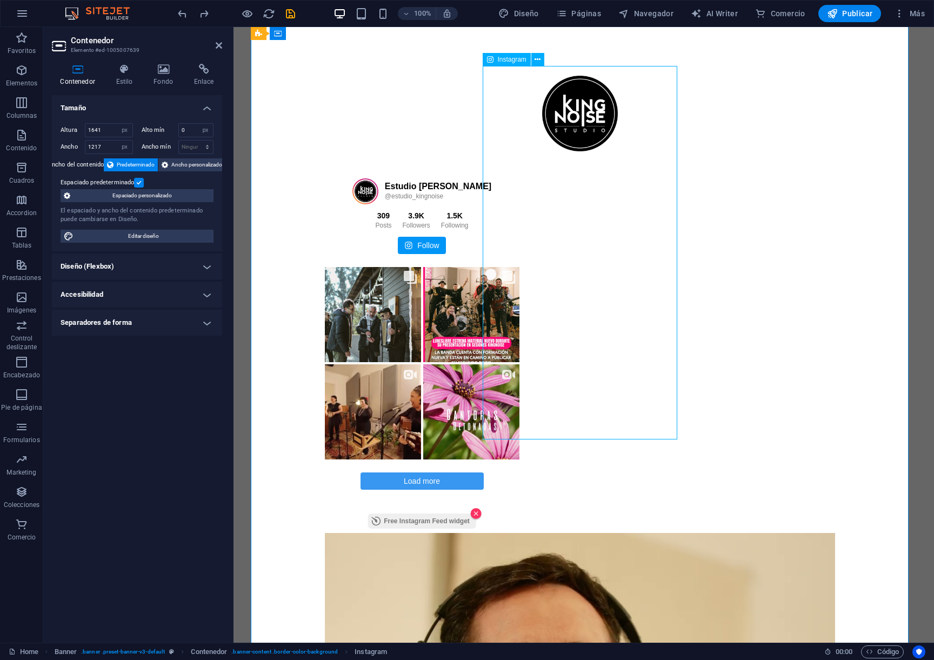
scroll to position [0, 0]
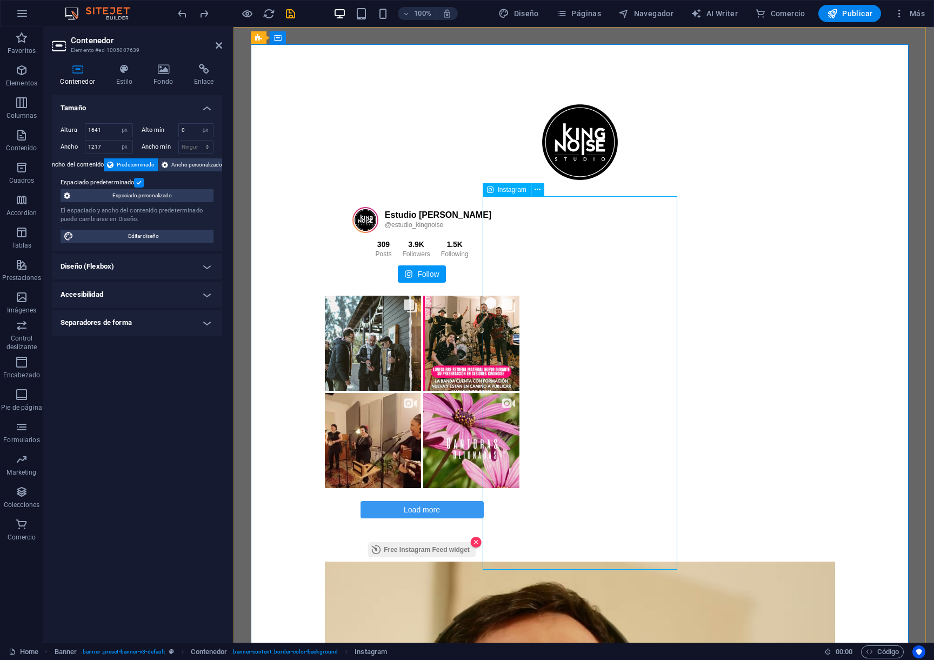
click at [539, 261] on div "Estudio KingNoise @estudio_kingnoise 309 Posts 3.9K Followers" at bounding box center [580, 378] width 510 height 365
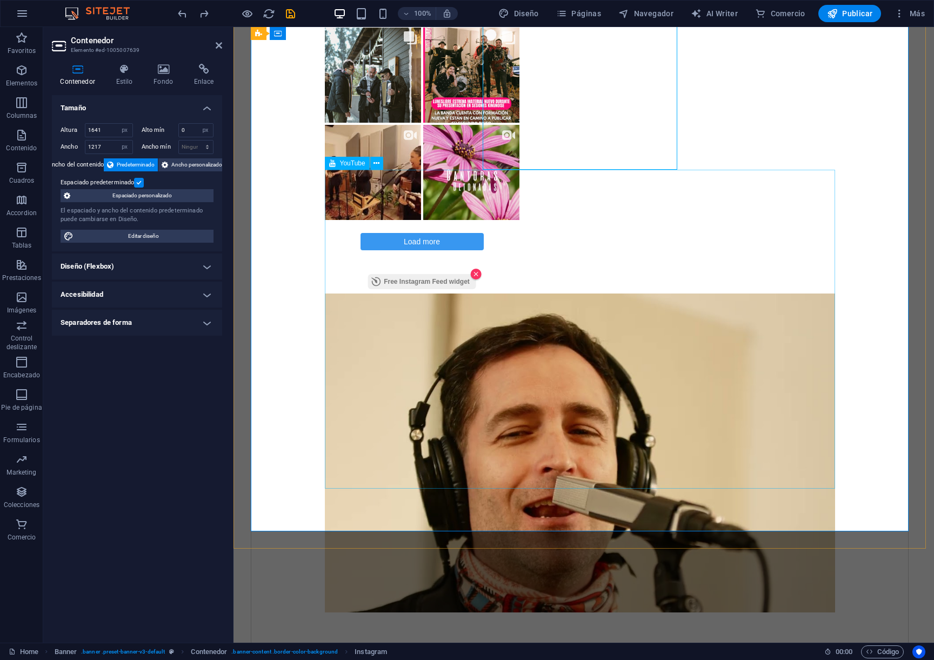
scroll to position [189, 0]
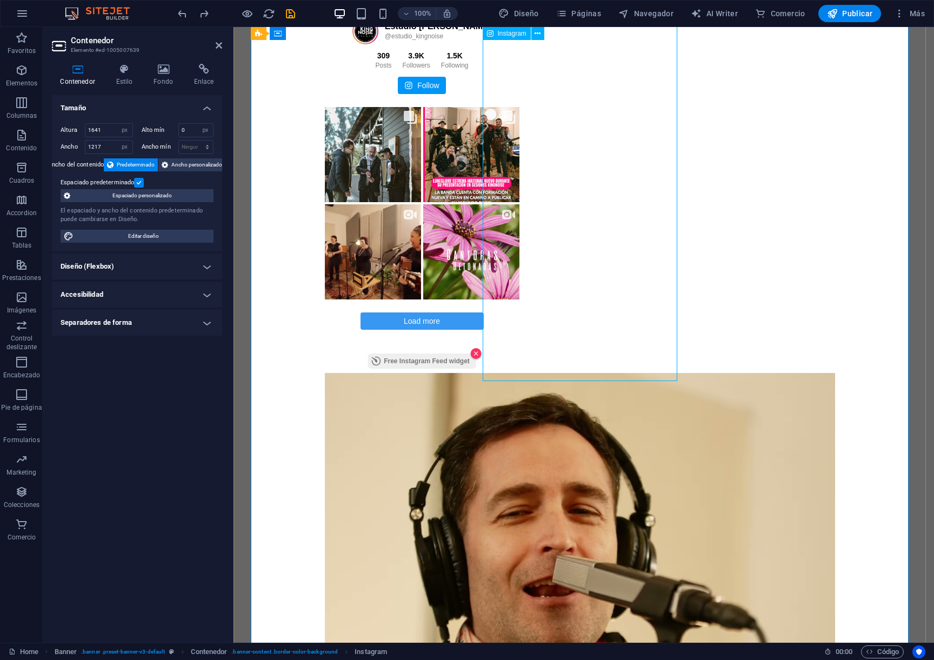
click at [529, 243] on div "Estudio KingNoise @estudio_kingnoise 309 Posts 3.9K Followers" at bounding box center [580, 190] width 510 height 365
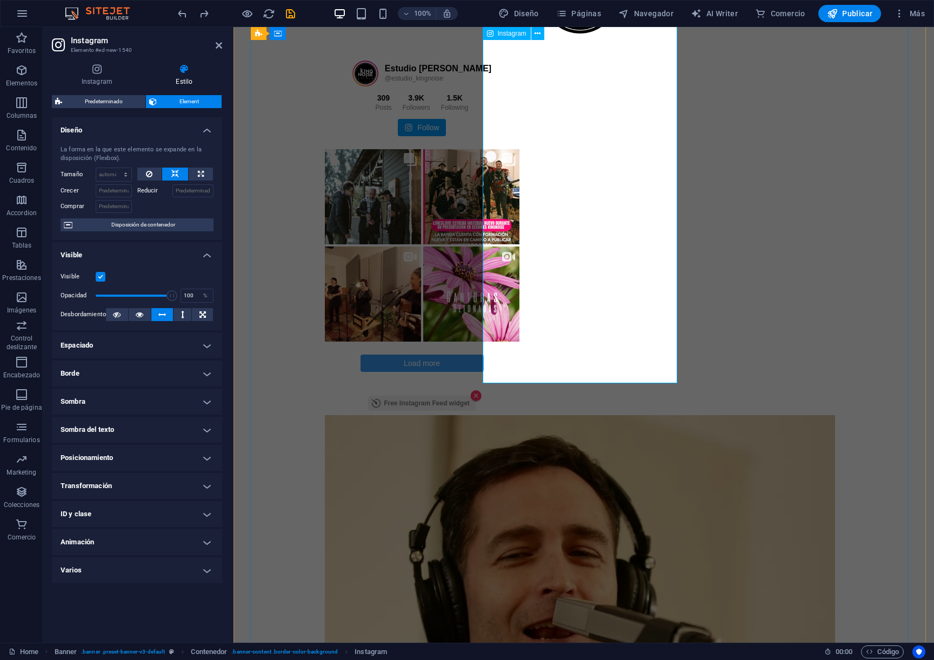
scroll to position [119, 0]
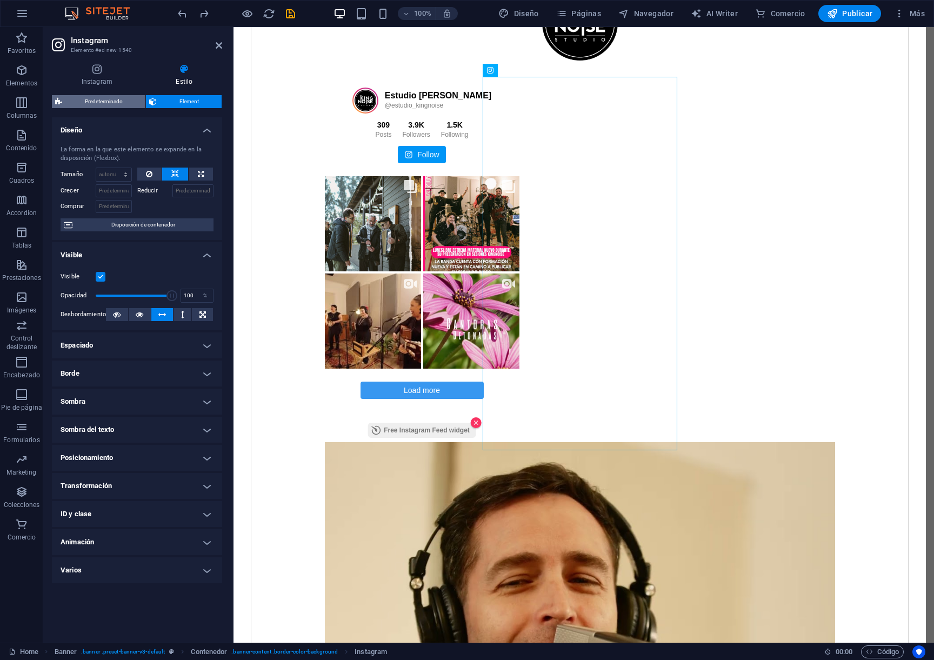
click at [107, 100] on span "Predeterminado" at bounding box center [103, 101] width 77 height 13
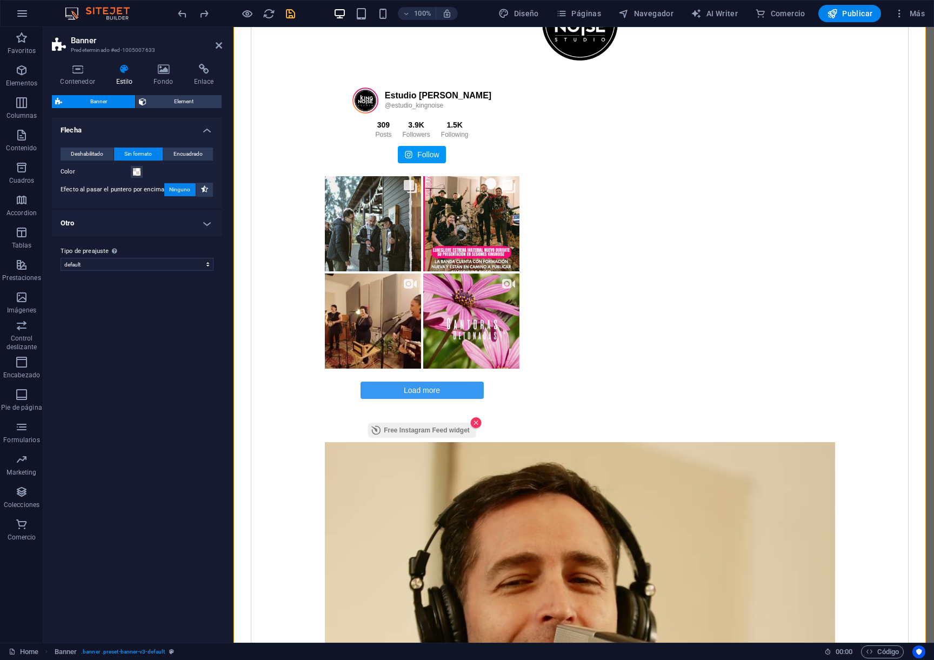
click at [283, 14] on div at bounding box center [236, 13] width 121 height 17
click at [288, 14] on icon "save" at bounding box center [290, 14] width 12 height 12
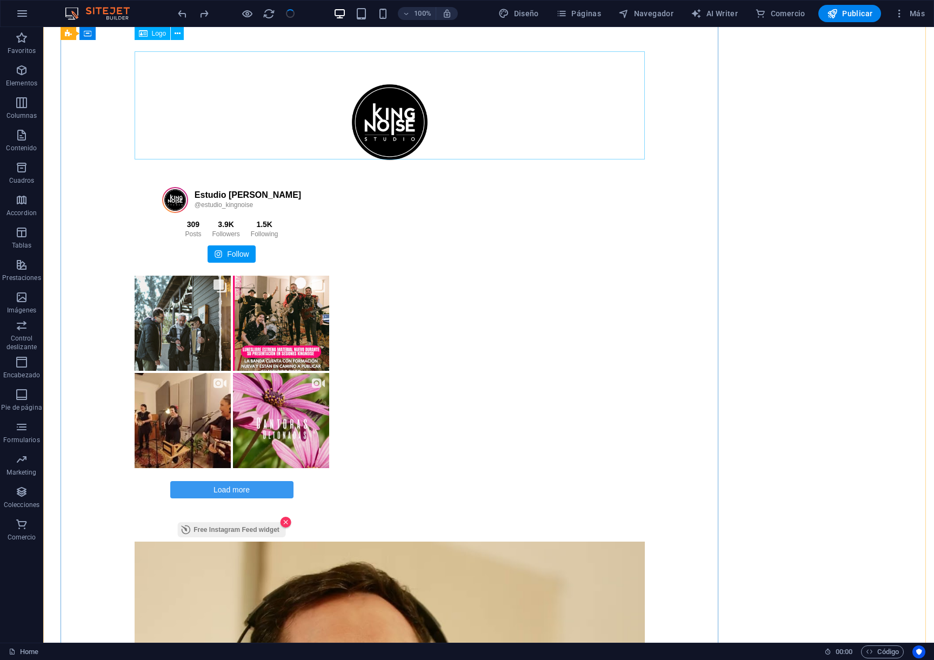
scroll to position [0, 0]
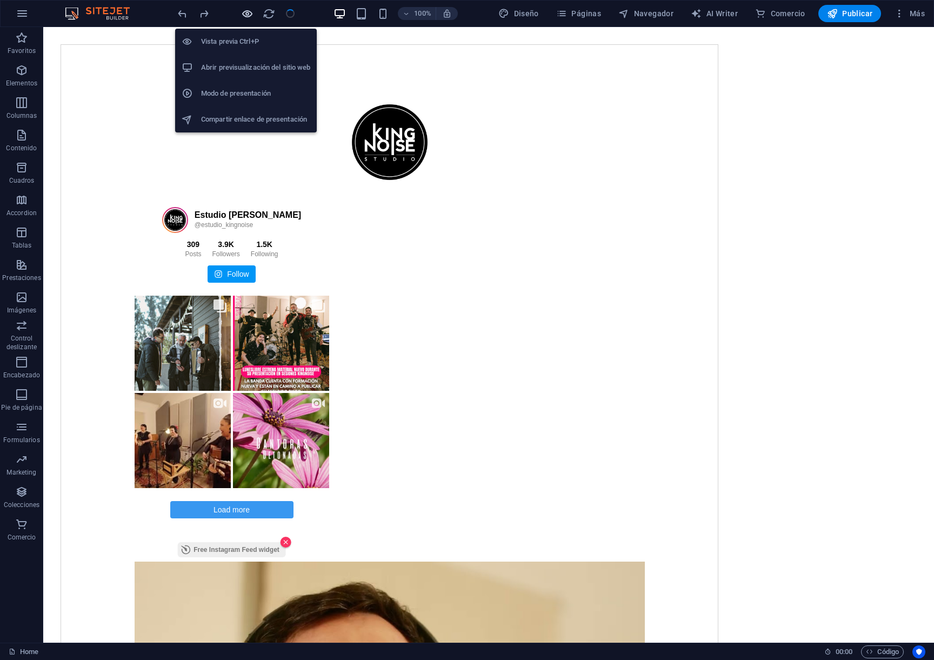
click at [246, 17] on icon "button" at bounding box center [247, 14] width 12 height 12
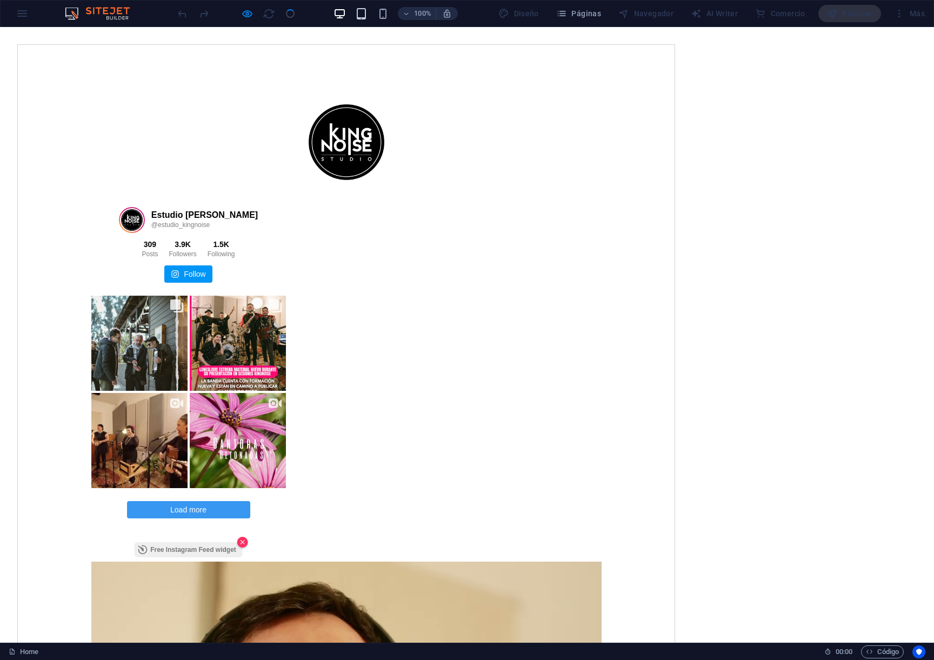
click at [367, 14] on icon "button" at bounding box center [361, 14] width 12 height 12
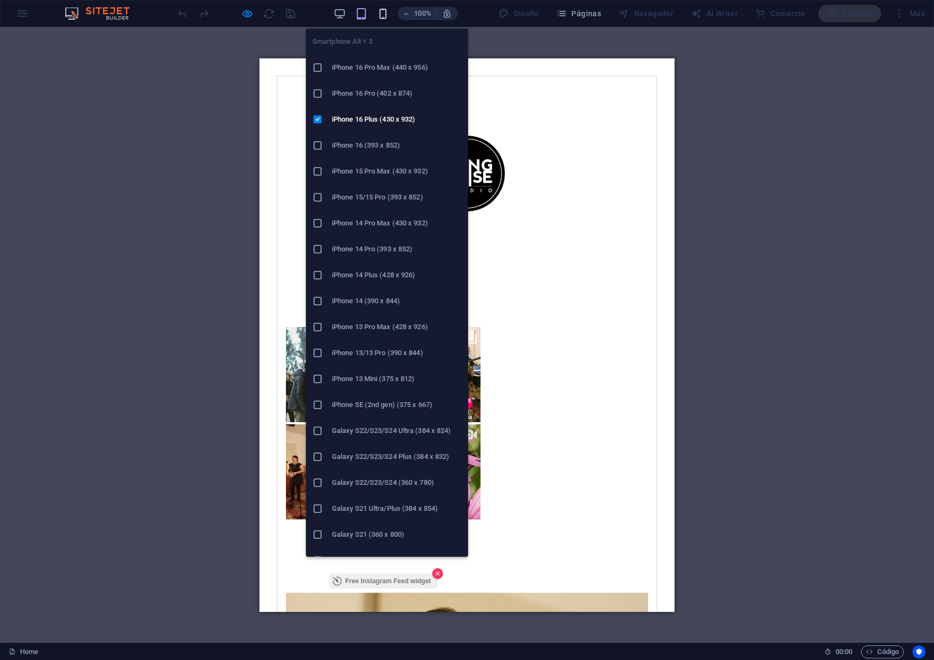
click at [386, 16] on icon "button" at bounding box center [383, 14] width 12 height 12
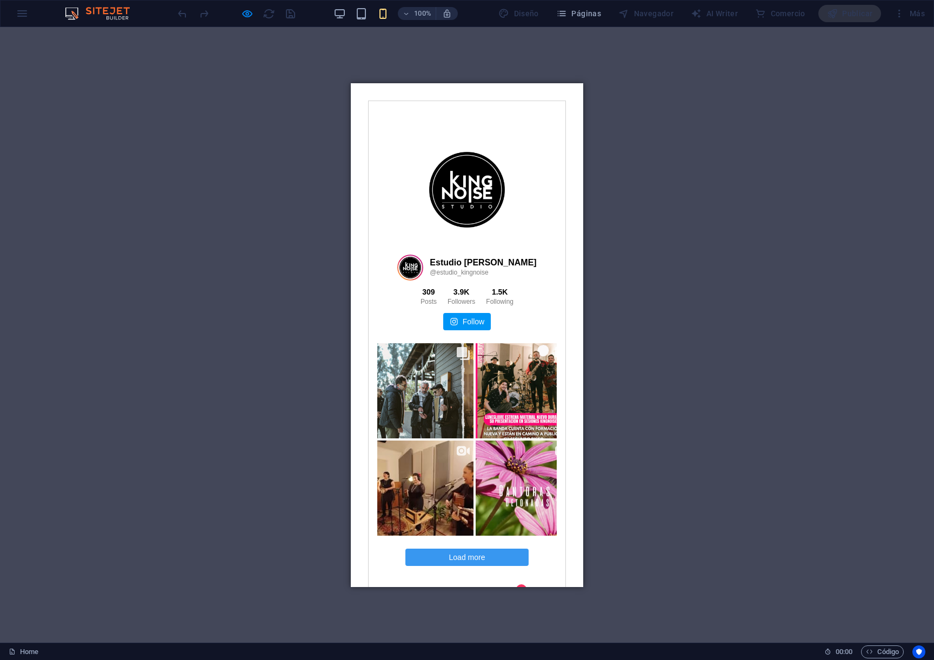
click at [688, 202] on div "Arrastra aquí para reemplazar el contenido existente. Si quieres crear un eleme…" at bounding box center [467, 334] width 934 height 615
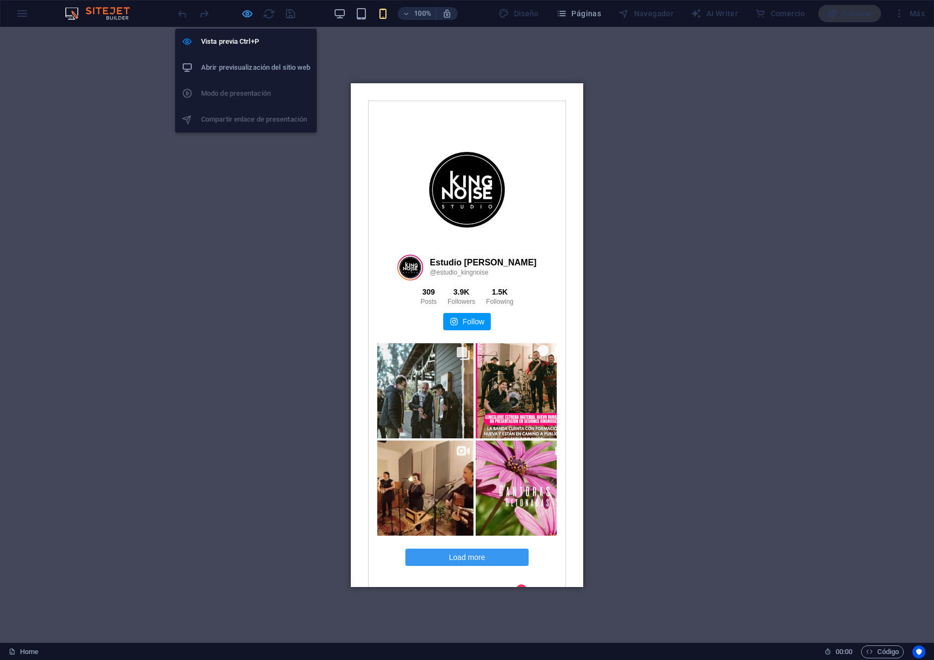
click at [249, 17] on icon "button" at bounding box center [247, 14] width 12 height 12
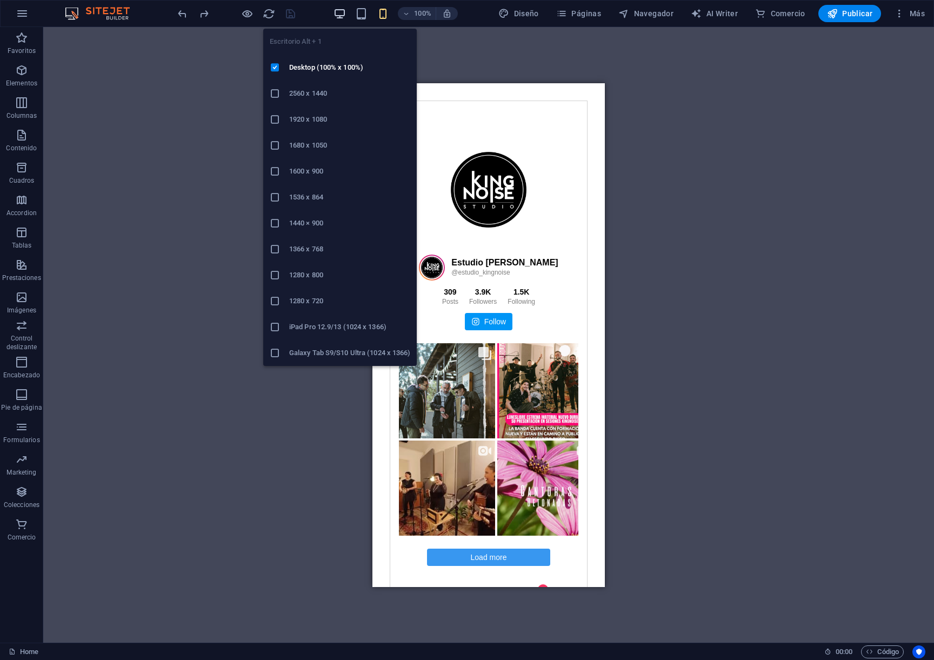
click at [344, 14] on icon "button" at bounding box center [339, 14] width 12 height 12
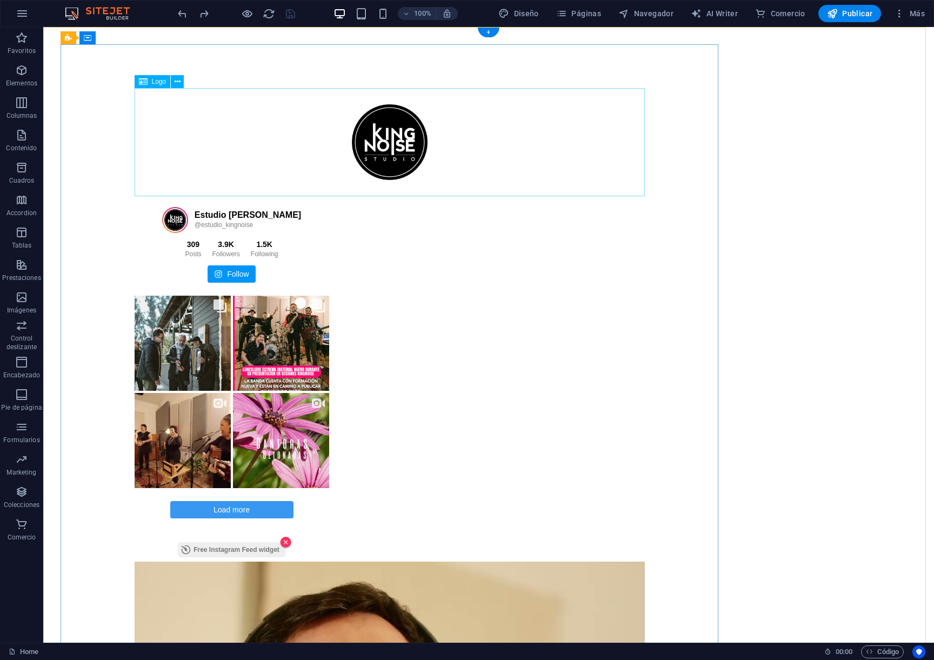
click at [378, 117] on div at bounding box center [390, 142] width 510 height 108
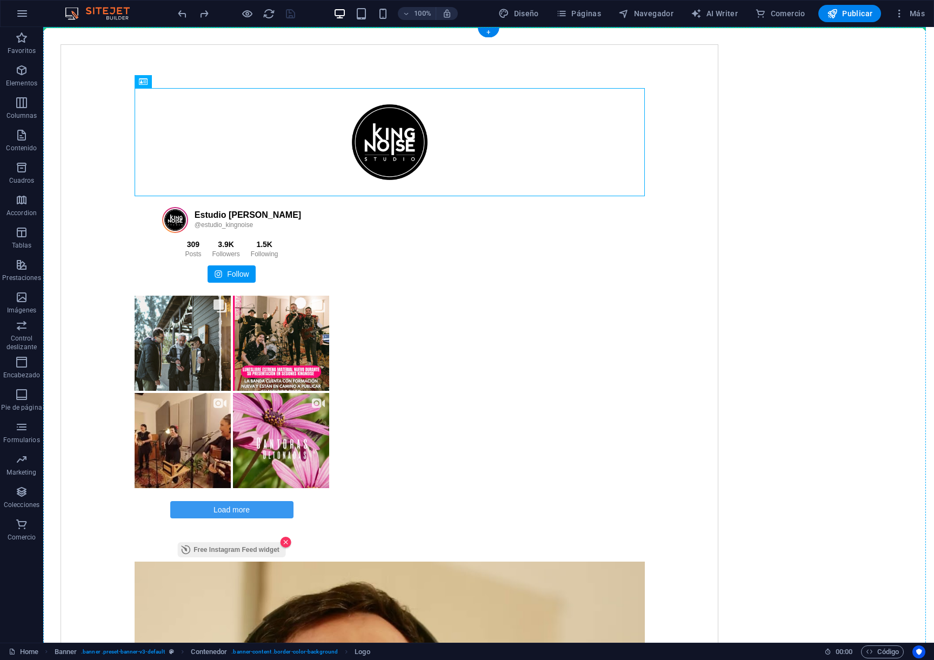
drag, startPoint x: 418, startPoint y: 139, endPoint x: 419, endPoint y: 64, distance: 75.1
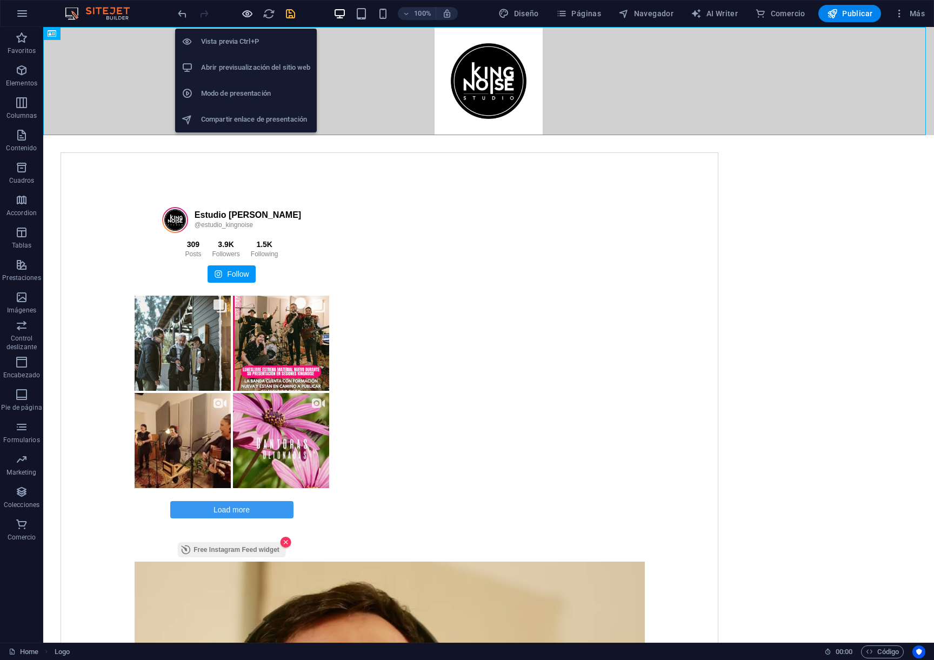
click at [246, 16] on icon "button" at bounding box center [247, 14] width 12 height 12
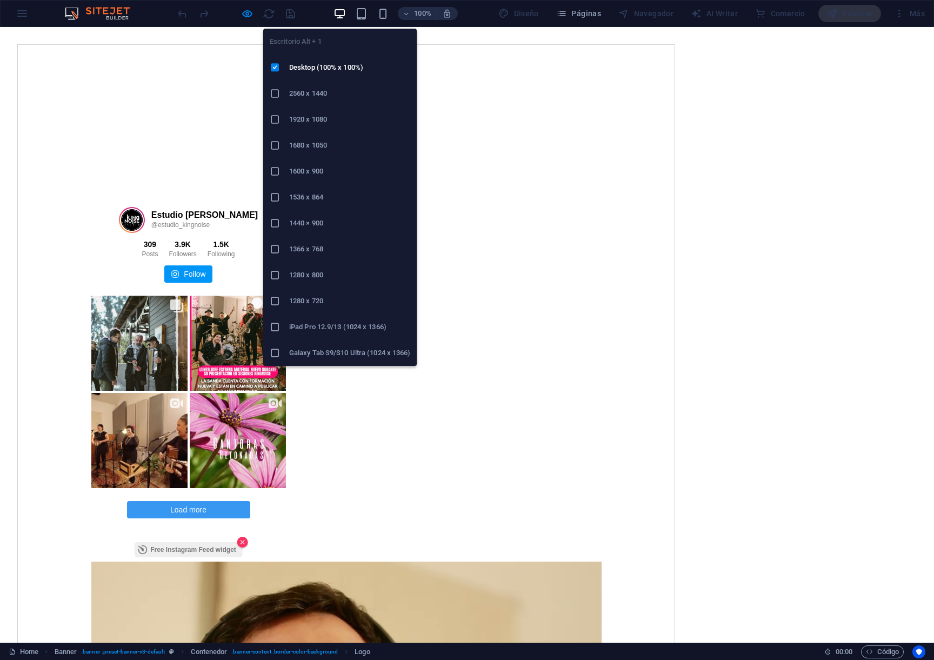
click at [344, 16] on icon "button" at bounding box center [339, 14] width 12 height 12
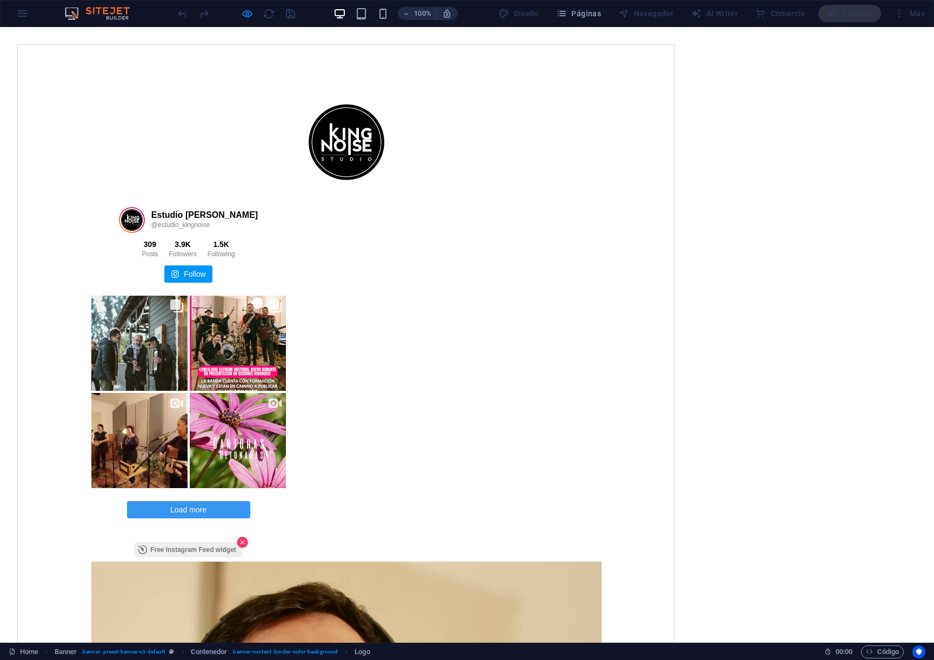
click at [348, 17] on div "100%" at bounding box center [395, 13] width 125 height 17
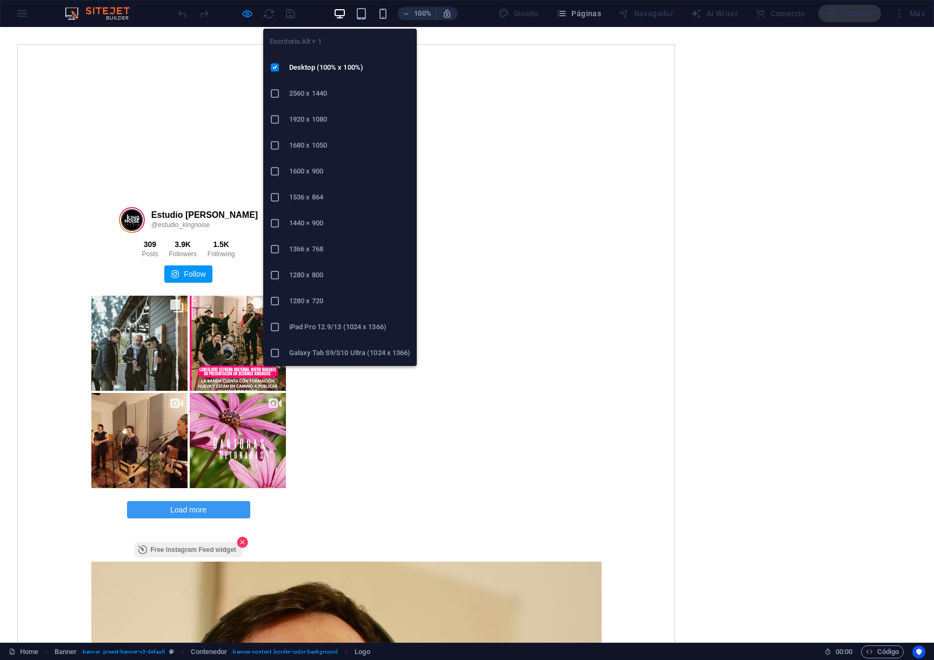
click at [342, 14] on icon "button" at bounding box center [339, 14] width 12 height 12
click at [273, 118] on icon at bounding box center [275, 119] width 11 height 11
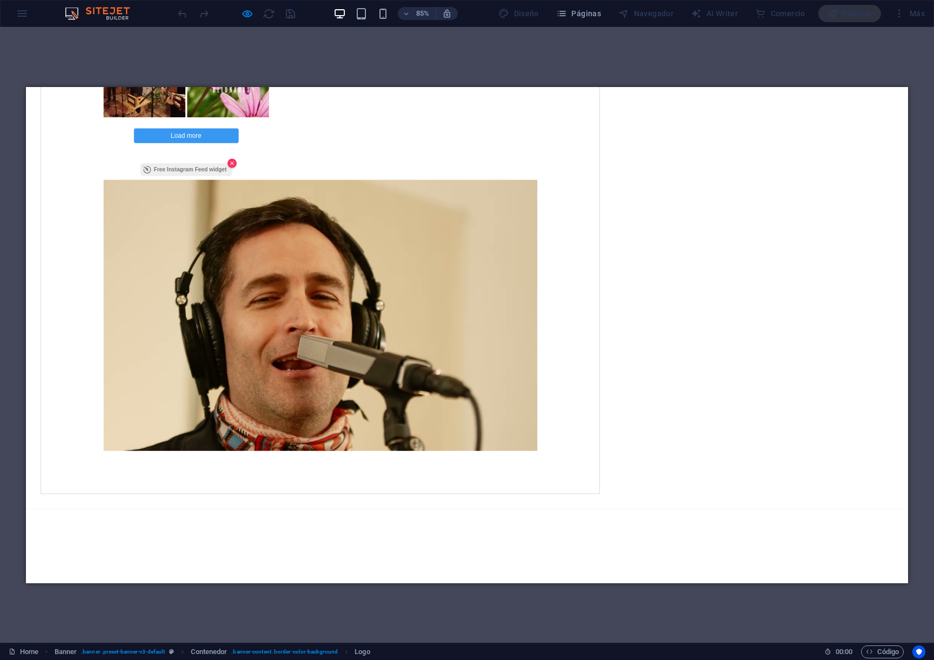
click at [832, 356] on div "Estudio KingNoise @estudio_kingnoise 309 Posts 3.9K Followers" at bounding box center [544, 121] width 1037 height 921
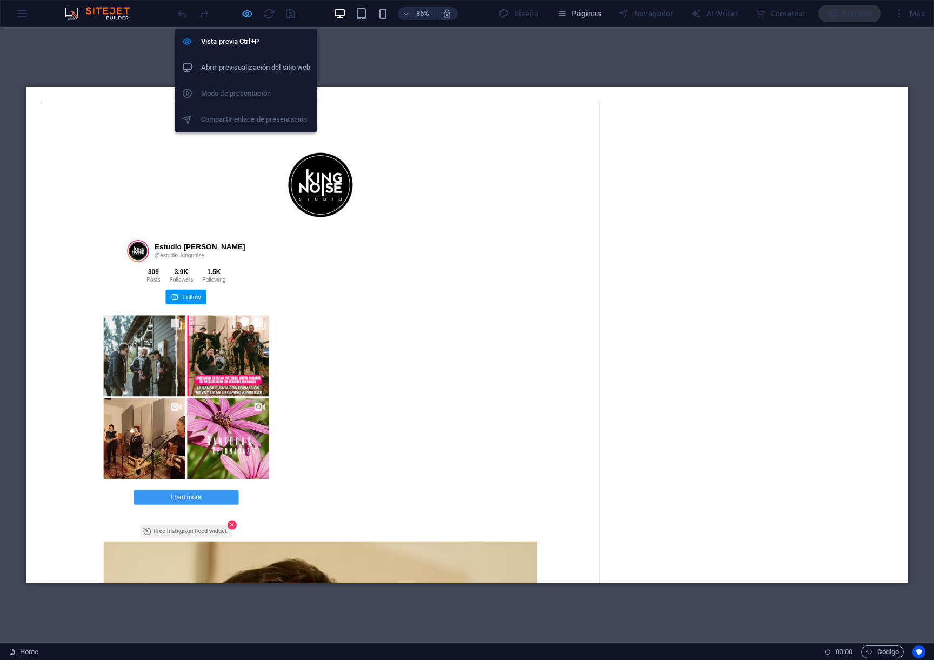
click at [243, 11] on icon "button" at bounding box center [247, 14] width 12 height 12
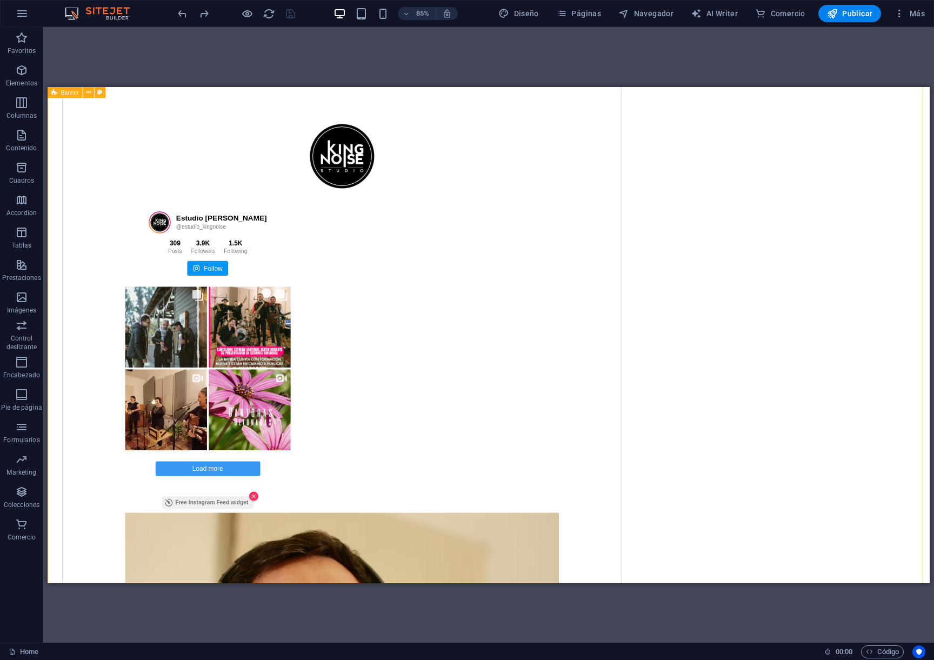
click at [796, 197] on div "Estudio KingNoise @estudio_kingnoise 309 Posts 3.9K Followers" at bounding box center [566, 513] width 1037 height 921
click at [609, 279] on div "Estudio KingNoise @estudio_kingnoise 309 Posts 3.9K Followers" at bounding box center [394, 513] width 658 height 887
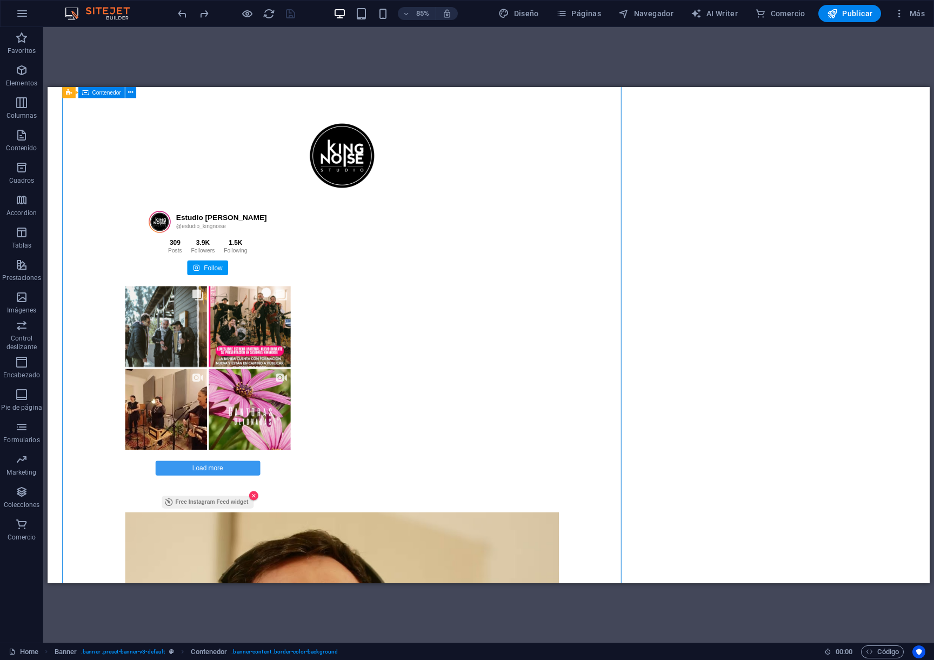
click at [689, 278] on div "Estudio KingNoise @estudio_kingnoise 309 Posts 3.9K Followers" at bounding box center [394, 513] width 658 height 887
drag, startPoint x: 718, startPoint y: 258, endPoint x: 770, endPoint y: 259, distance: 51.9
click at [770, 259] on div "Estudio KingNoise @estudio_kingnoise 309 Posts 3.9K Followers" at bounding box center [566, 512] width 1037 height 921
click at [720, 260] on div "Estudio KingNoise @estudio_kingnoise 309 Posts 3.9K Followers" at bounding box center [394, 513] width 658 height 887
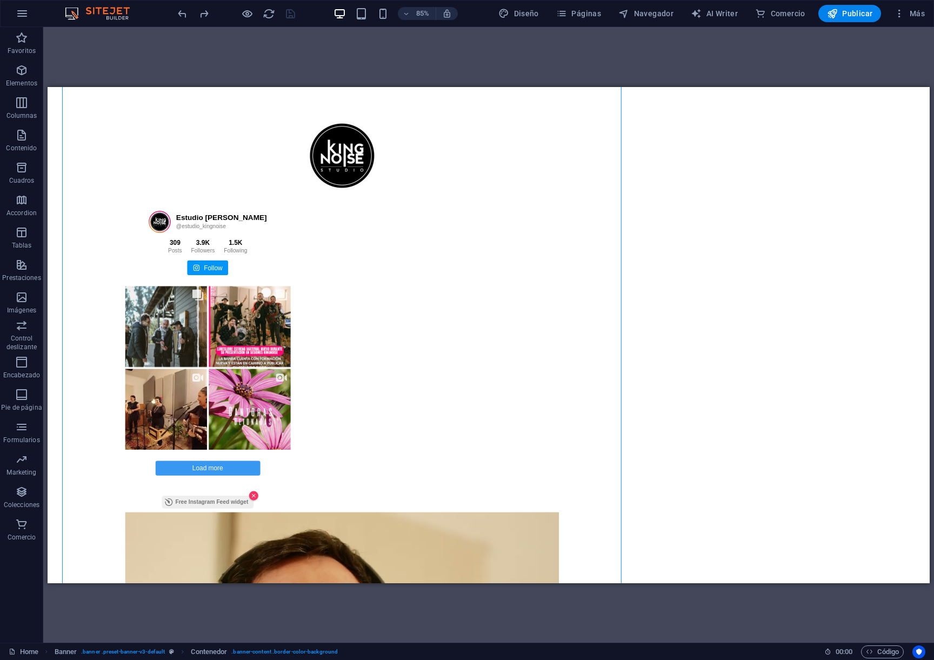
click at [336, 17] on icon "button" at bounding box center [339, 14] width 12 height 12
click at [184, 15] on icon "undo" at bounding box center [182, 14] width 12 height 12
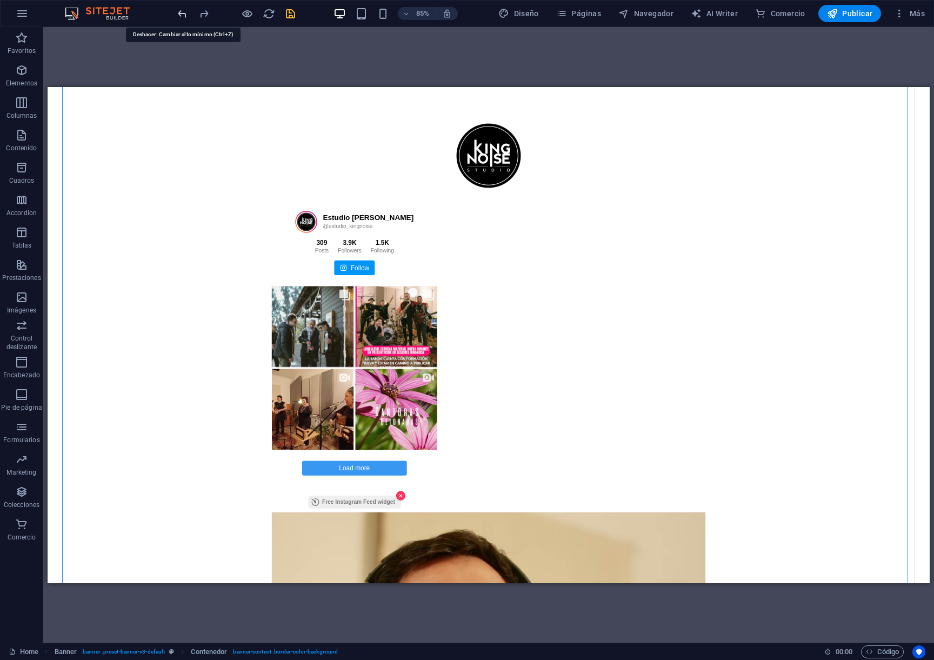
click at [184, 15] on icon "undo" at bounding box center [182, 14] width 12 height 12
click at [204, 17] on icon "redo" at bounding box center [204, 14] width 12 height 12
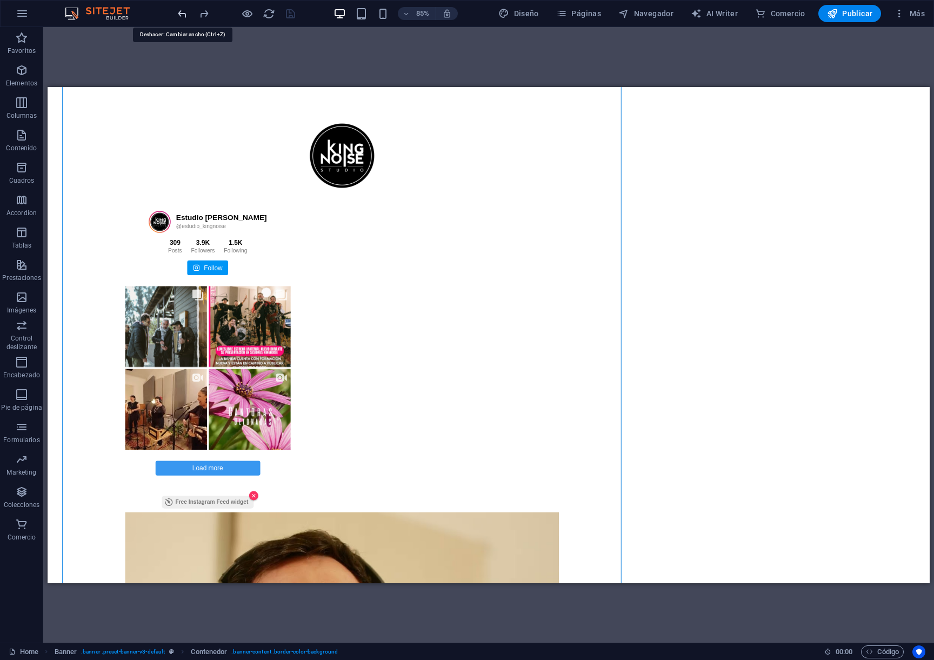
click at [180, 14] on icon "undo" at bounding box center [182, 14] width 12 height 12
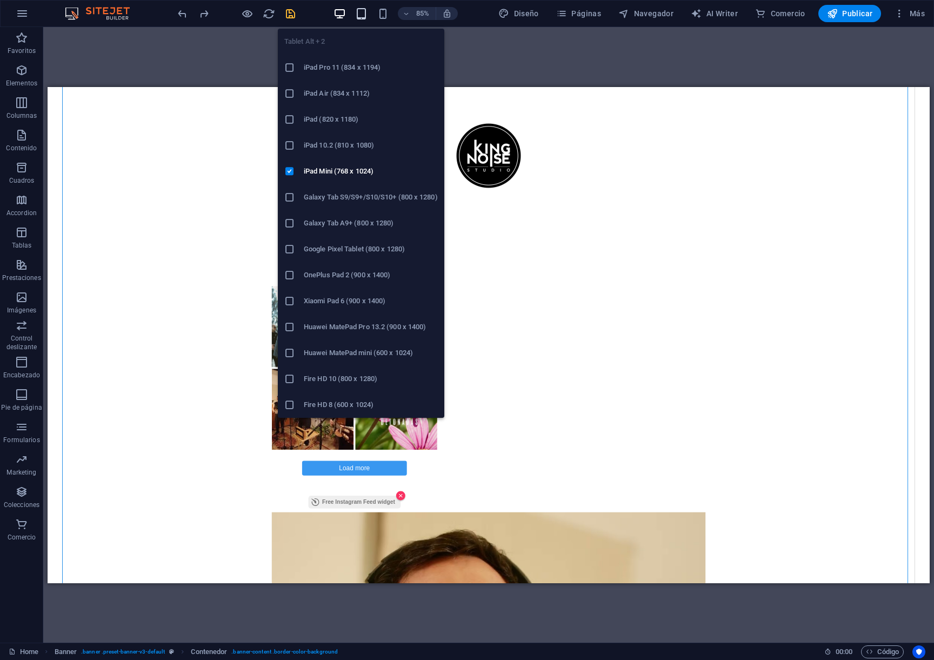
click at [367, 12] on icon "button" at bounding box center [361, 14] width 12 height 12
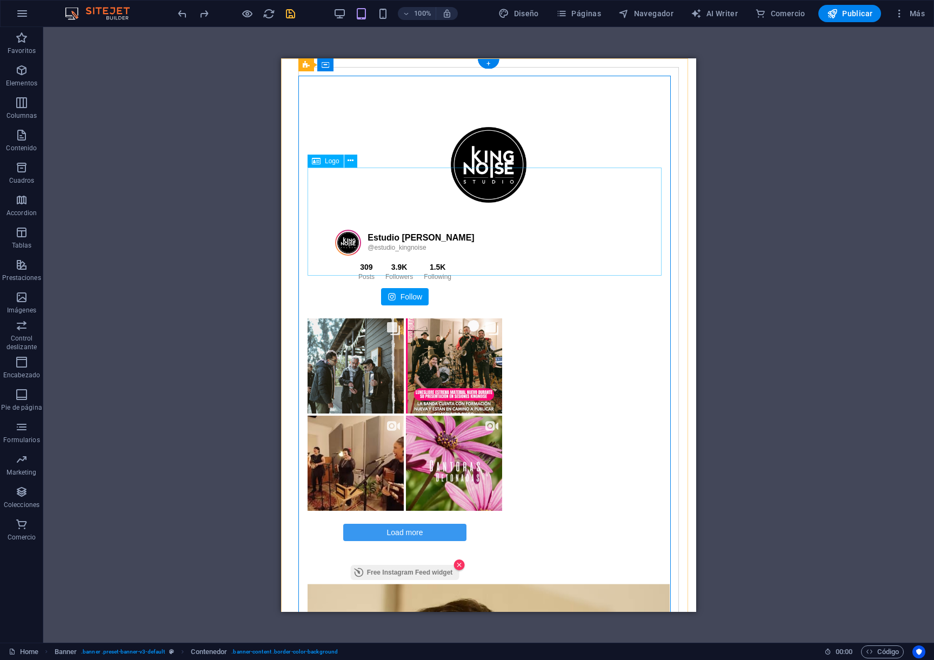
scroll to position [0, 0]
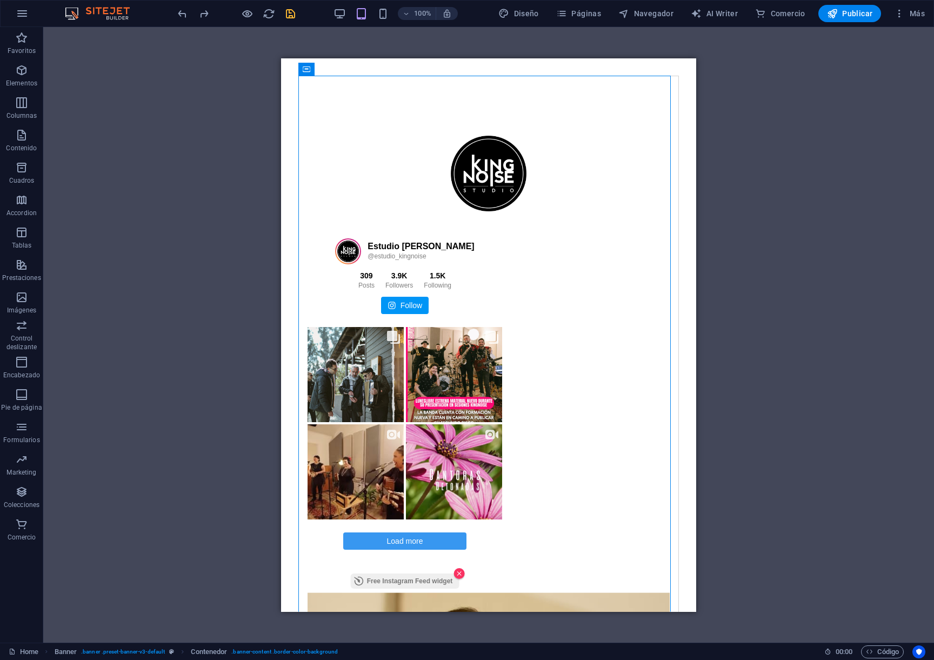
click at [385, 20] on div "100%" at bounding box center [395, 13] width 125 height 17
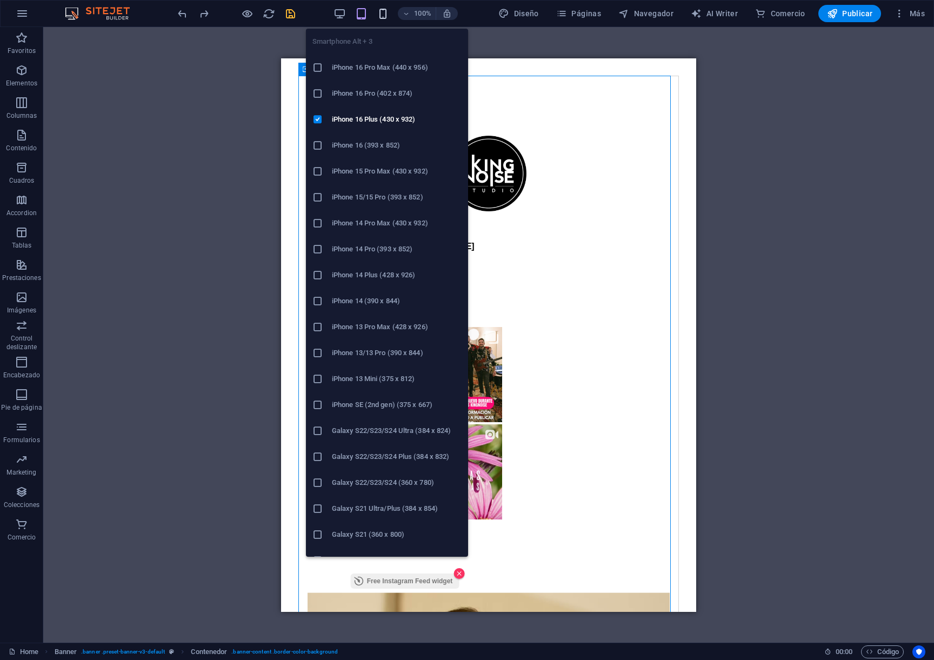
click at [380, 14] on icon "button" at bounding box center [383, 14] width 12 height 12
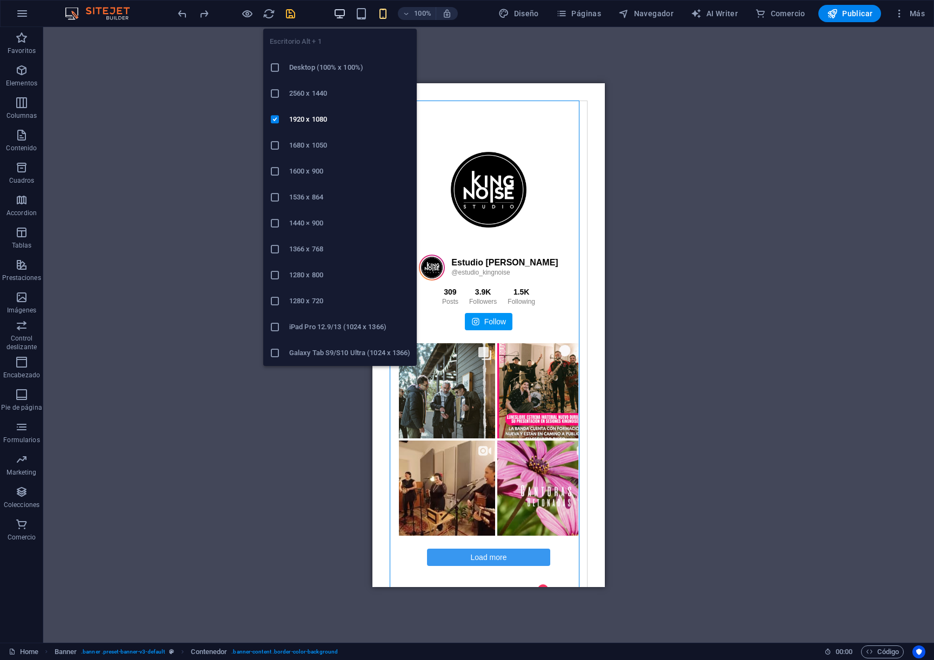
click at [336, 13] on icon "button" at bounding box center [339, 14] width 12 height 12
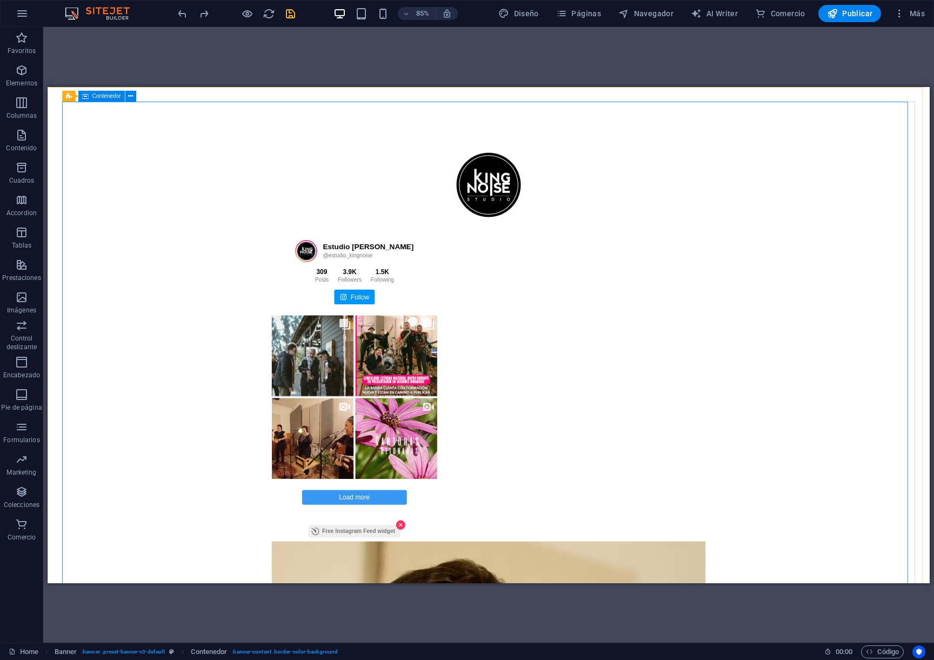
click at [87, 99] on icon at bounding box center [85, 95] width 6 height 11
click at [104, 97] on span "Contenedor" at bounding box center [106, 95] width 29 height 5
click at [105, 97] on span "Contenedor" at bounding box center [106, 95] width 29 height 5
select select "px"
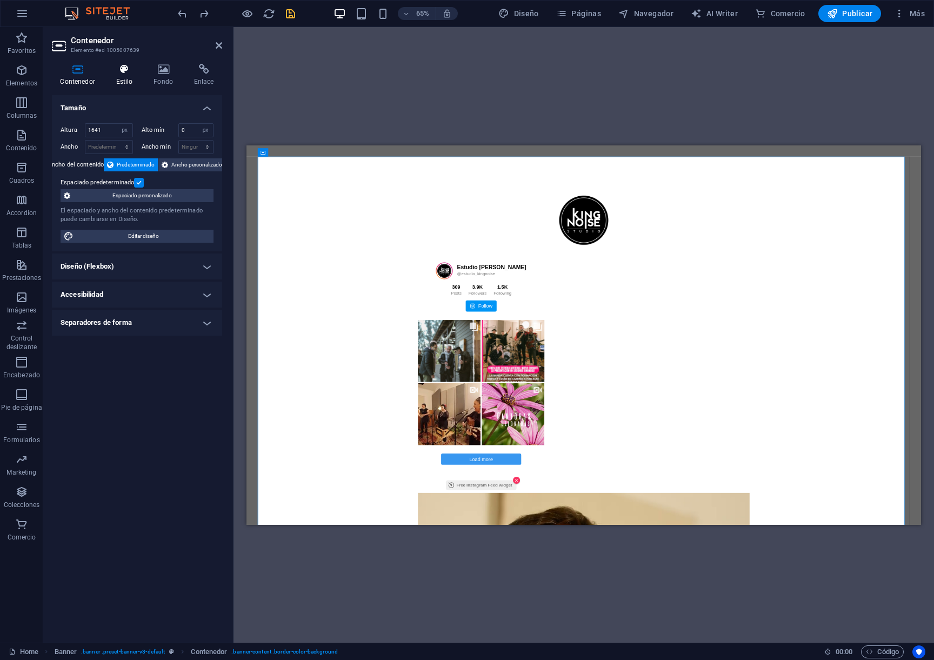
click at [122, 68] on icon at bounding box center [124, 69] width 33 height 11
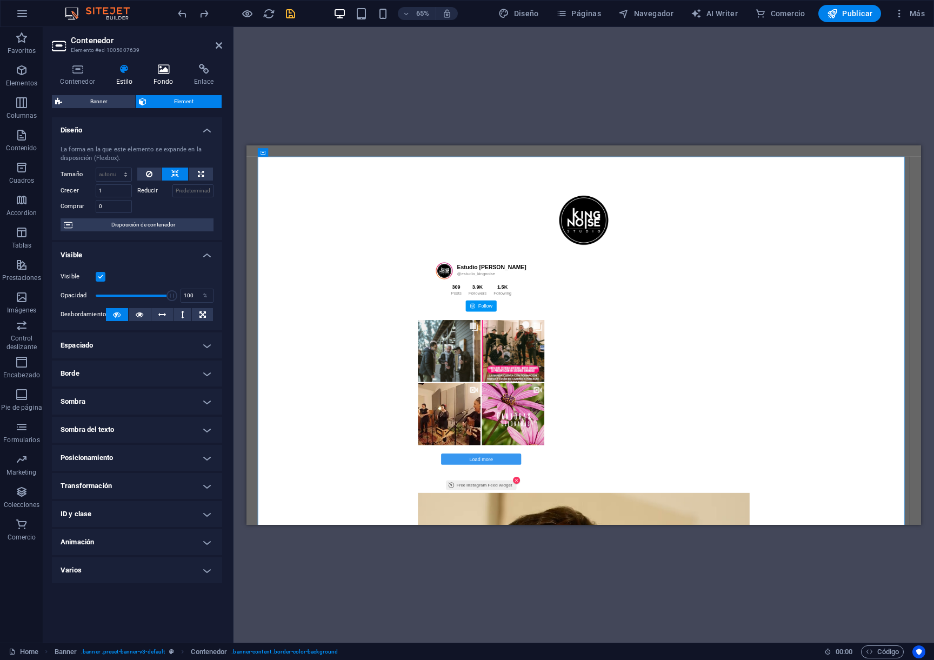
click at [157, 72] on icon at bounding box center [163, 69] width 36 height 11
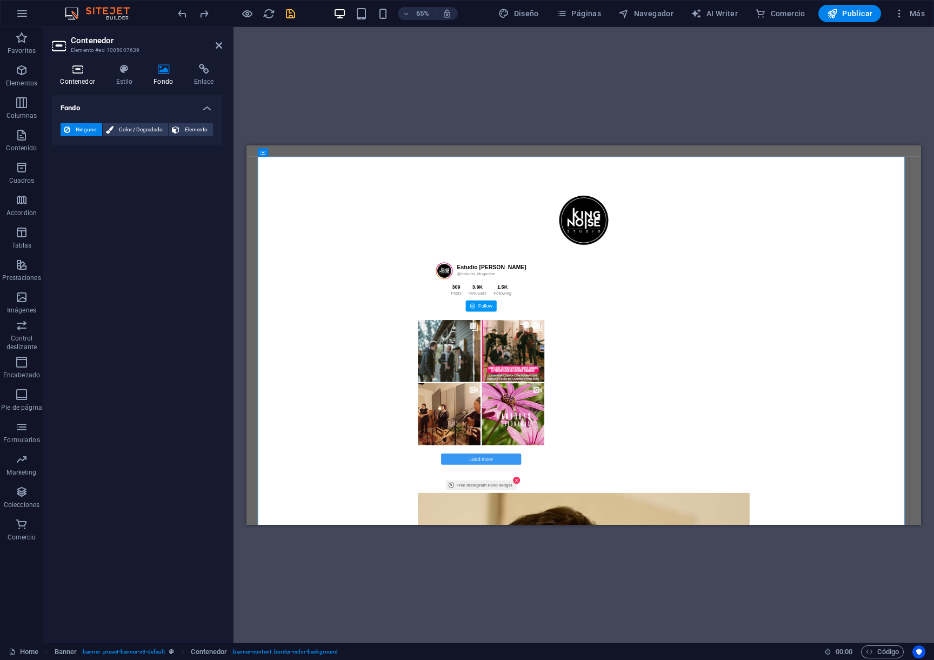
click at [78, 79] on h4 "Contenedor" at bounding box center [80, 75] width 56 height 23
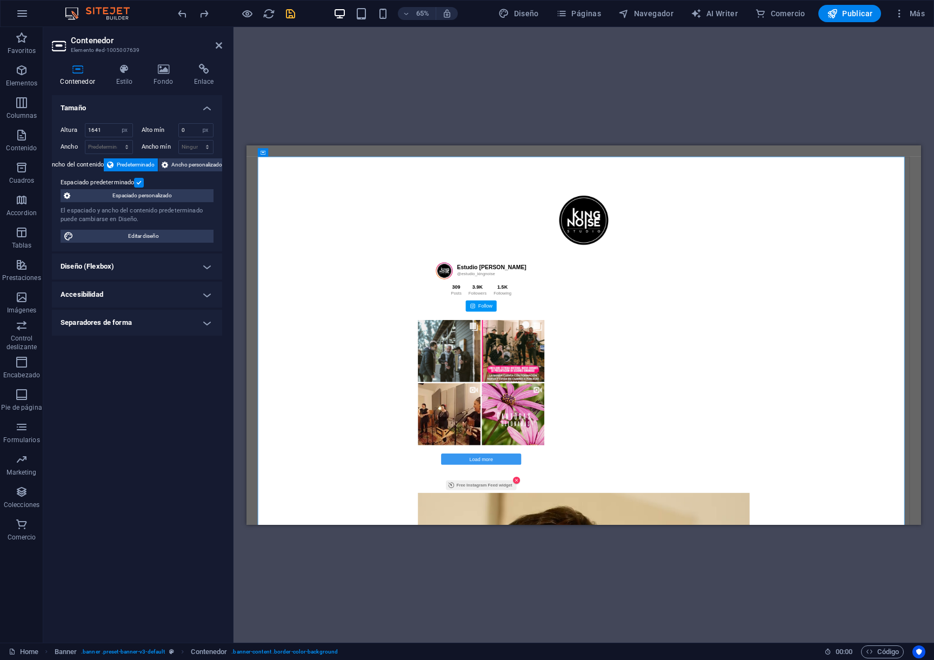
click at [191, 254] on h4 "Diseño (Flexbox)" at bounding box center [137, 266] width 170 height 26
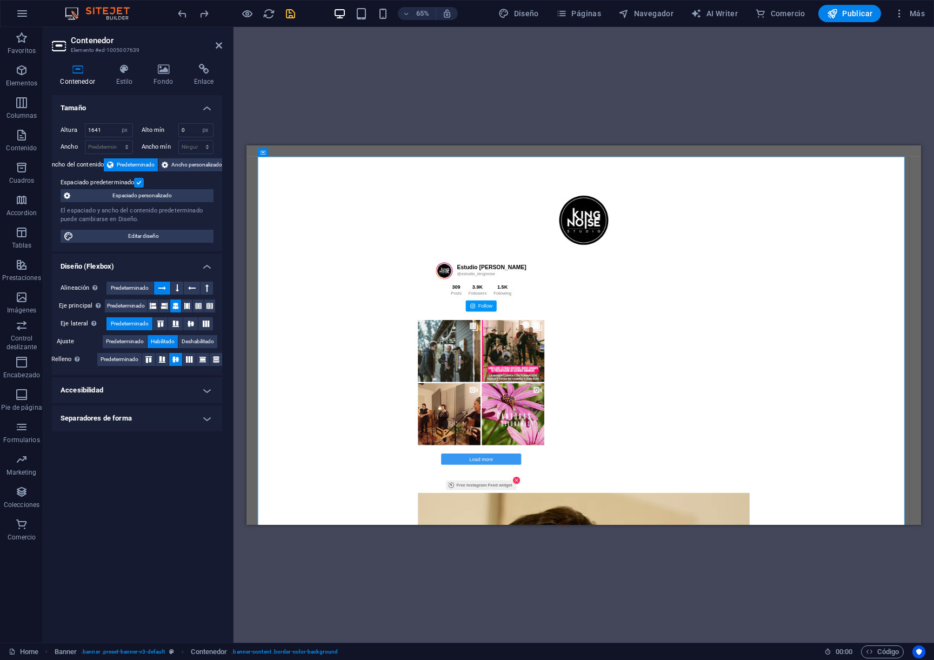
click at [201, 257] on h4 "Diseño (Flexbox)" at bounding box center [137, 262] width 170 height 19
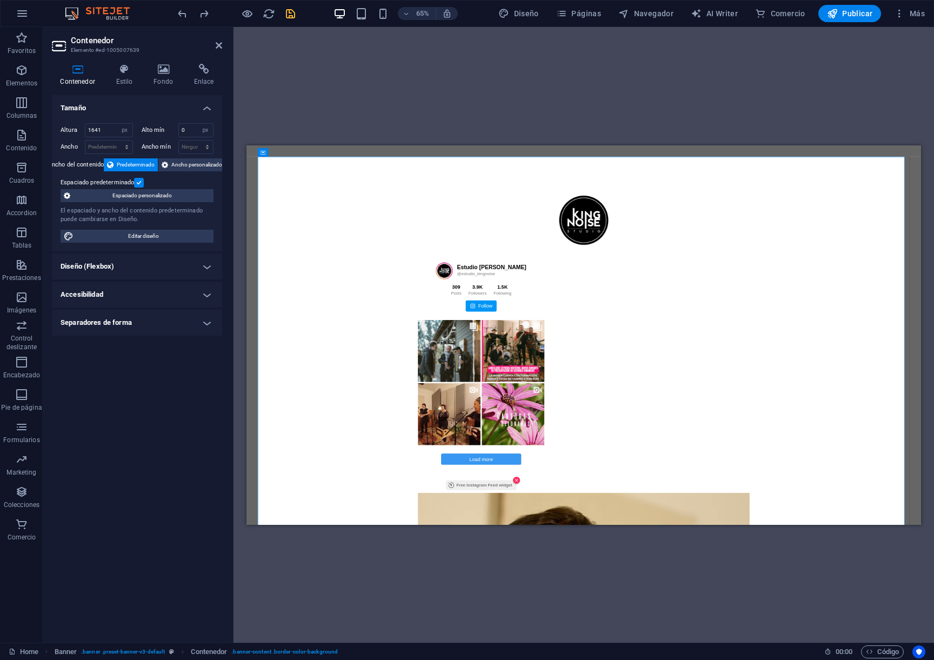
click at [183, 292] on h4 "Accesibilidad" at bounding box center [137, 294] width 170 height 26
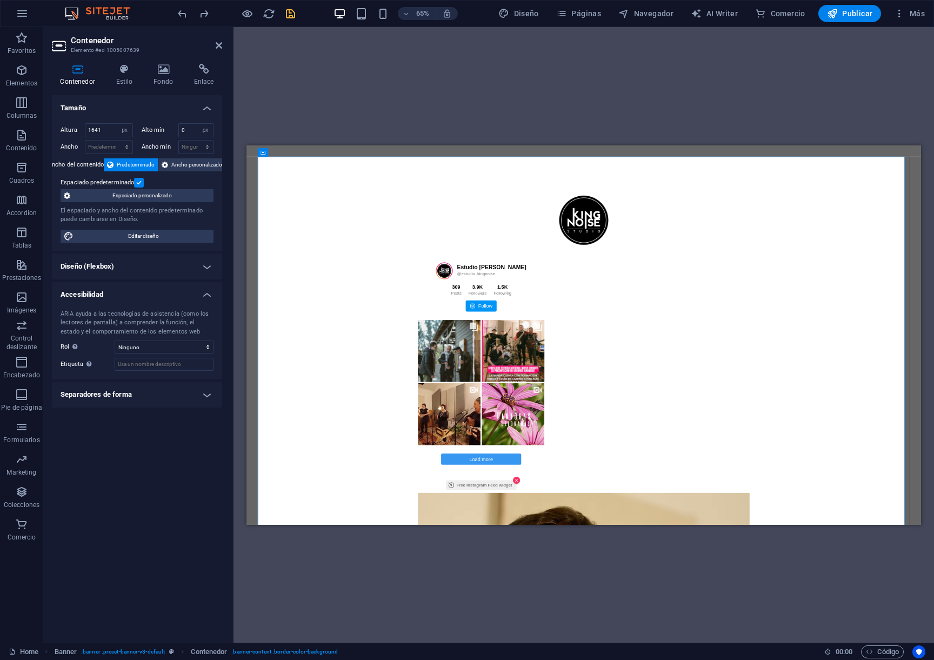
click at [191, 294] on h4 "Accesibilidad" at bounding box center [137, 290] width 170 height 19
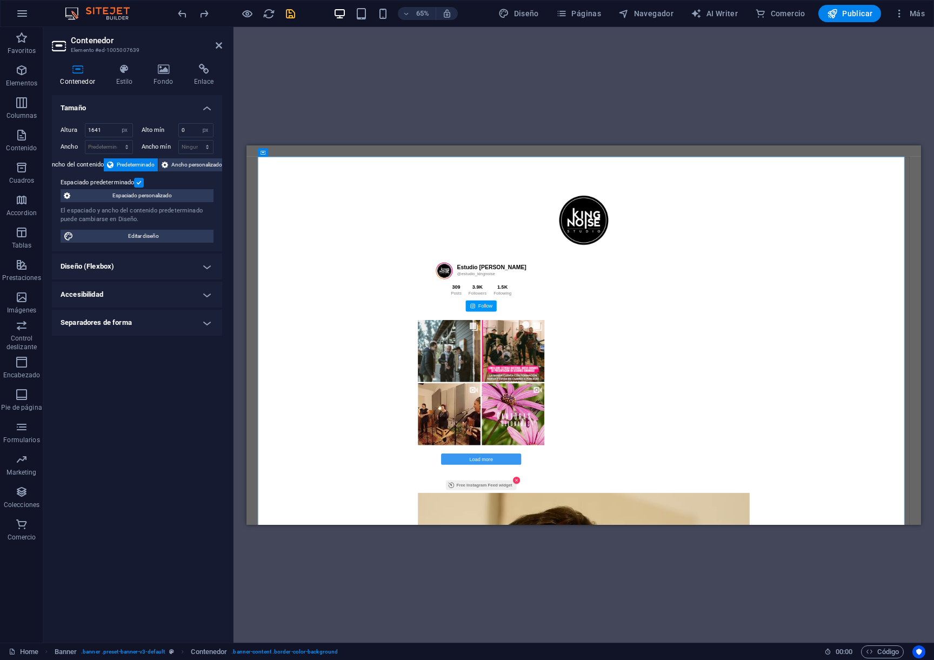
click at [191, 321] on h4 "Separadores de forma" at bounding box center [137, 323] width 170 height 26
click at [205, 328] on h4 "Separadores de forma" at bounding box center [137, 319] width 170 height 19
click at [142, 237] on span "Editar diseño" at bounding box center [143, 236] width 133 height 13
select select "px"
select select "400"
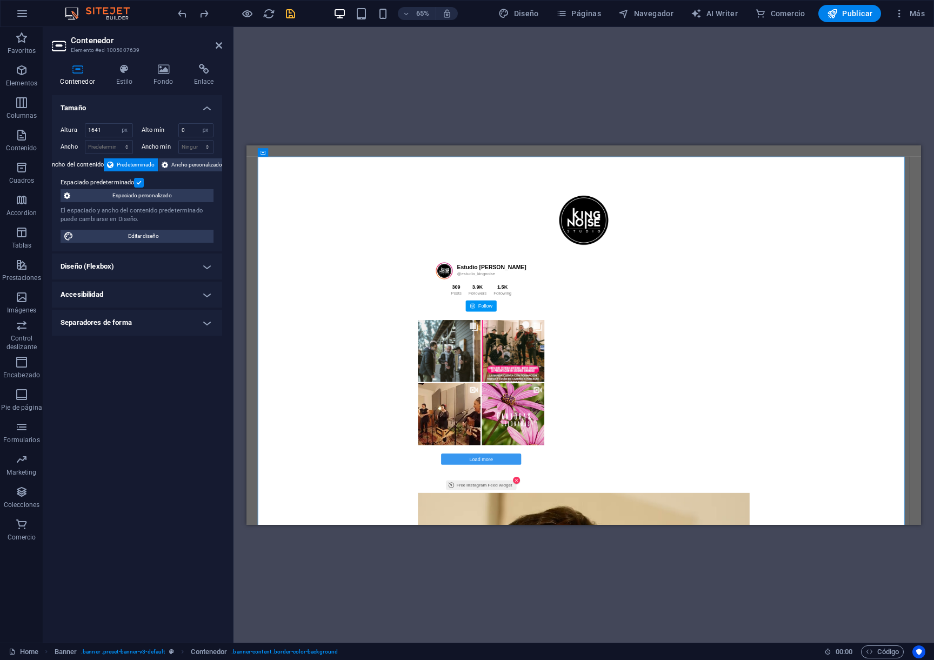
select select "px"
select select "rem"
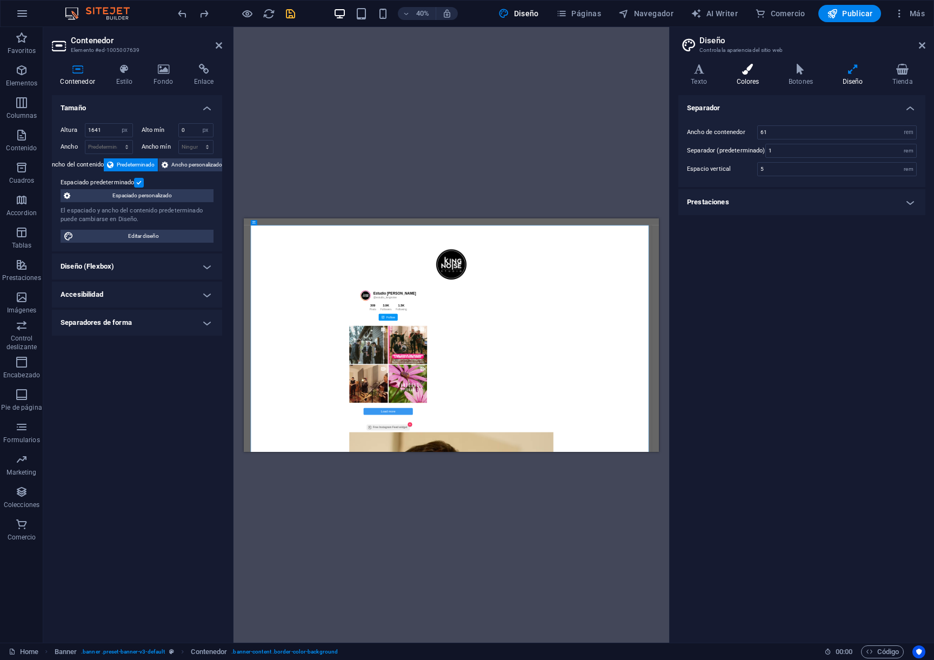
click at [754, 75] on h4 "Colores" at bounding box center [749, 75] width 52 height 23
click at [767, 256] on h4 "Colores personales" at bounding box center [801, 256] width 247 height 26
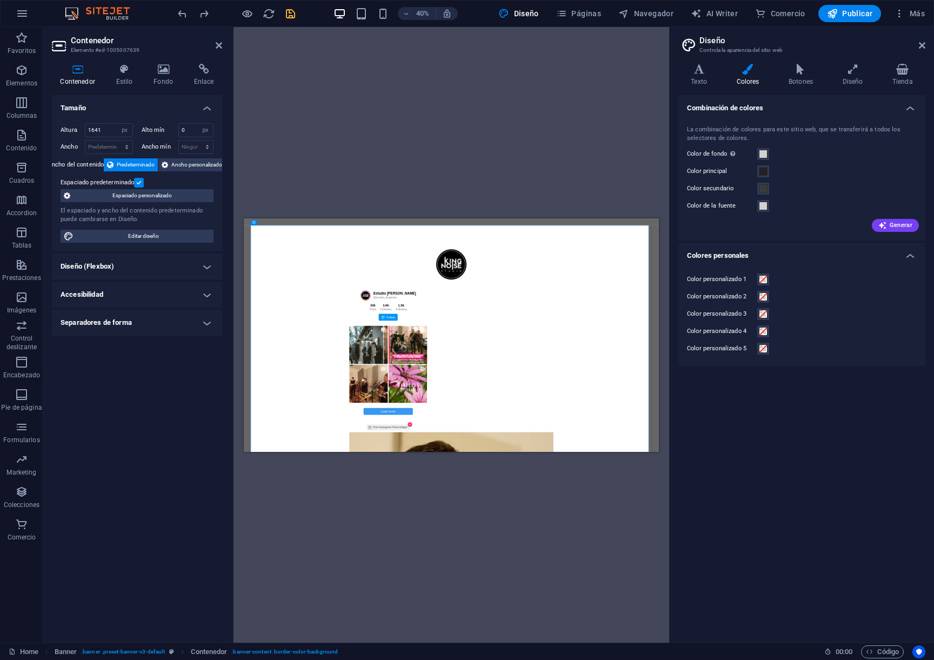
click at [904, 263] on div "Color personalizado 1 Color personalizado 2 Color personalizado 3 Color persona…" at bounding box center [801, 314] width 251 height 104
click at [902, 259] on h4 "Colores personales" at bounding box center [801, 252] width 247 height 19
click at [925, 47] on aside "Diseño Controla la apariencia del sitio web Variantes Texto Colores Botones Dis…" at bounding box center [801, 334] width 265 height 615
click at [917, 49] on header "Diseño Controla la apariencia del sitio web" at bounding box center [802, 41] width 245 height 28
click at [919, 46] on icon at bounding box center [922, 45] width 6 height 9
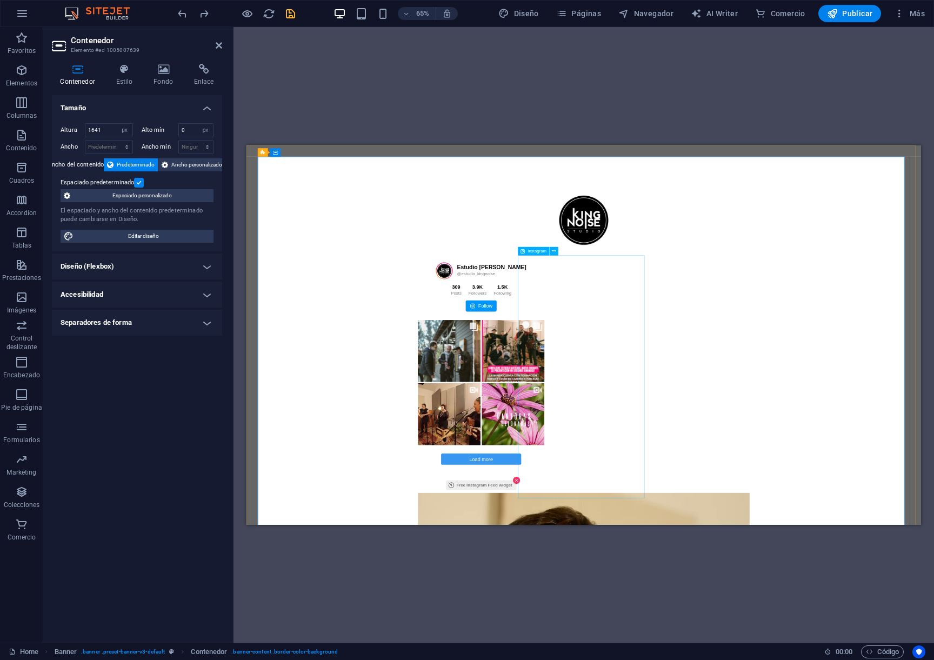
click at [751, 398] on div "Estudio KingNoise @estudio_kingnoise 309 Posts 3.9K Followers" at bounding box center [765, 496] width 510 height 365
click at [772, 401] on div "Estudio KingNoise @estudio_kingnoise 309 Posts 3.9K Followers" at bounding box center [765, 496] width 510 height 365
click at [768, 403] on div "Estudio KingNoise @estudio_kingnoise 309 Posts 3.9K Followers" at bounding box center [765, 496] width 510 height 365
click at [123, 76] on h4 "Estilo" at bounding box center [127, 75] width 38 height 23
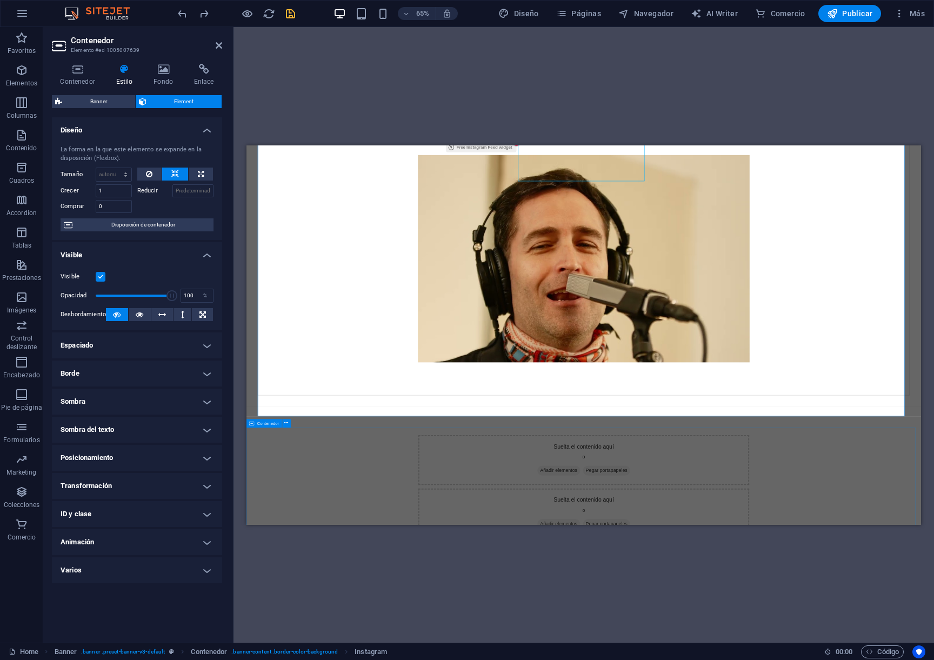
scroll to position [521, 0]
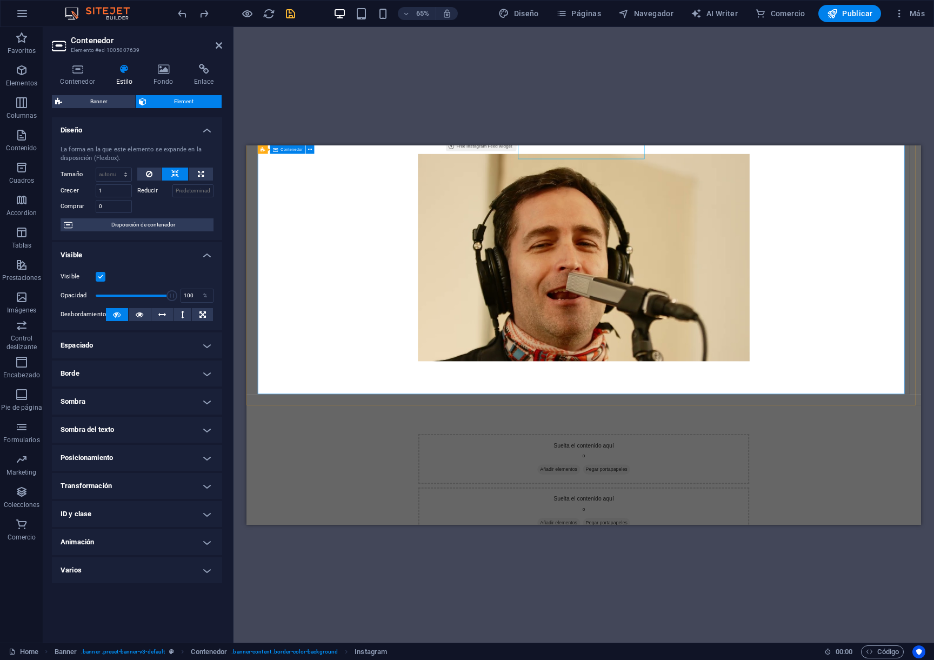
click at [933, 492] on div "Estudio KingNoise @estudio_kingnoise 309 Posts 3.9K Followers" at bounding box center [765, 84] width 1003 height 887
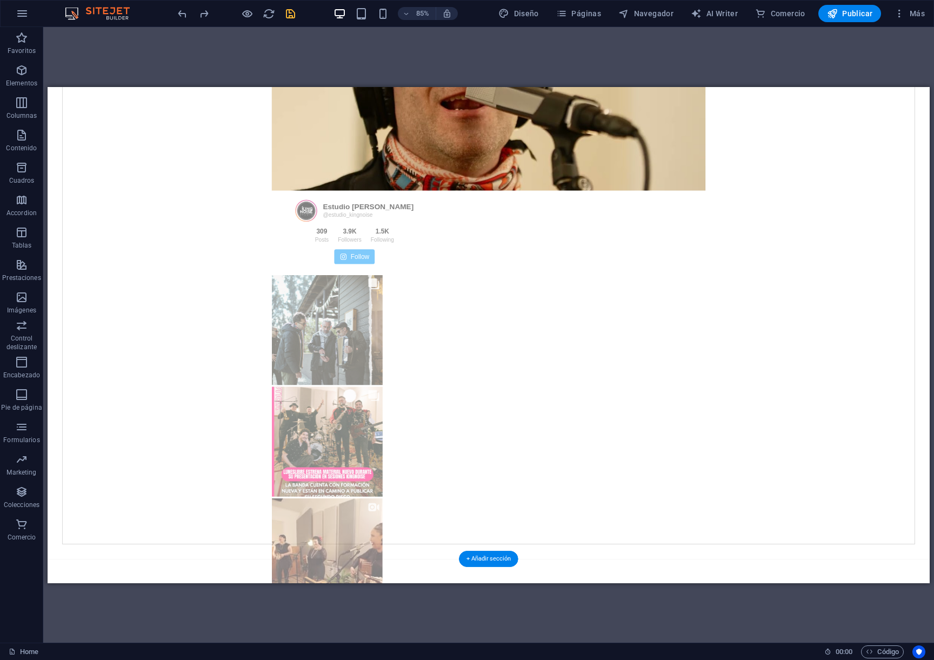
drag, startPoint x: 616, startPoint y: 293, endPoint x: 571, endPoint y: 414, distance: 128.8
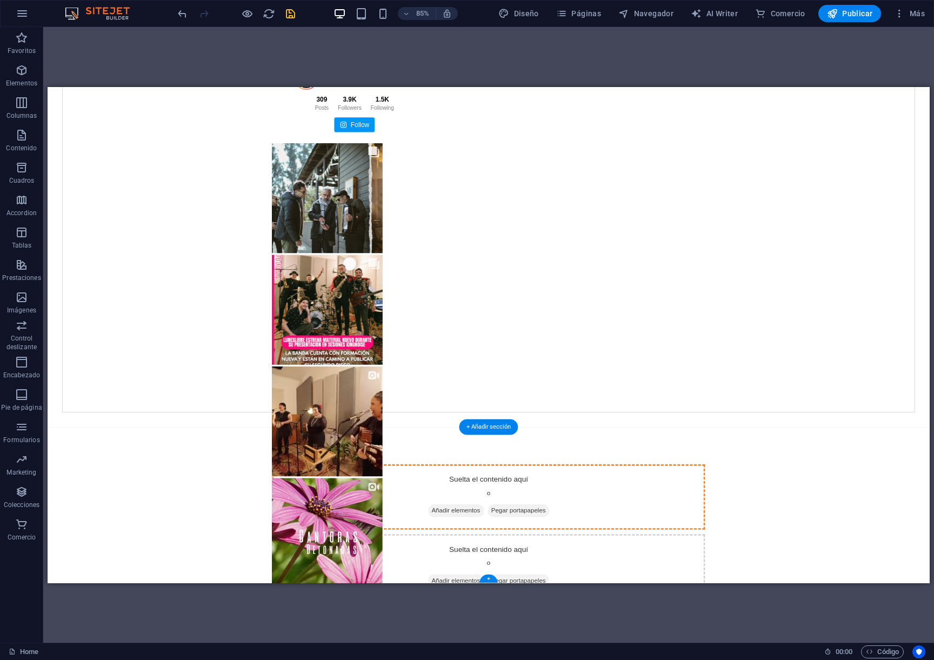
drag, startPoint x: 613, startPoint y: 267, endPoint x: 406, endPoint y: 578, distance: 373.7
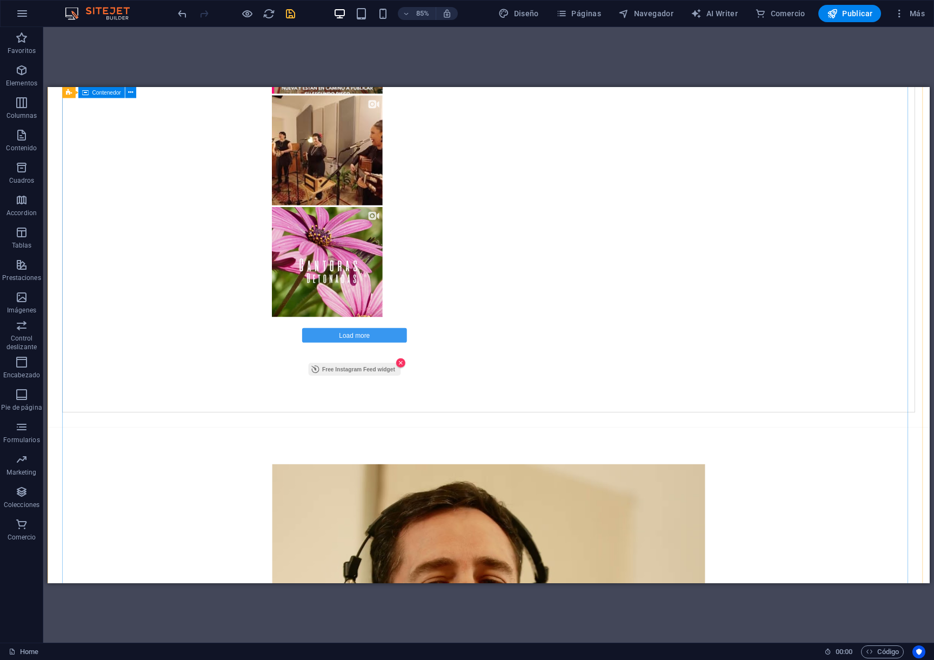
scroll to position [527, 0]
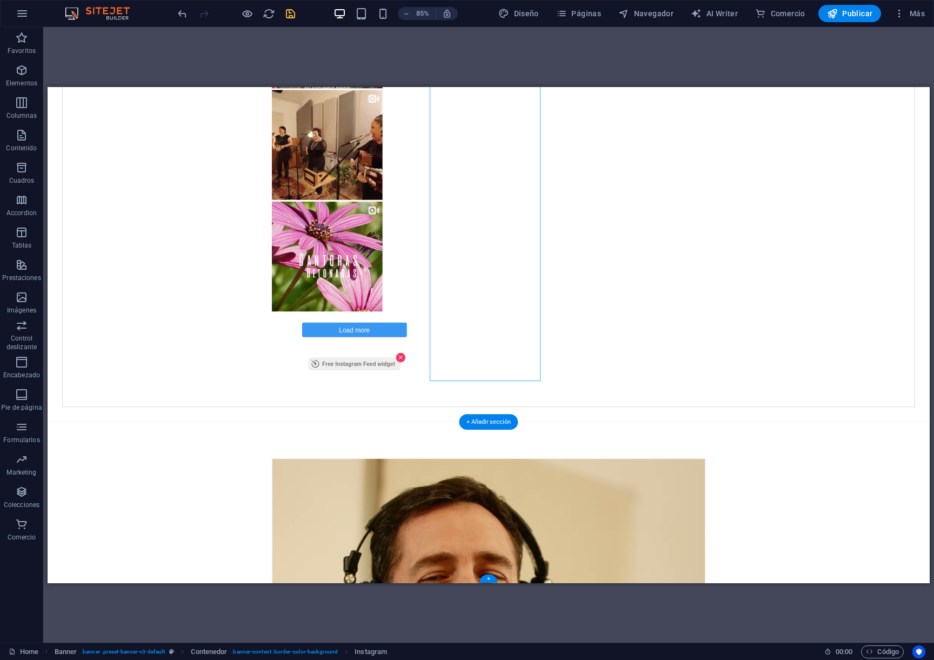
drag, startPoint x: 577, startPoint y: 258, endPoint x: 549, endPoint y: 569, distance: 312.4
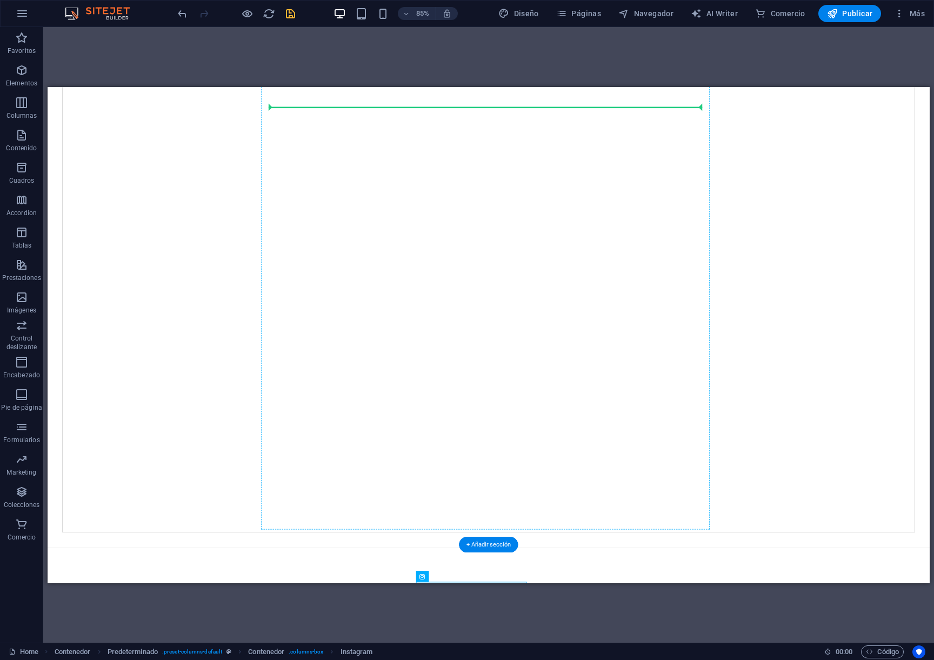
scroll to position [341, 0]
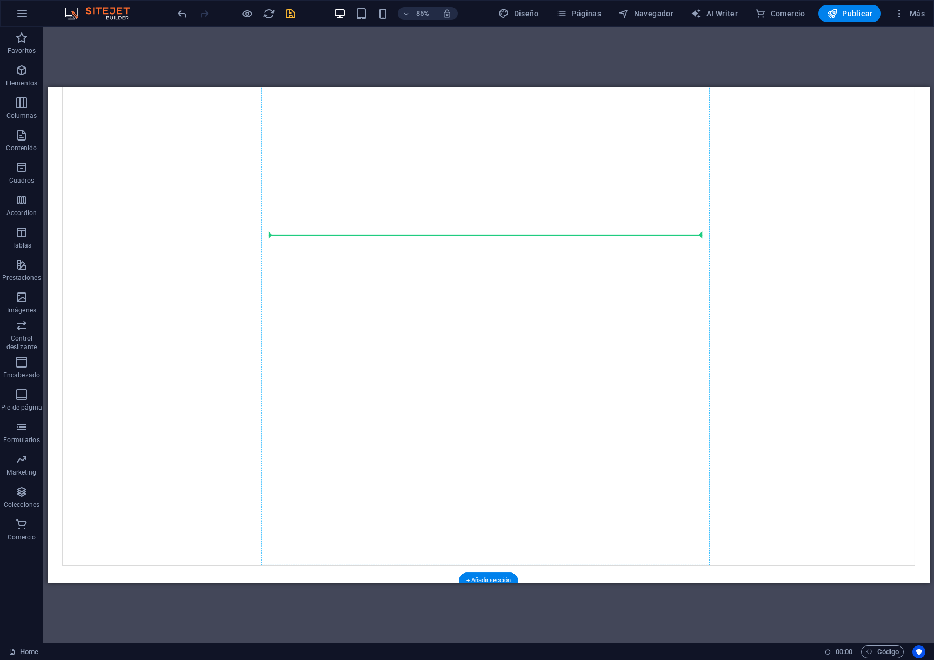
drag, startPoint x: 576, startPoint y: 473, endPoint x: 555, endPoint y: 258, distance: 215.5
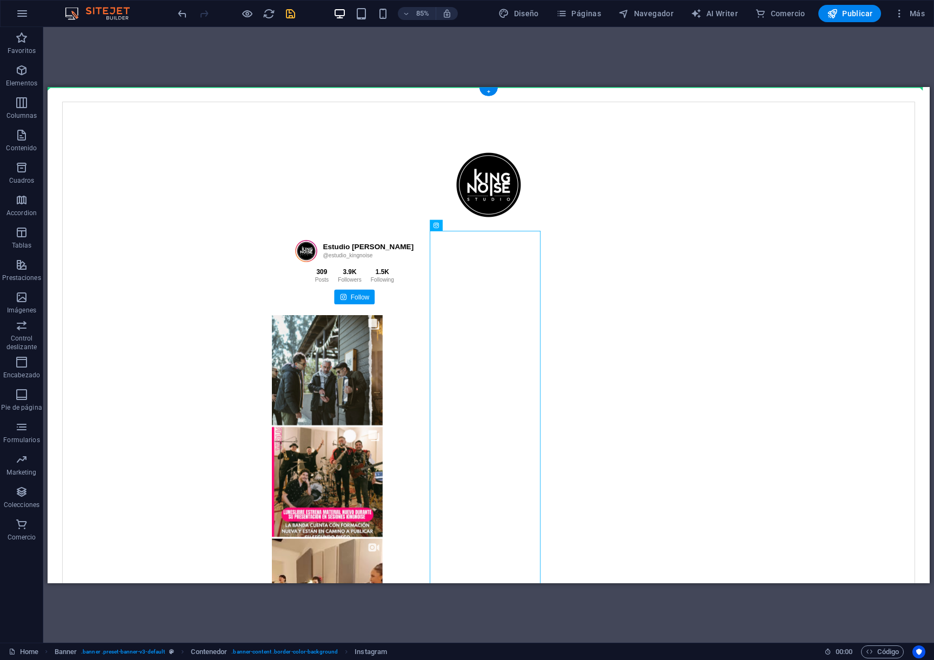
drag, startPoint x: 550, startPoint y: 304, endPoint x: 61, endPoint y: 318, distance: 489.2
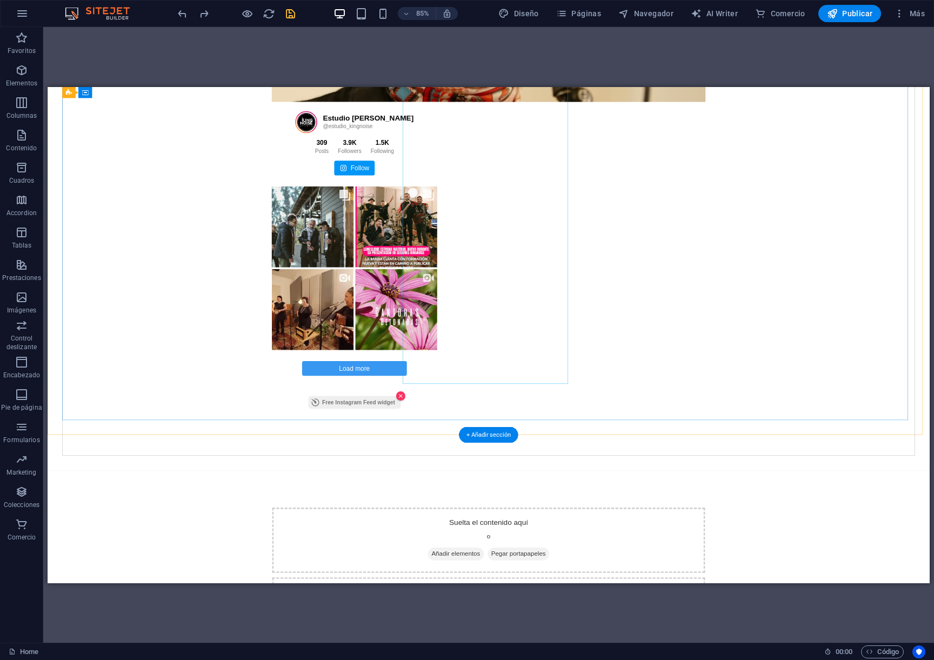
scroll to position [521, 0]
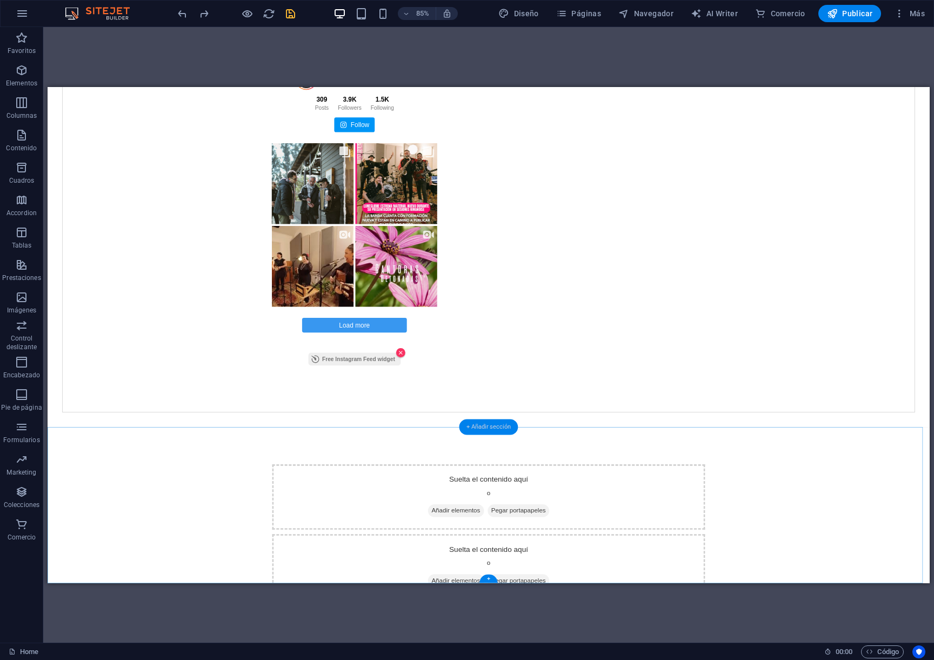
drag, startPoint x: 478, startPoint y: 428, endPoint x: 360, endPoint y: 436, distance: 118.6
click at [478, 428] on div "+ Añadir sección" at bounding box center [488, 427] width 59 height 16
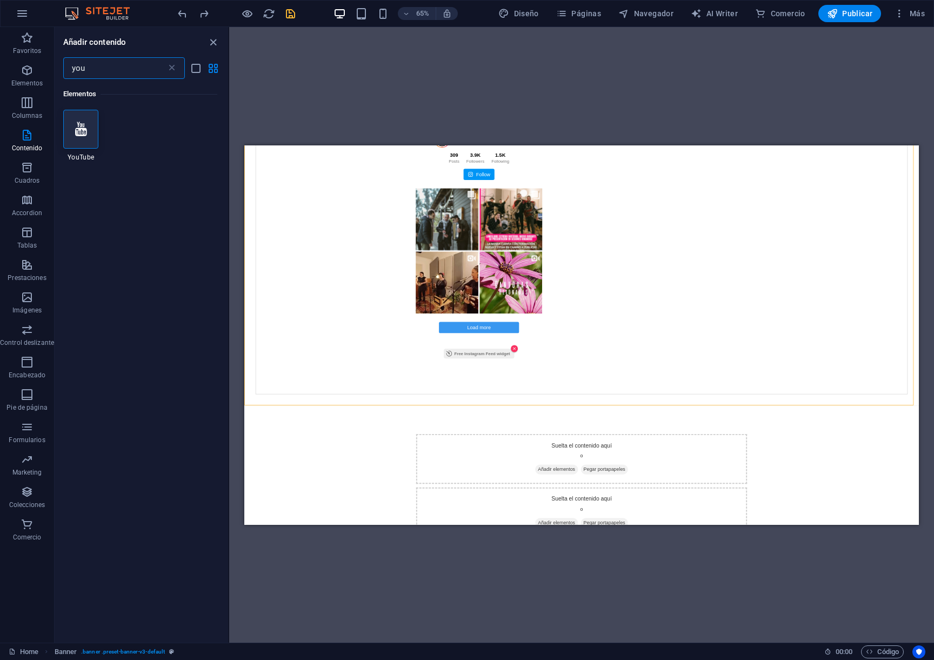
drag, startPoint x: 106, startPoint y: 72, endPoint x: -11, endPoint y: 69, distance: 117.3
click at [0, 69] on html "kingnoise.cl Home Favoritos Elementos Columnas Contenido Cuadros Accordion Tabl…" at bounding box center [467, 330] width 934 height 660
type input "s"
type input "S"
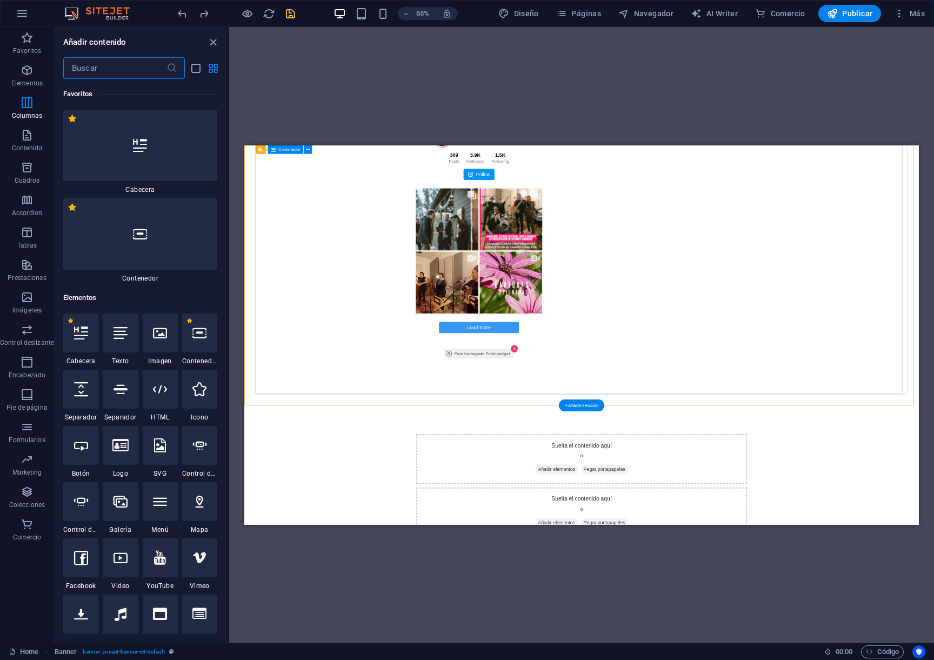
click at [539, 454] on div "Estudio KingNoise @estudio_kingnoise 309 3.9K" at bounding box center [763, 84] width 1003 height 887
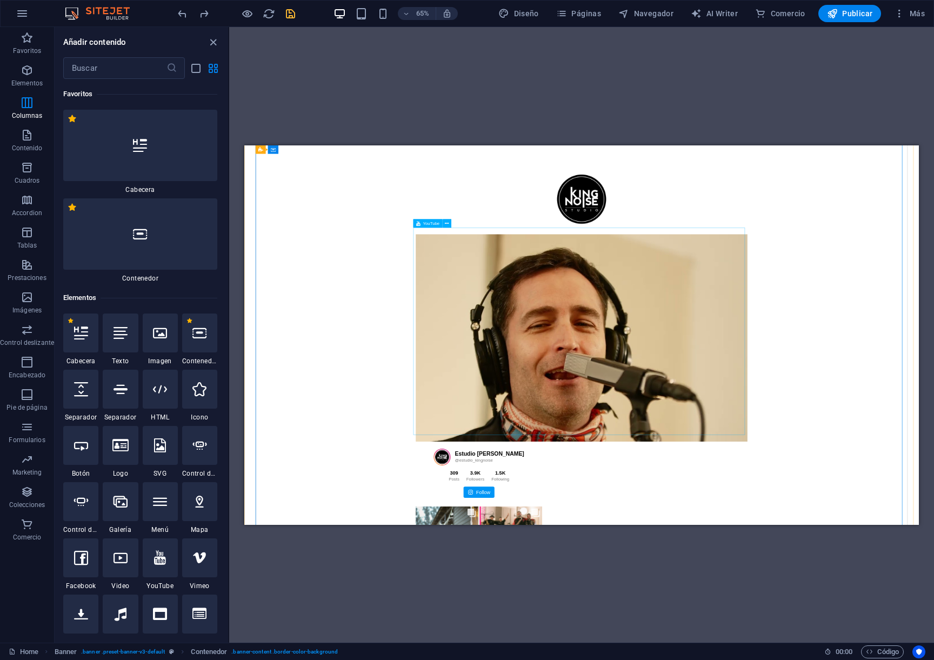
scroll to position [0, 0]
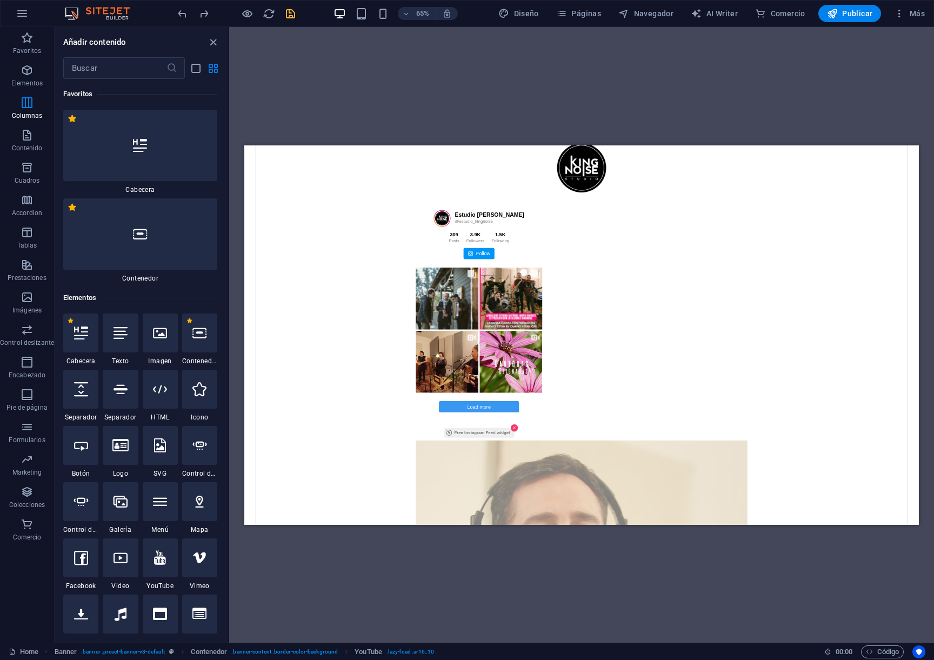
drag, startPoint x: 795, startPoint y: 449, endPoint x: 774, endPoint y: 628, distance: 180.7
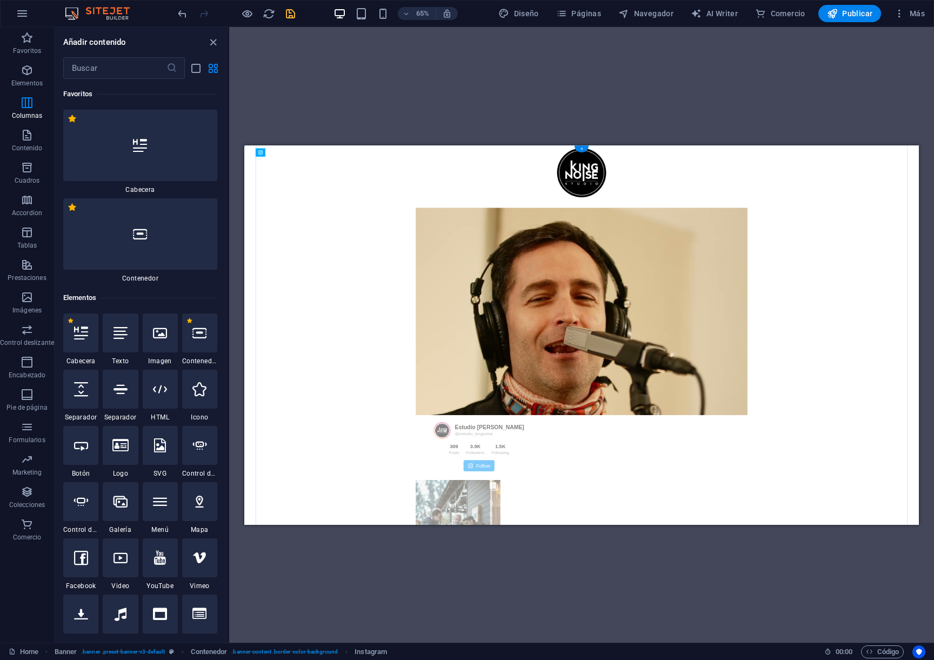
scroll to position [82, 0]
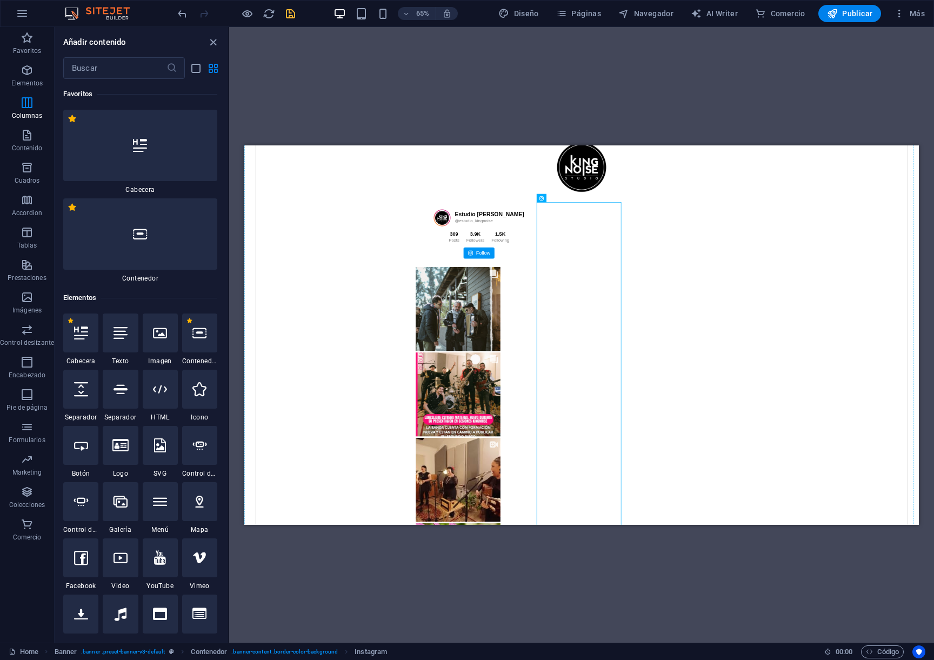
drag, startPoint x: 757, startPoint y: 401, endPoint x: 667, endPoint y: 311, distance: 126.8
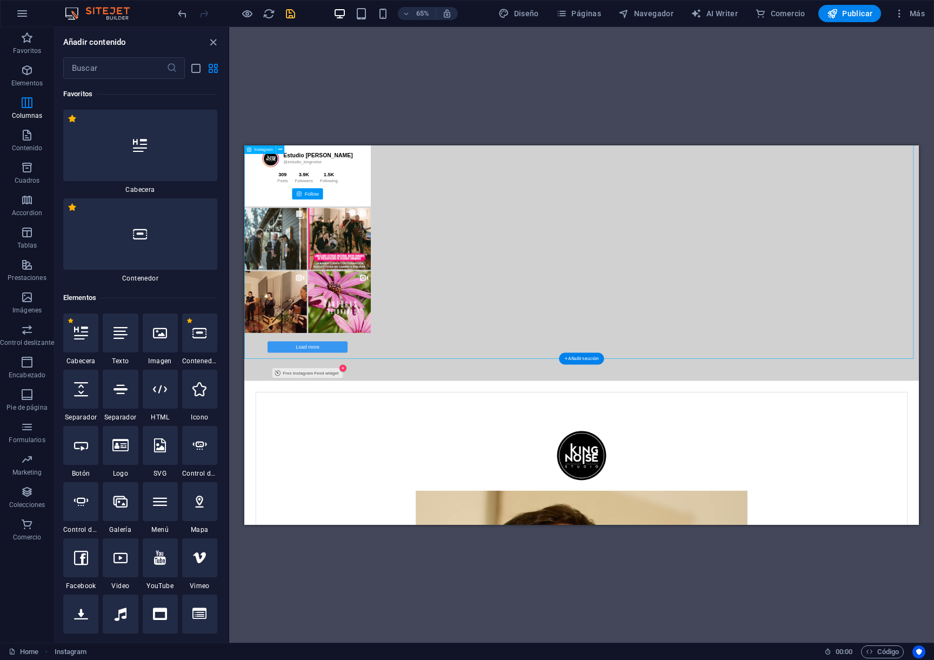
scroll to position [0, 0]
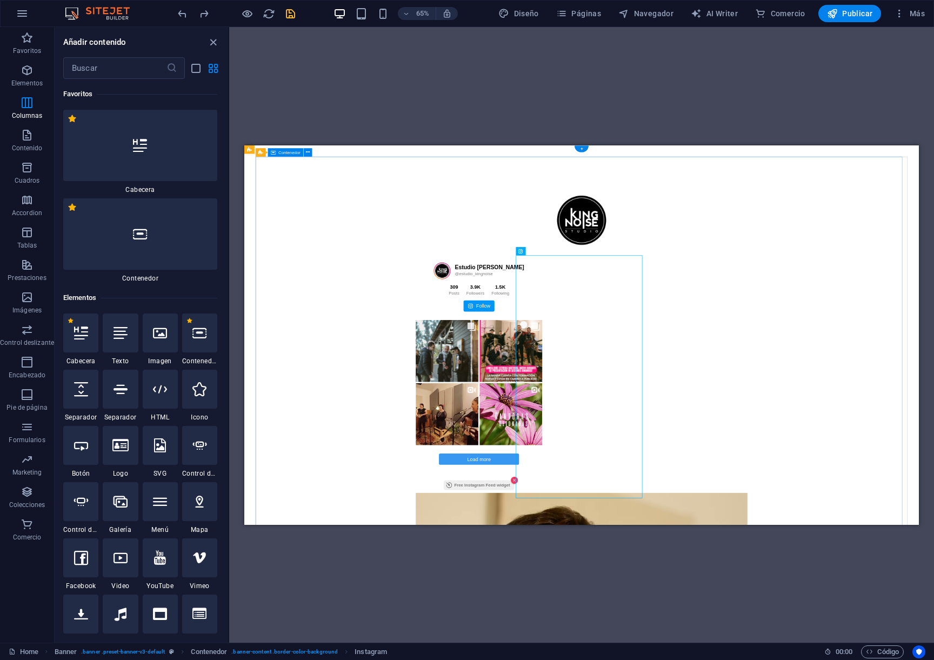
click at [933, 422] on div "Estudio KingNoise @estudio_kingnoise 309 Posts 3.9K Followers" at bounding box center [763, 605] width 1003 height 887
click at [855, 11] on span "Publicar" at bounding box center [850, 13] width 46 height 11
